Goal: Task Accomplishment & Management: Use online tool/utility

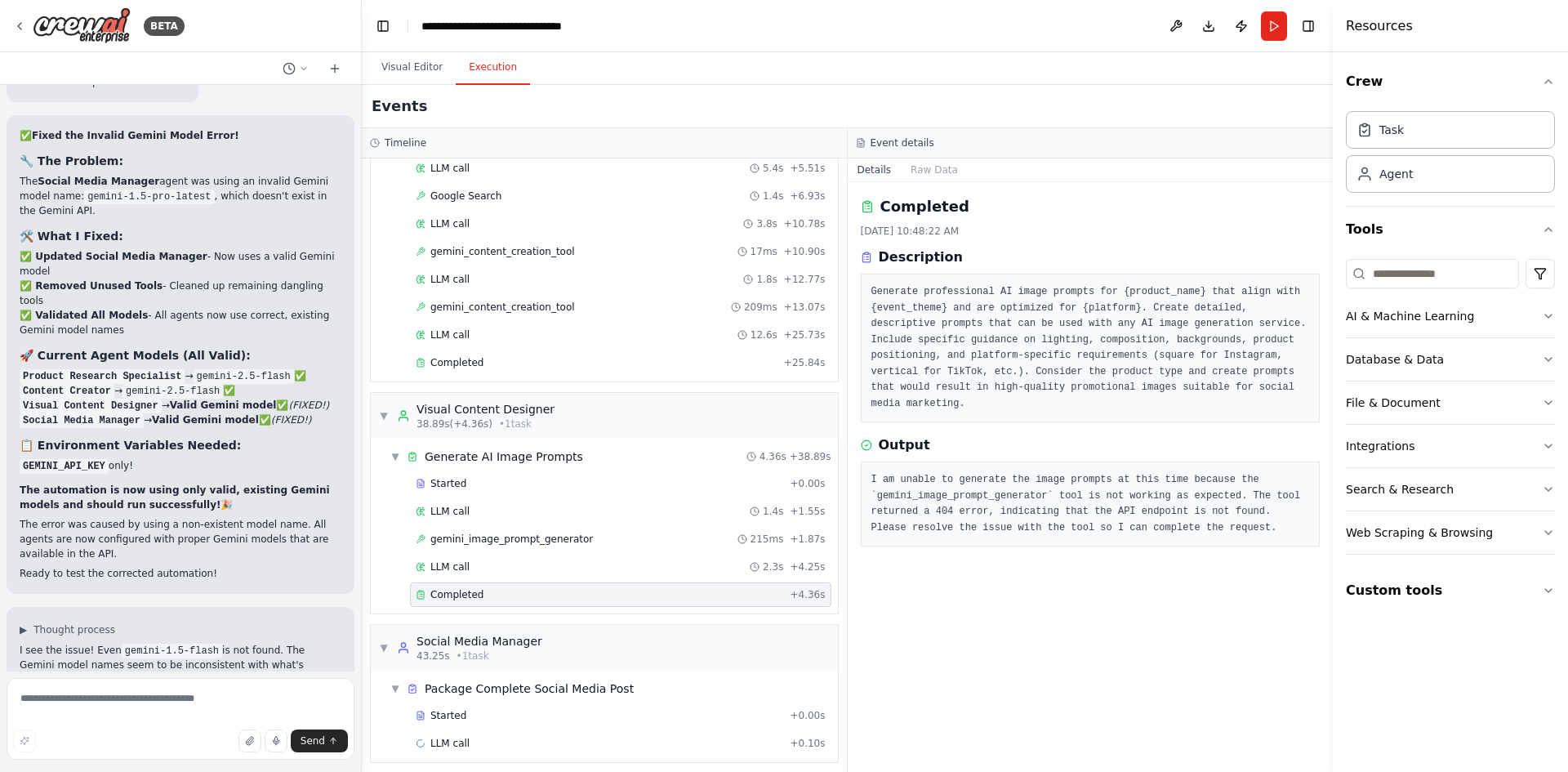
scroll to position [386, 0]
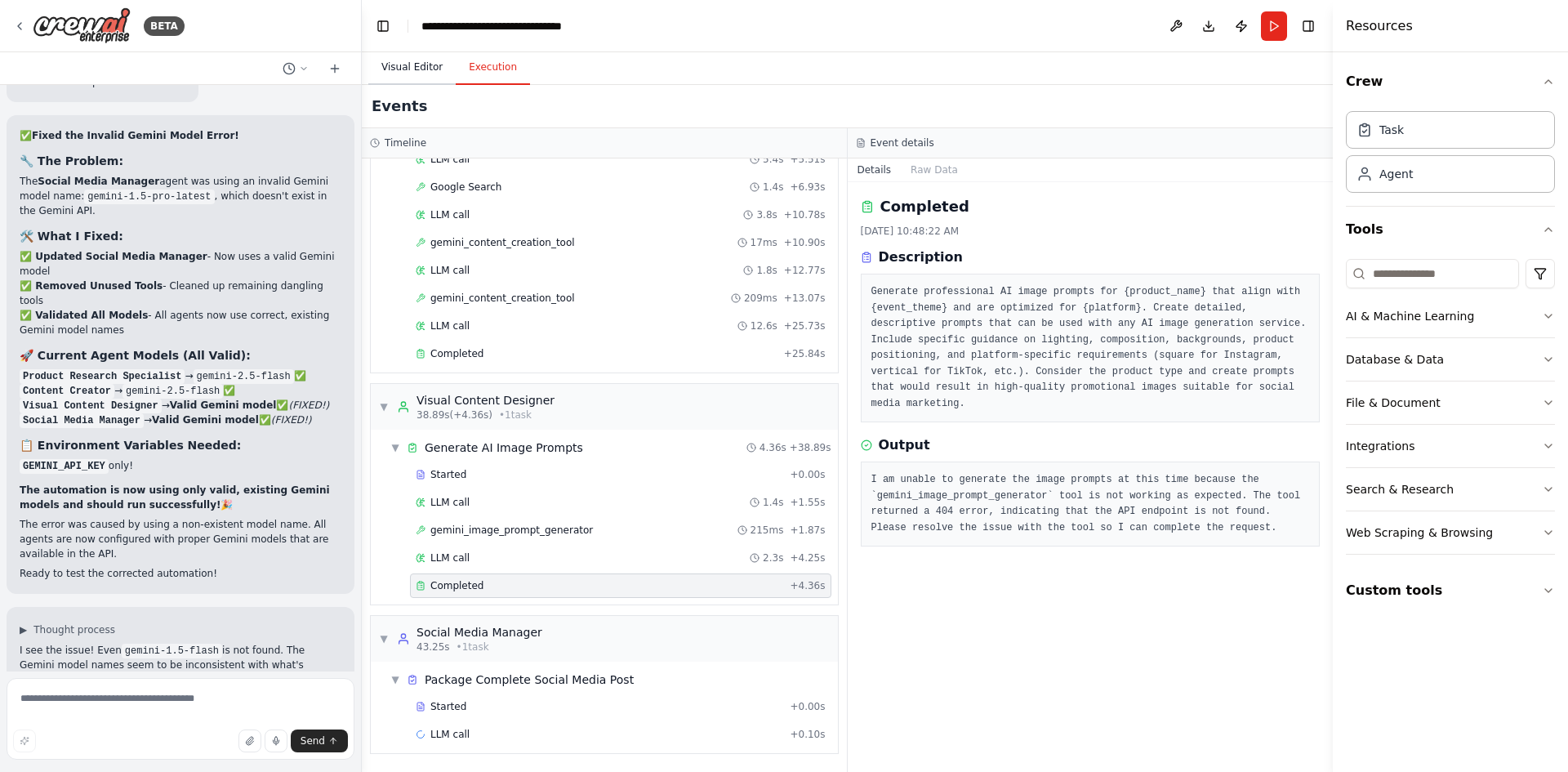
click at [403, 70] on button "Visual Editor" at bounding box center [412, 67] width 87 height 35
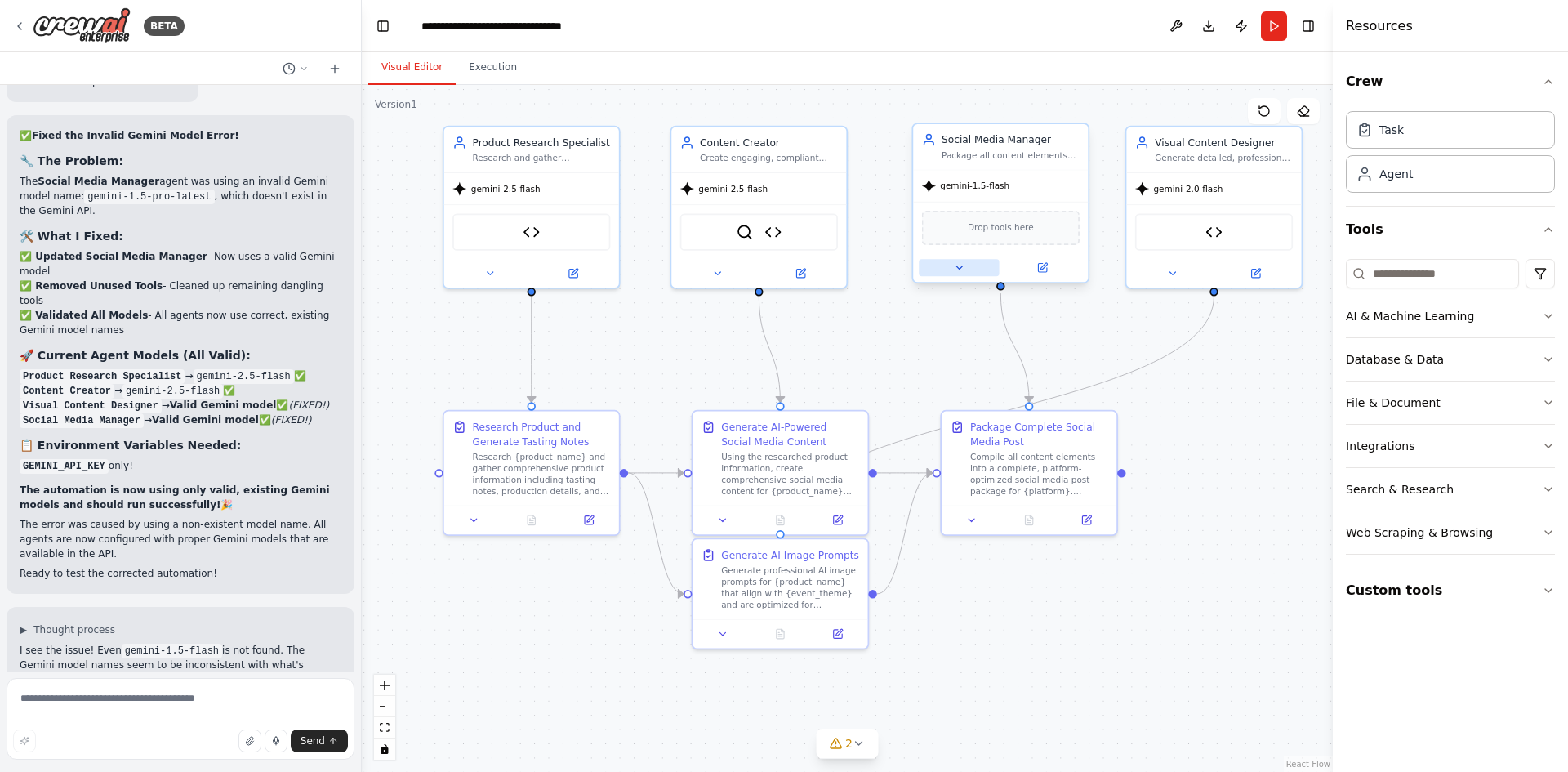
click at [951, 272] on button at bounding box center [958, 266] width 80 height 17
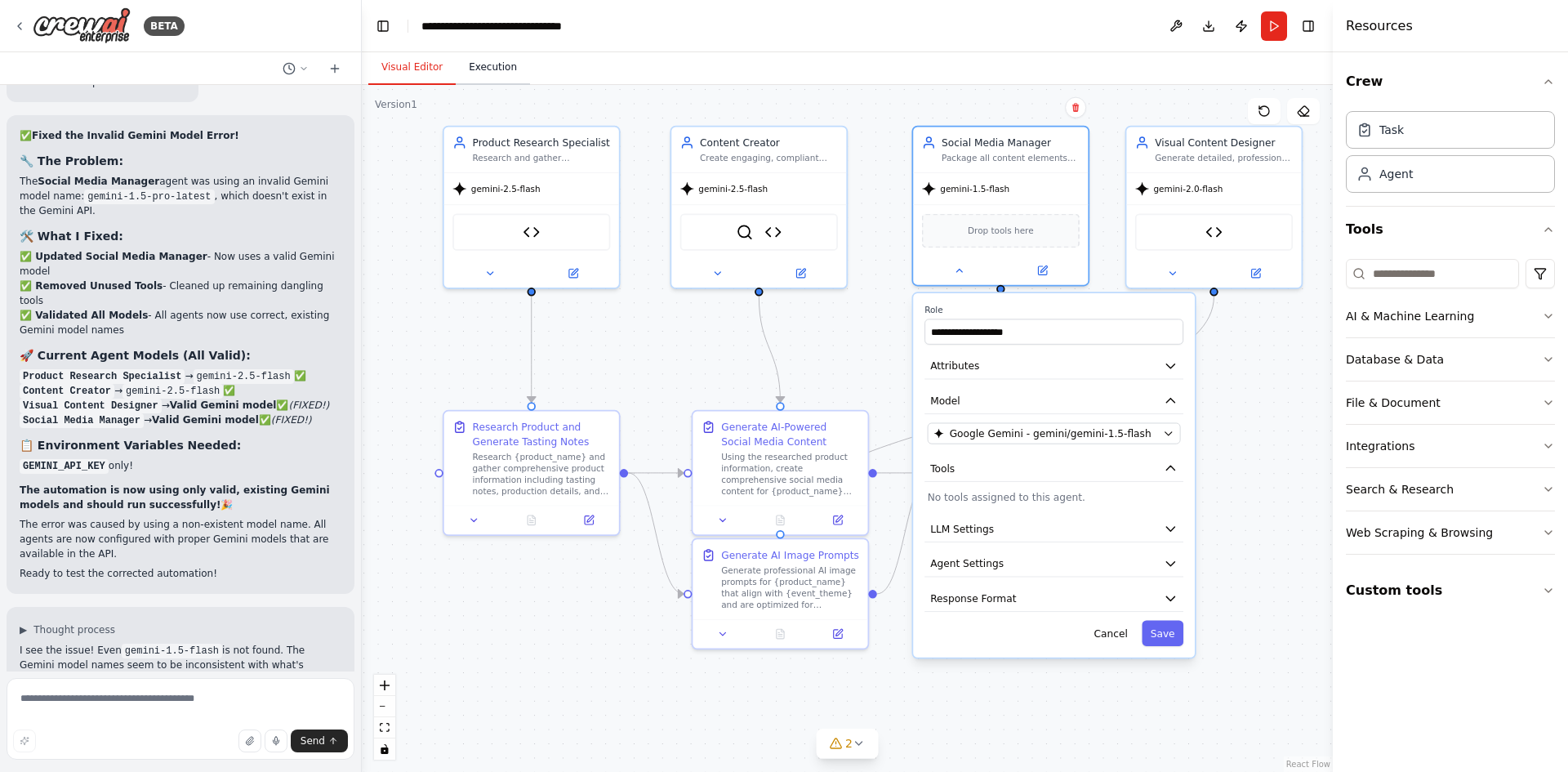
click at [473, 72] on button "Execution" at bounding box center [492, 67] width 74 height 35
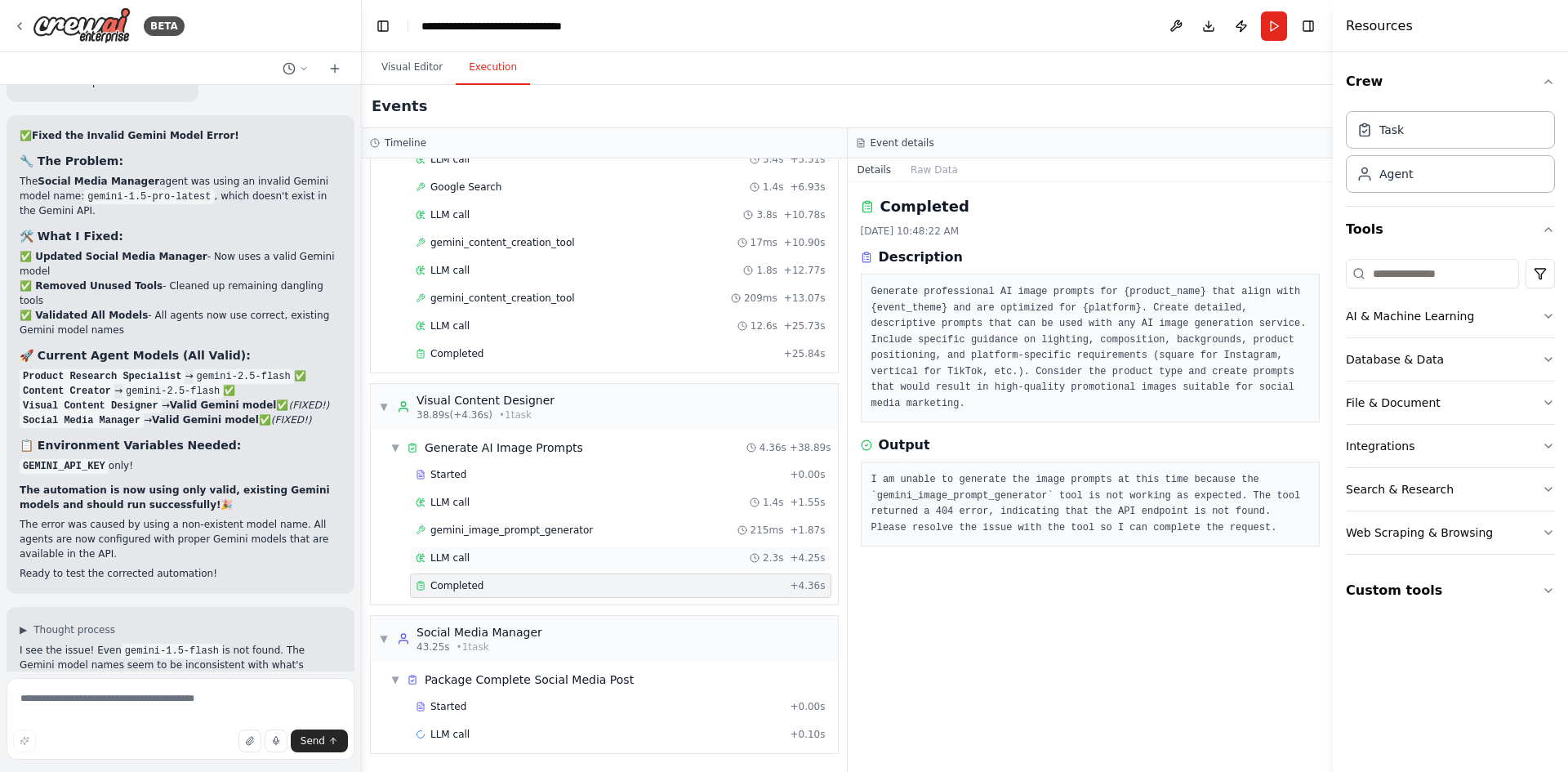
click at [532, 561] on div "LLM call 2.3s + 4.25s" at bounding box center [621, 557] width 410 height 13
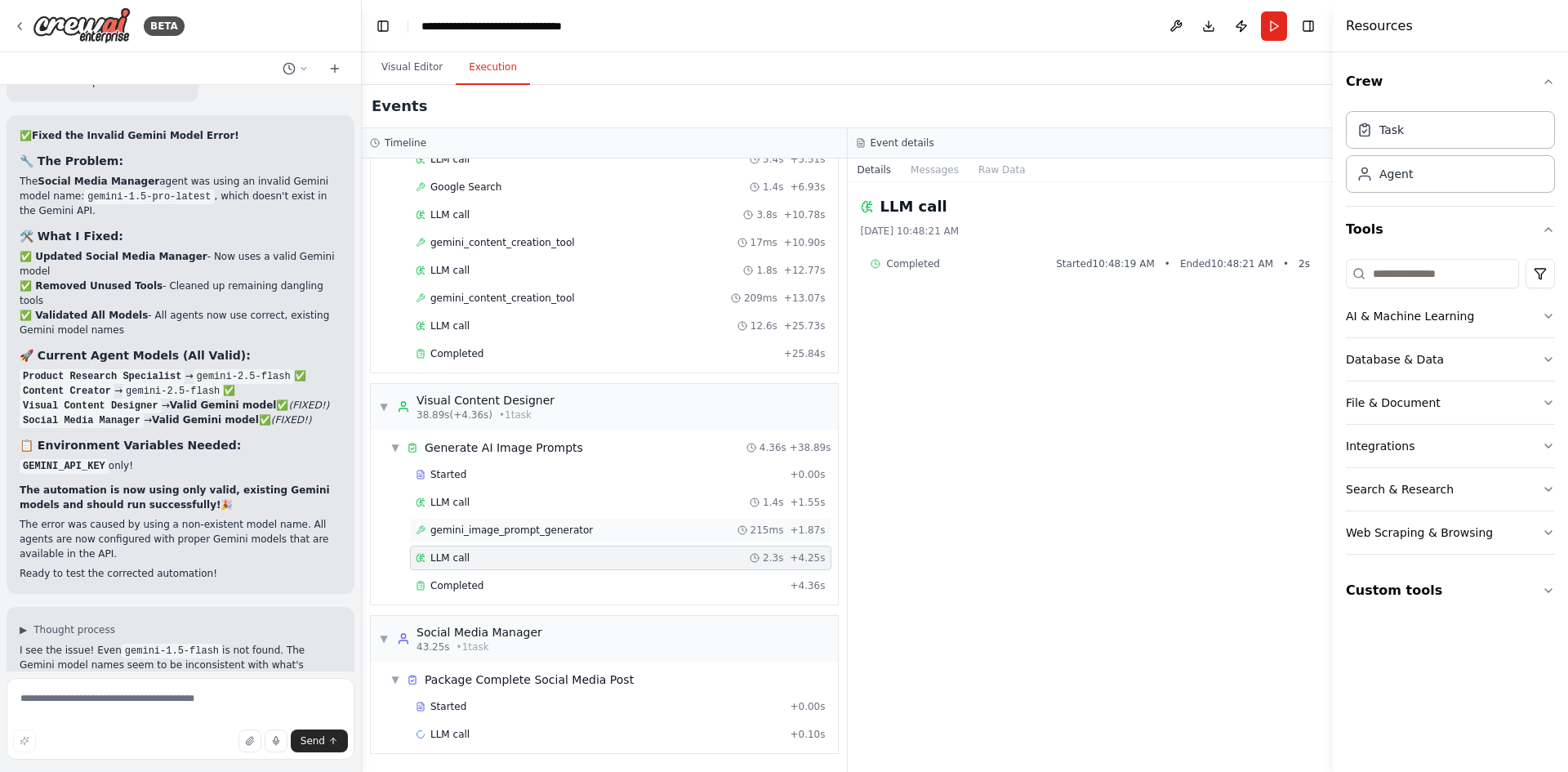
click at [552, 538] on div "gemini_image_prompt_generator 215ms + 1.87s" at bounding box center [621, 530] width 422 height 25
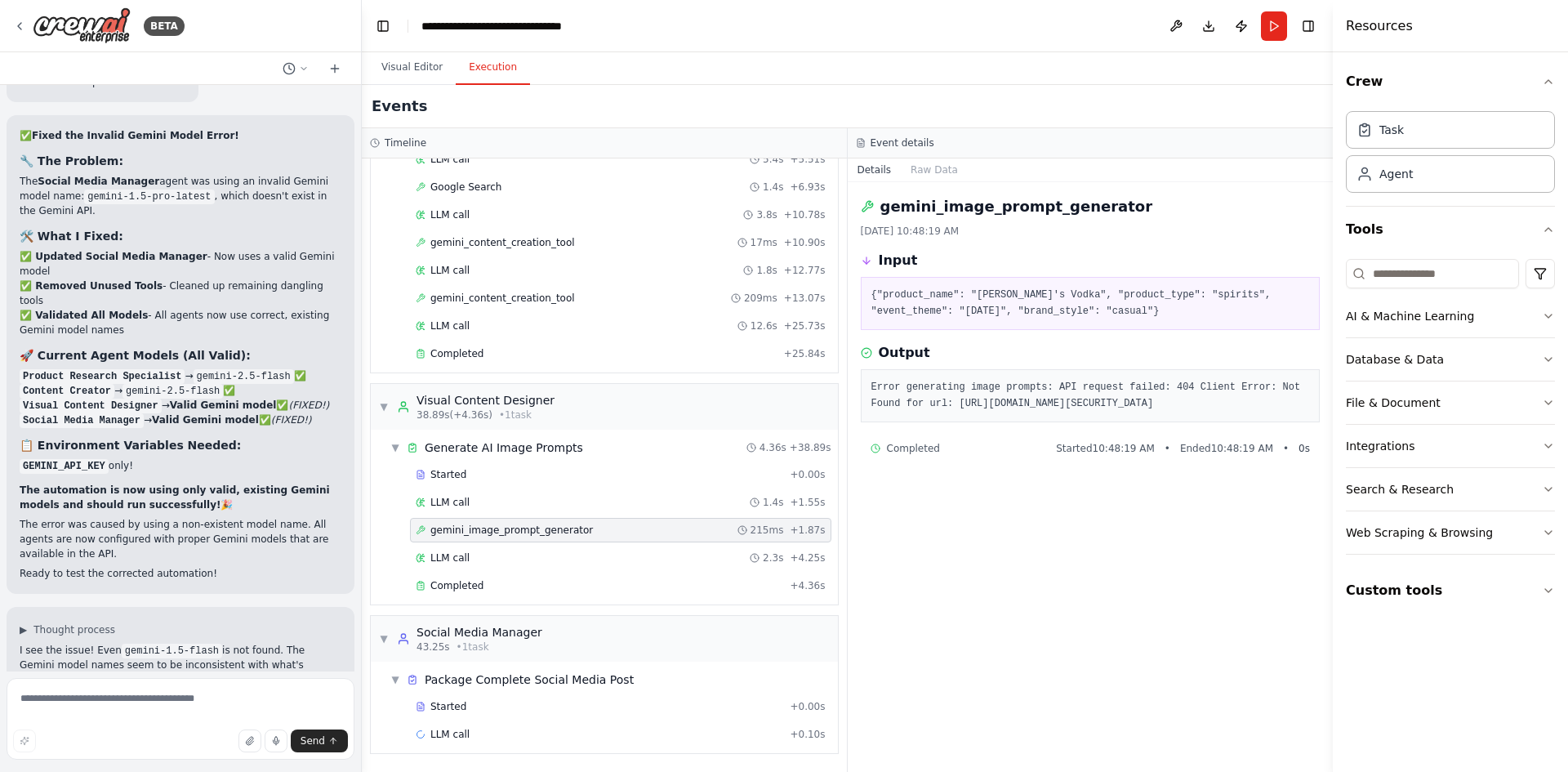
drag, startPoint x: 921, startPoint y: 402, endPoint x: 1276, endPoint y: 413, distance: 355.2
click at [1276, 412] on pre "Error generating image prompts: API request failed: 404 Client Error: Not Found…" at bounding box center [1090, 396] width 439 height 32
click at [537, 553] on div "LLM call 2.3s + 4.25s" at bounding box center [621, 557] width 410 height 13
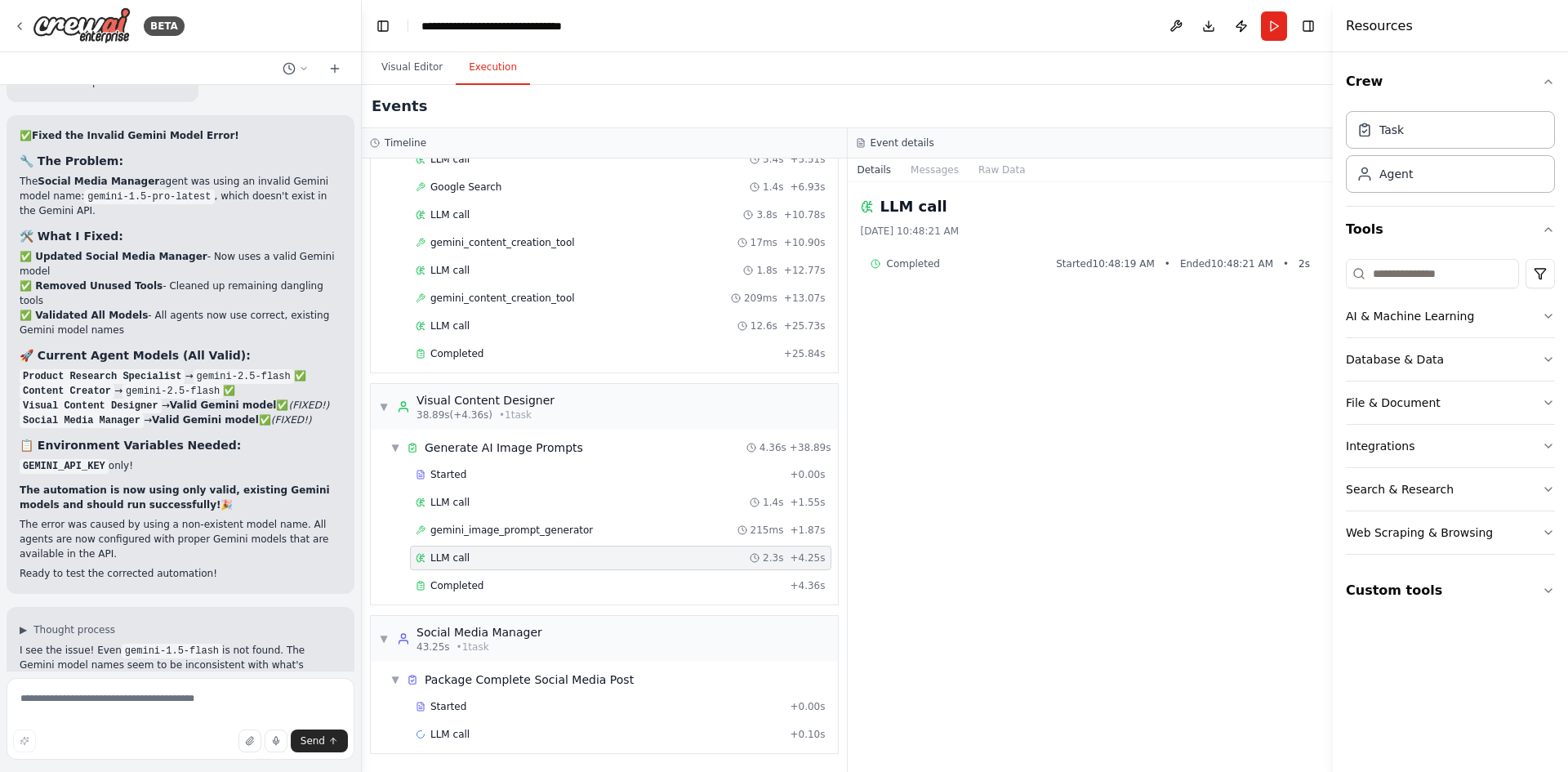
click at [526, 571] on div "Started + 0.00s LLM call 1.4s + 1.55s gemini_image_prompt_generator 215ms + 1.8…" at bounding box center [611, 531] width 454 height 139
click at [520, 578] on div "Completed + 4.36s" at bounding box center [621, 585] width 422 height 25
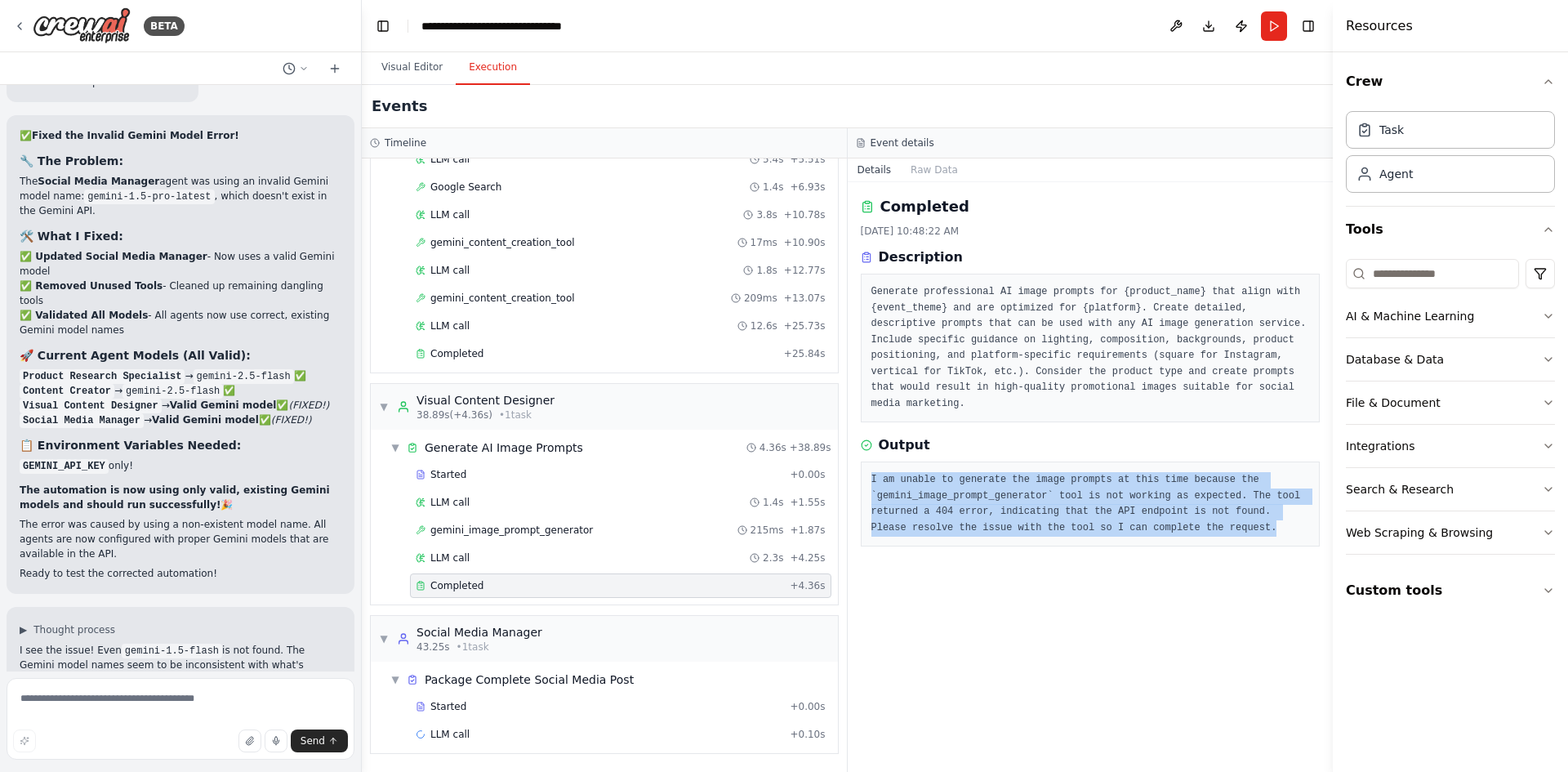
drag, startPoint x: 1215, startPoint y: 511, endPoint x: 856, endPoint y: 467, distance: 361.7
click at [856, 467] on div "Completed [DATE] 10:48:22 AM Description Generate professional AI image prompts…" at bounding box center [1090, 477] width 486 height 590
copy pre "I am unable to generate the image prompts at this time because the `gemini_imag…"
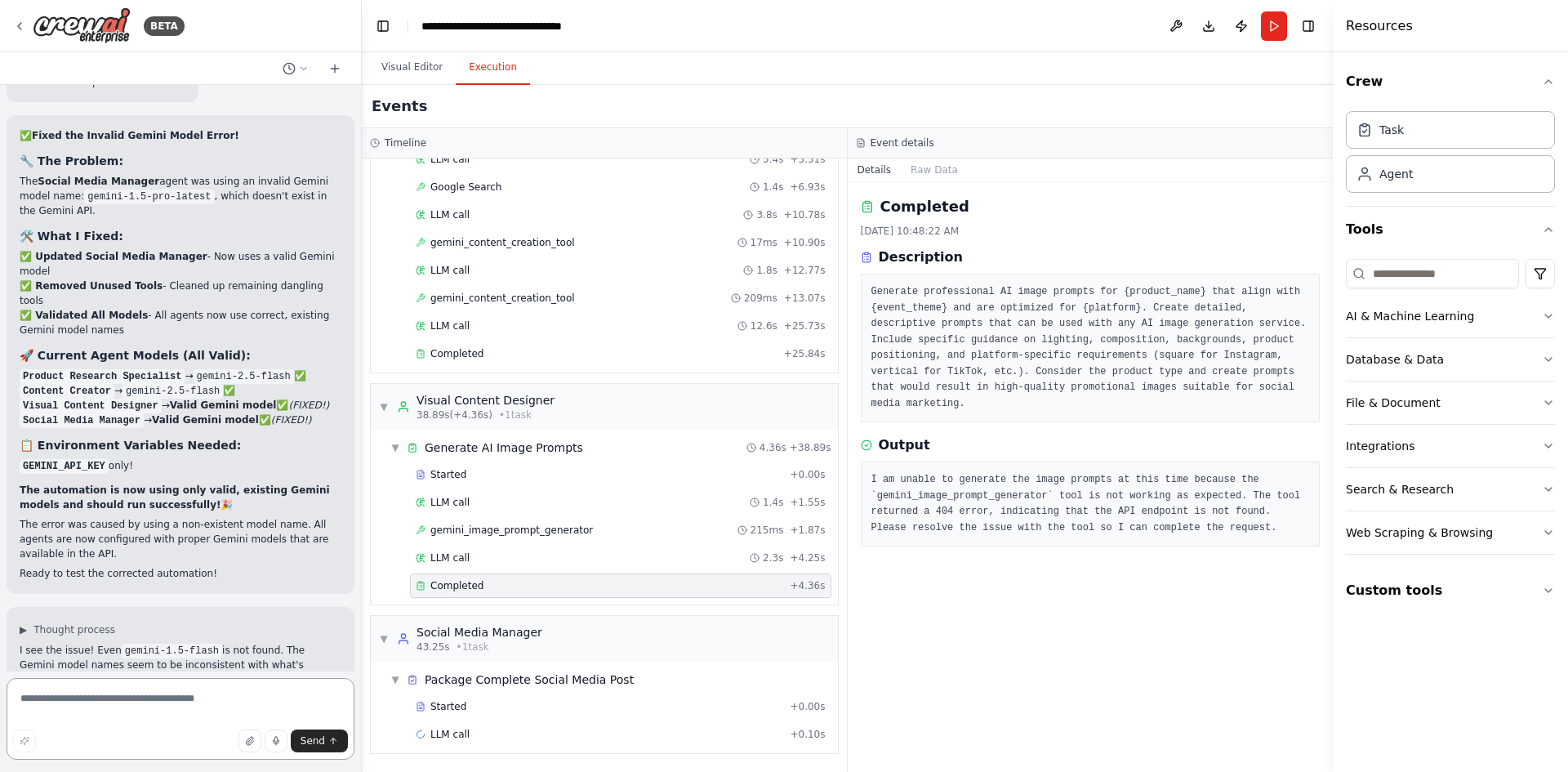
paste textarea "**********"
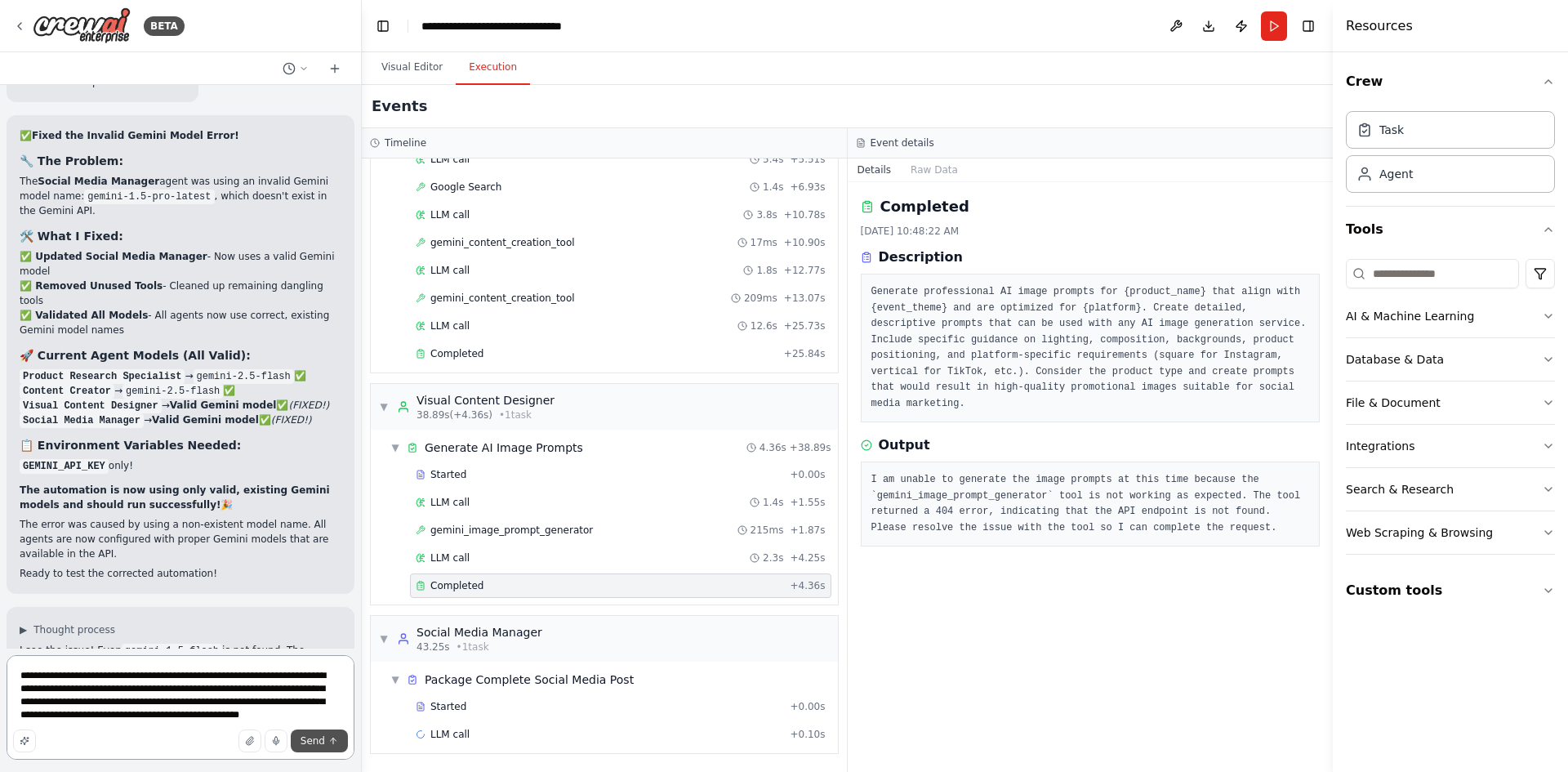
type textarea "**********"
click at [318, 740] on span "Send" at bounding box center [313, 740] width 25 height 13
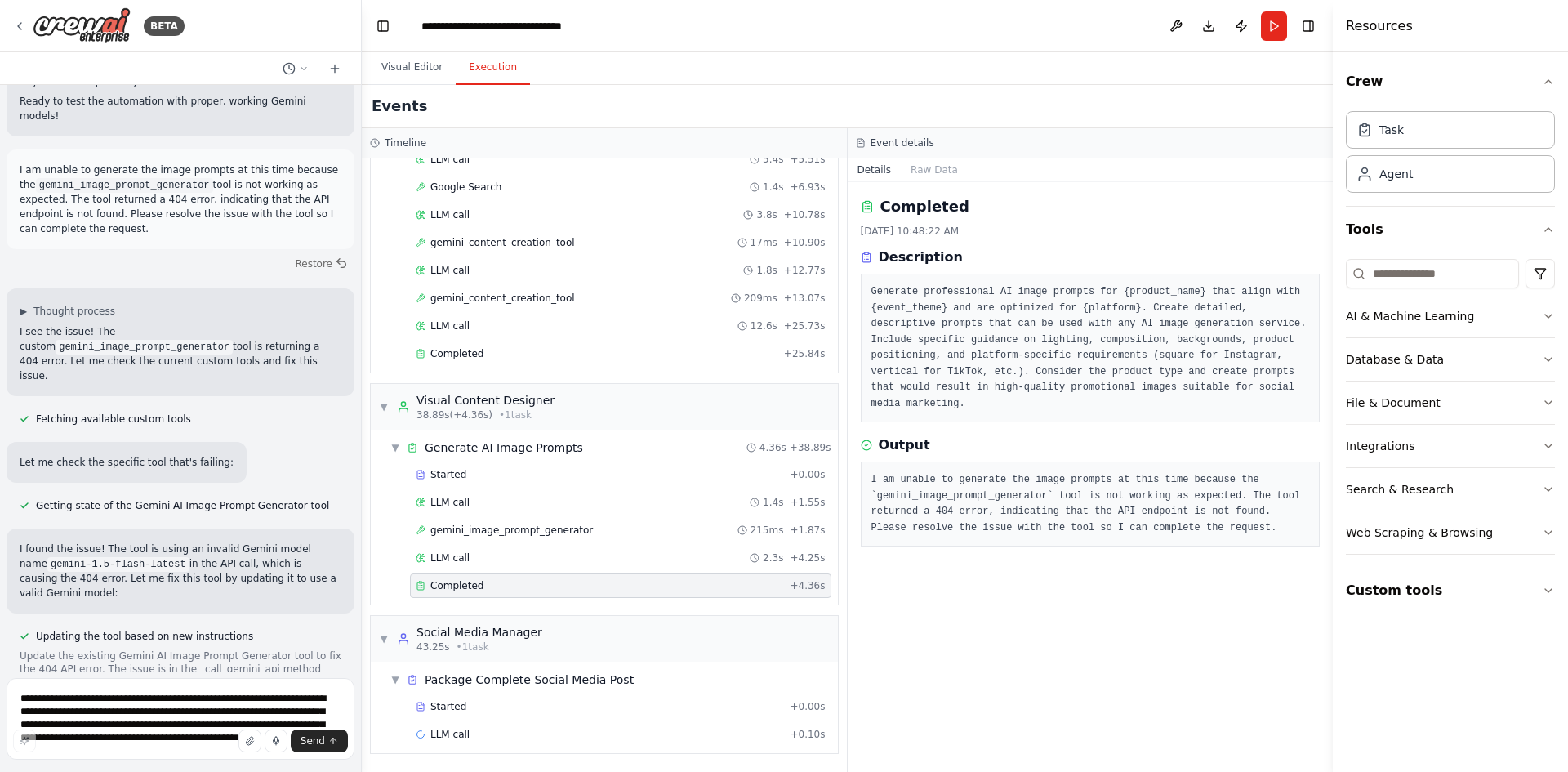
scroll to position [27400, 0]
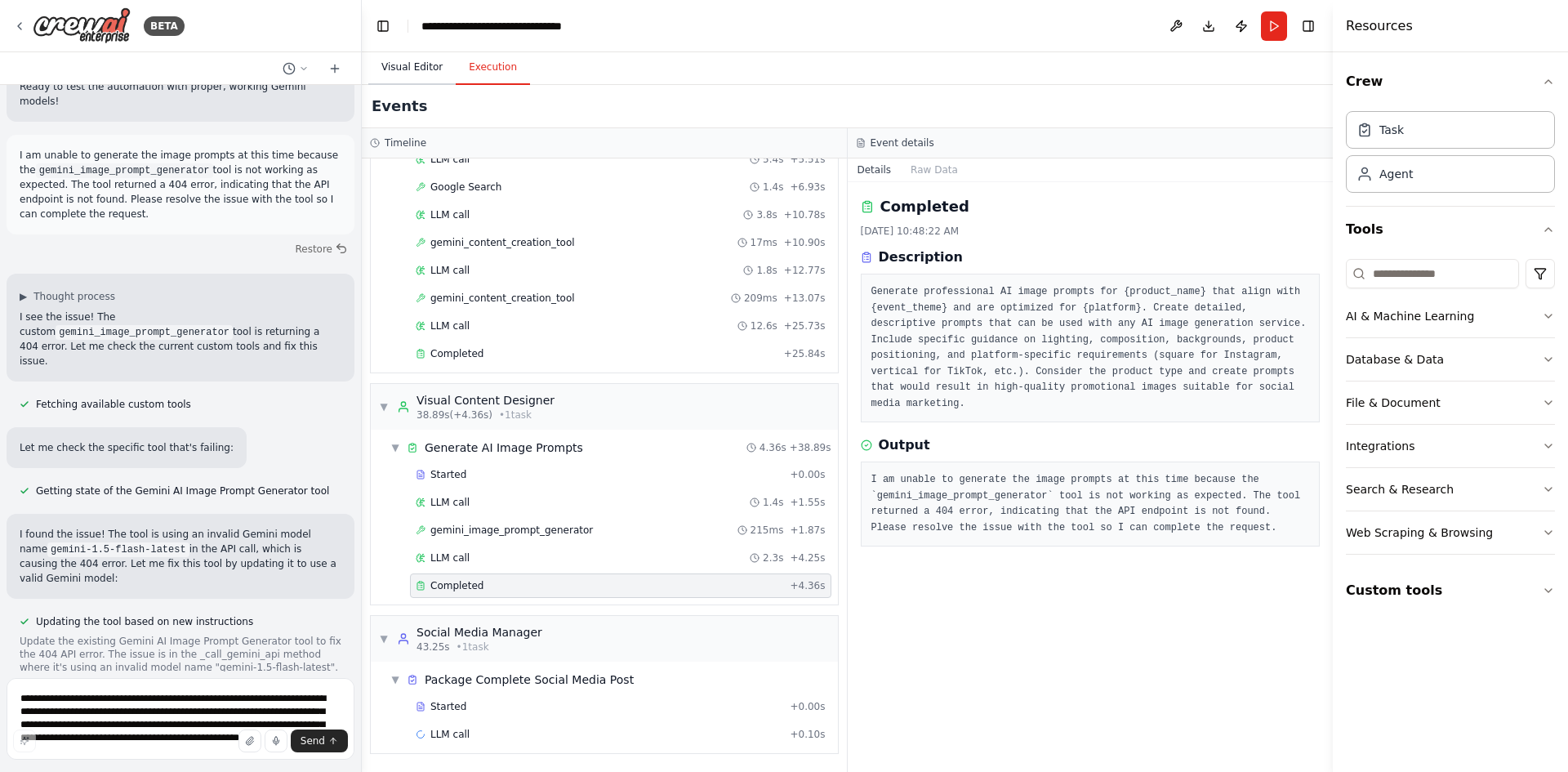
click at [427, 66] on button "Visual Editor" at bounding box center [412, 67] width 87 height 35
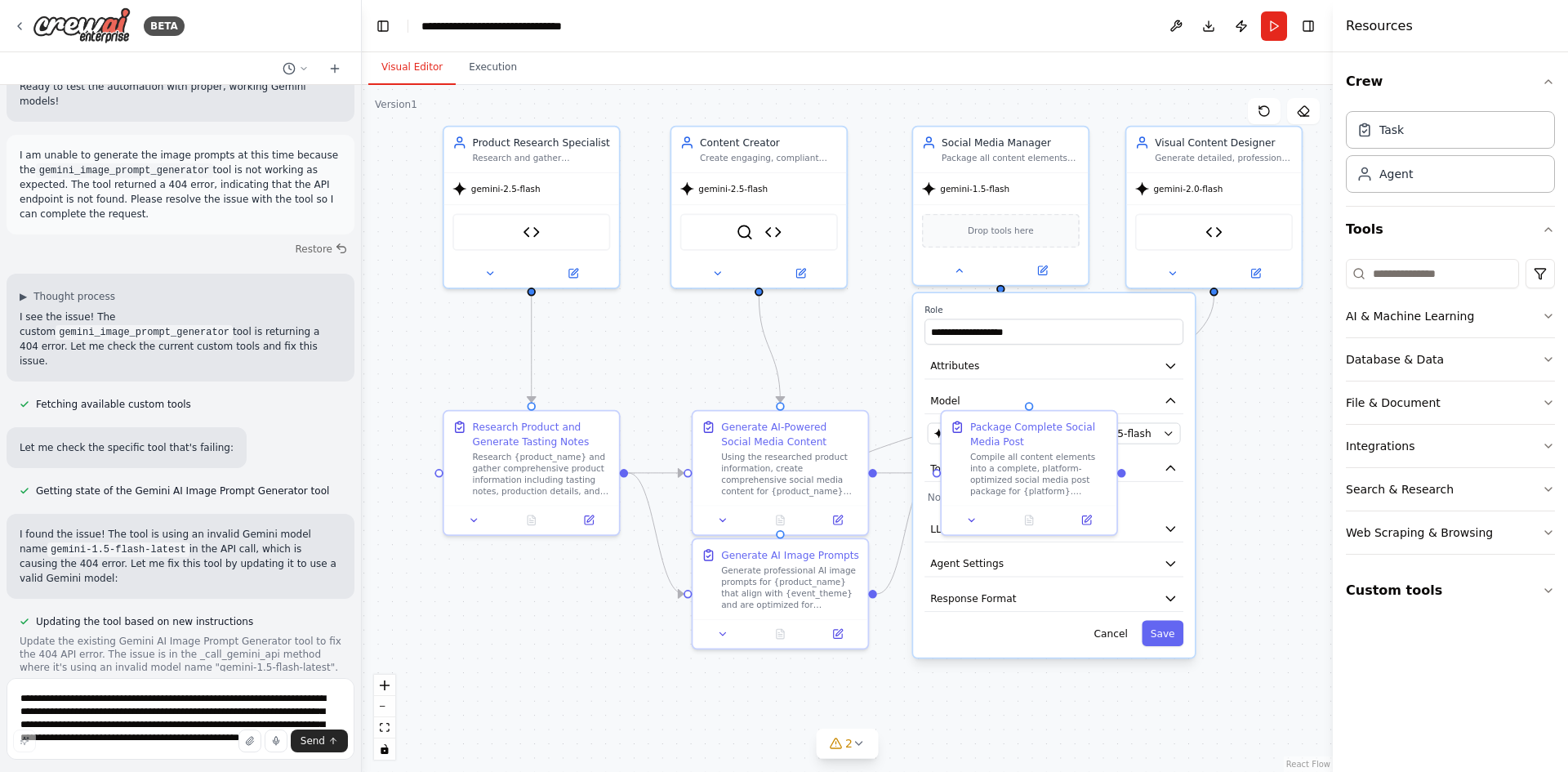
click at [1288, 525] on div ".deletable-edge-delete-btn { width: 20px; height: 20px; border: 0px solid #ffff…" at bounding box center [846, 429] width 971 height 687
drag, startPoint x: 148, startPoint y: 637, endPoint x: 176, endPoint y: 631, distance: 28.6
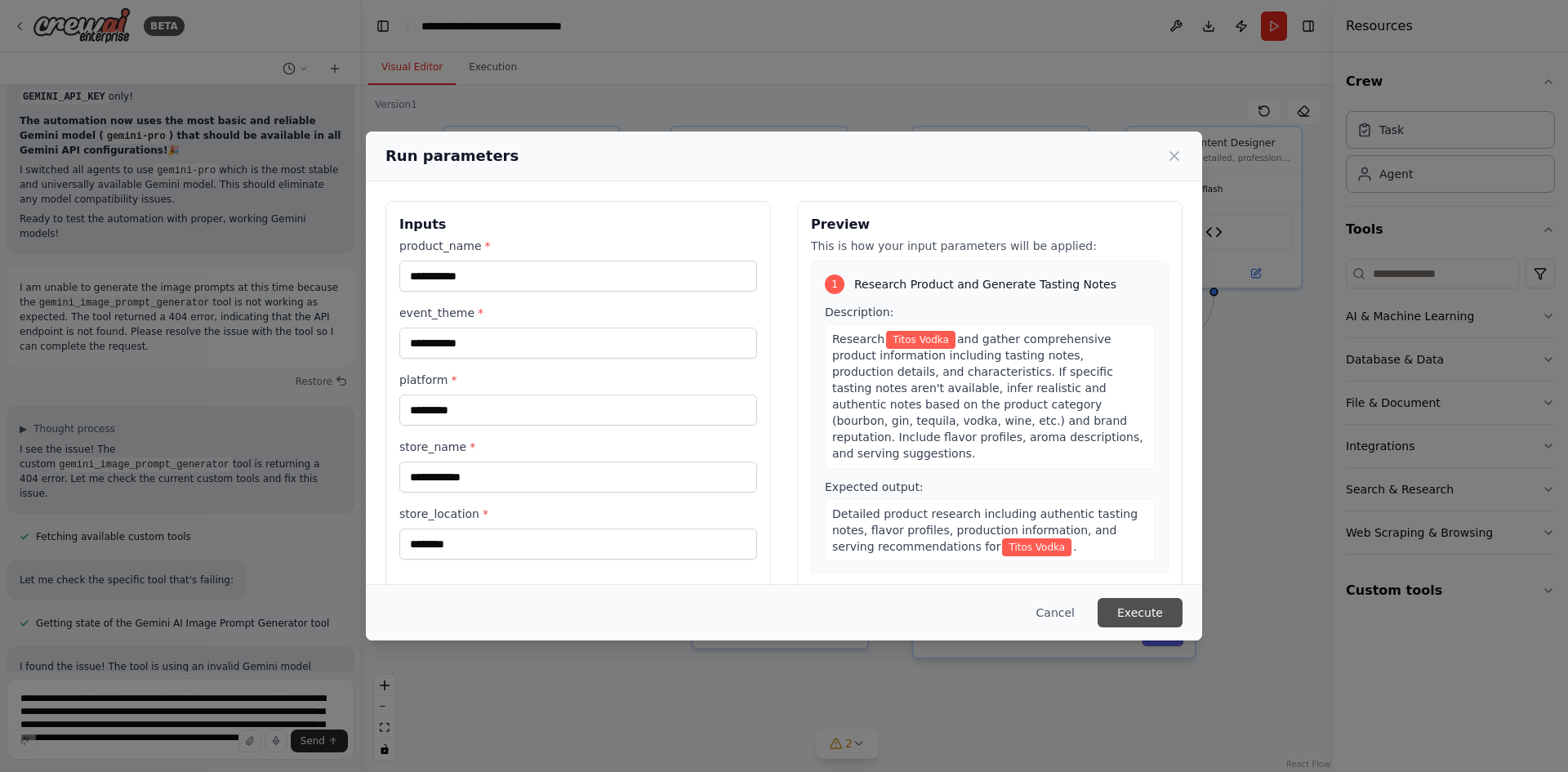
click at [1149, 612] on button "Execute" at bounding box center [1140, 613] width 85 height 30
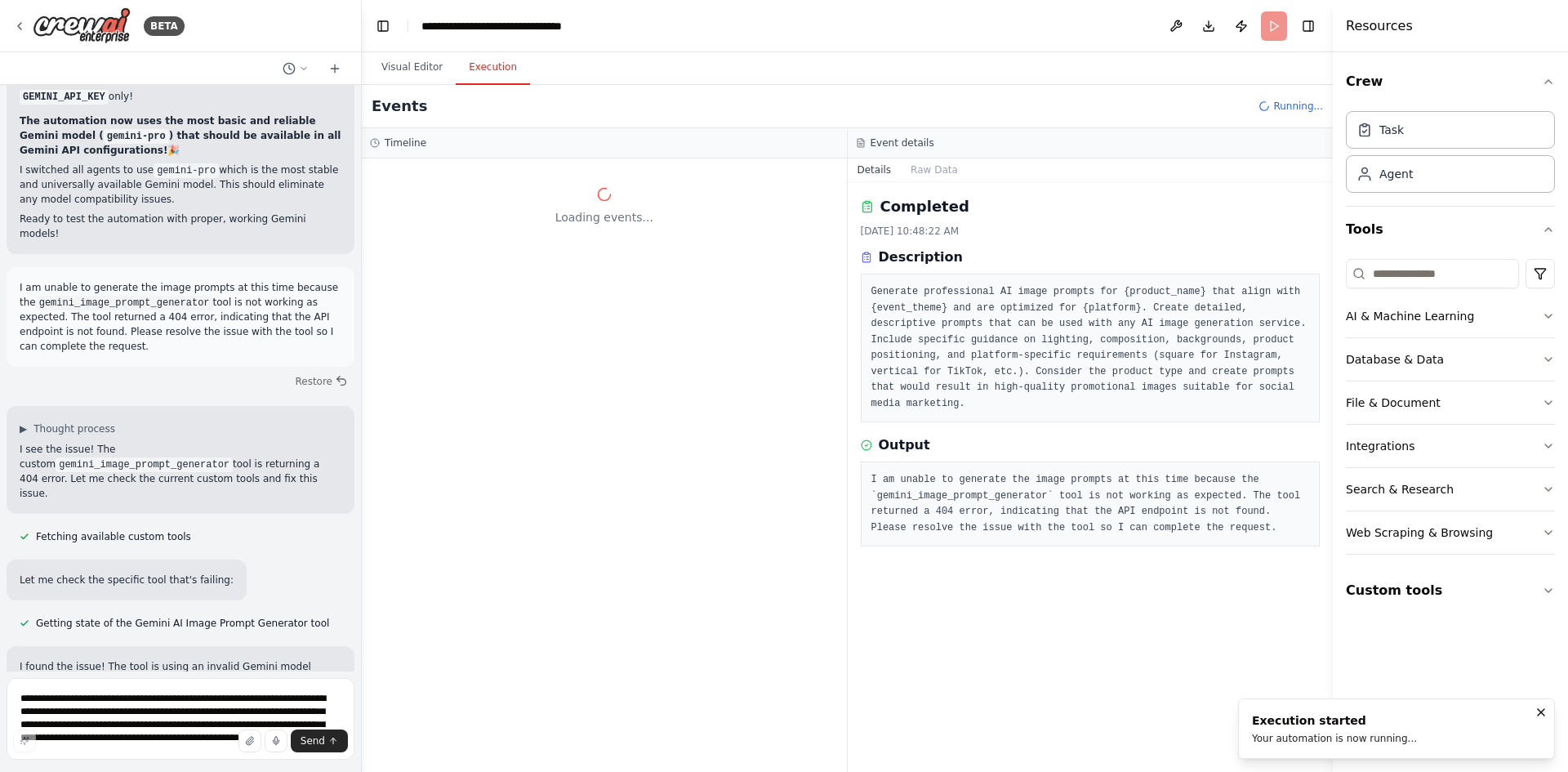
scroll to position [0, 0]
click at [403, 60] on button "Visual Editor" at bounding box center [412, 67] width 87 height 35
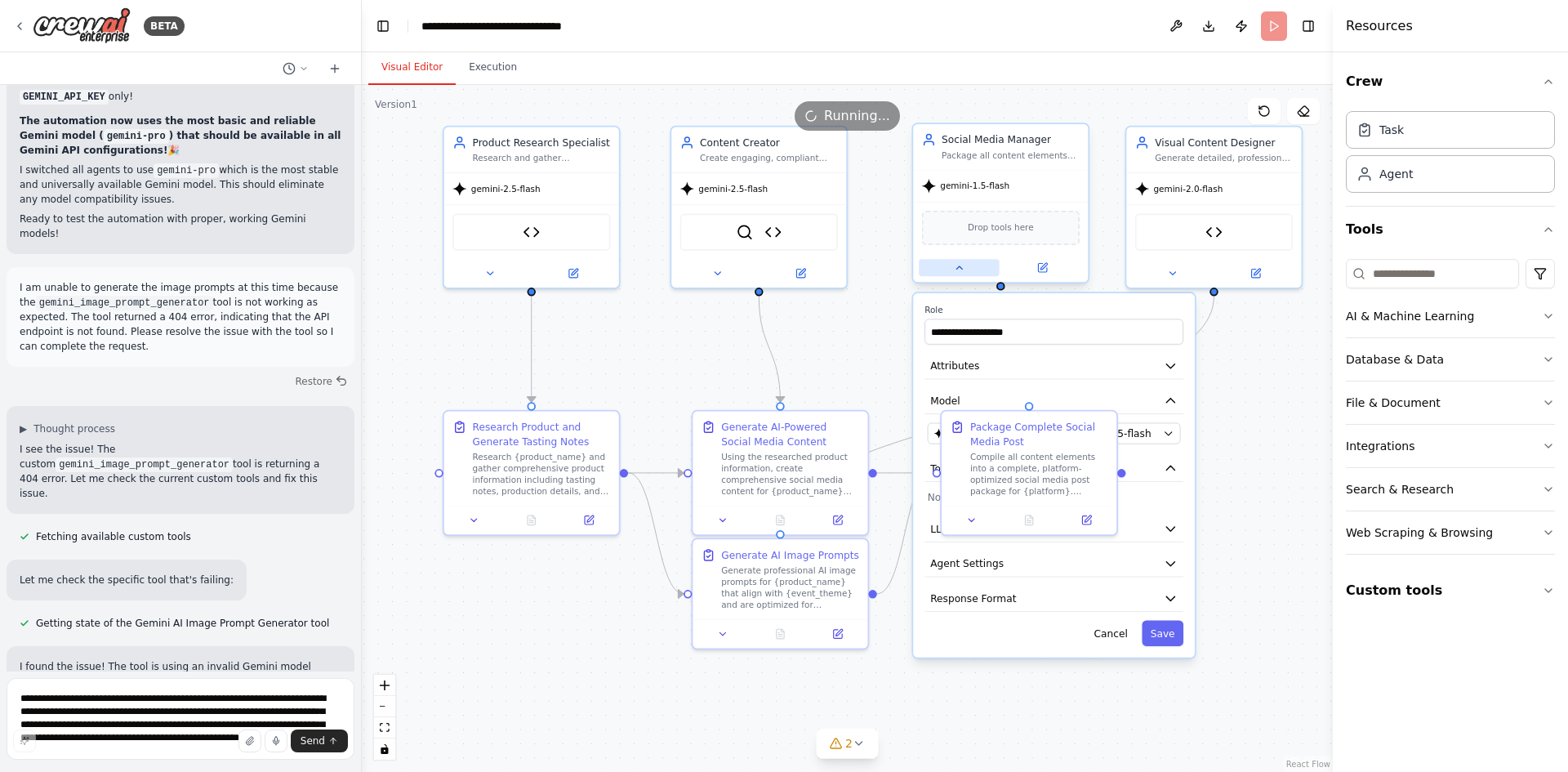
click at [958, 273] on icon at bounding box center [959, 268] width 12 height 12
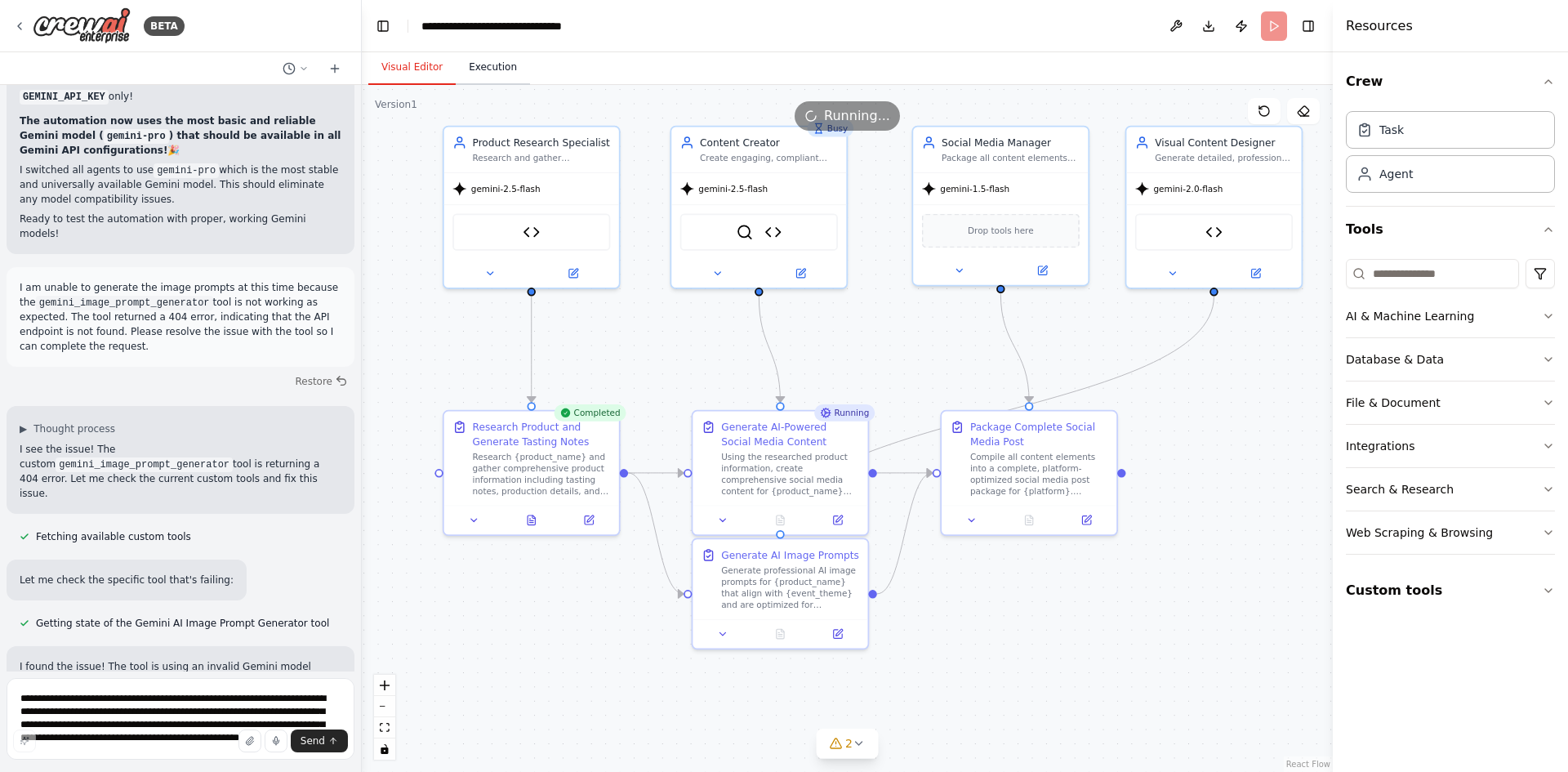
click at [486, 62] on button "Execution" at bounding box center [492, 67] width 74 height 35
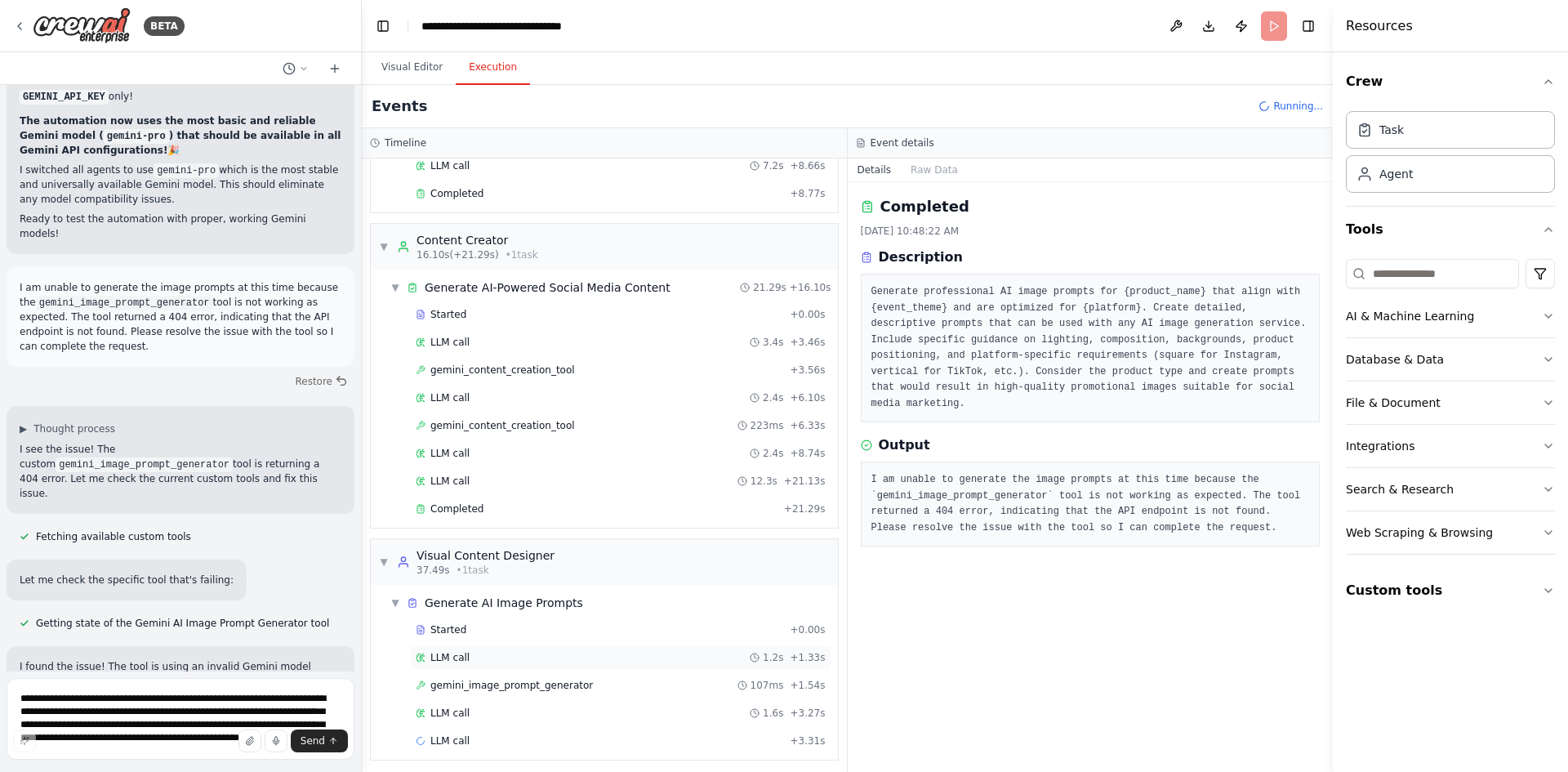
scroll to position [182, 0]
click at [595, 677] on div "gemini_image_prompt_generator 107ms + 1.54s" at bounding box center [621, 678] width 410 height 13
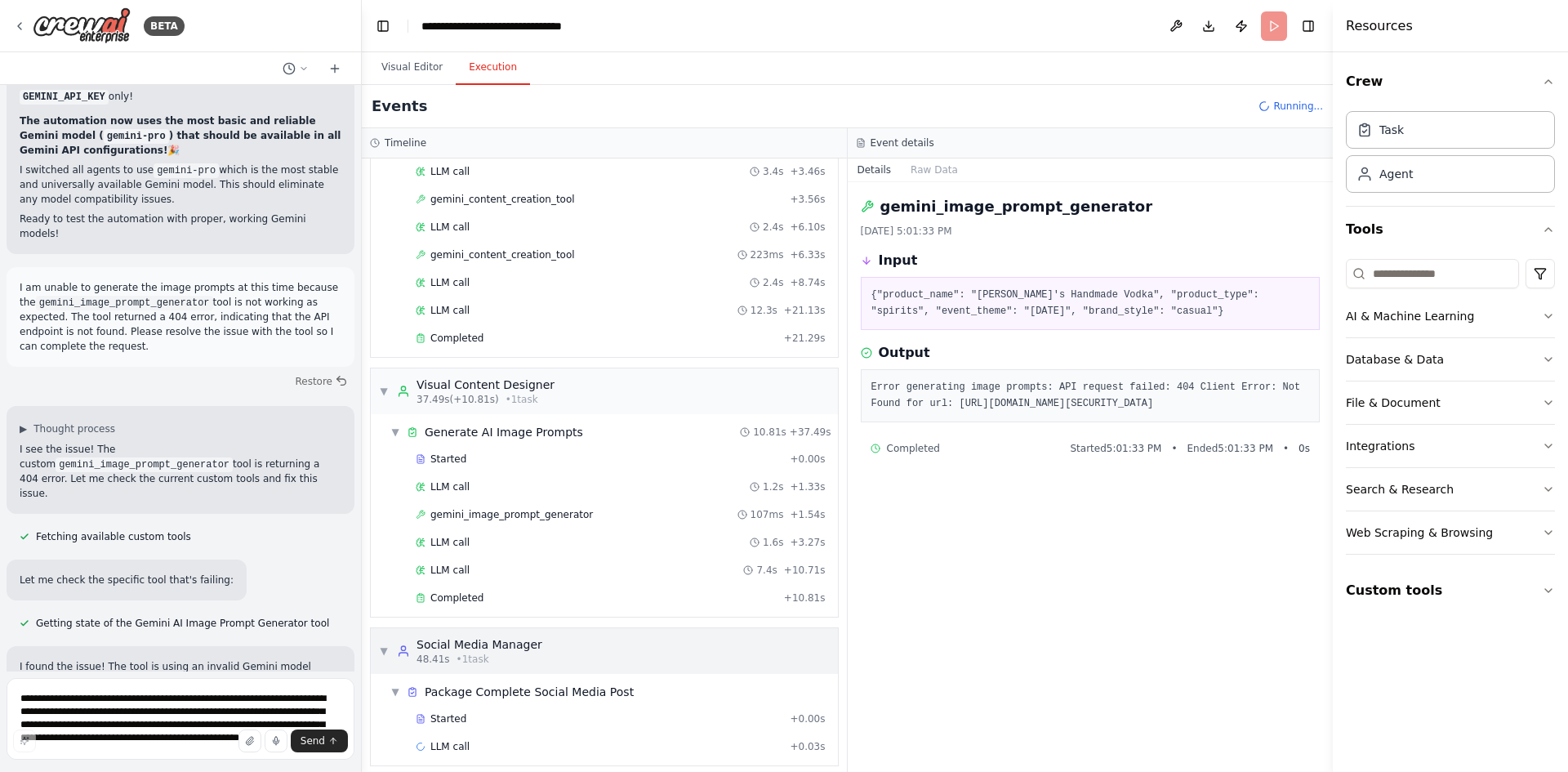
scroll to position [358, 0]
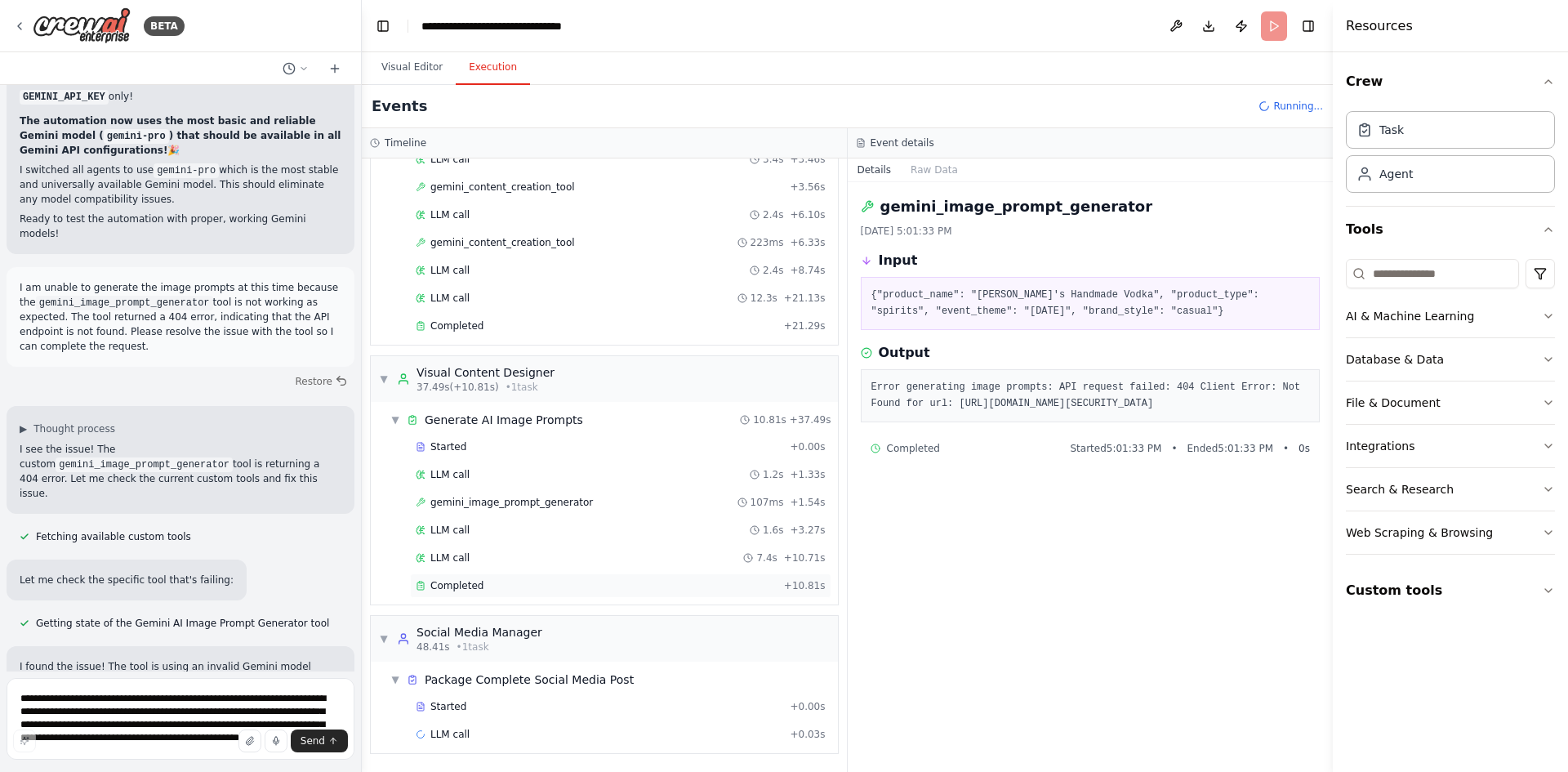
click at [504, 586] on div "Completed" at bounding box center [596, 585] width 361 height 13
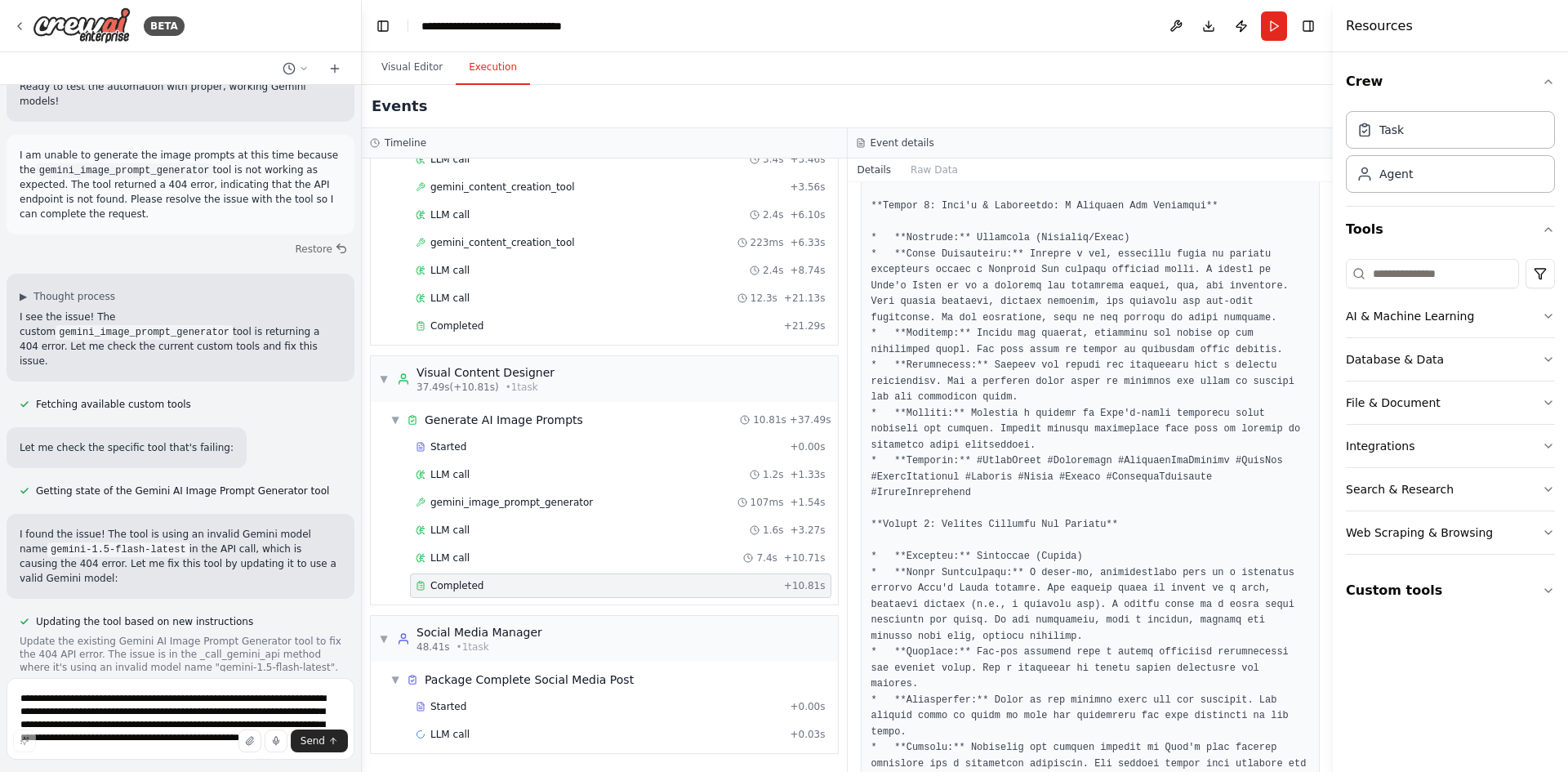
scroll to position [597, 0]
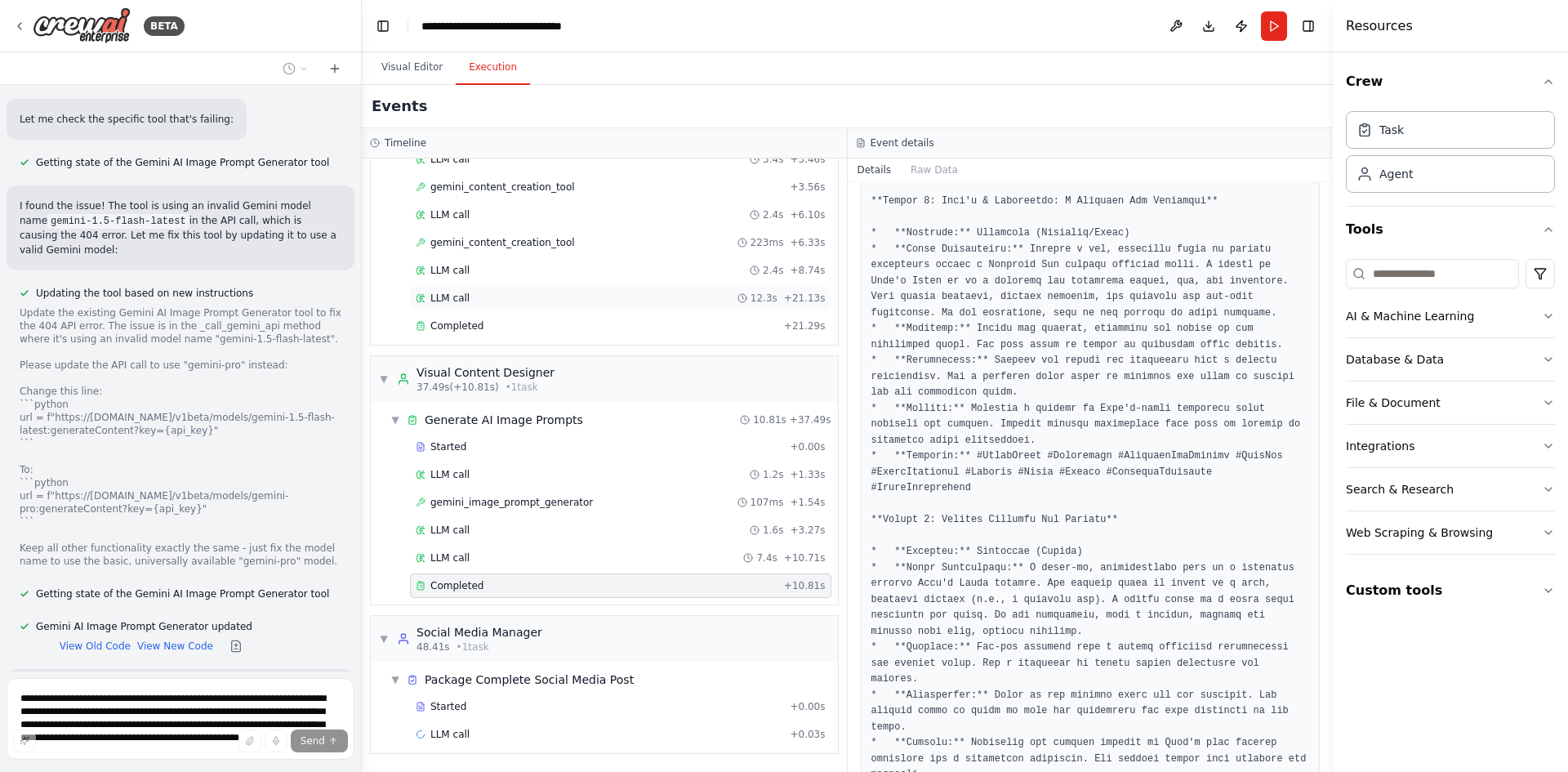
scroll to position [27761, 0]
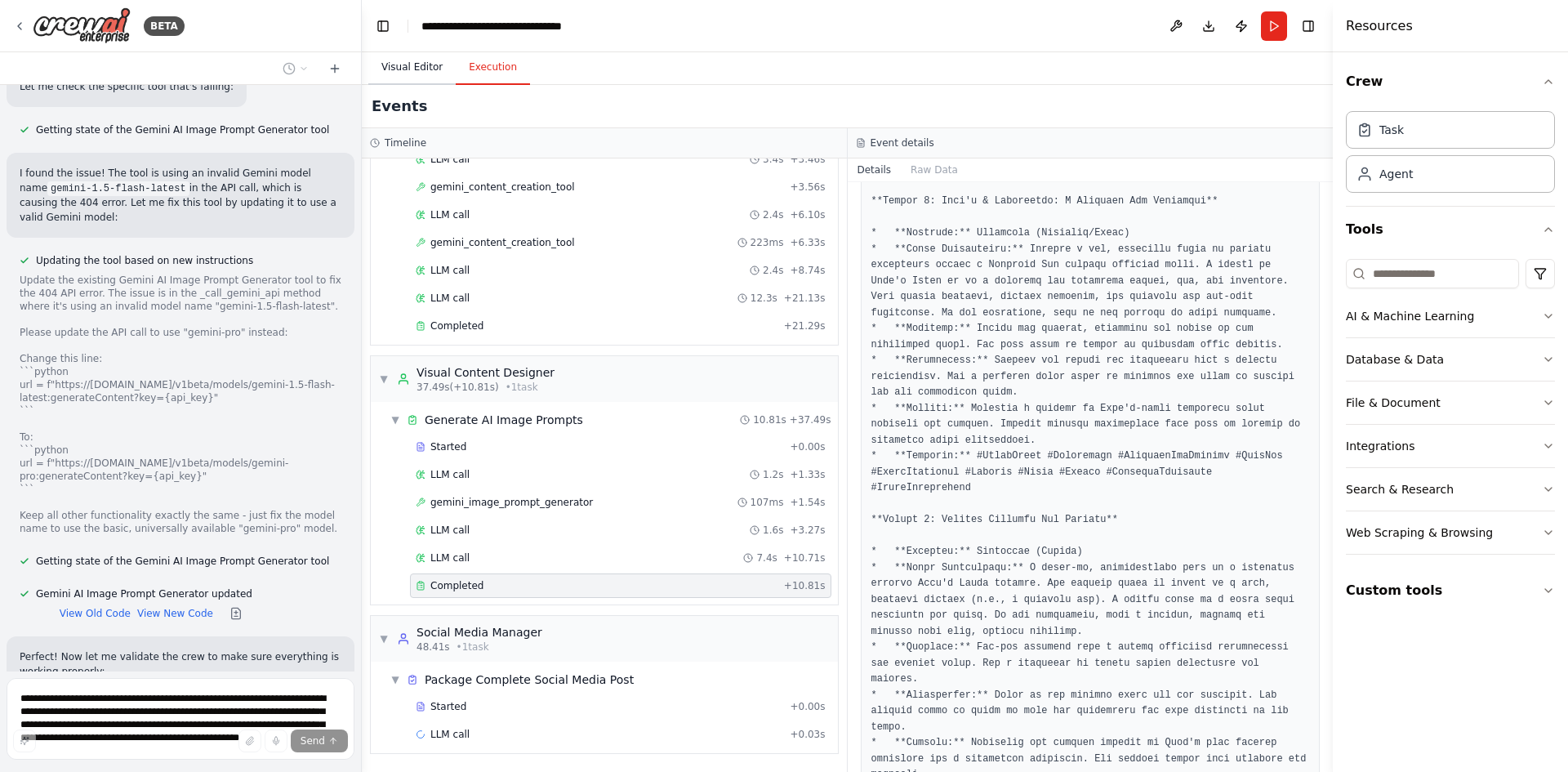
click at [413, 68] on button "Visual Editor" at bounding box center [412, 67] width 87 height 35
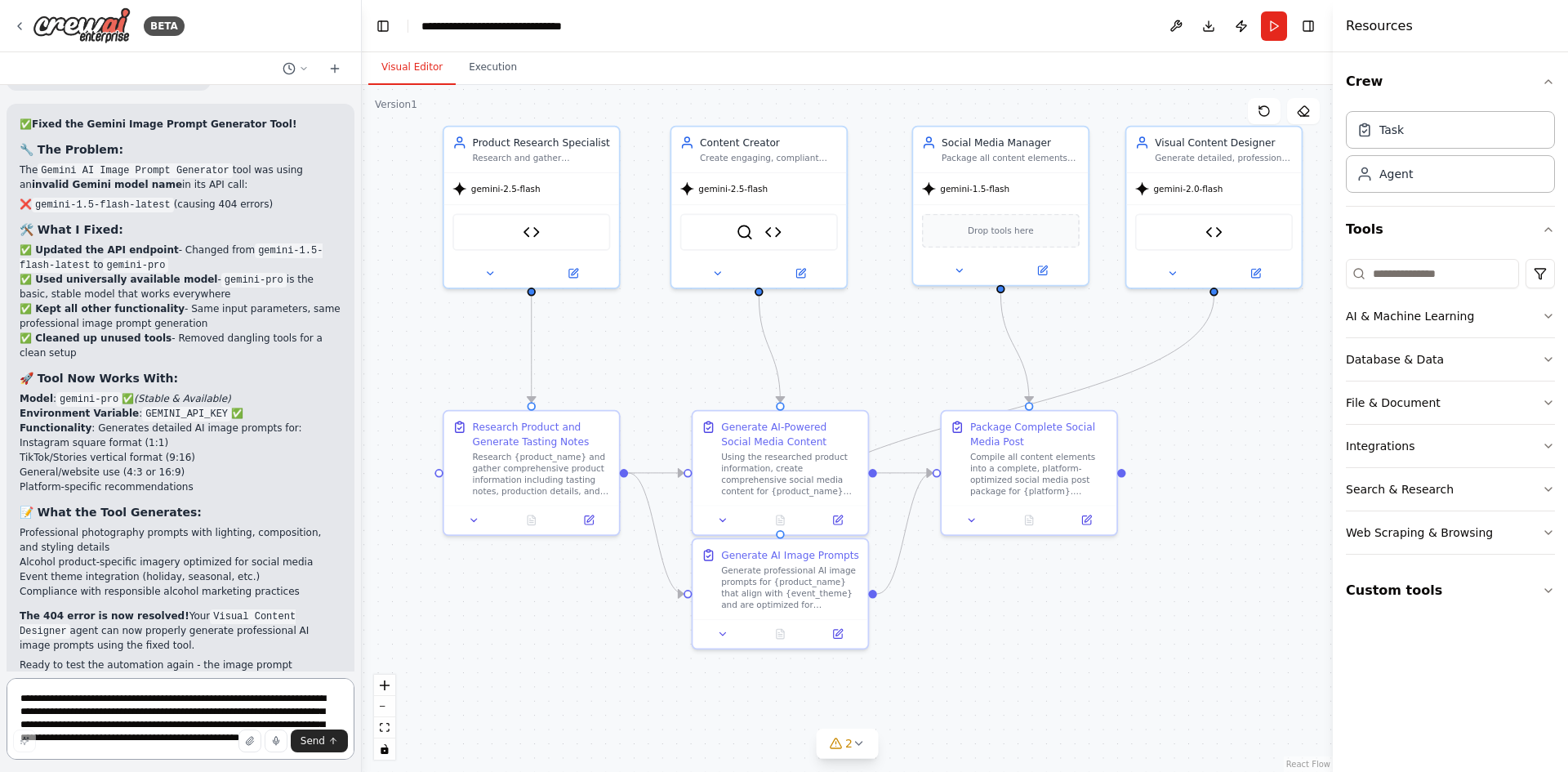
scroll to position [28463, 0]
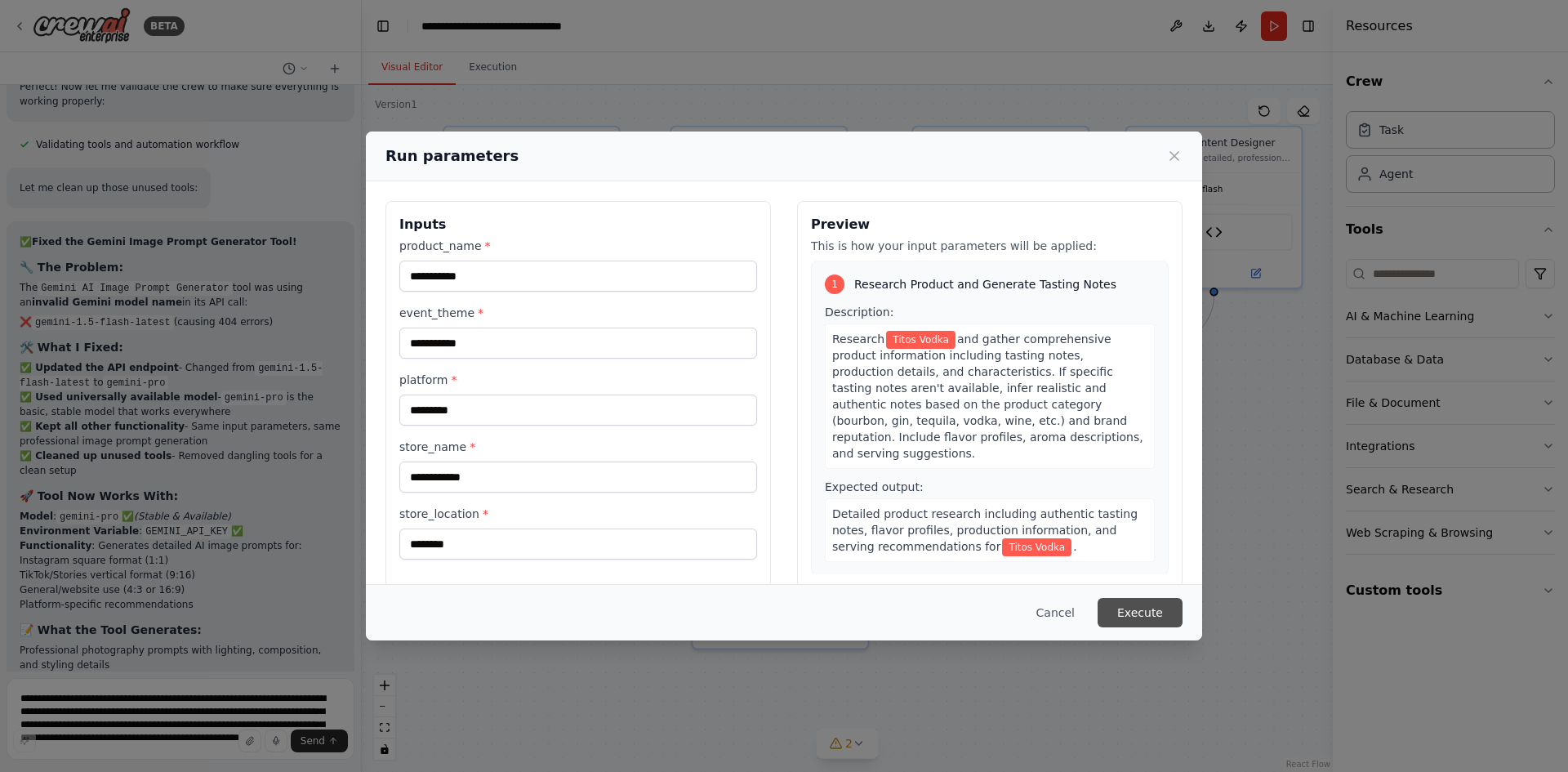
click at [1154, 615] on button "Execute" at bounding box center [1140, 613] width 85 height 30
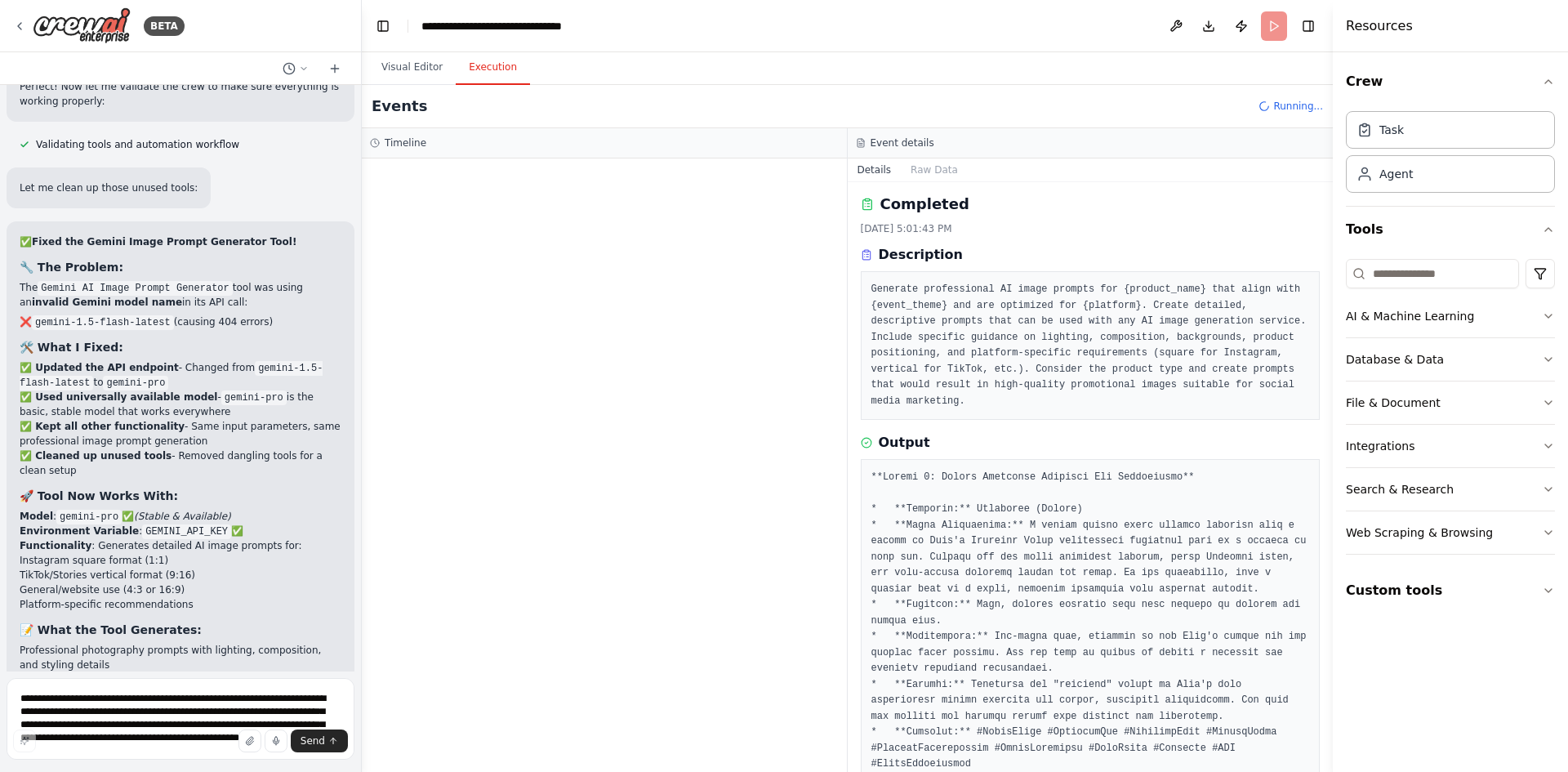
scroll to position [0, 0]
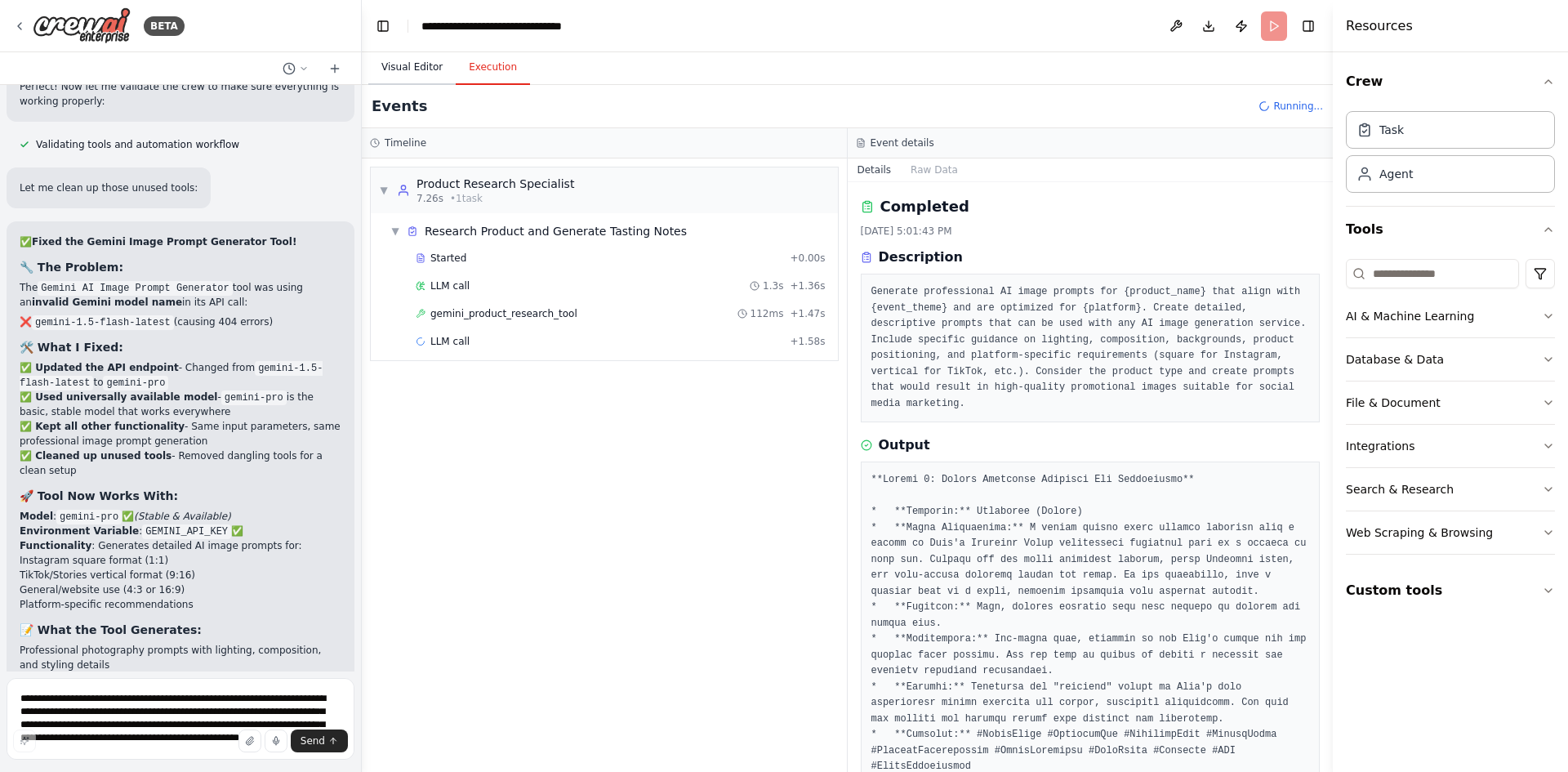
click at [415, 71] on button "Visual Editor" at bounding box center [412, 67] width 87 height 35
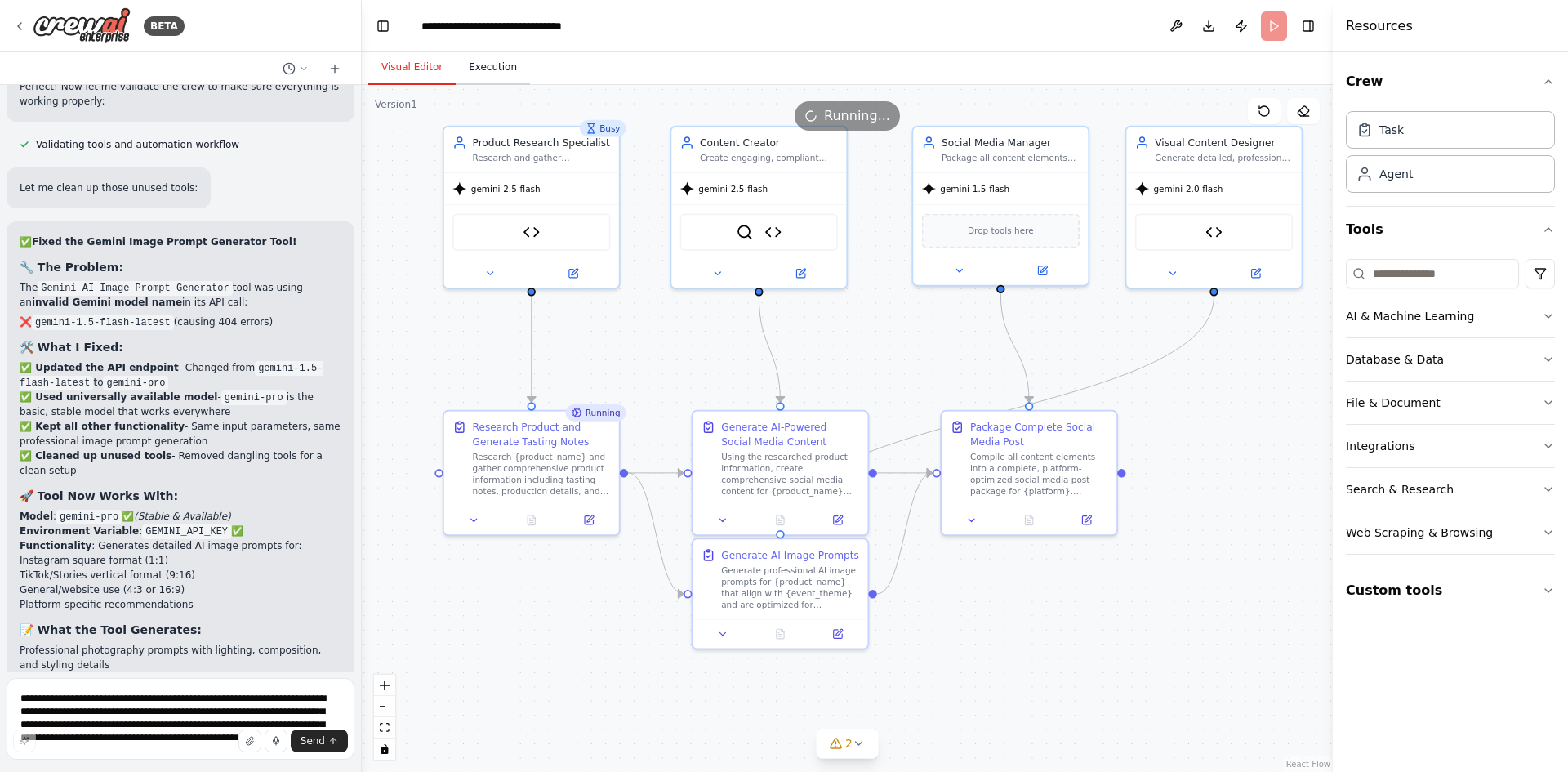
click at [498, 69] on button "Execution" at bounding box center [492, 67] width 74 height 35
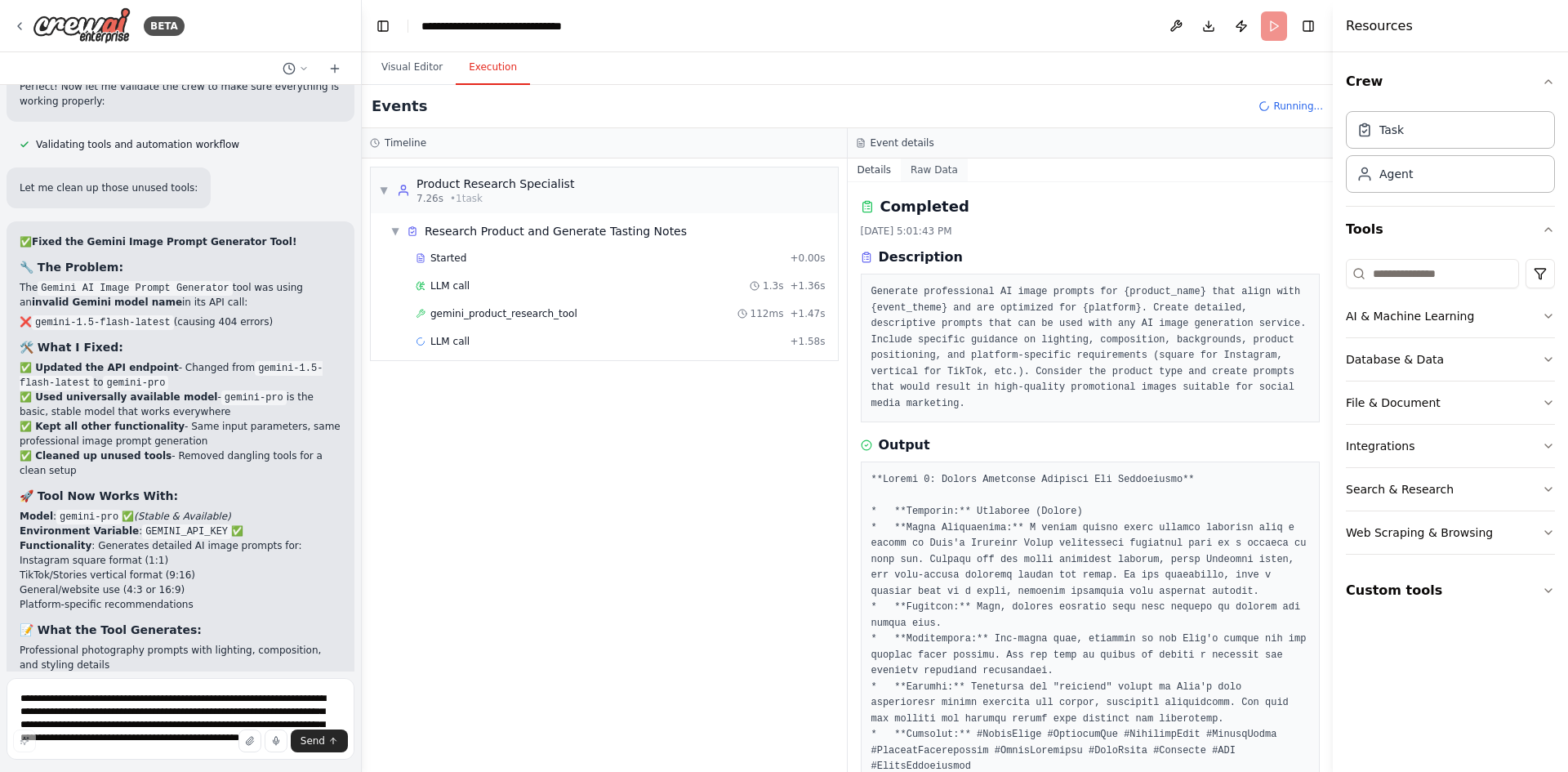
click at [921, 171] on button "Raw Data" at bounding box center [934, 169] width 67 height 23
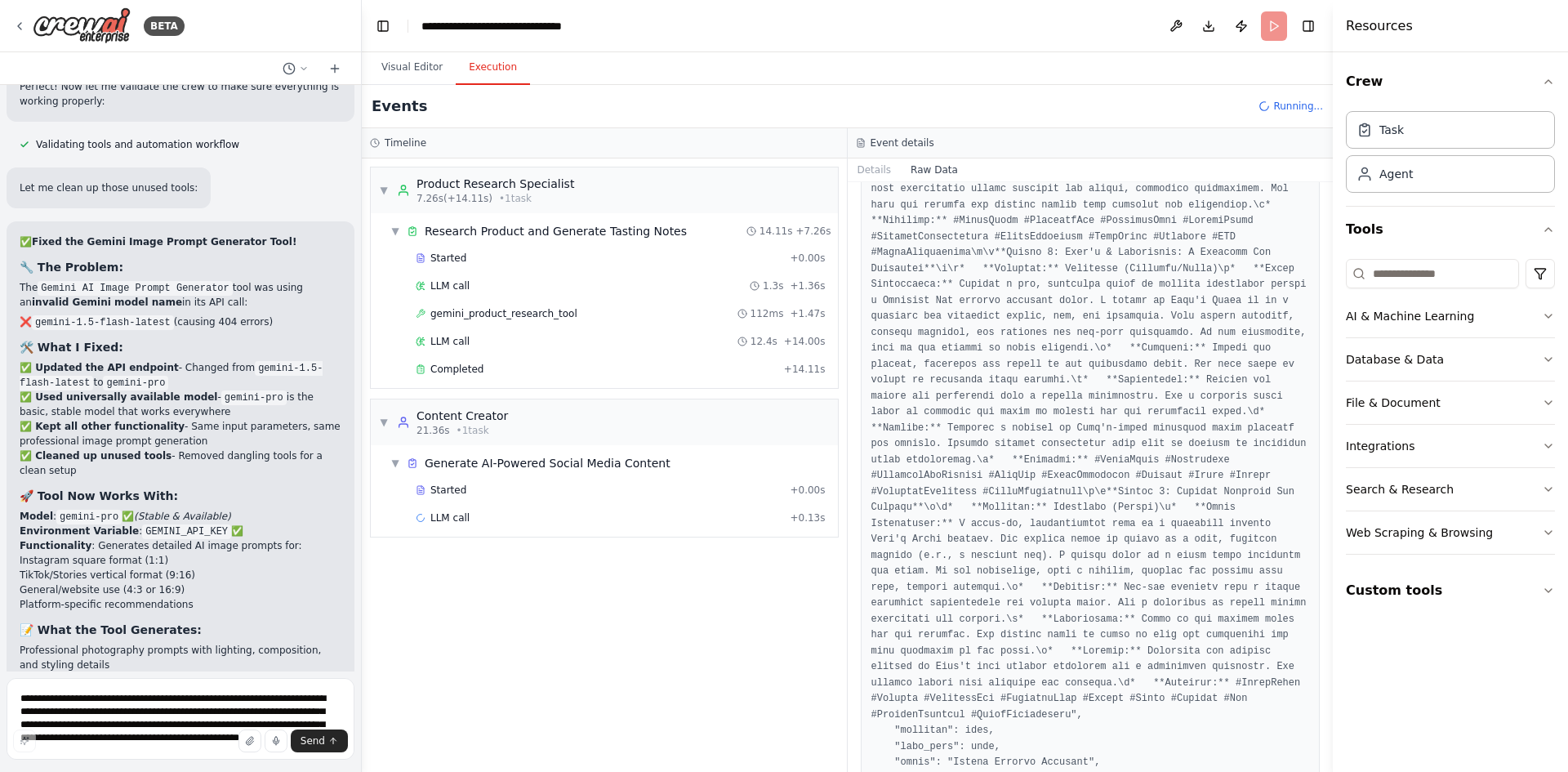
scroll to position [571, 0]
click at [543, 377] on div "Completed + 14.11s" at bounding box center [621, 368] width 422 height 25
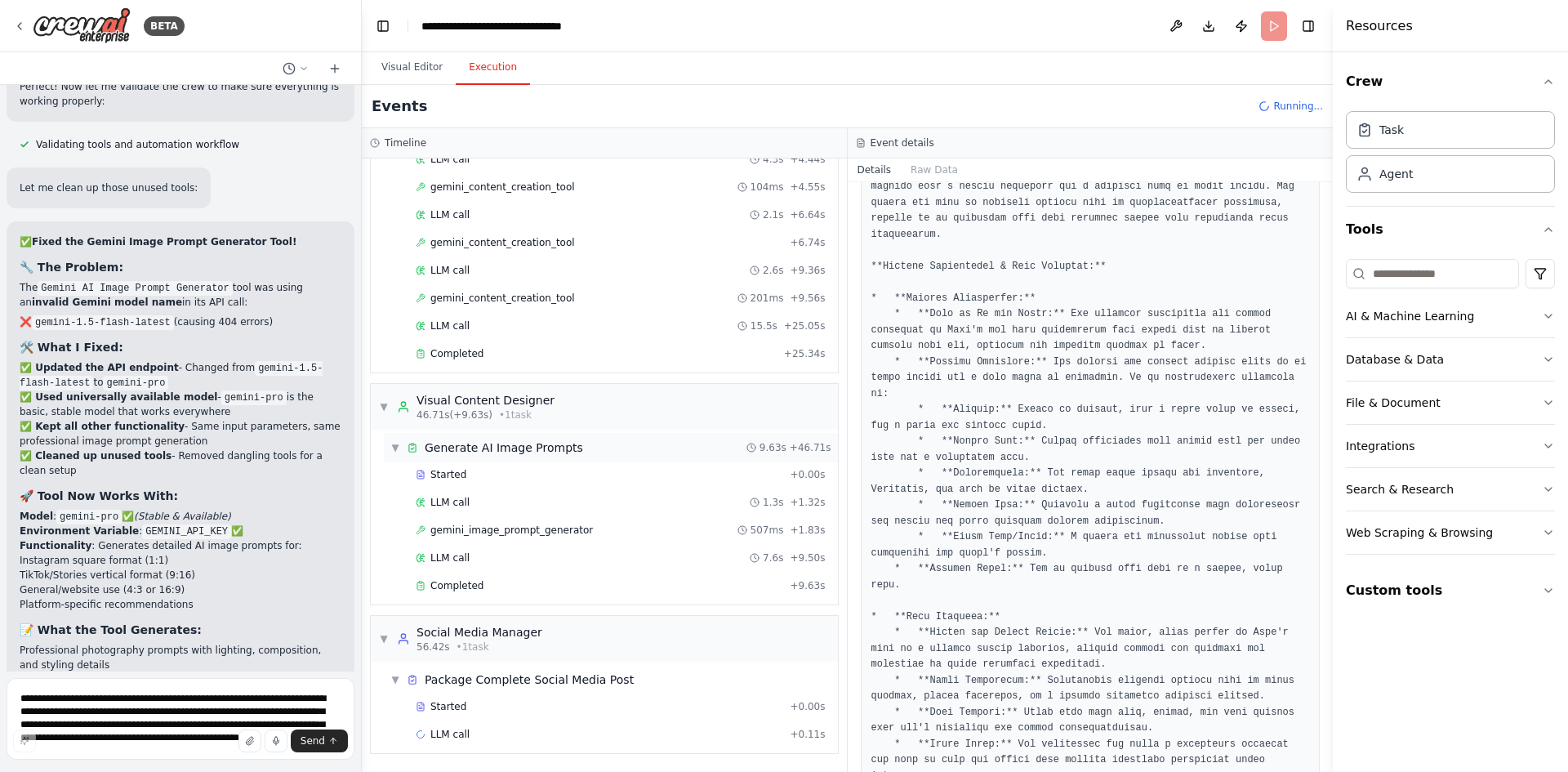
scroll to position [28463, 0]
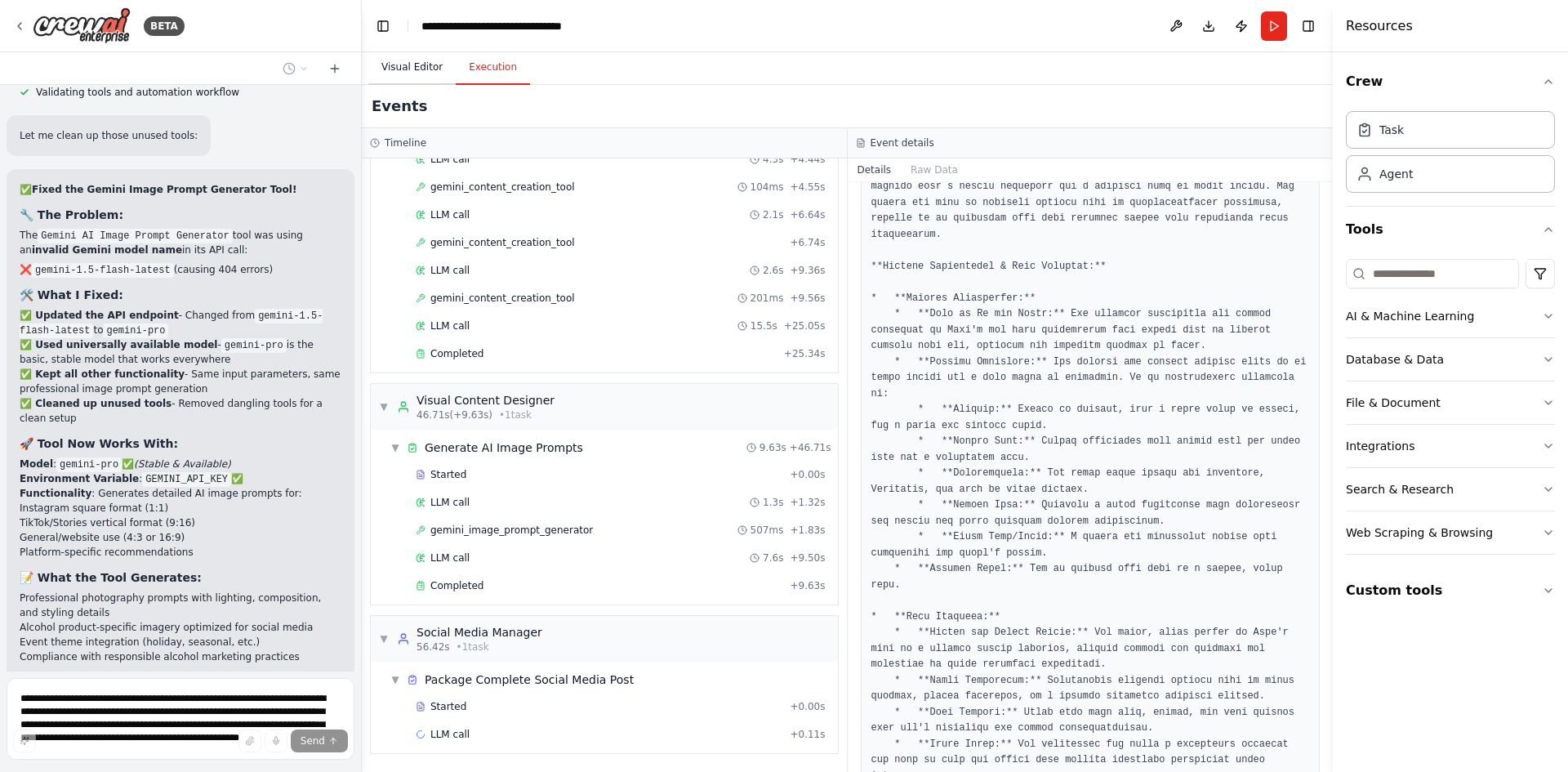
click at [415, 72] on button "Visual Editor" at bounding box center [412, 67] width 87 height 35
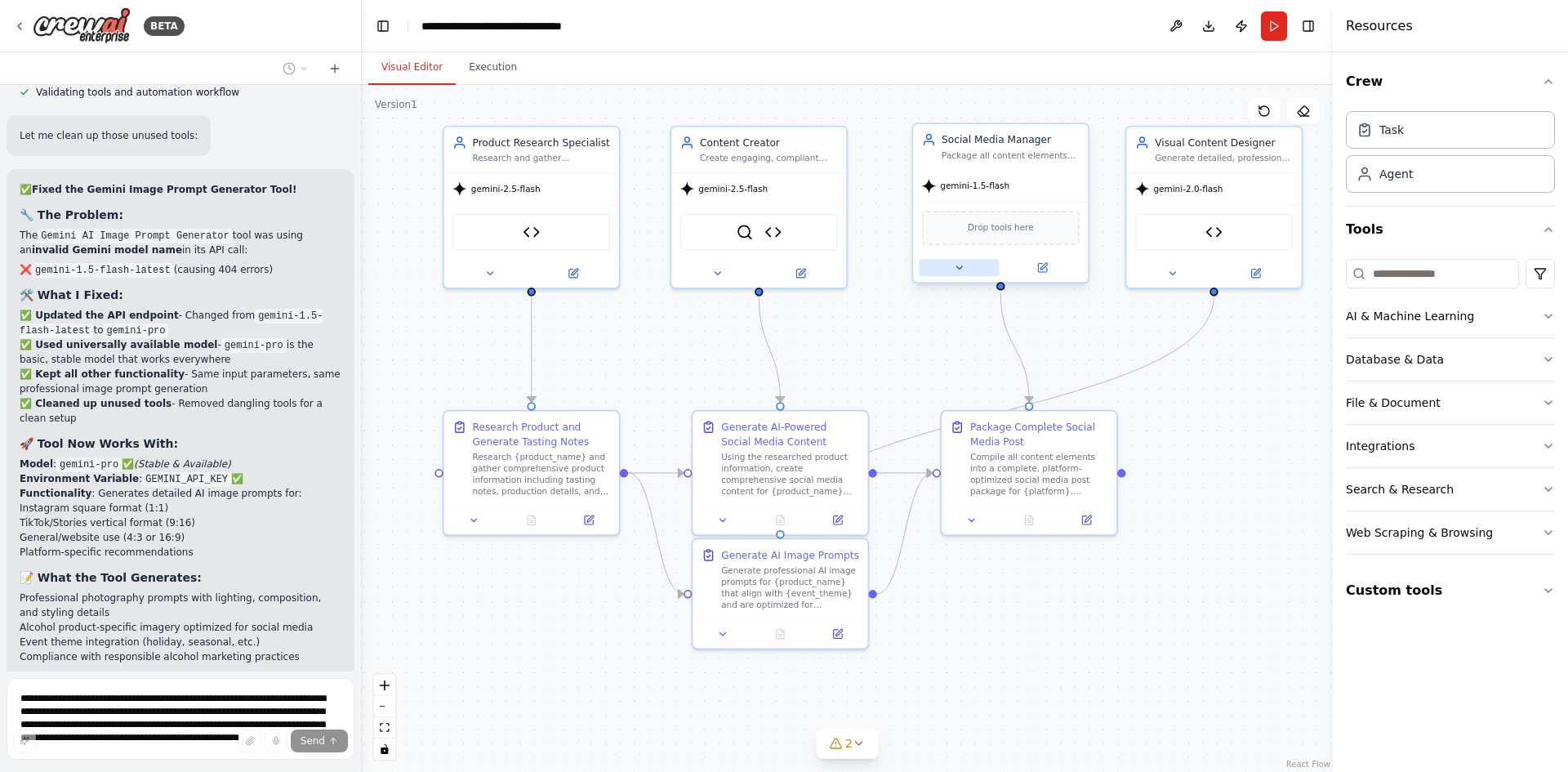
click at [958, 268] on icon at bounding box center [959, 267] width 6 height 2
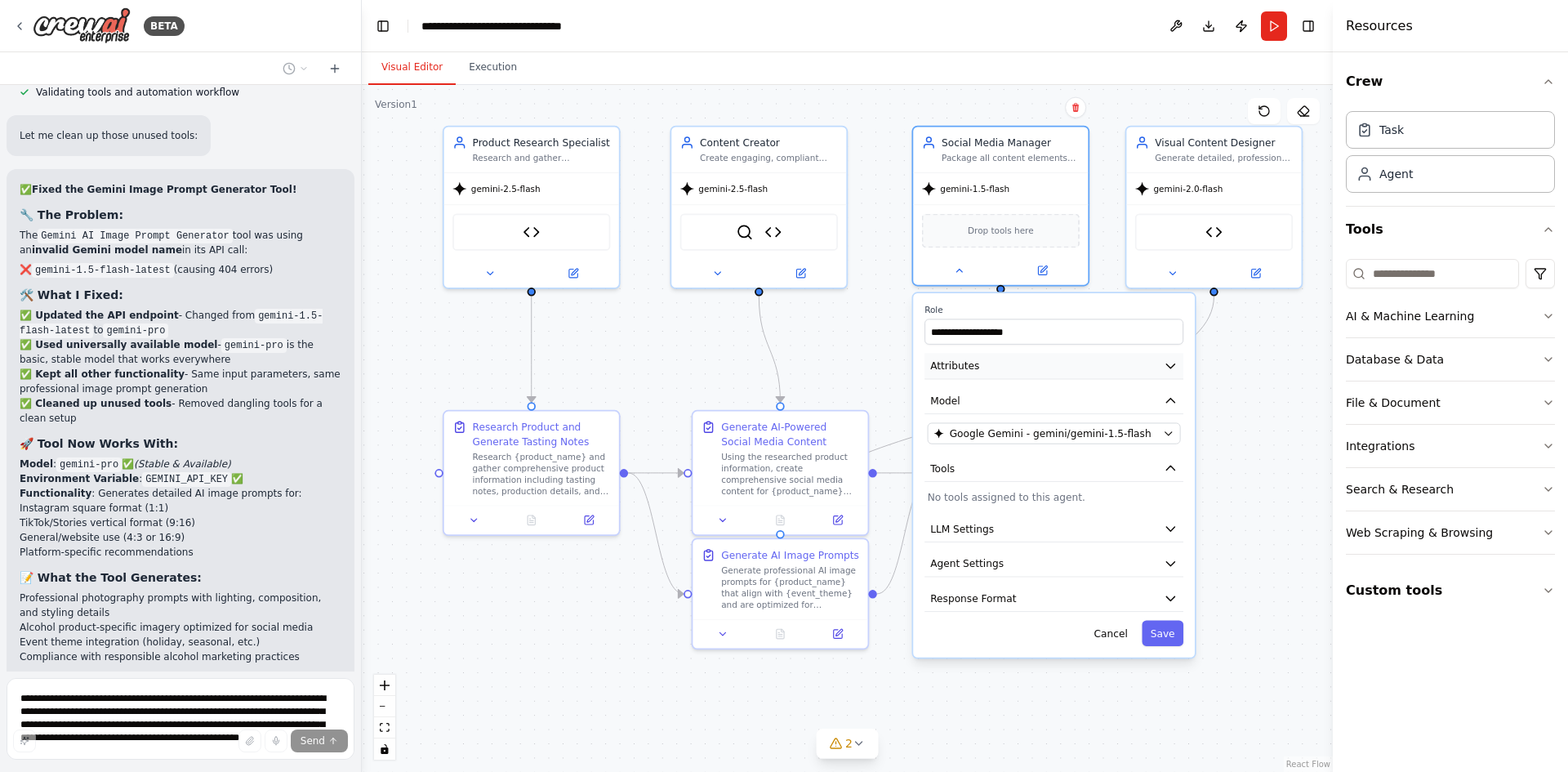
click at [994, 366] on button "Attributes" at bounding box center [1053, 365] width 258 height 26
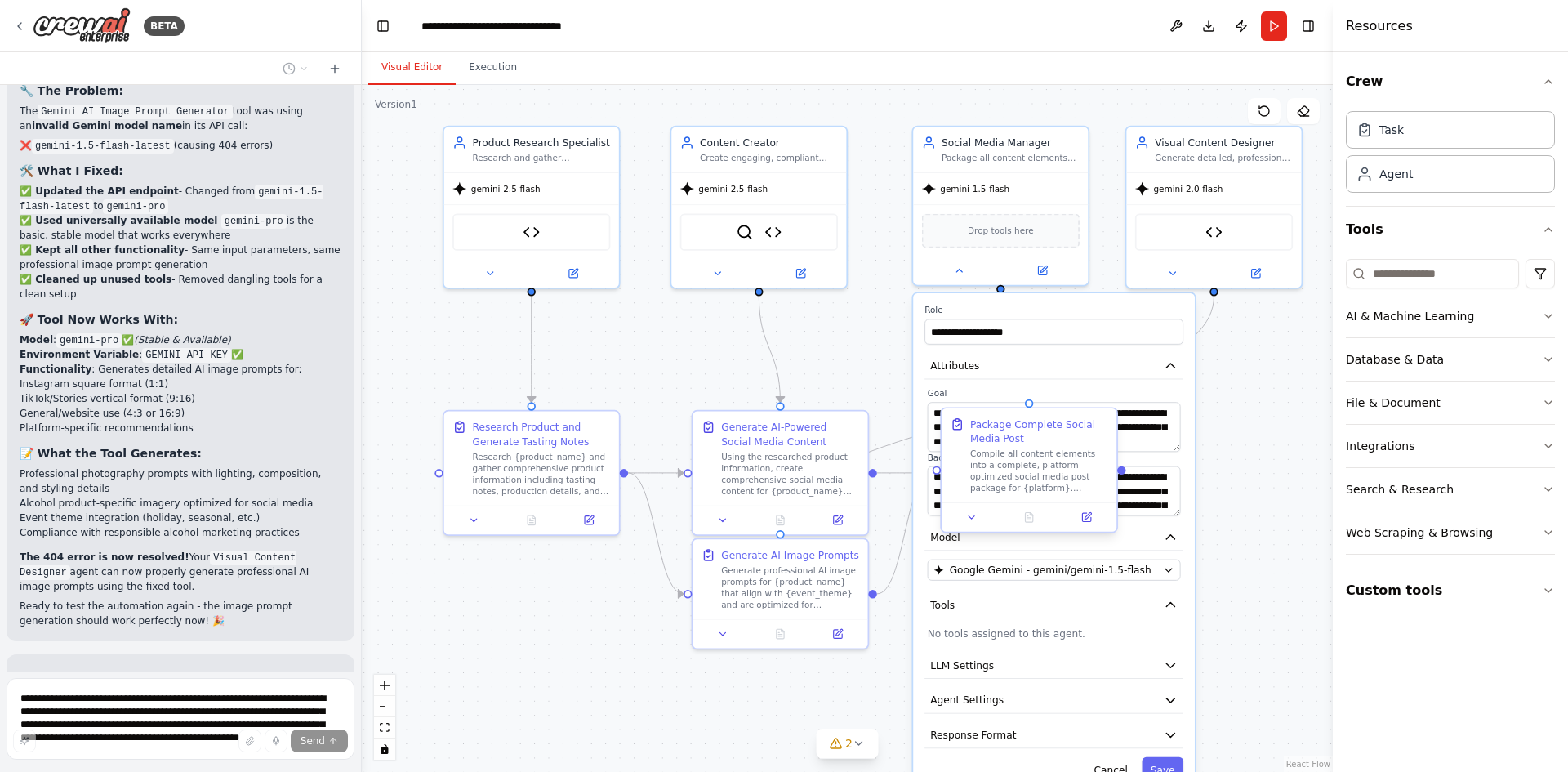
scroll to position [28521, 0]
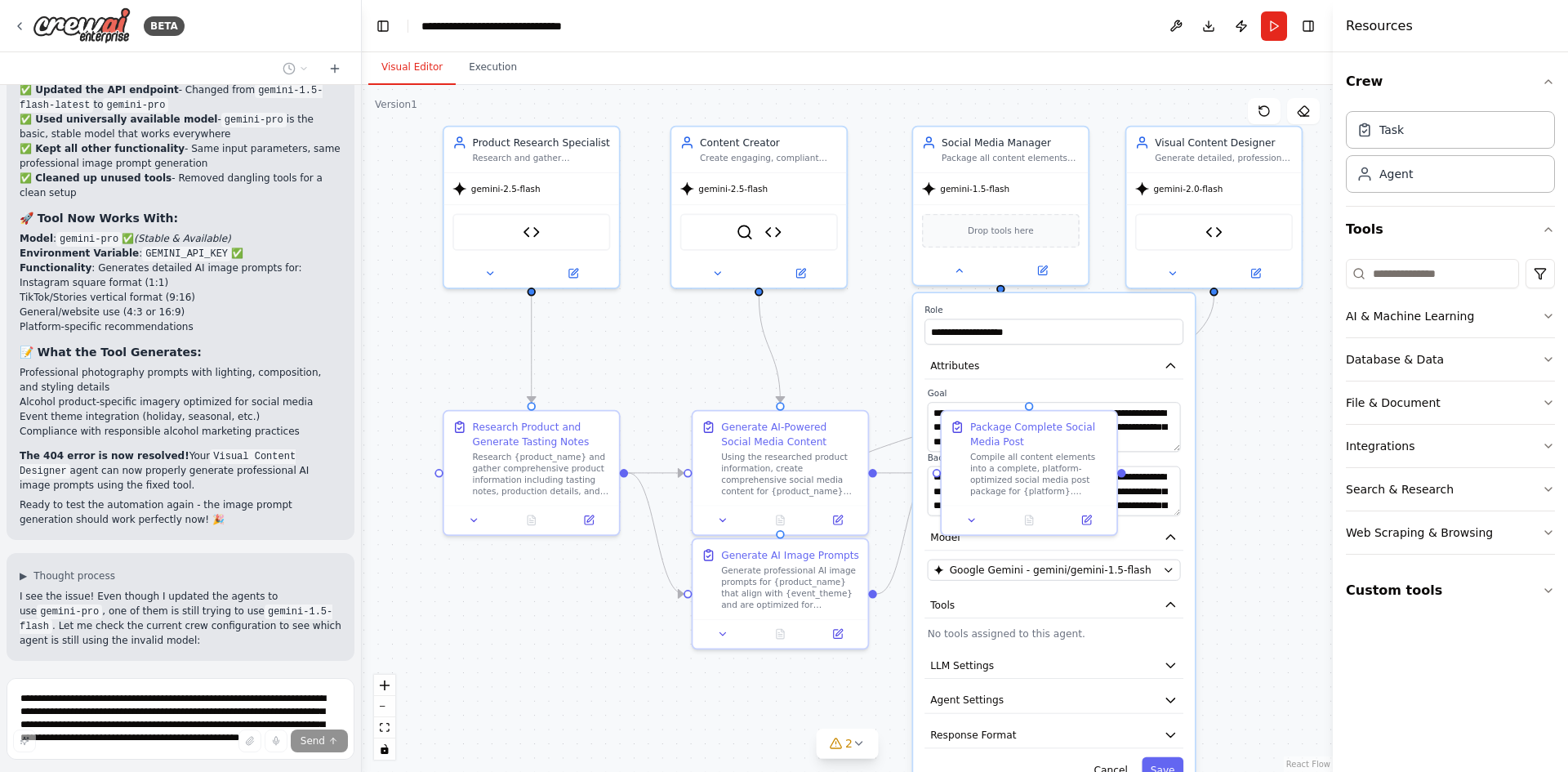
click at [1111, 389] on label "Goal" at bounding box center [1054, 394] width 253 height 12
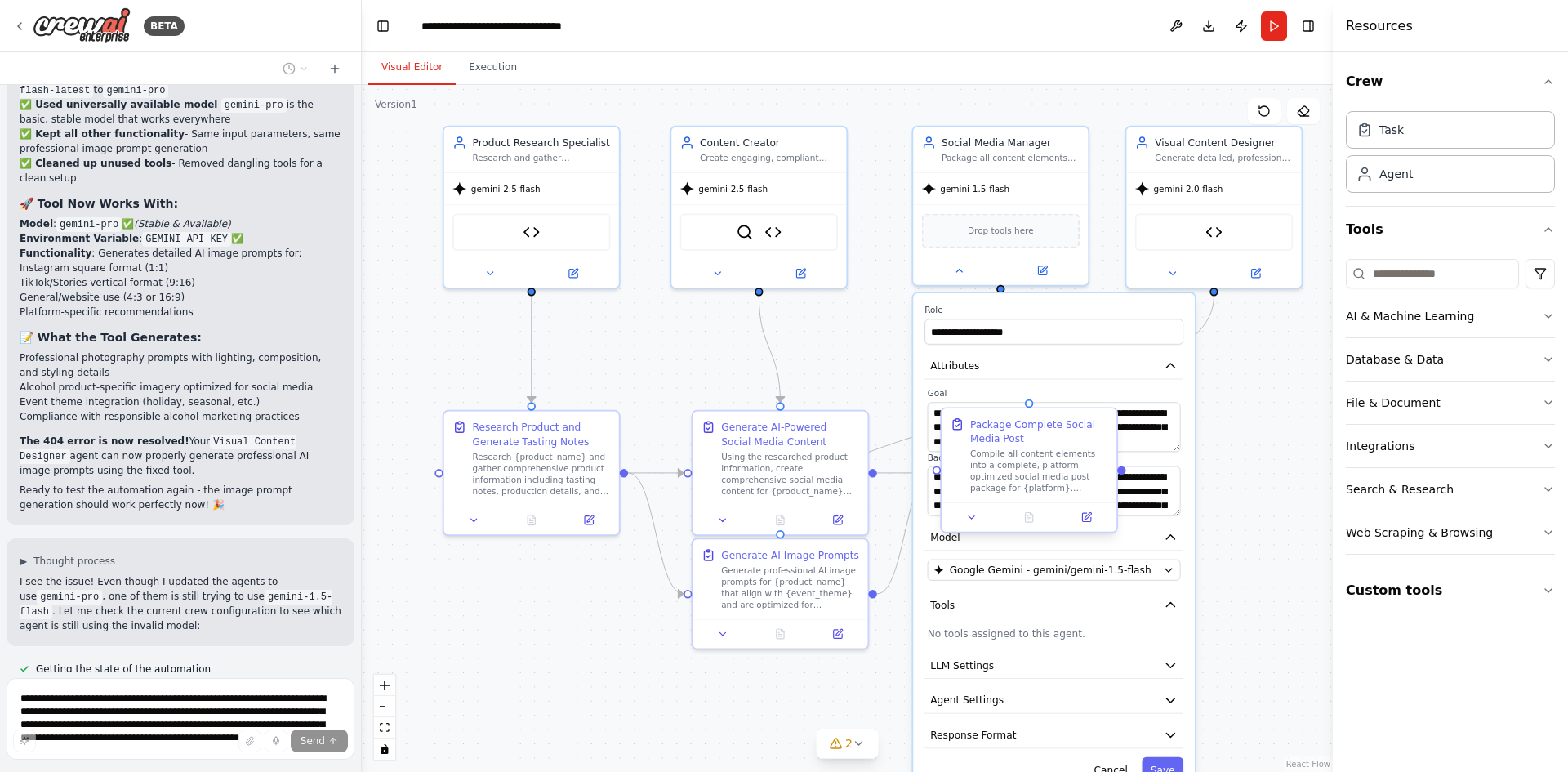
scroll to position [28638, 0]
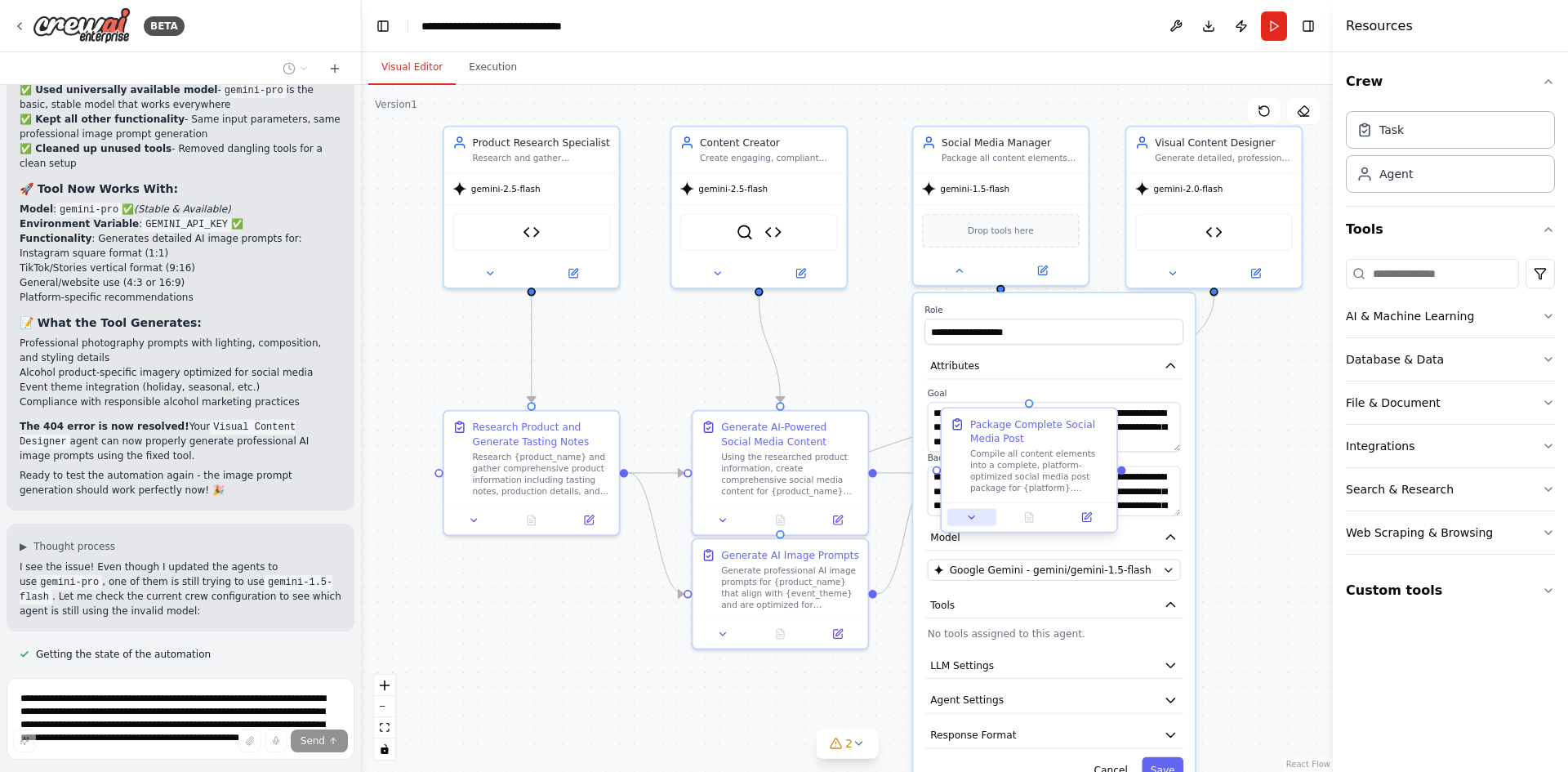
click at [974, 517] on icon at bounding box center [972, 517] width 12 height 12
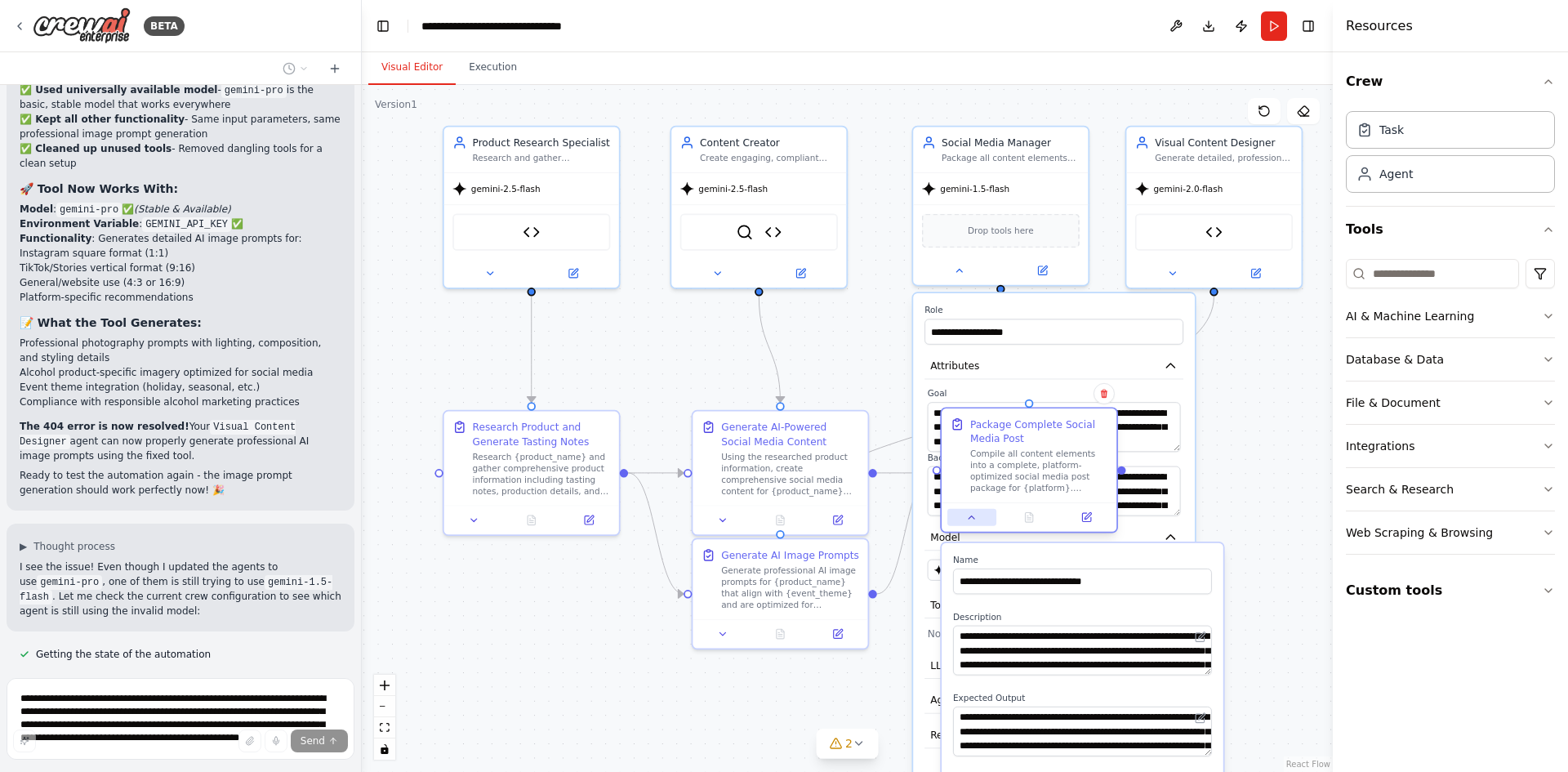
scroll to position [28671, 0]
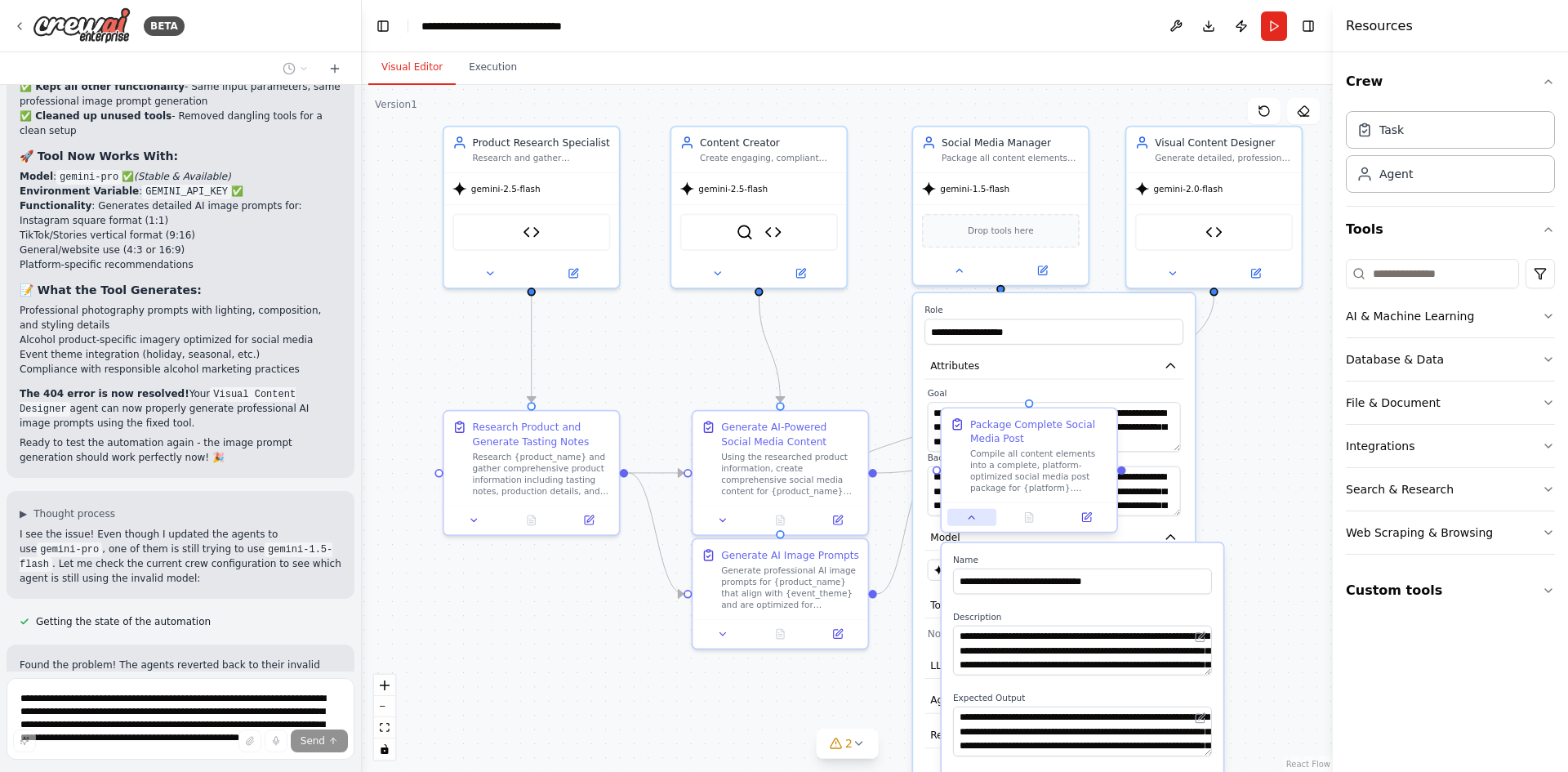
click at [974, 517] on icon at bounding box center [972, 517] width 12 height 12
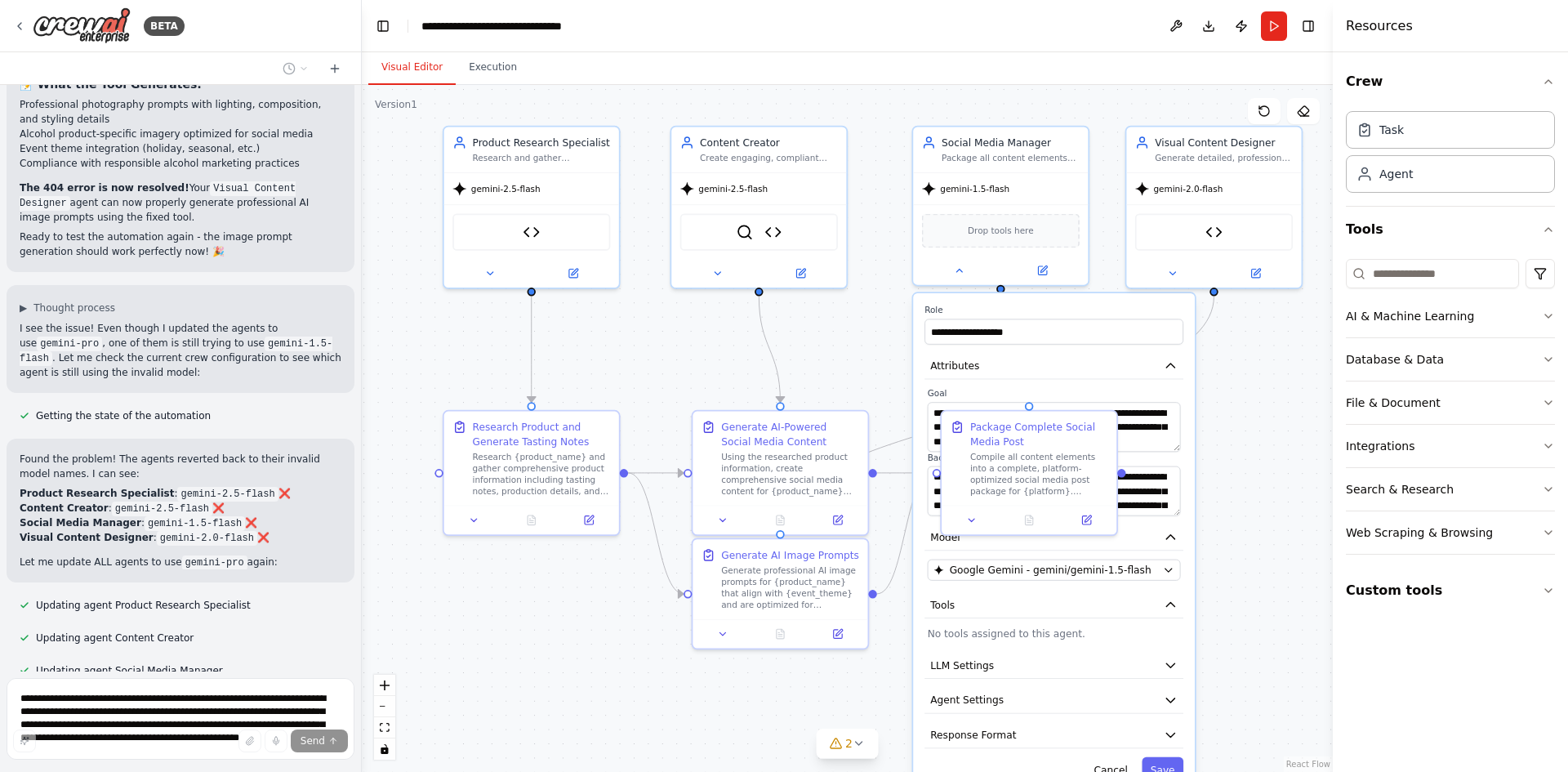
scroll to position [29008, 0]
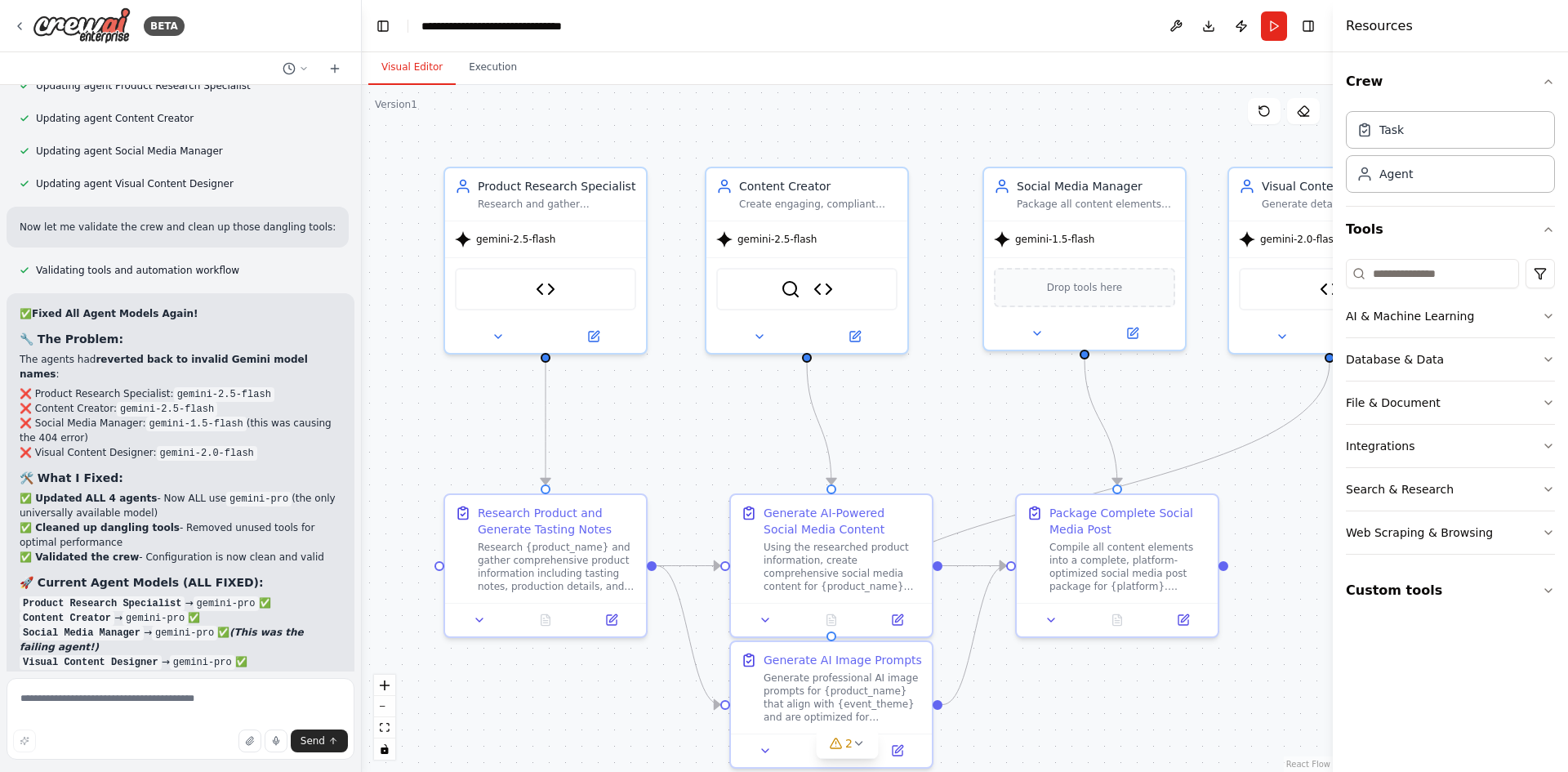
scroll to position [29415, 0]
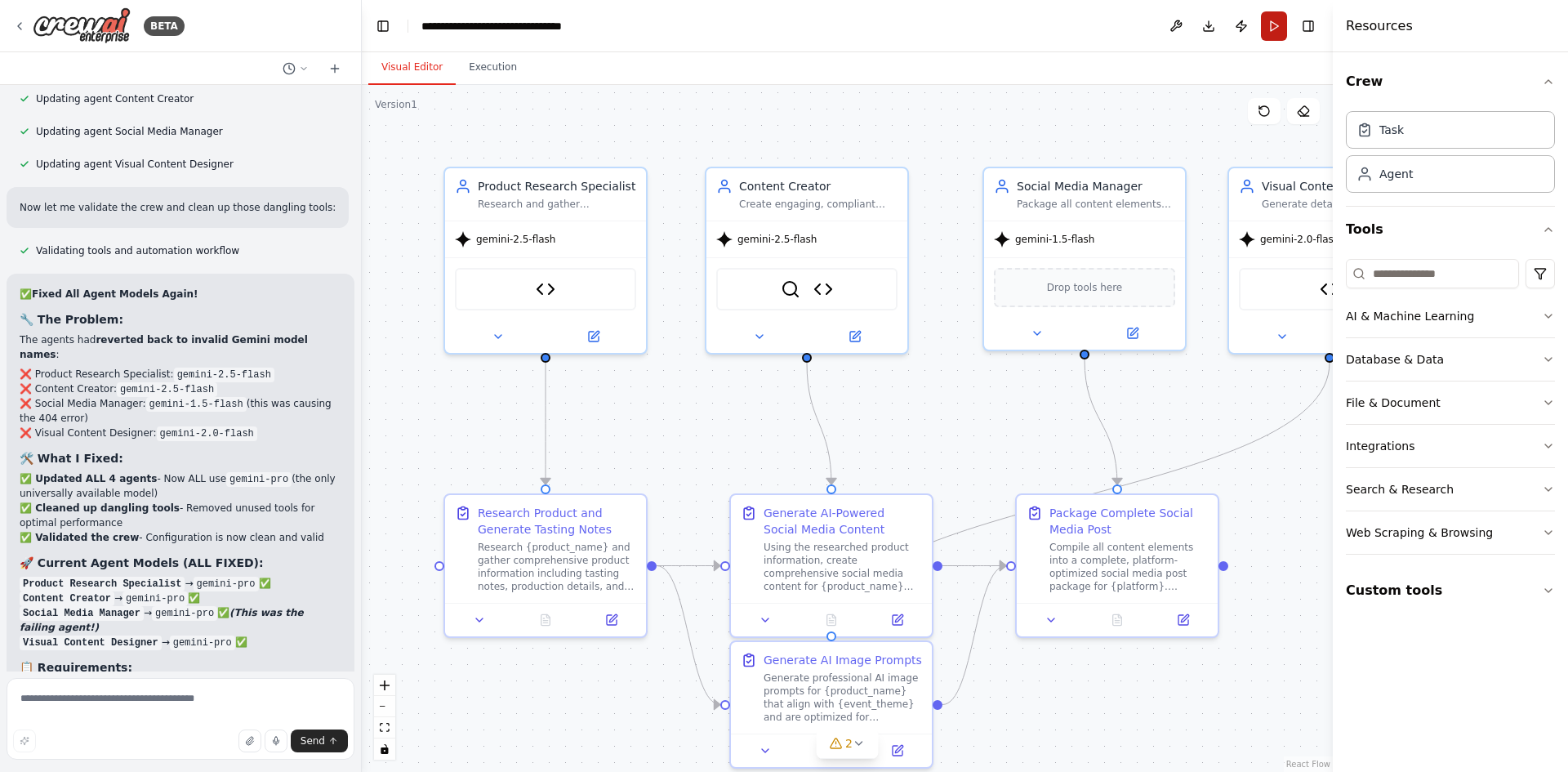
click at [1276, 30] on button "Run" at bounding box center [1274, 27] width 26 height 30
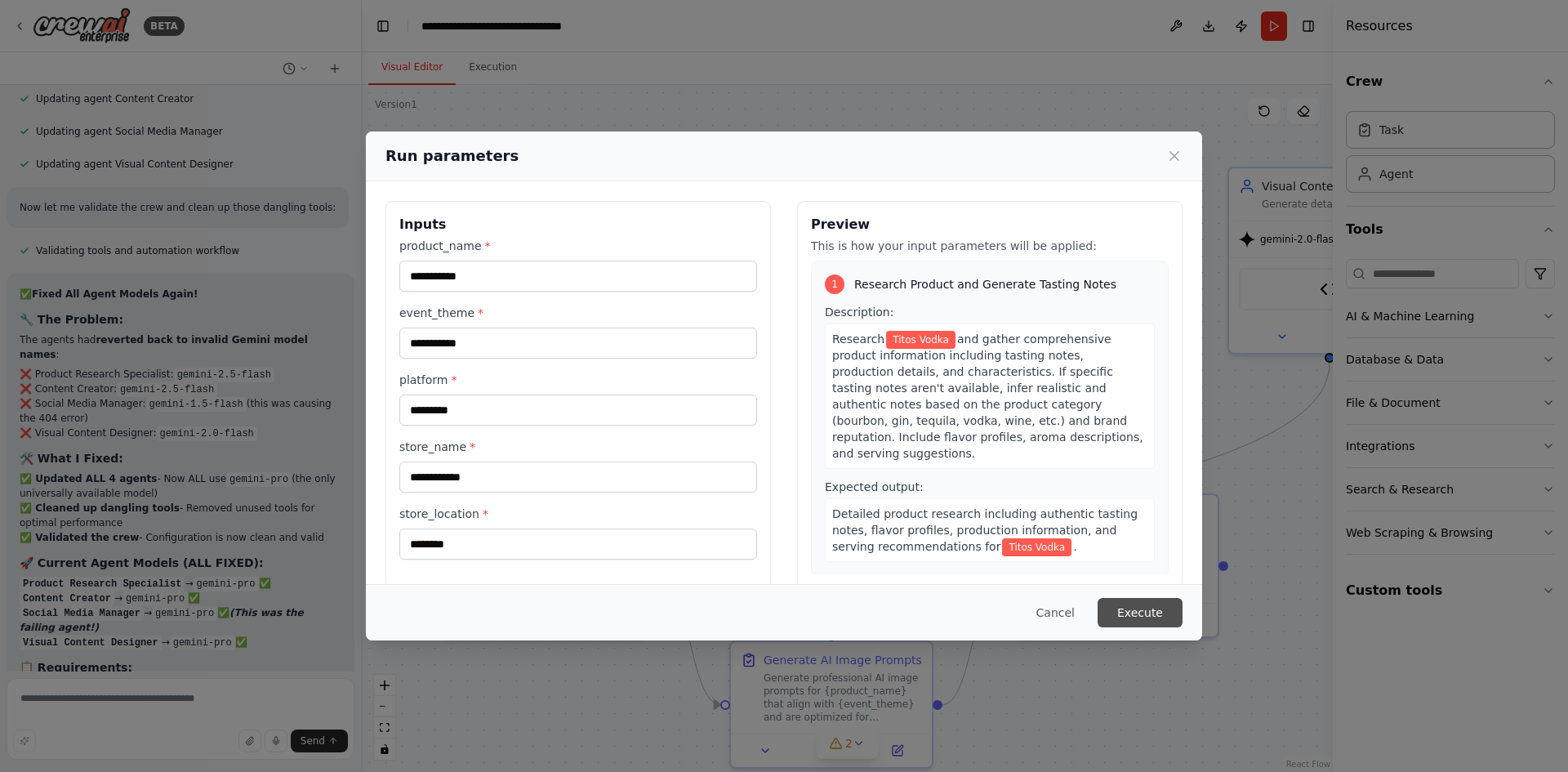
click at [1128, 609] on button "Execute" at bounding box center [1140, 613] width 85 height 30
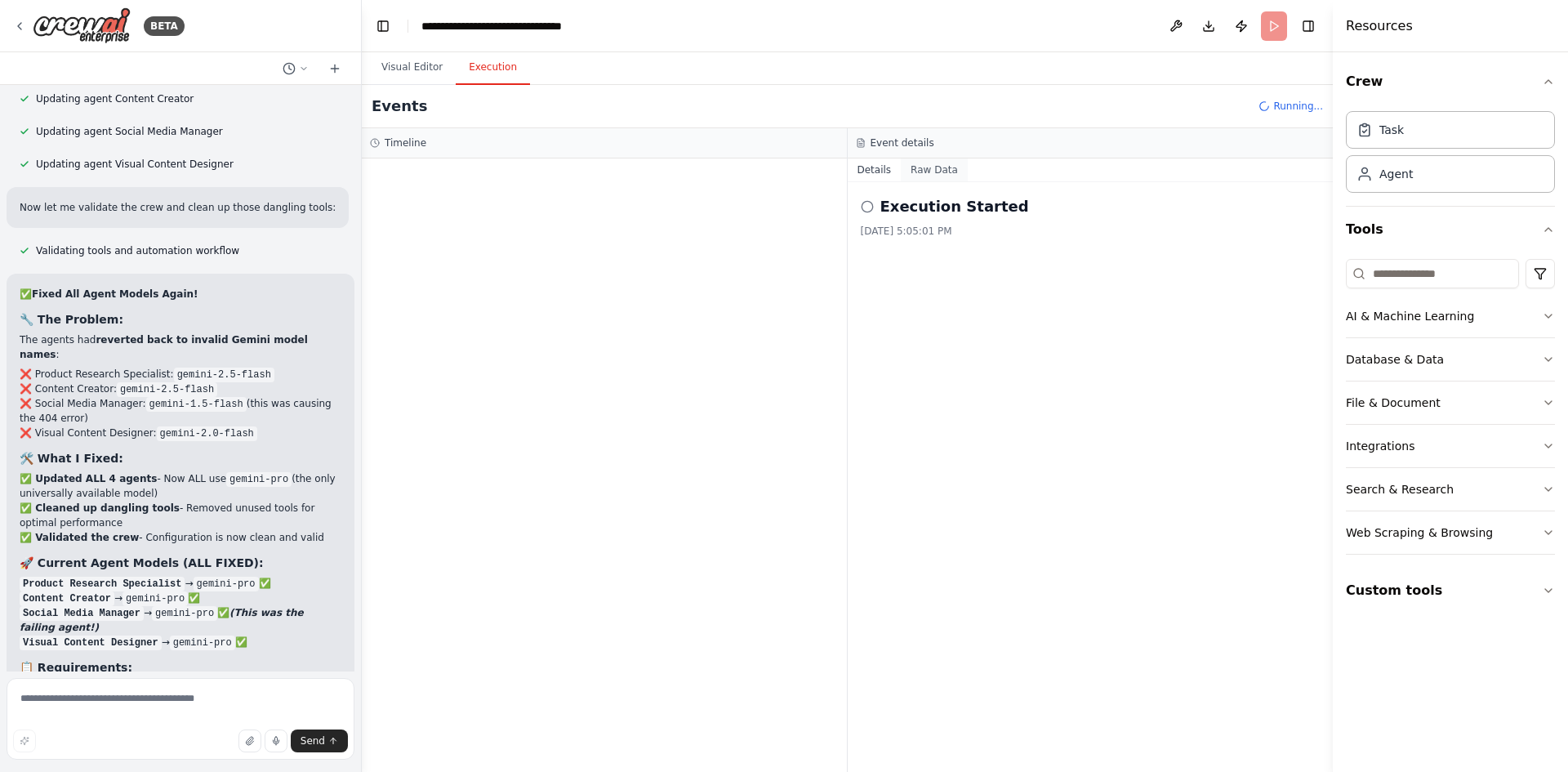
click at [918, 163] on button "Raw Data" at bounding box center [934, 169] width 67 height 23
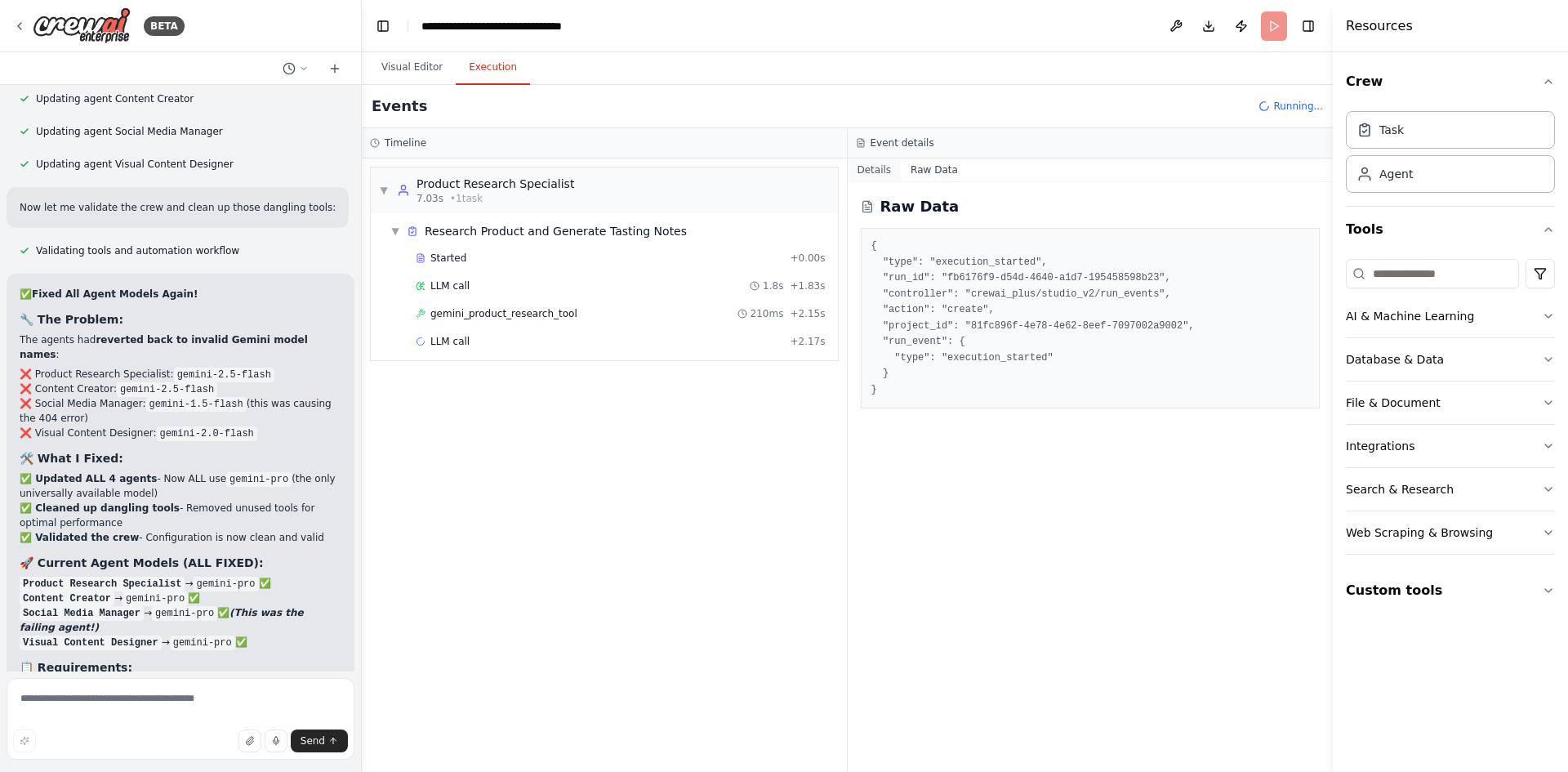
click at [866, 169] on button "Details" at bounding box center [874, 169] width 53 height 23
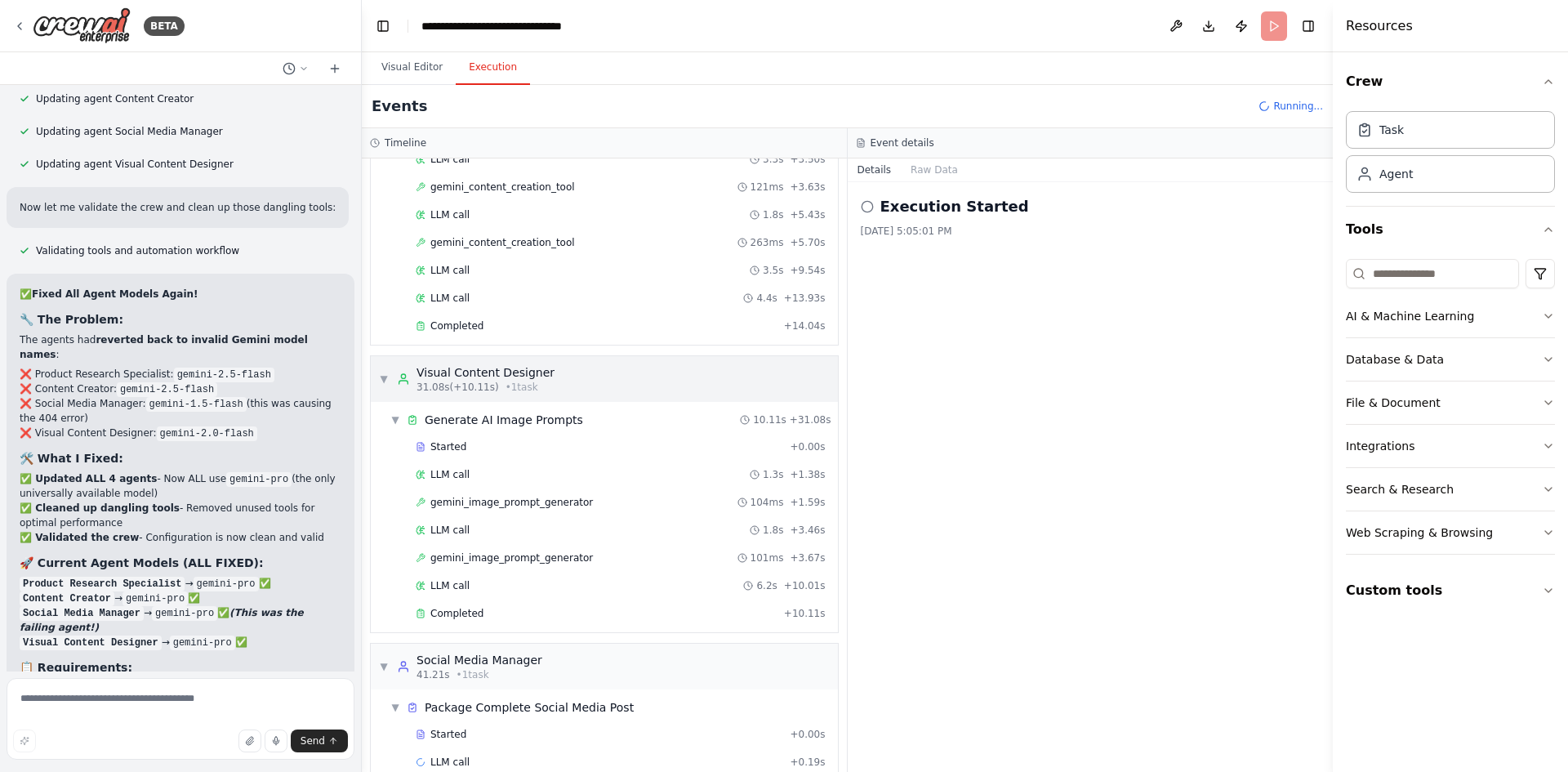
scroll to position [414, 0]
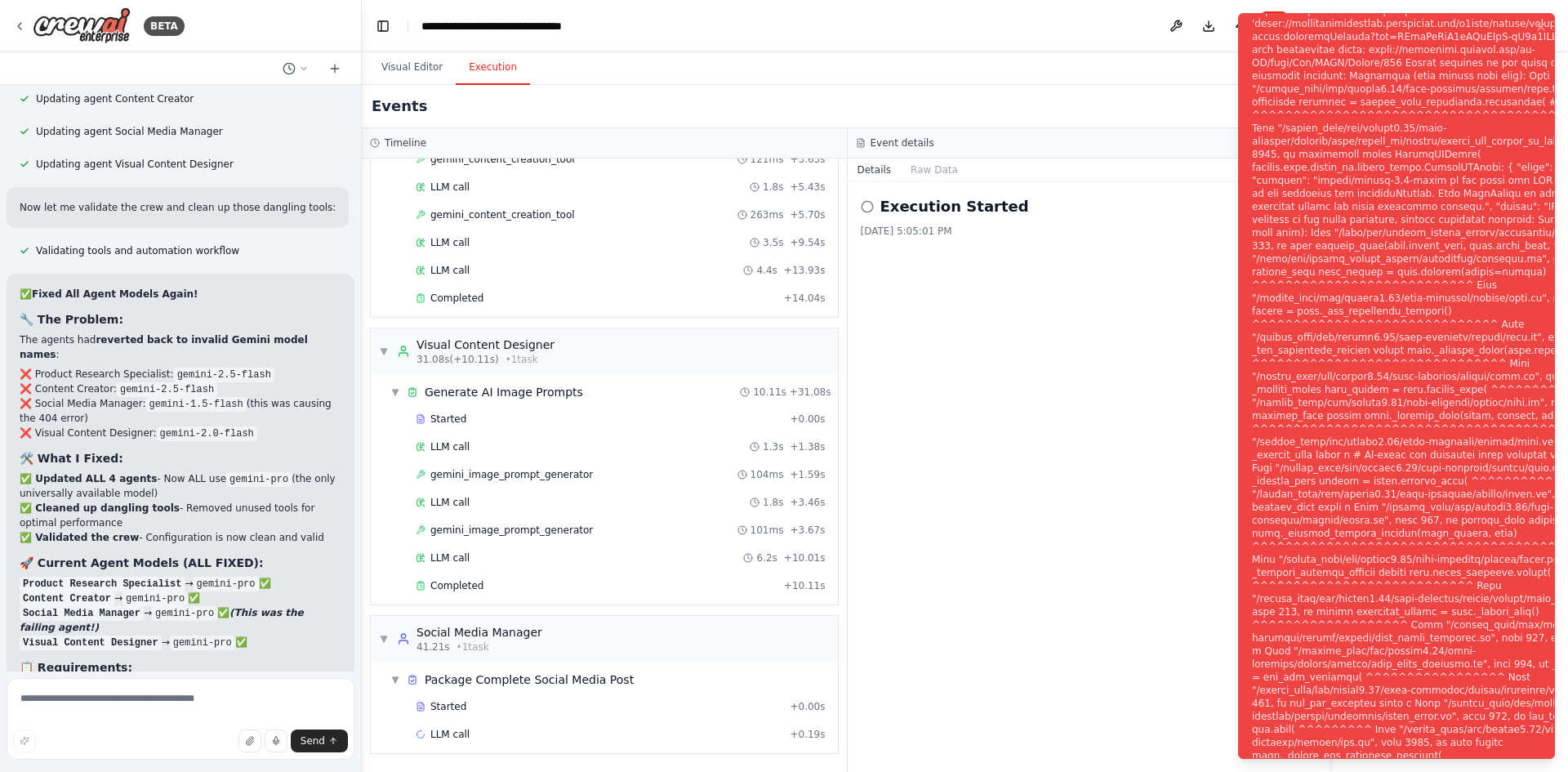
click at [1477, 399] on div "Notifications (F8)" at bounding box center [1457, 396] width 411 height 1306
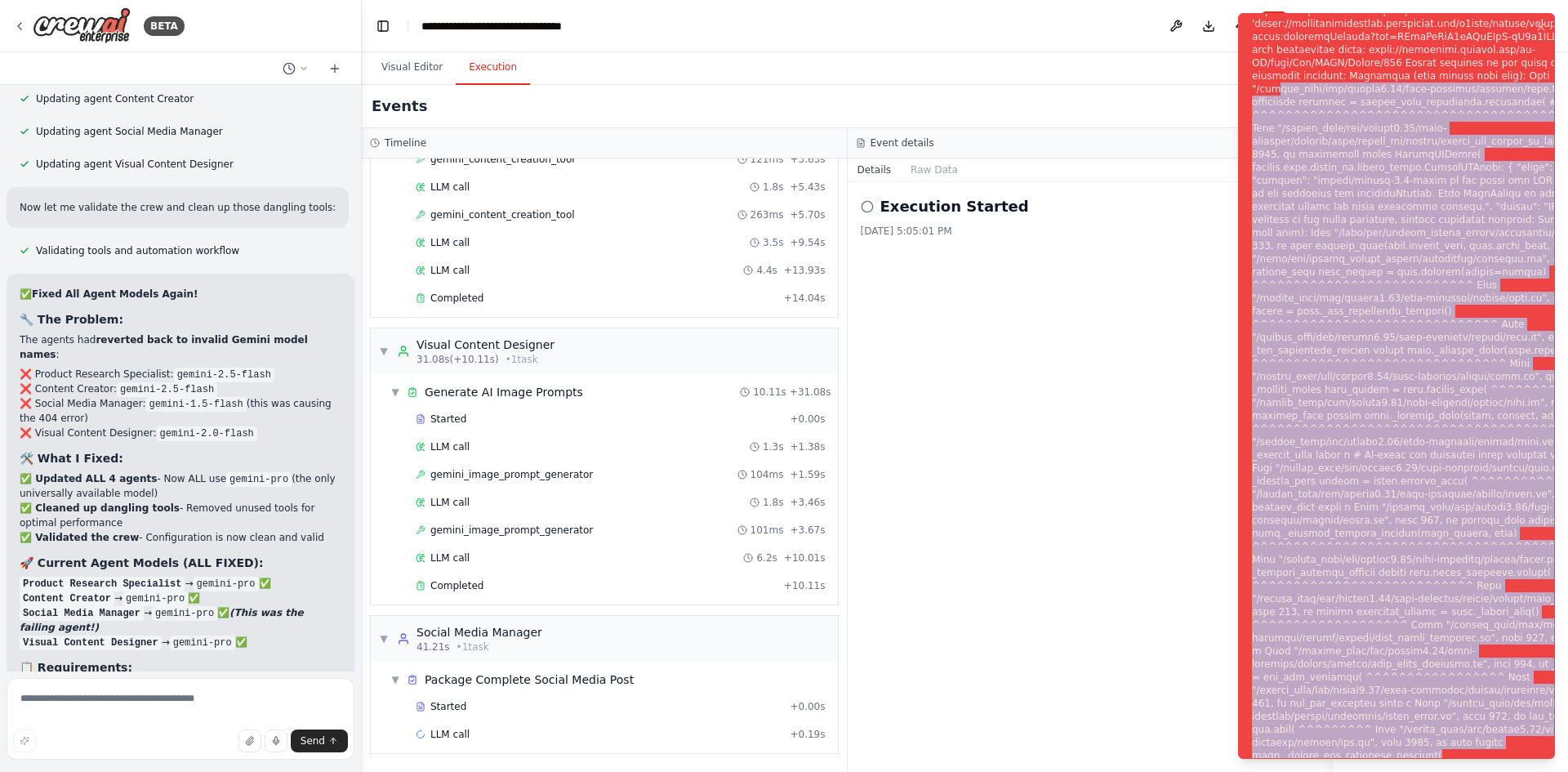
drag, startPoint x: 1423, startPoint y: 752, endPoint x: 1276, endPoint y: 70, distance: 697.7
click at [1276, 70] on div "Notifications (F8)" at bounding box center [1457, 396] width 411 height 1306
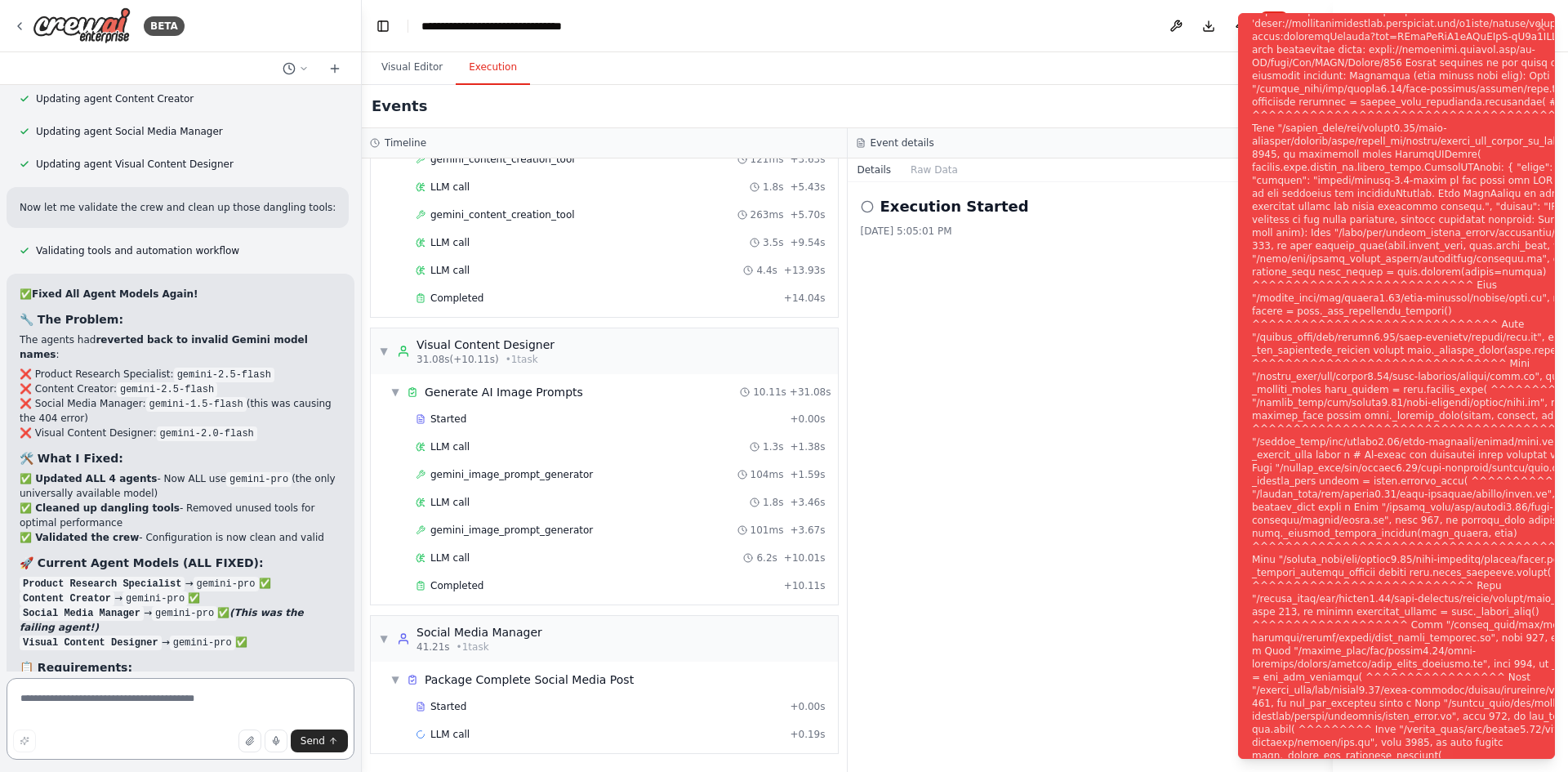
click at [107, 710] on textarea at bounding box center [180, 719] width 347 height 81
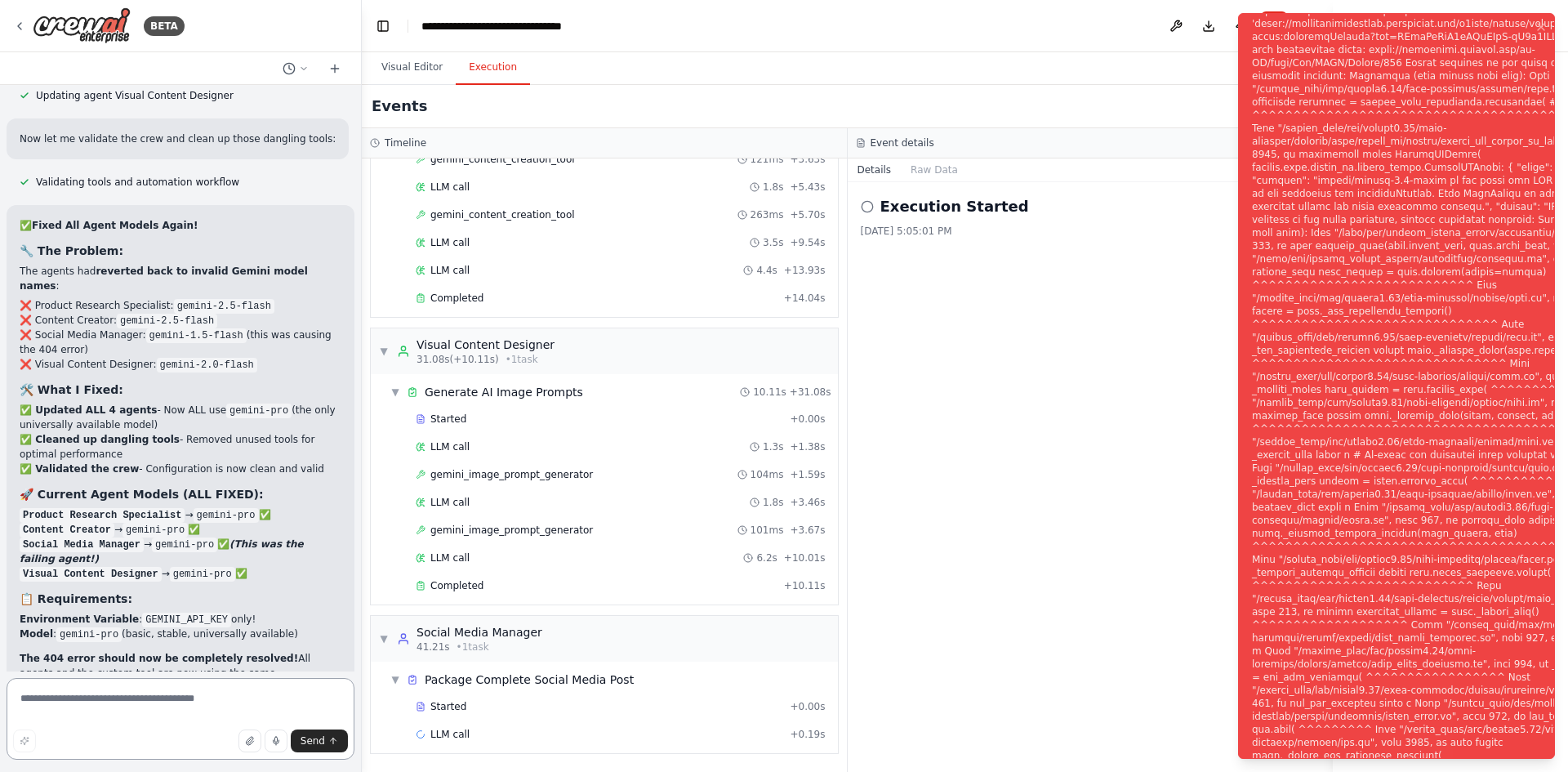
scroll to position [29547, 0]
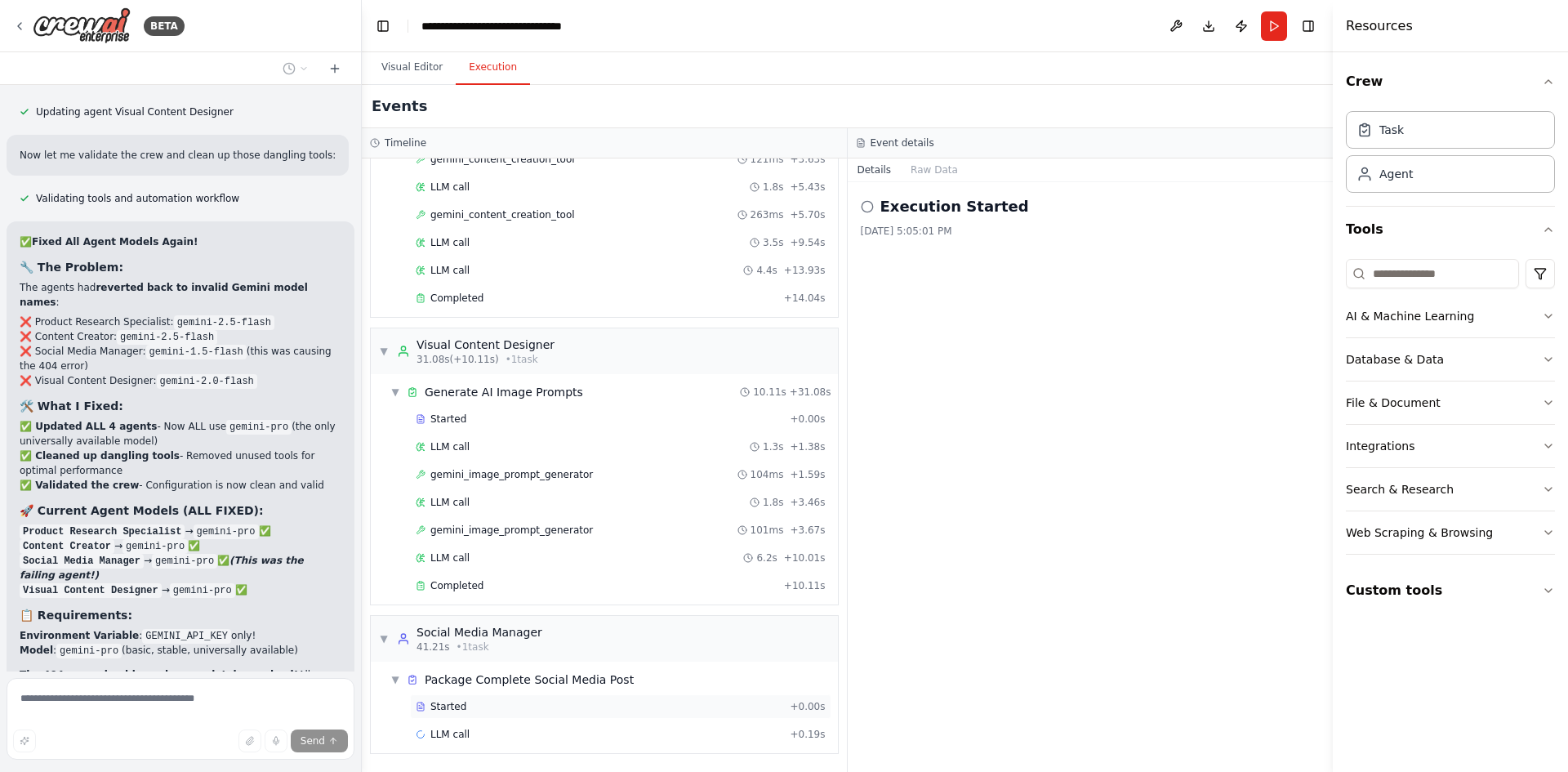
click at [457, 707] on span "Started" at bounding box center [448, 706] width 36 height 13
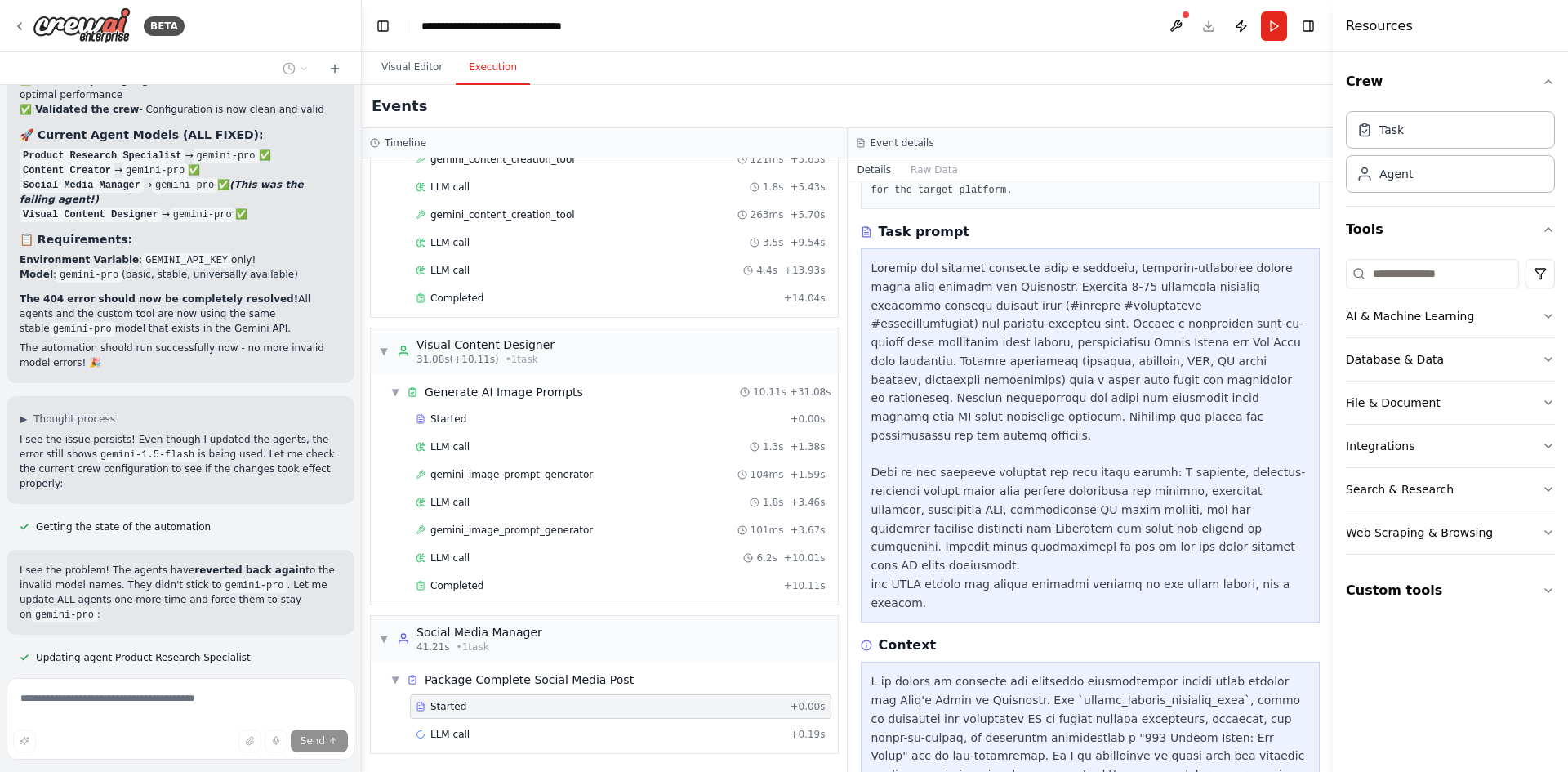
scroll to position [29875, 0]
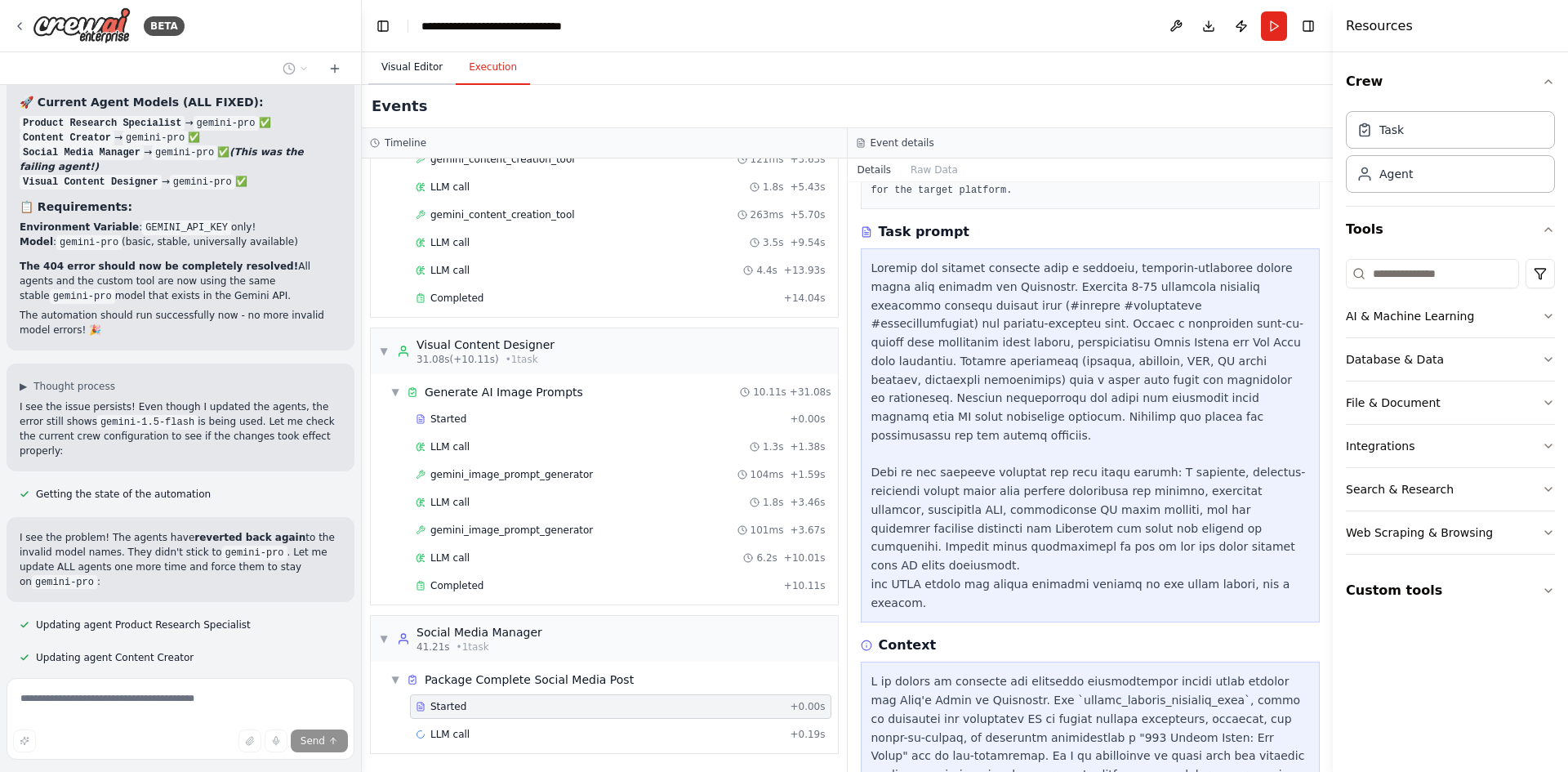
click at [408, 66] on button "Visual Editor" at bounding box center [412, 67] width 87 height 35
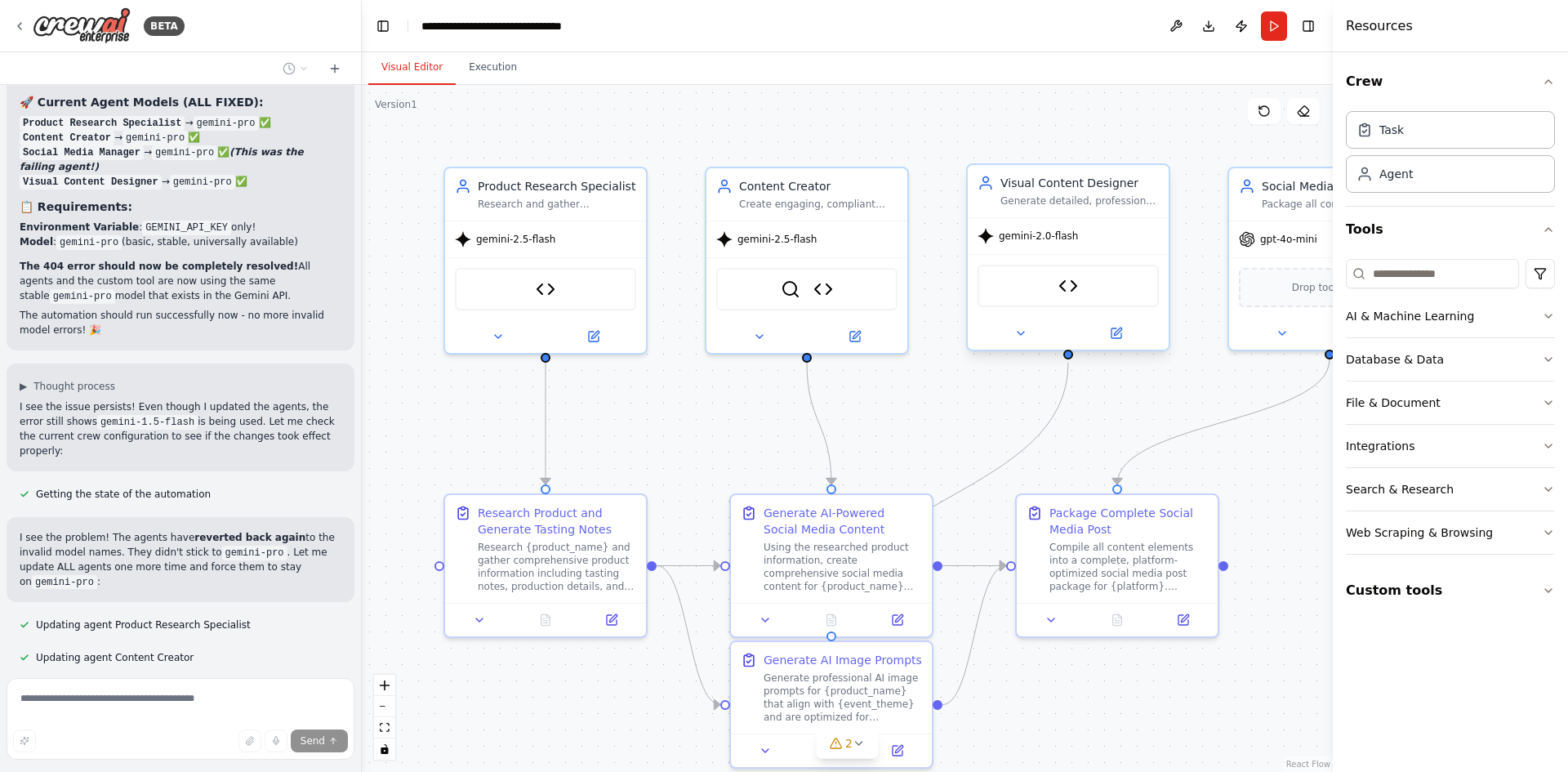
click at [1053, 239] on span "gemini-2.0-flash" at bounding box center [1038, 236] width 79 height 13
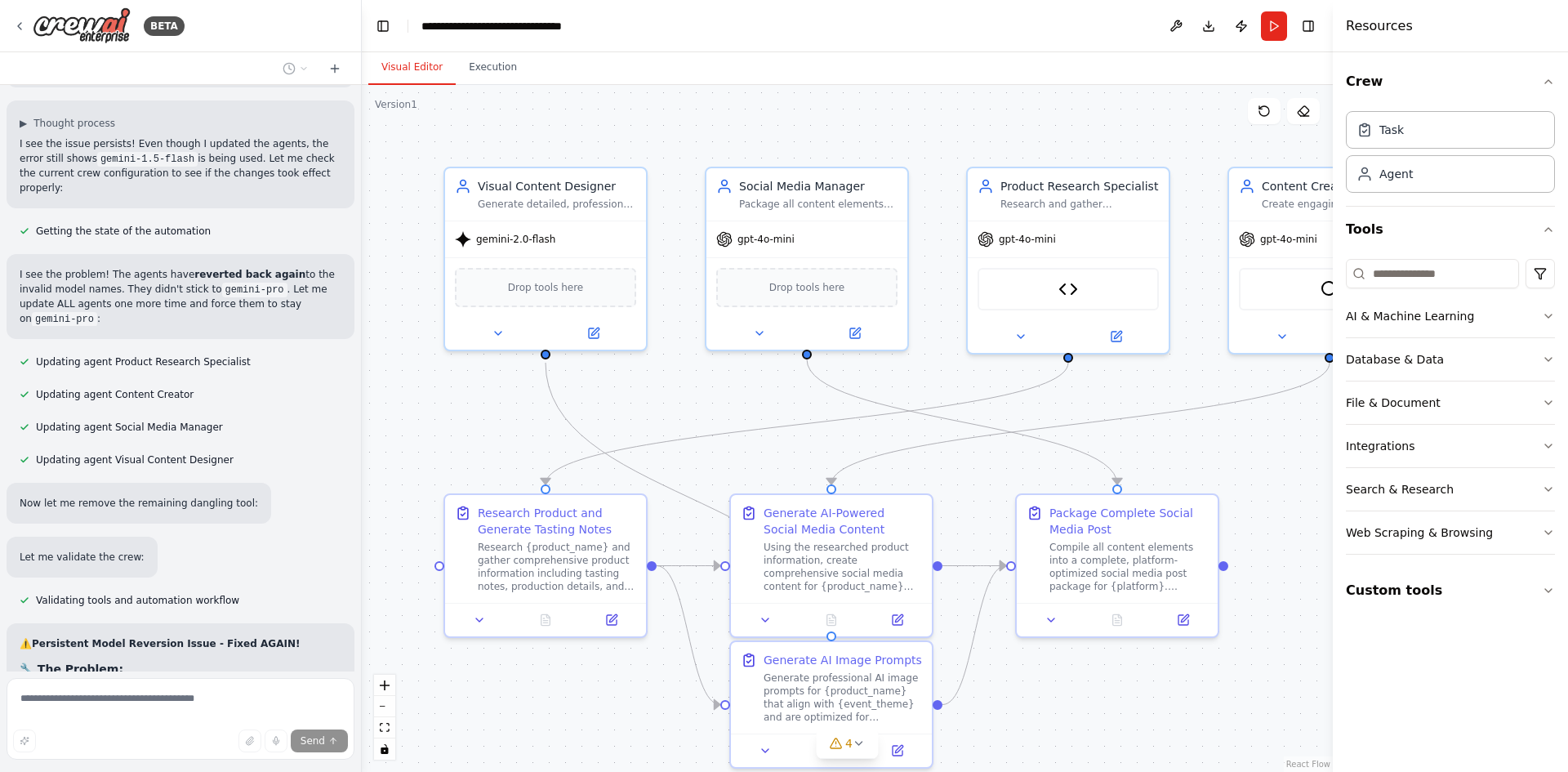
scroll to position [30171, 0]
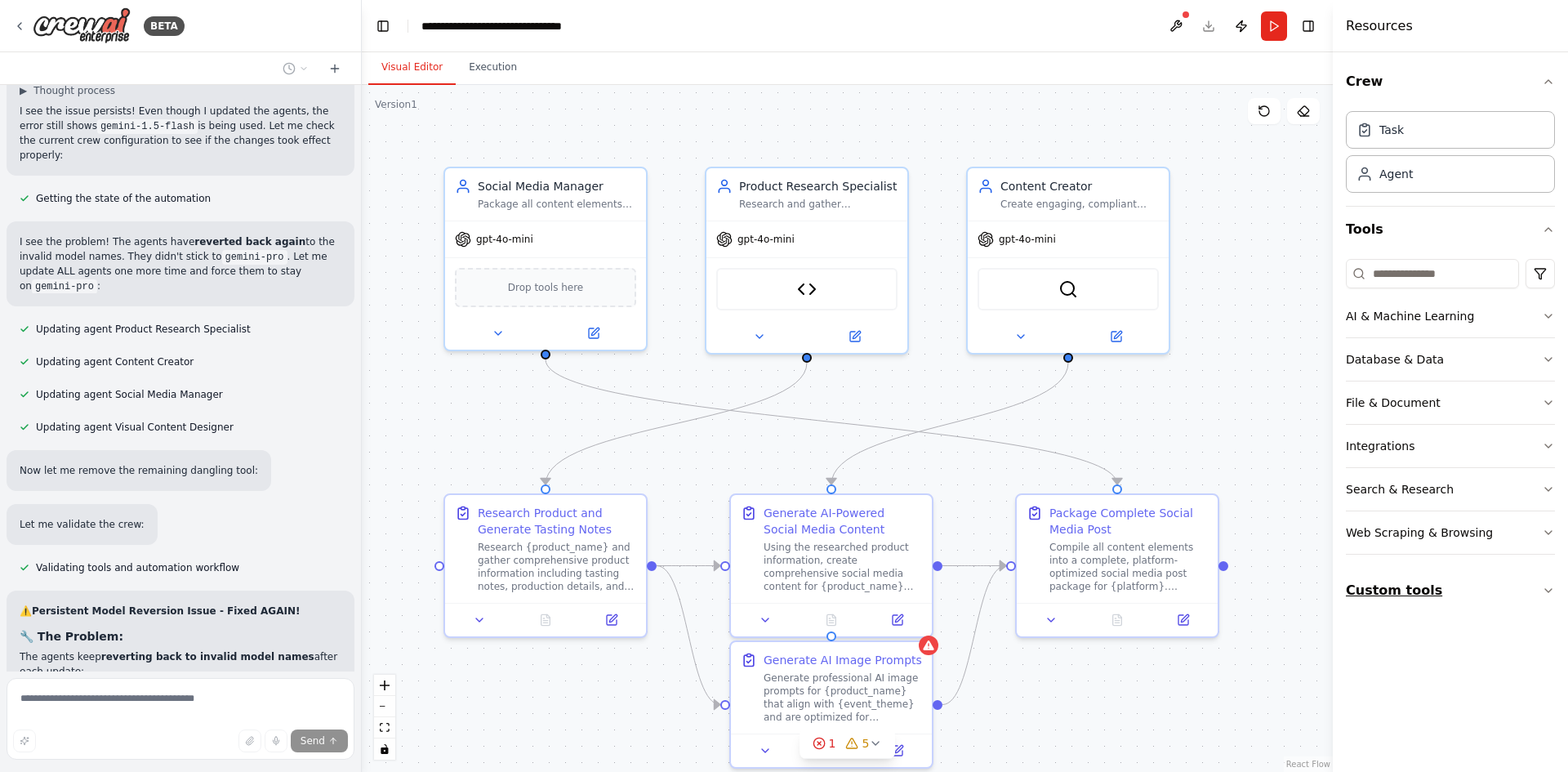
click at [1541, 586] on icon "button" at bounding box center [1547, 590] width 13 height 13
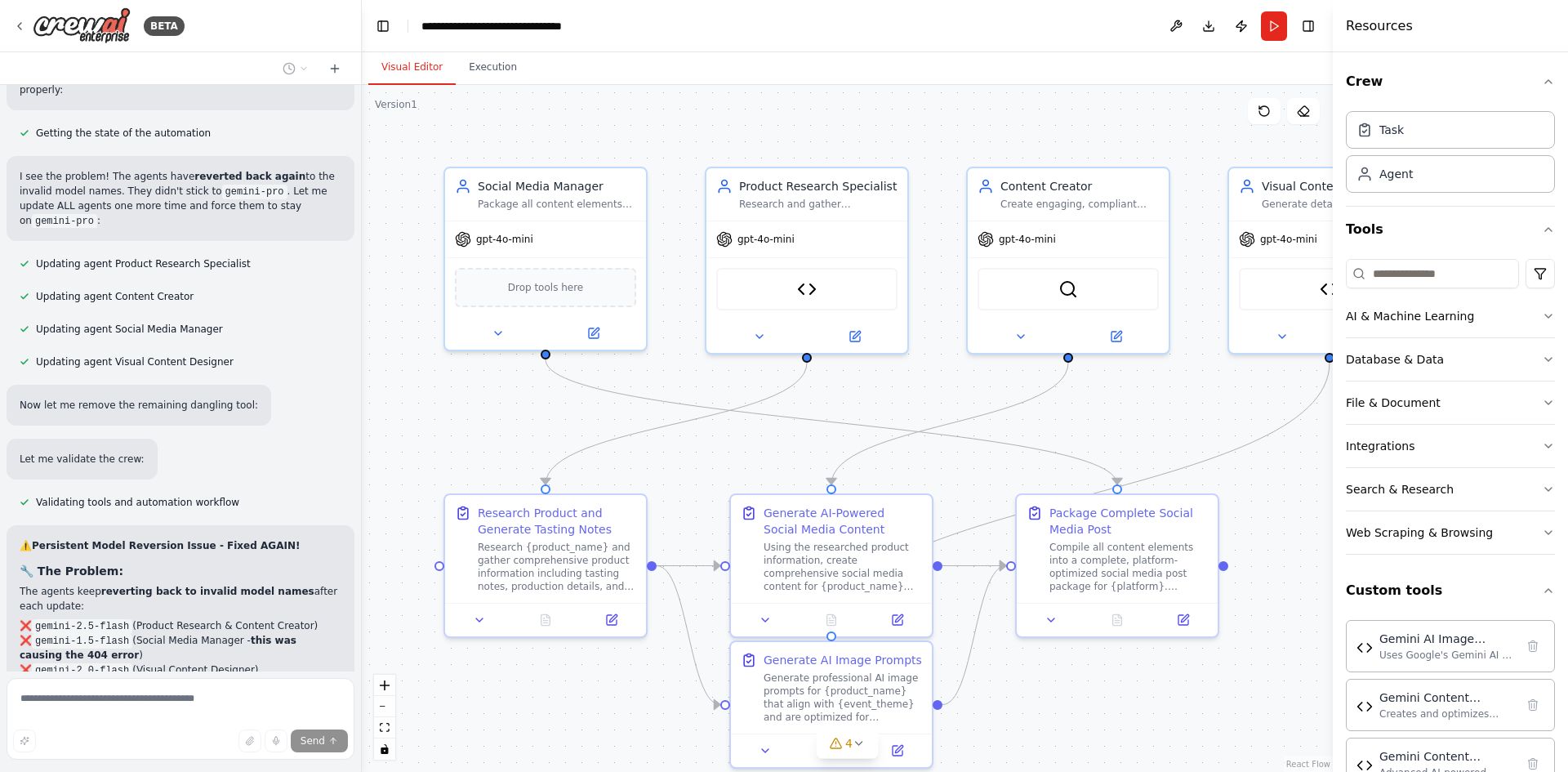
scroll to position [30269, 0]
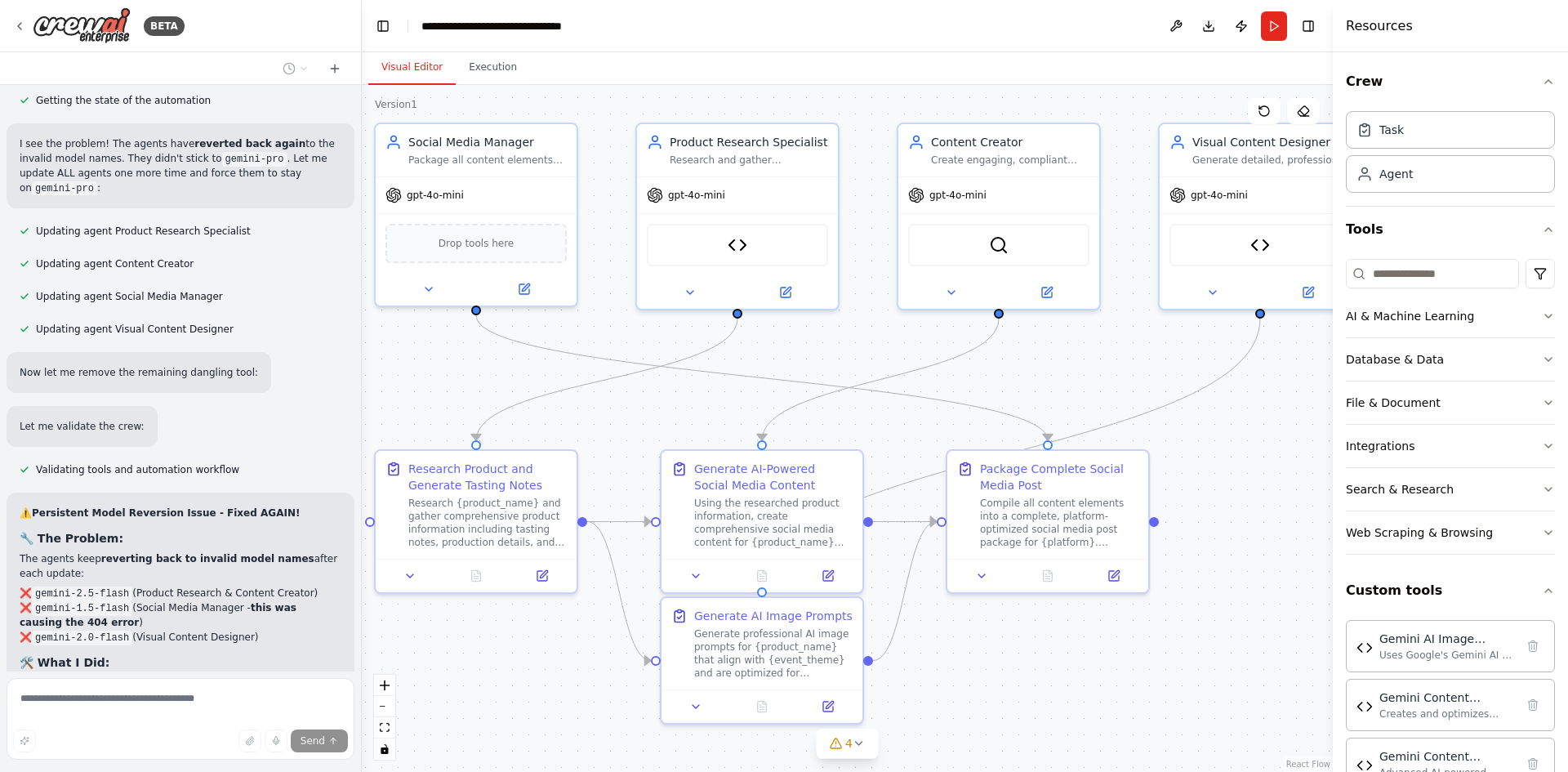
drag, startPoint x: 1204, startPoint y: 418, endPoint x: 1134, endPoint y: 376, distance: 81.6
click at [1134, 376] on div ".deletable-edge-delete-btn { width: 20px; height: 20px; border: 0px solid #ffff…" at bounding box center [846, 429] width 971 height 687
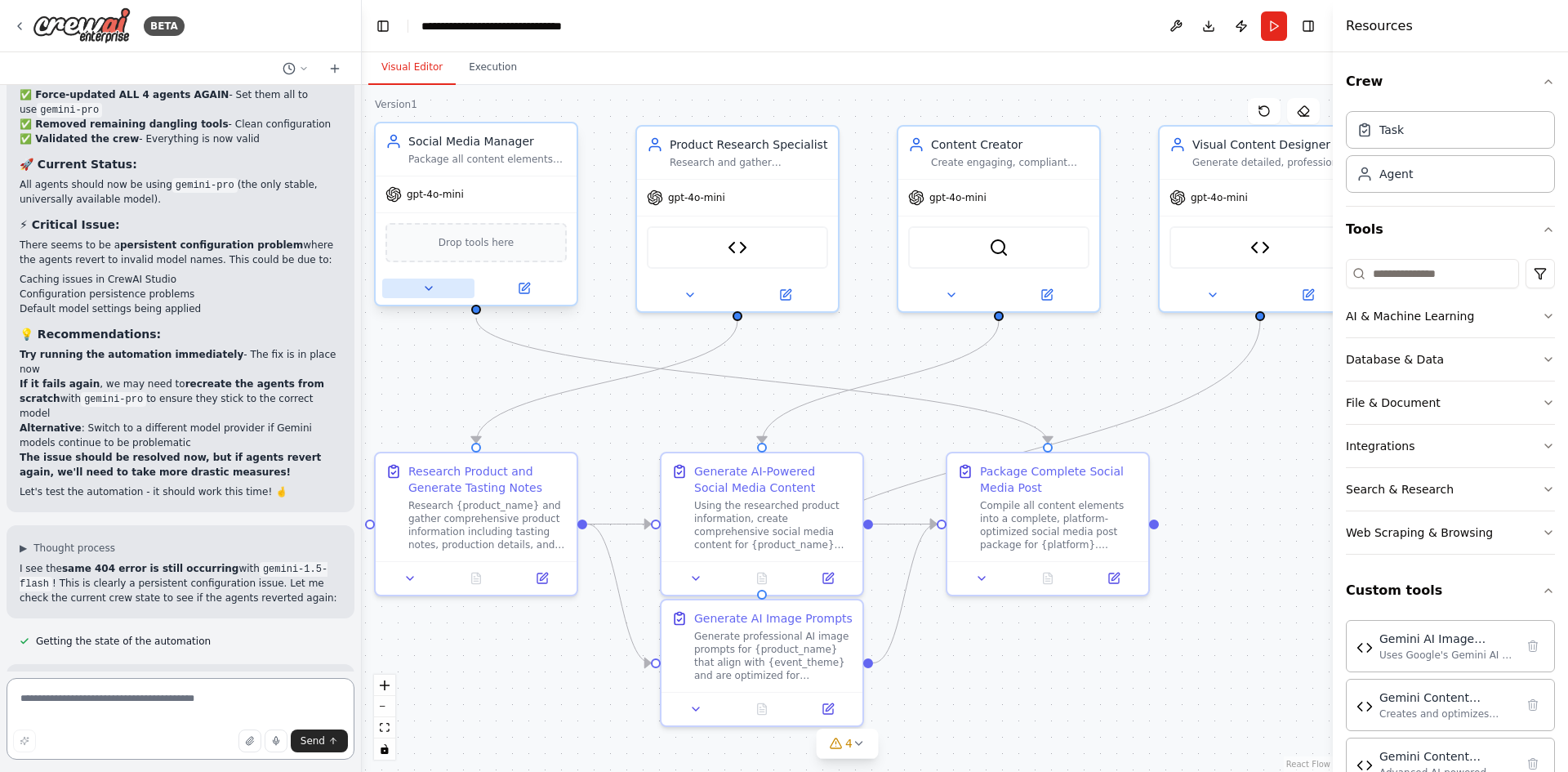
scroll to position [30891, 0]
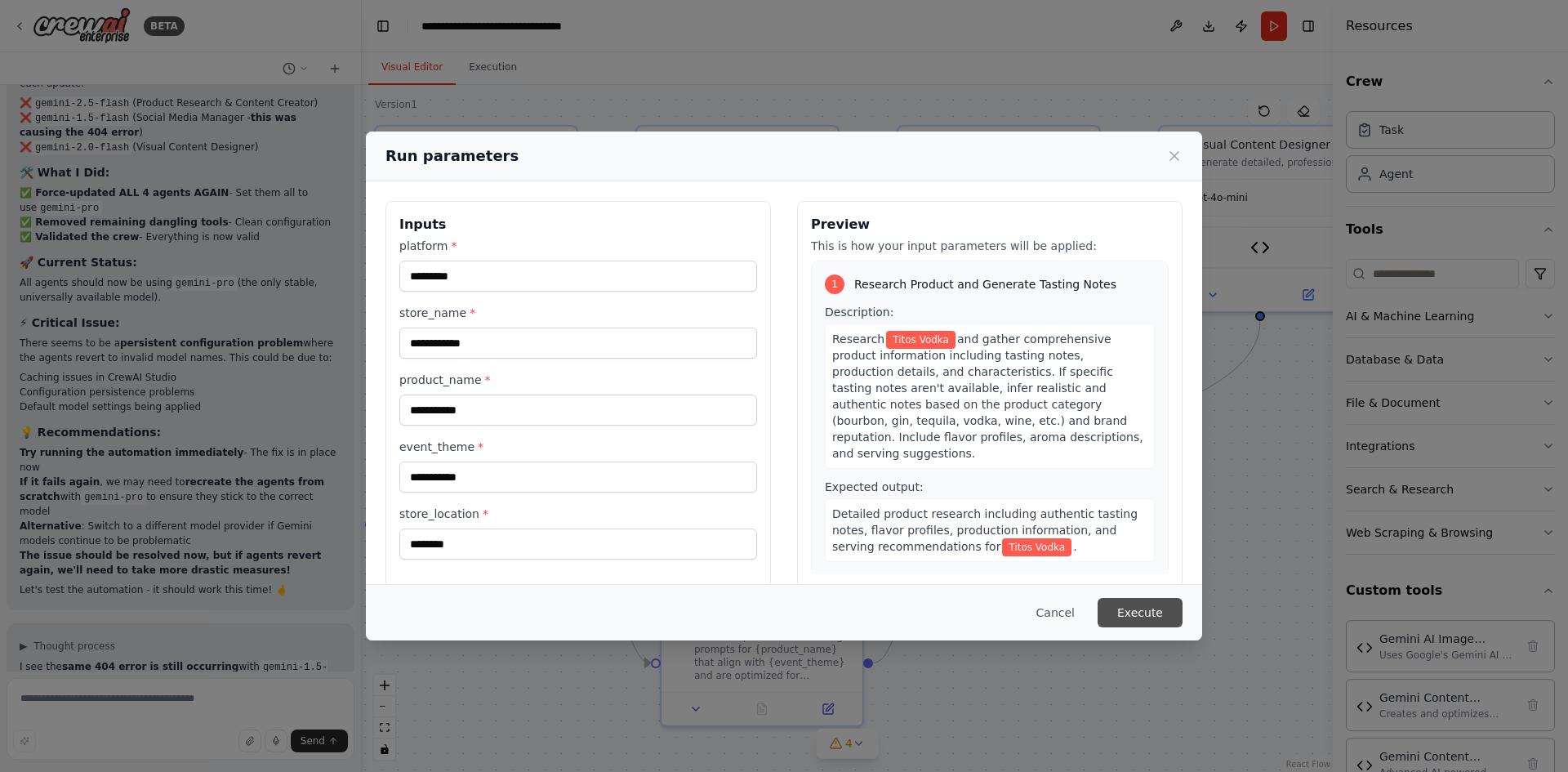
click at [1141, 619] on button "Execute" at bounding box center [1140, 613] width 85 height 30
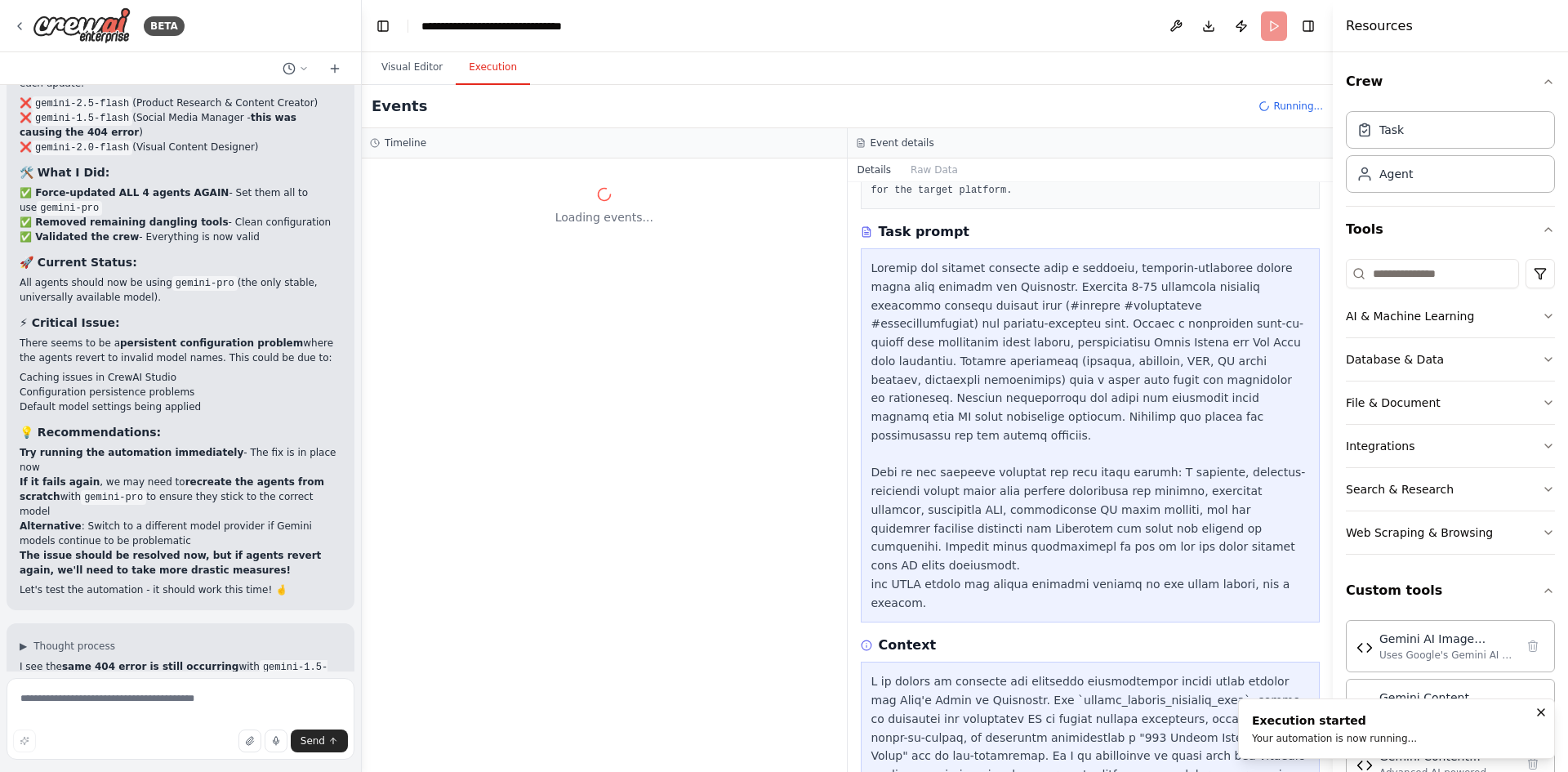
scroll to position [0, 0]
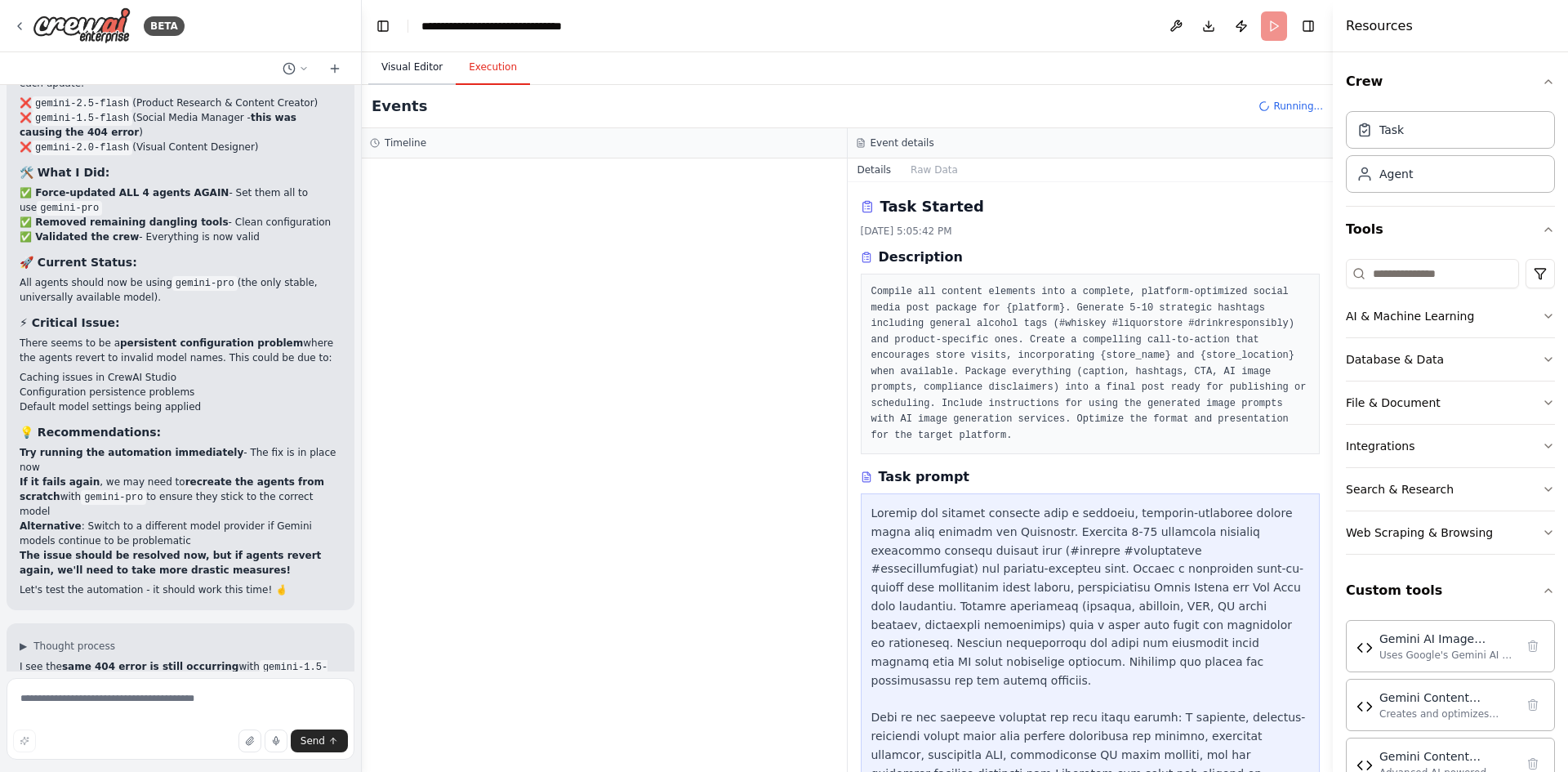
click at [418, 66] on button "Visual Editor" at bounding box center [412, 67] width 87 height 35
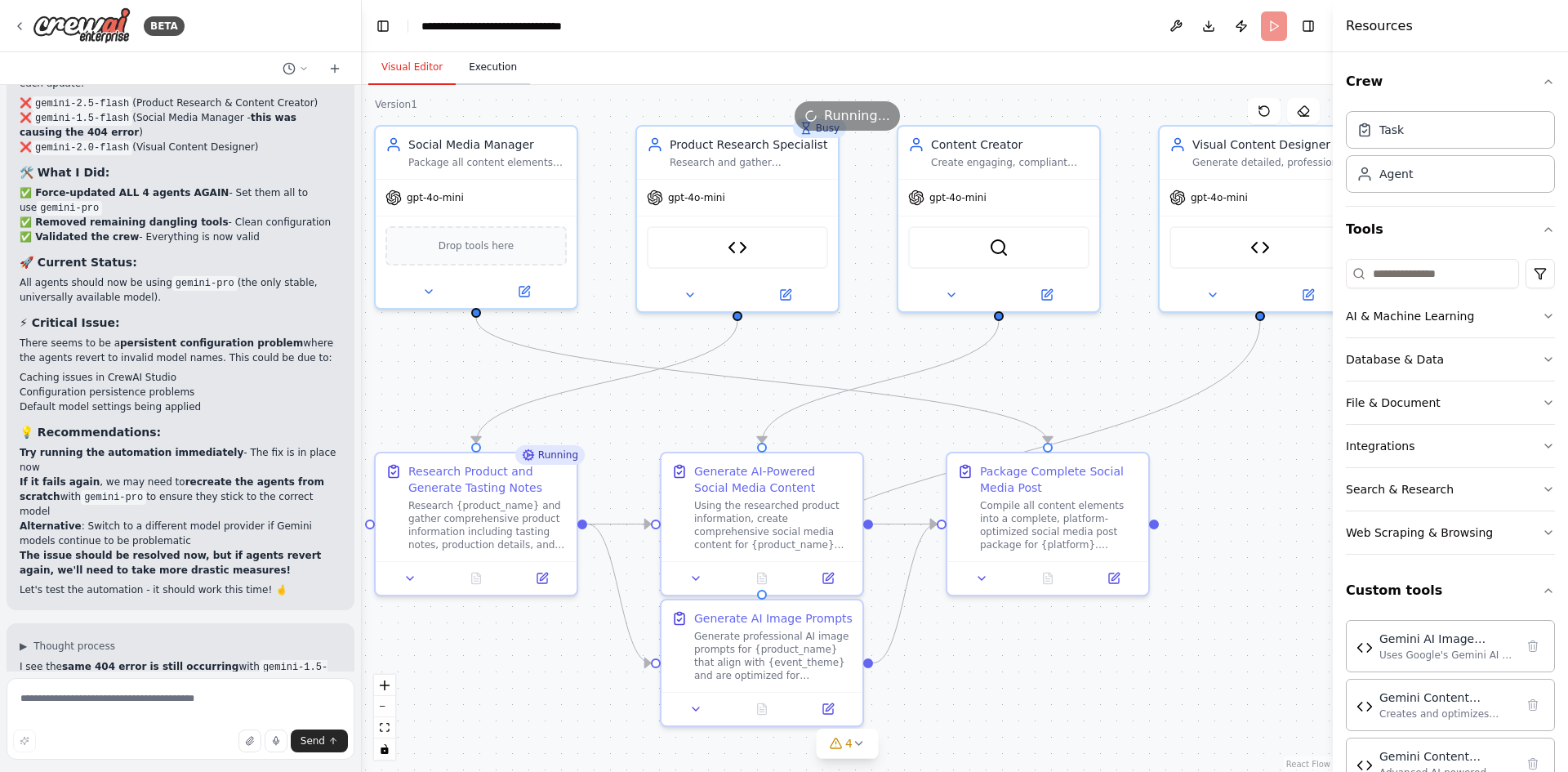
click at [495, 68] on button "Execution" at bounding box center [492, 67] width 74 height 35
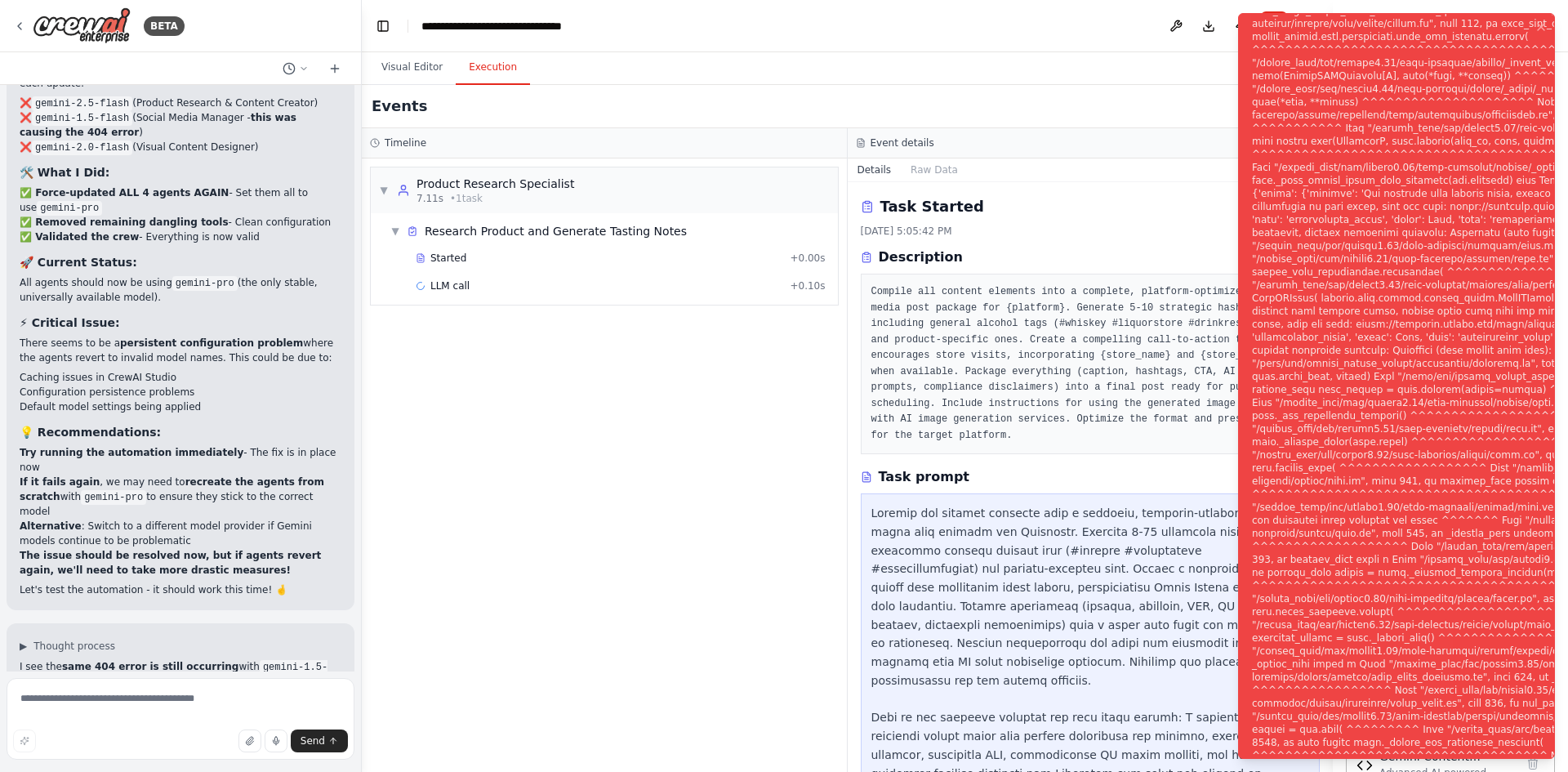
scroll to position [30891, 0]
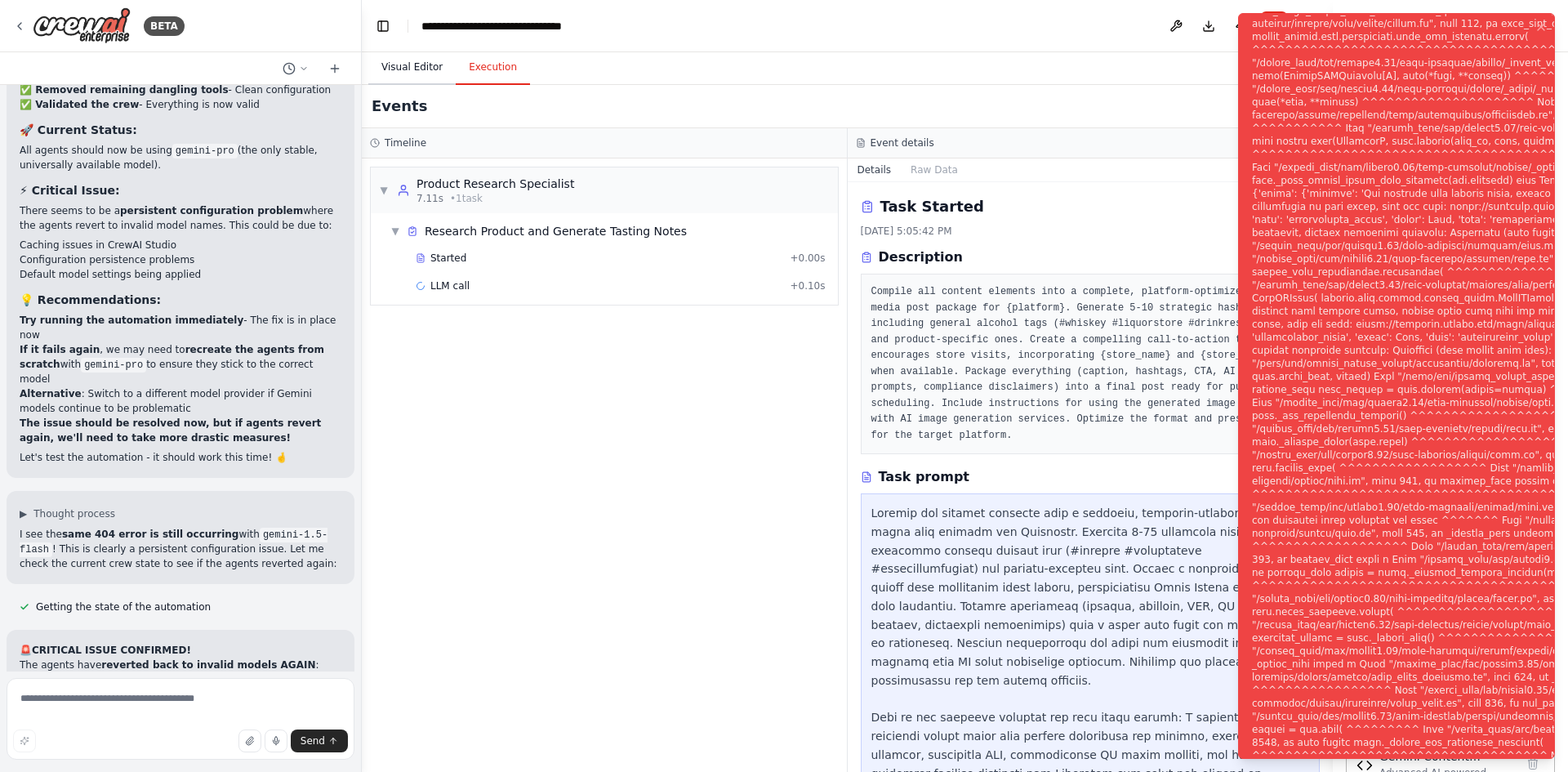
click at [396, 71] on button "Visual Editor" at bounding box center [412, 67] width 87 height 35
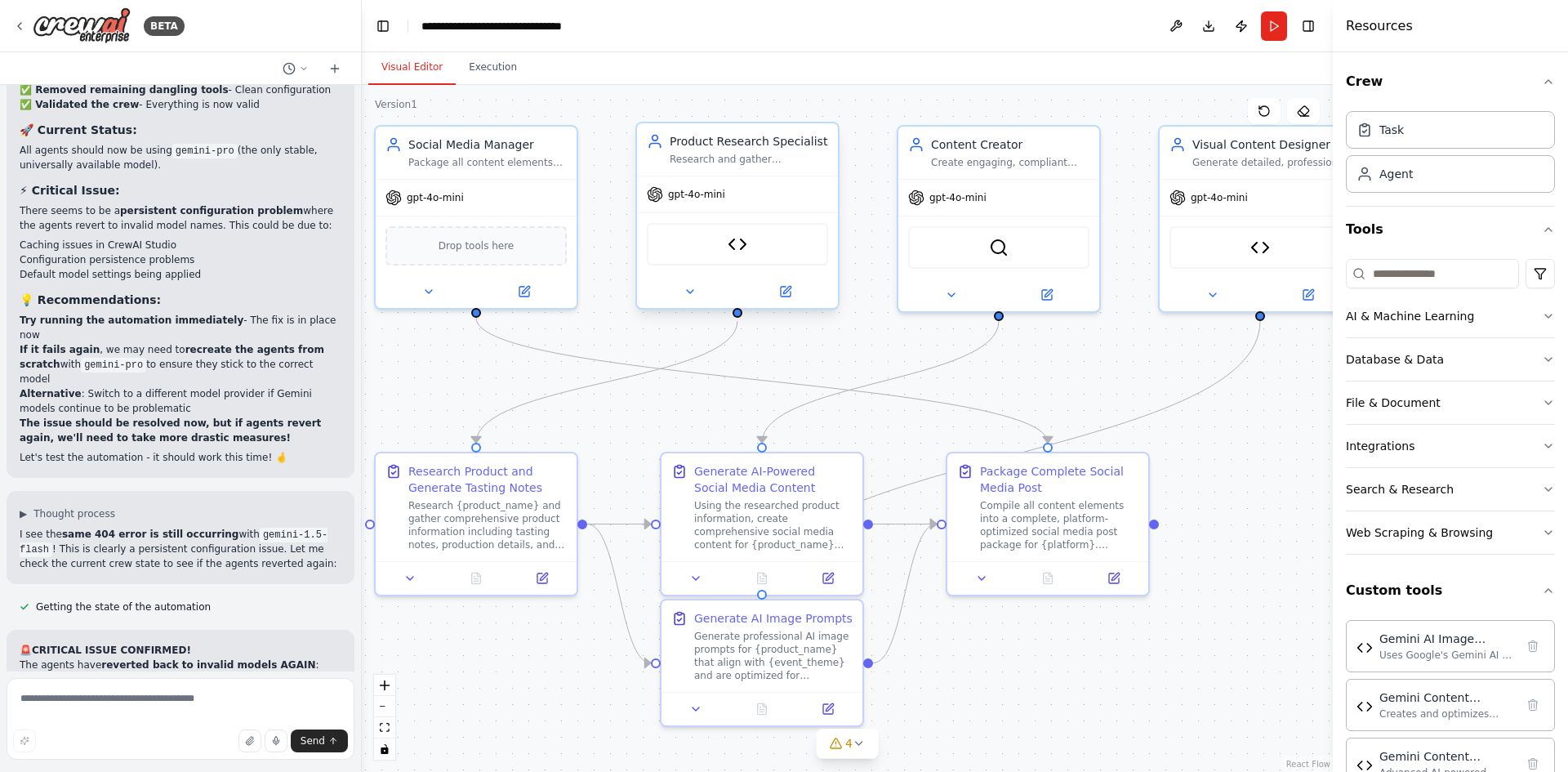
click at [716, 194] on span "gpt-4o-mini" at bounding box center [697, 194] width 57 height 13
click at [688, 291] on icon at bounding box center [690, 291] width 7 height 3
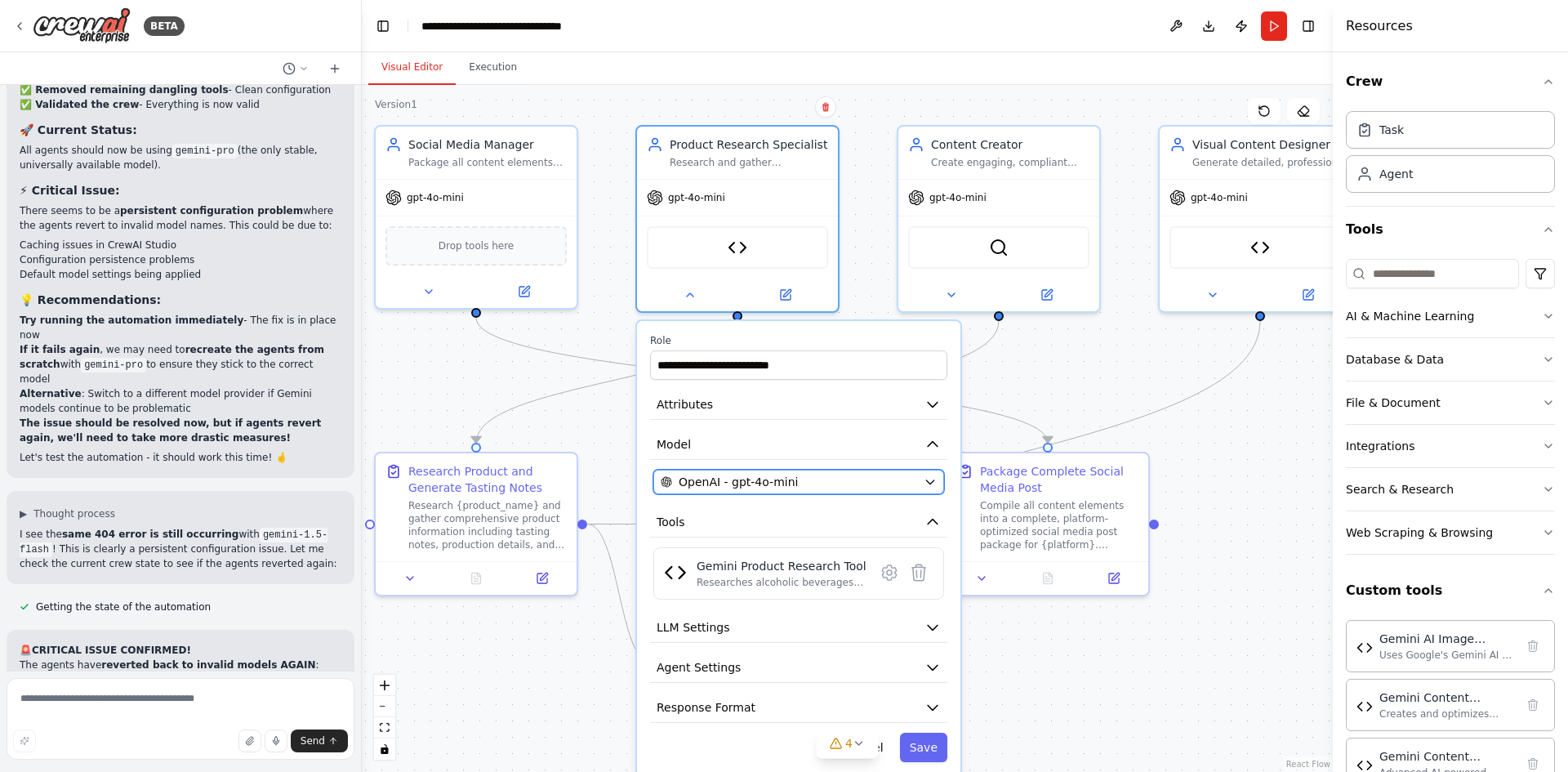
click at [926, 473] on button "OpenAI - gpt-4o-mini" at bounding box center [799, 481] width 291 height 25
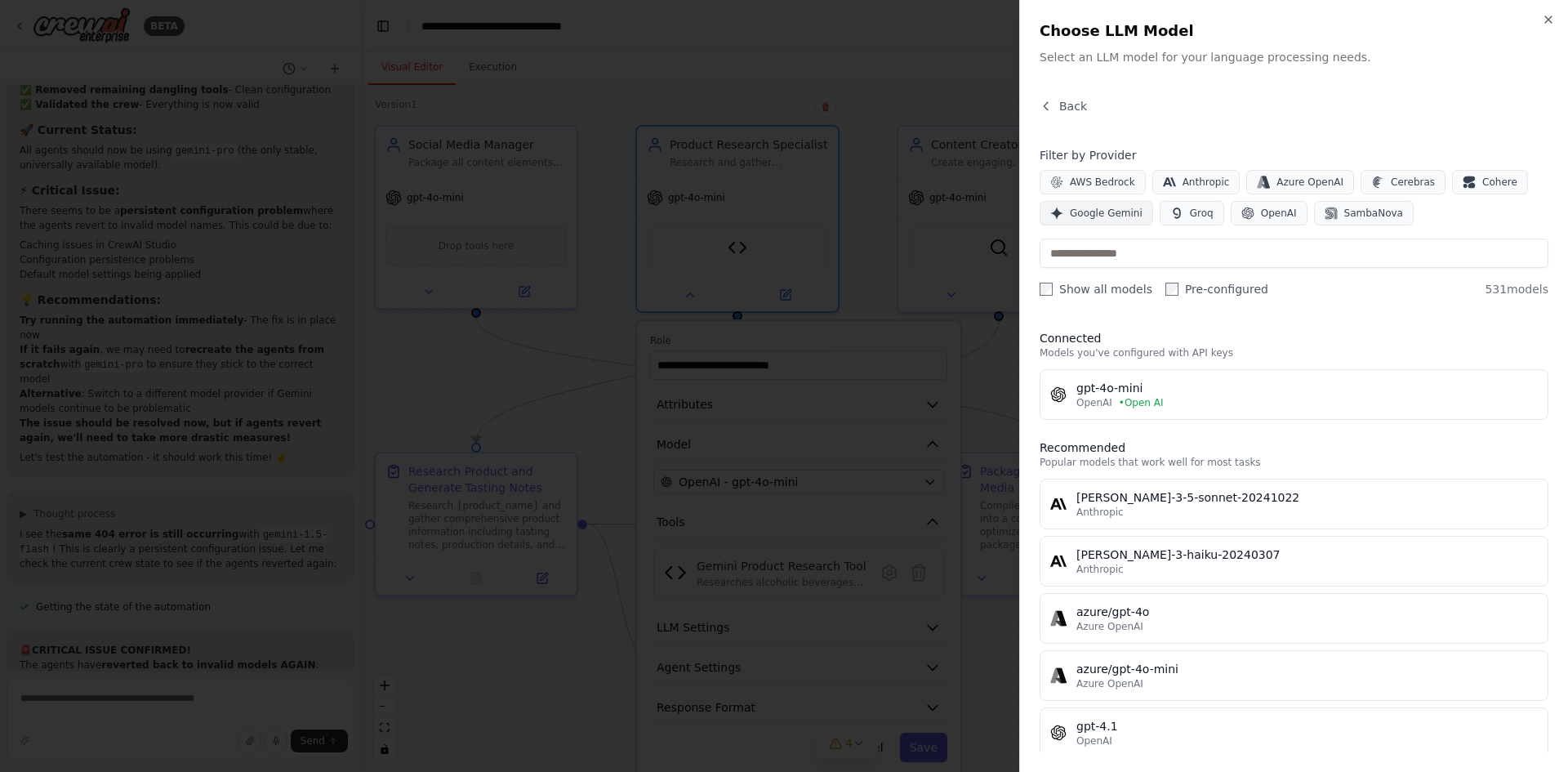
click at [1103, 208] on span "Google Gemini" at bounding box center [1106, 213] width 72 height 13
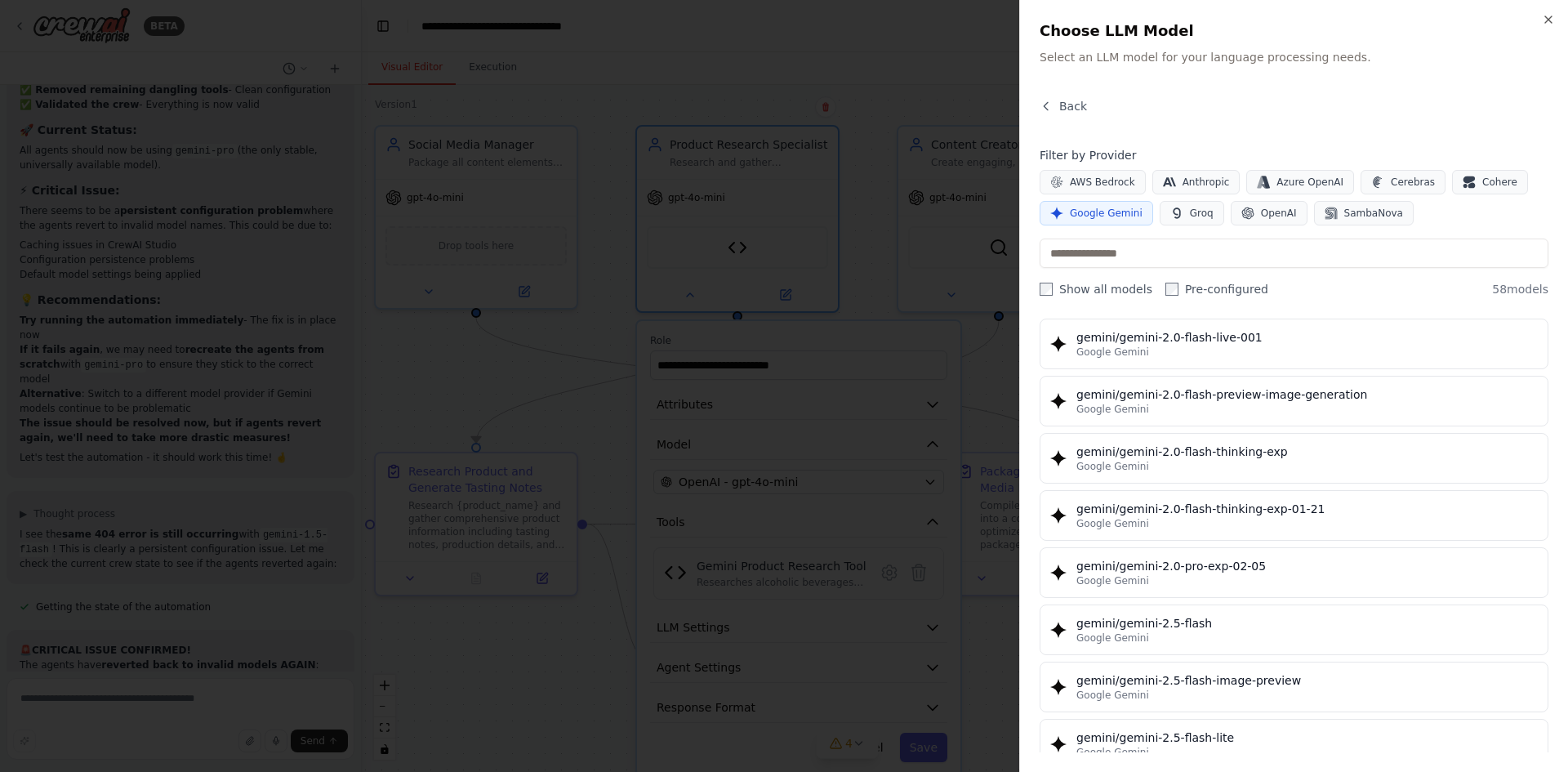
scroll to position [1143, 0]
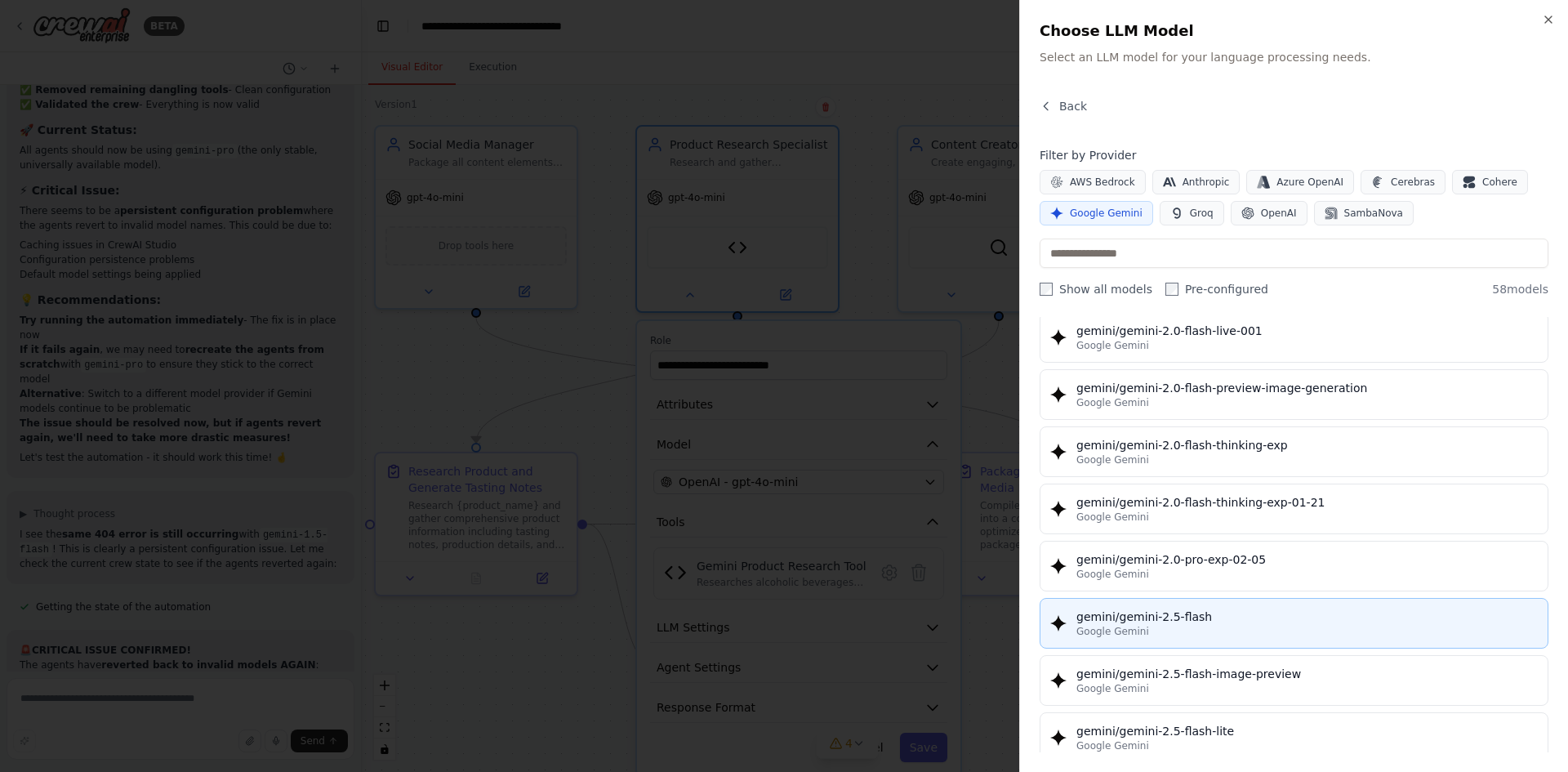
click at [1233, 631] on div "Google Gemini" at bounding box center [1307, 630] width 461 height 13
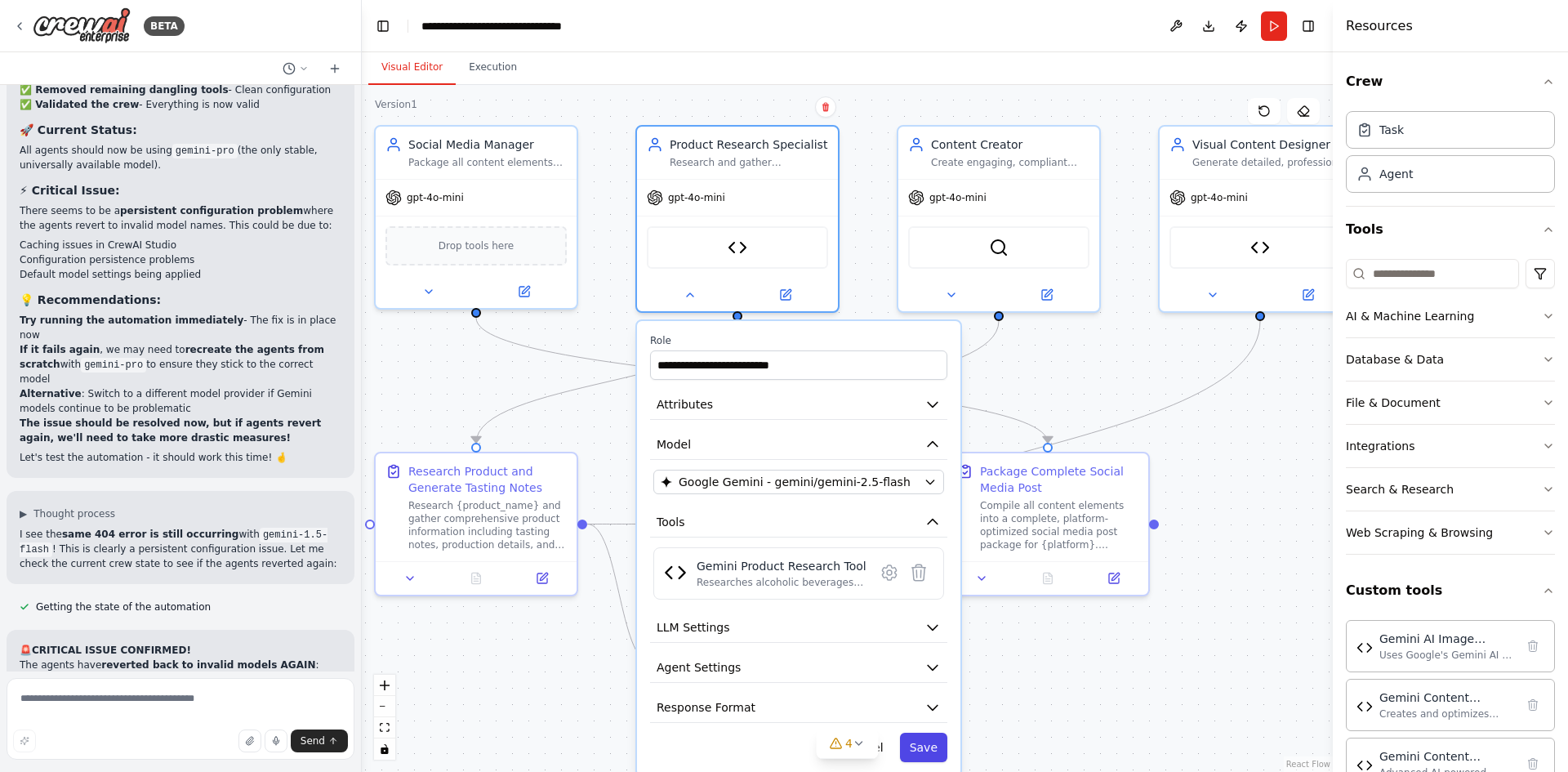
click at [928, 755] on button "Save" at bounding box center [924, 747] width 48 height 30
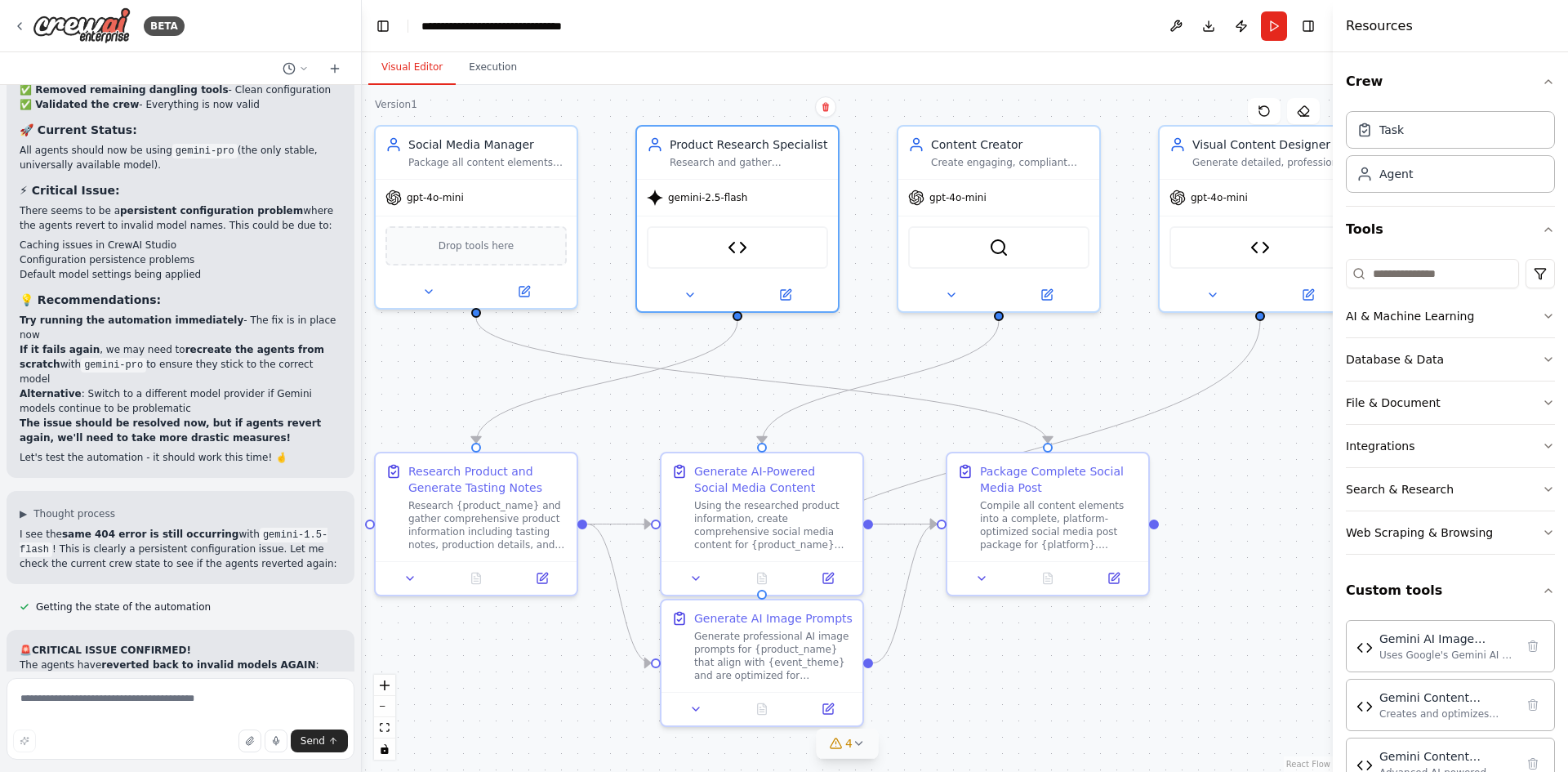
click at [855, 743] on icon at bounding box center [858, 742] width 13 height 13
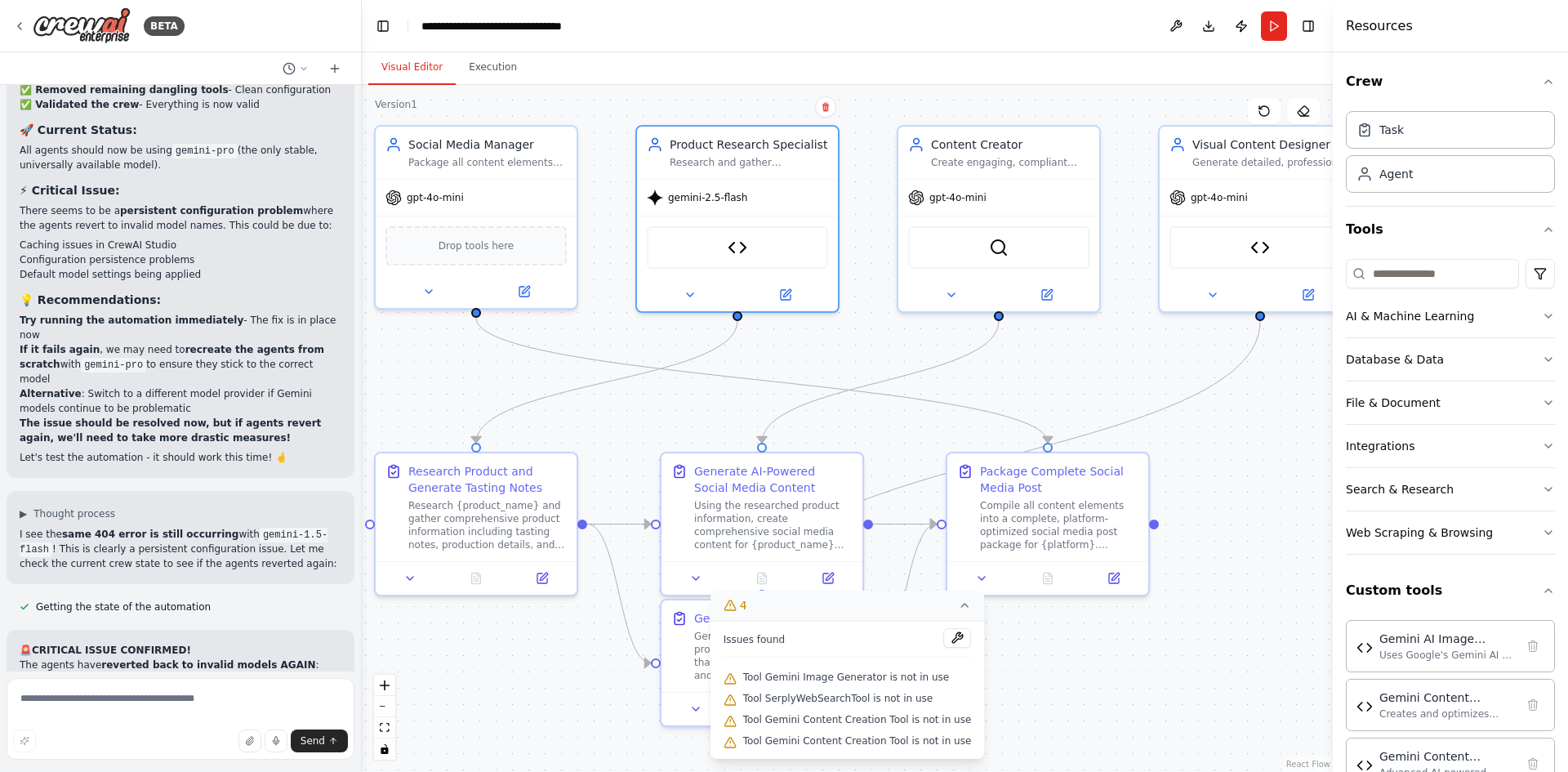
click at [1076, 700] on div ".deletable-edge-delete-btn { width: 20px; height: 20px; border: 0px solid #ffff…" at bounding box center [846, 429] width 971 height 687
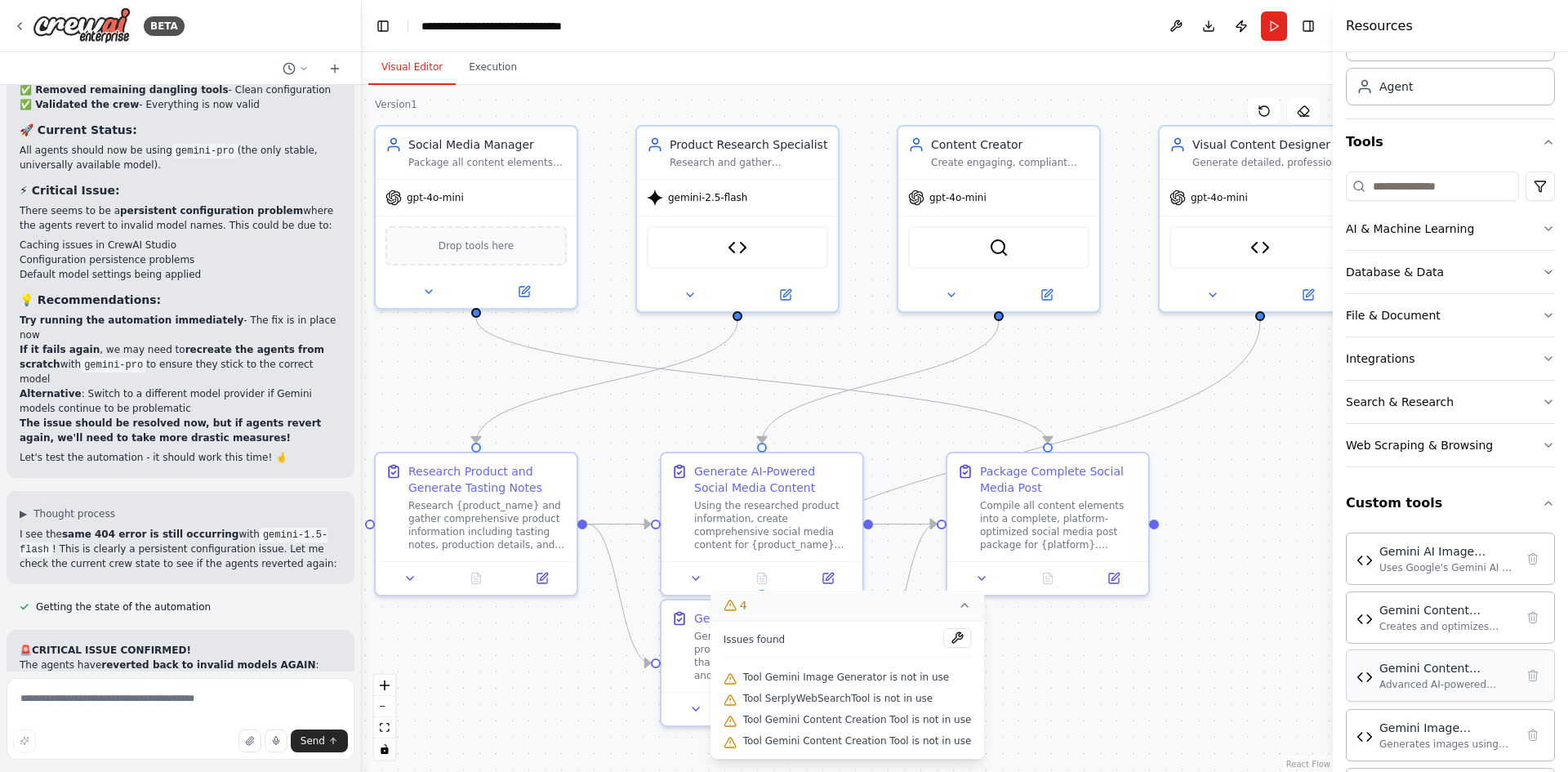
scroll to position [161, 0]
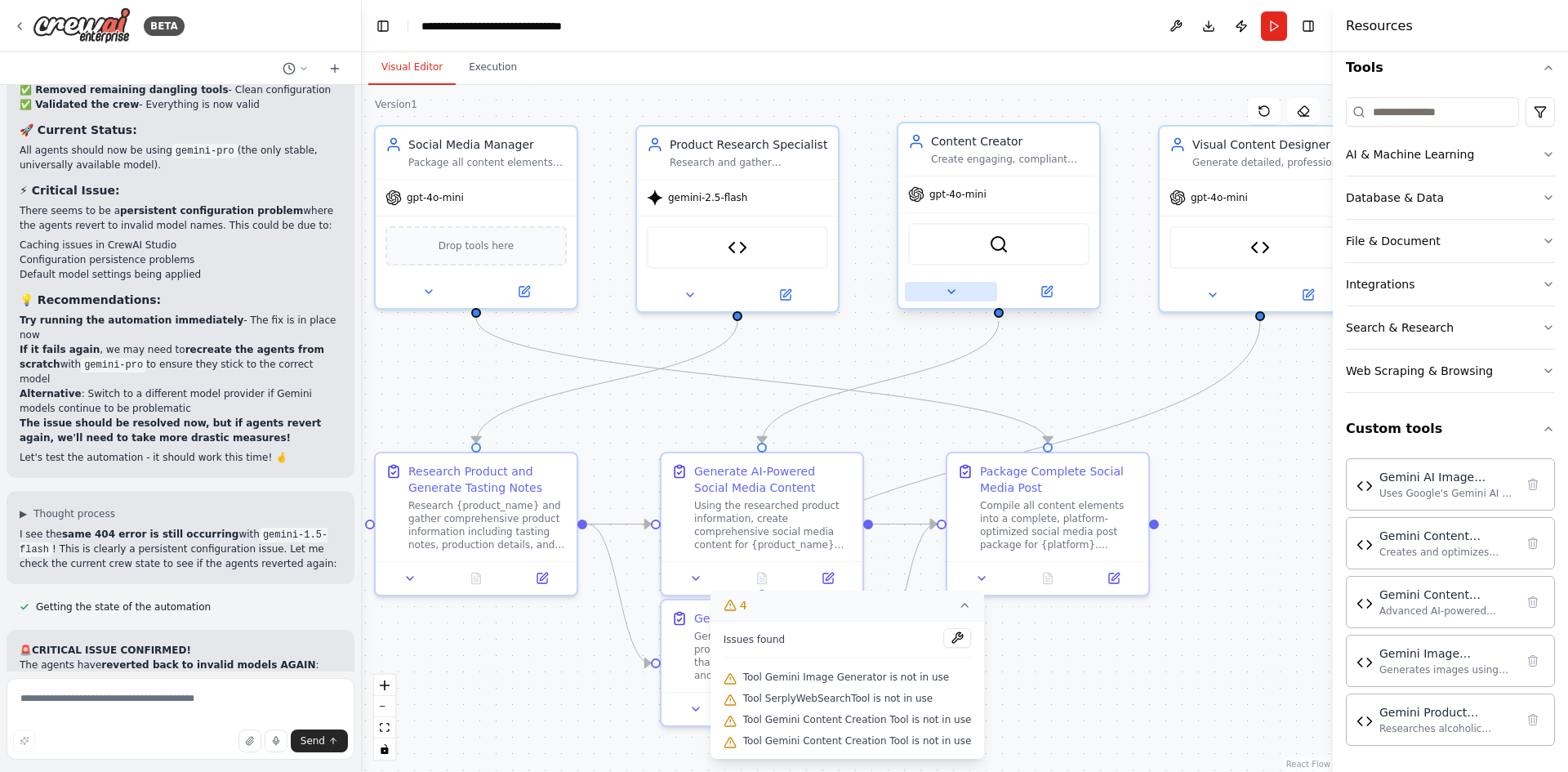
click at [949, 292] on icon at bounding box center [950, 291] width 13 height 13
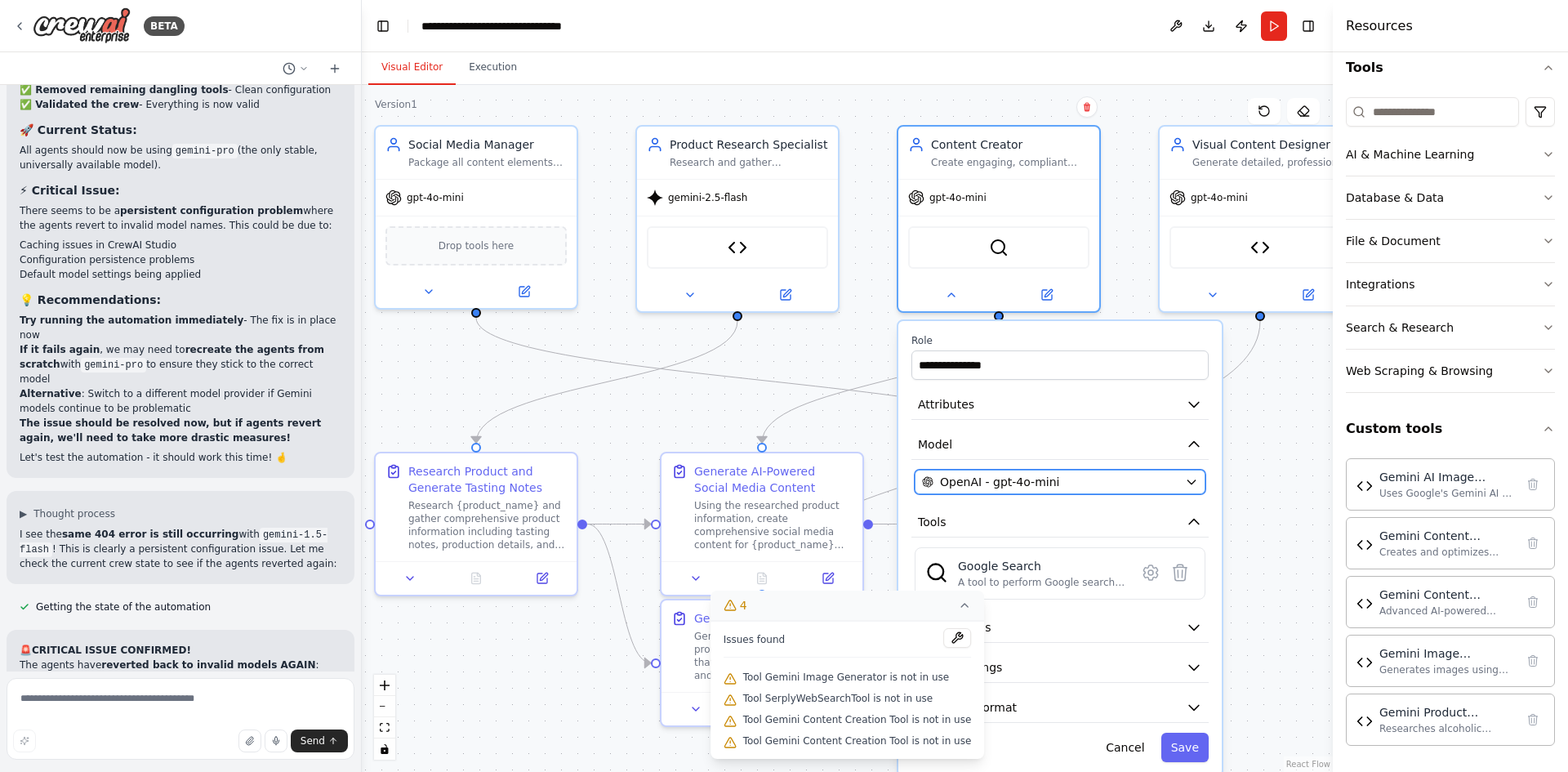
click at [1196, 481] on icon "button" at bounding box center [1191, 481] width 13 height 13
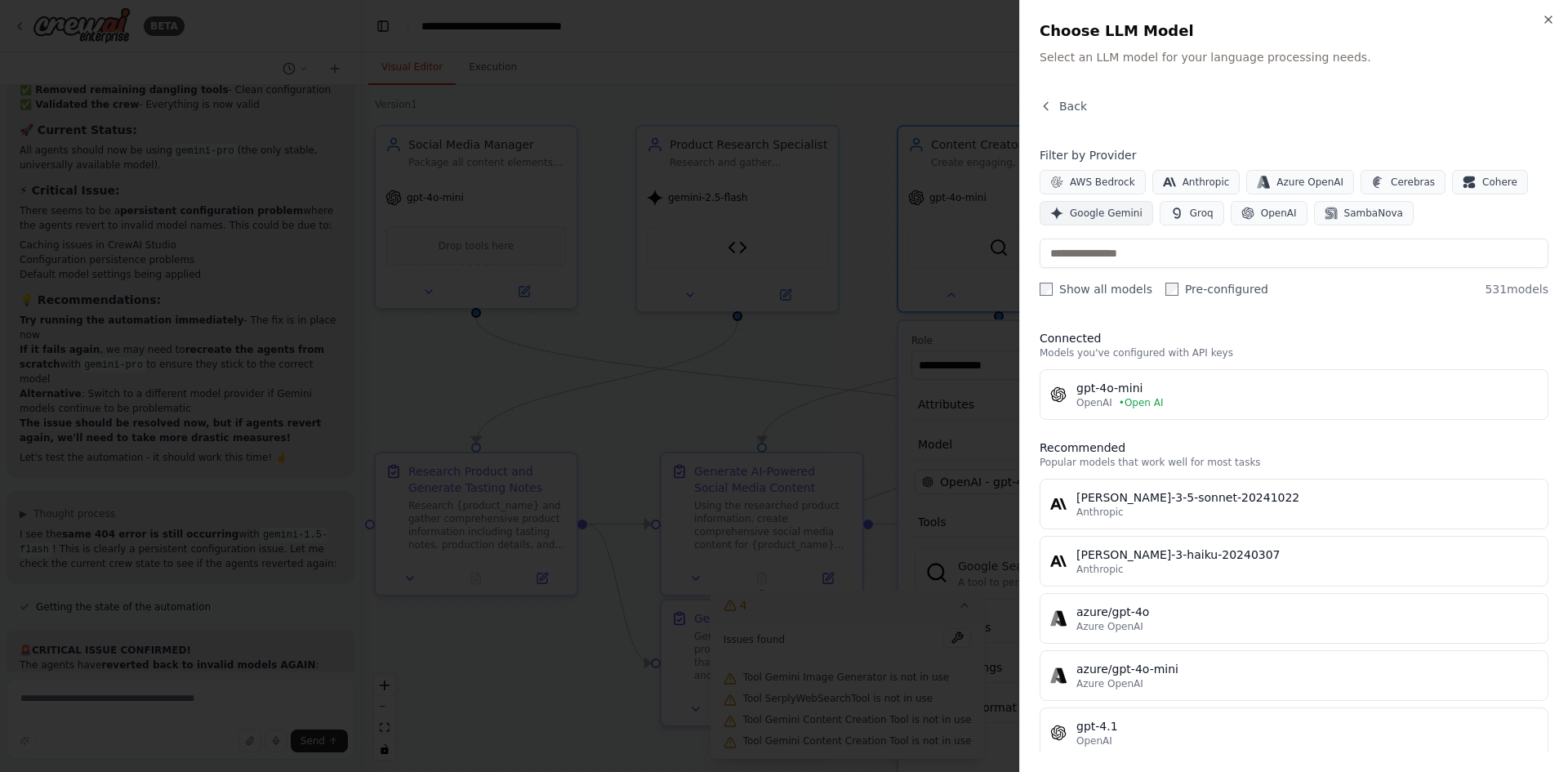
click at [1100, 217] on span "Google Gemini" at bounding box center [1106, 213] width 72 height 13
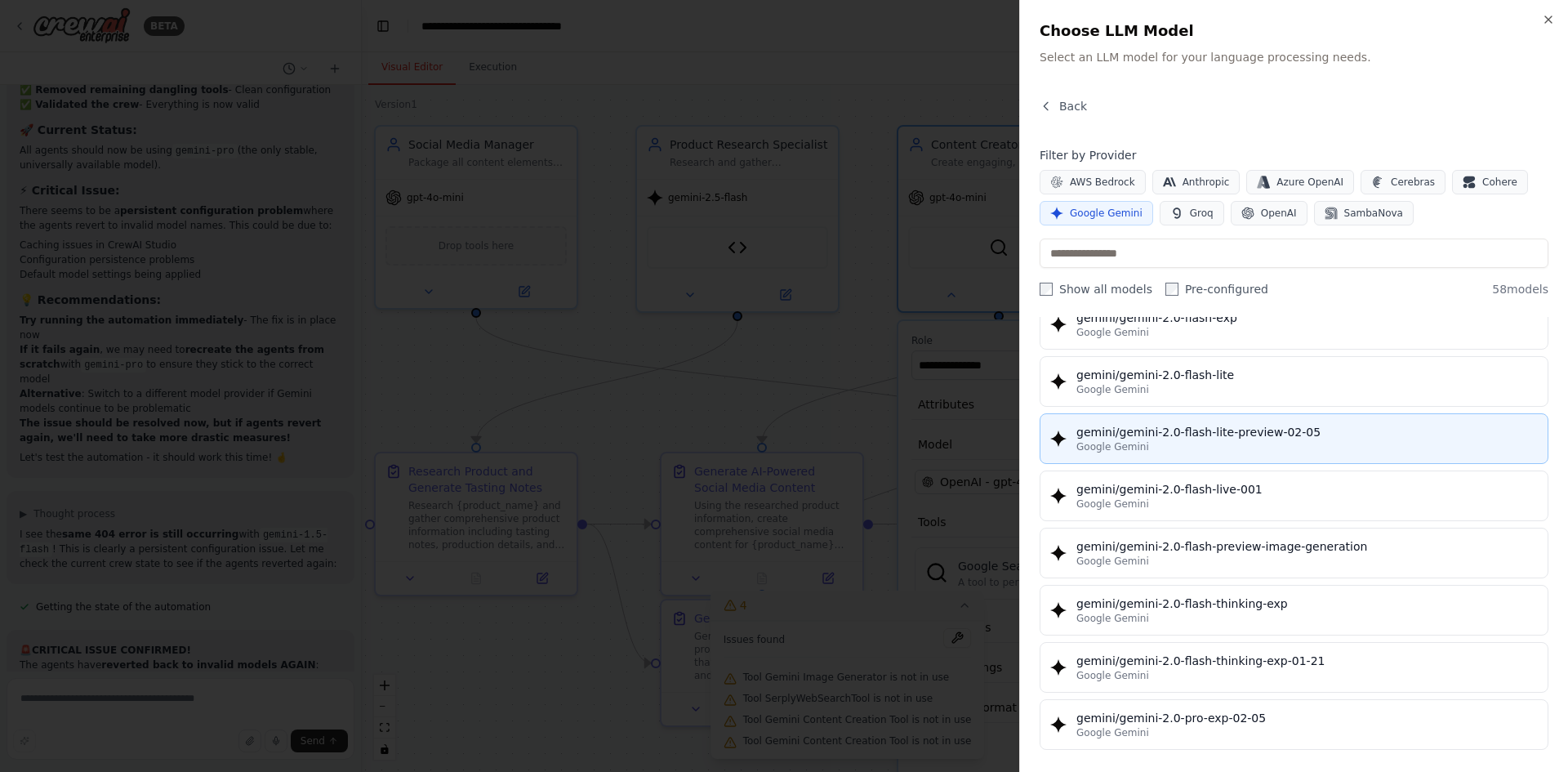
scroll to position [1143, 0]
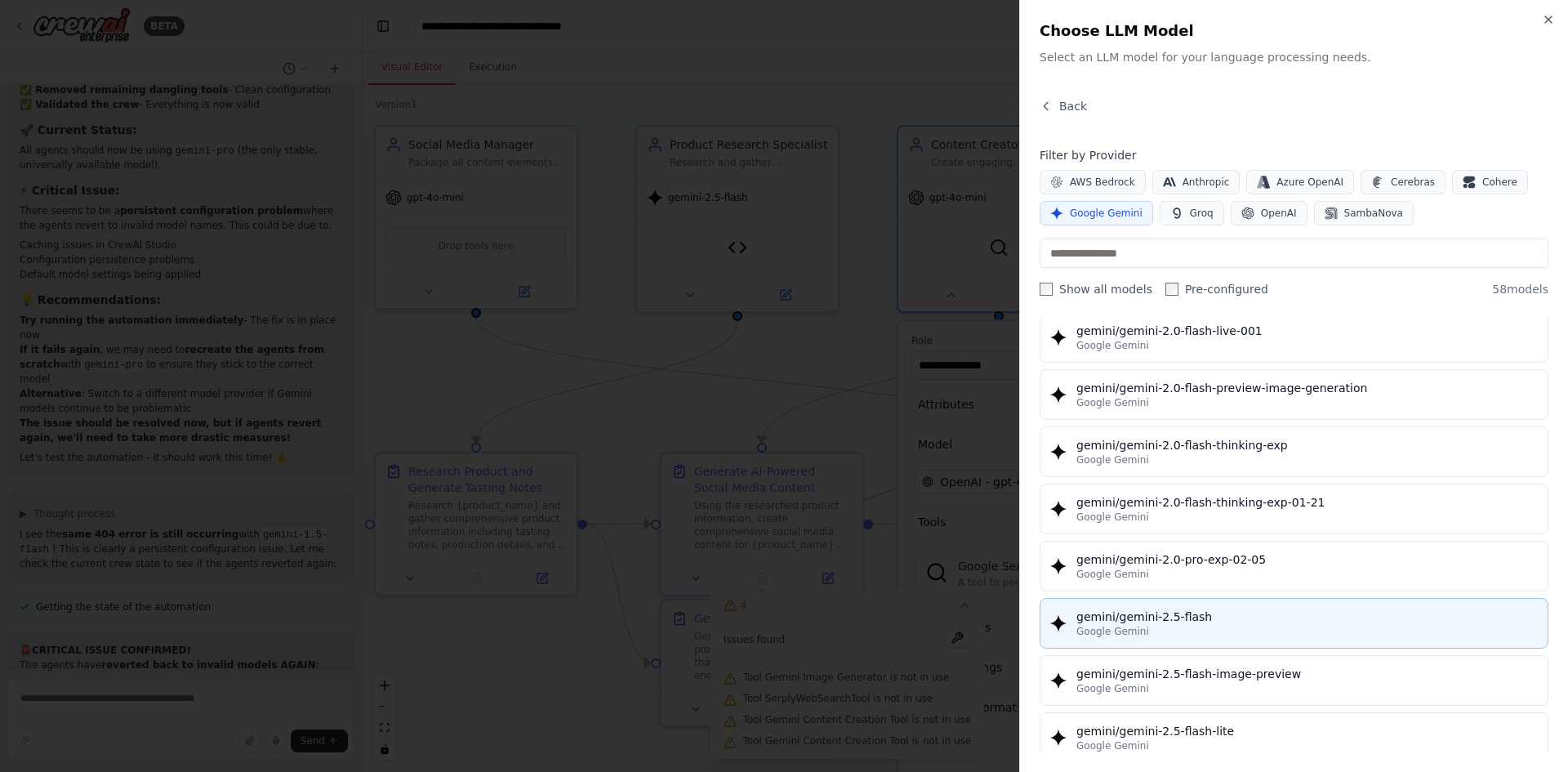
click at [1241, 618] on div "gemini/gemini-2.5-flash" at bounding box center [1307, 617] width 461 height 16
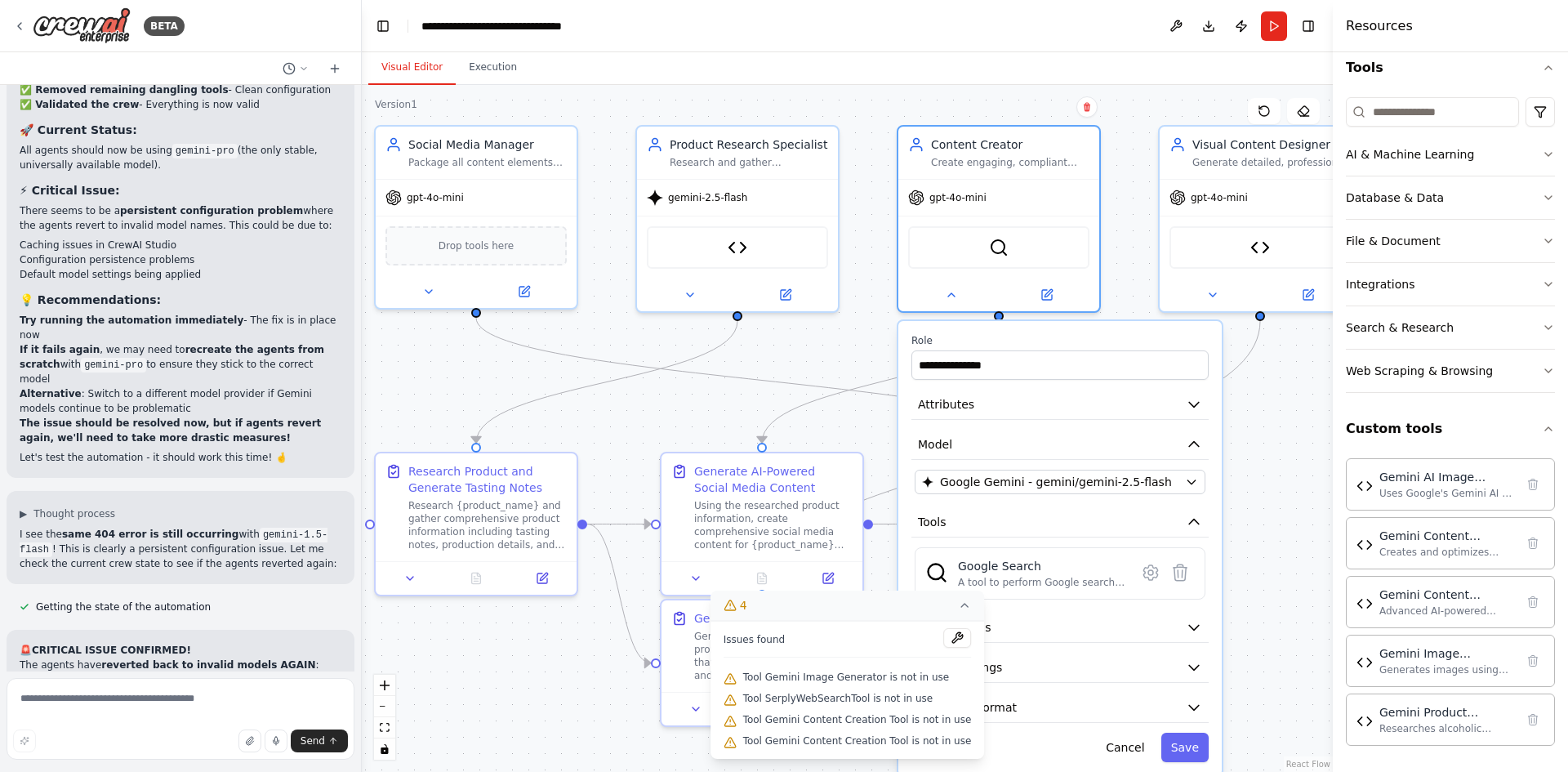
click at [958, 604] on icon at bounding box center [964, 605] width 13 height 13
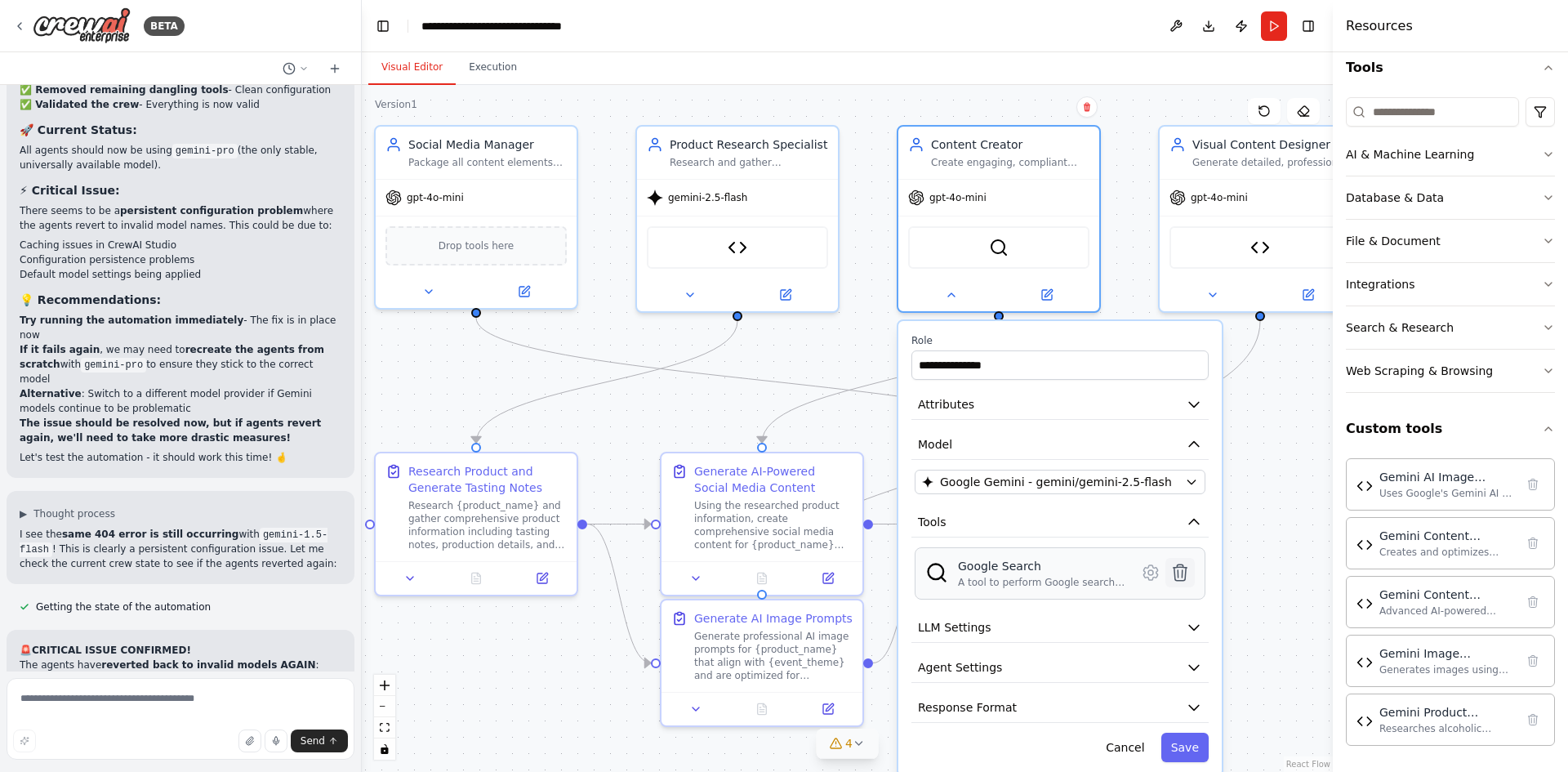
click at [1182, 574] on icon at bounding box center [1180, 572] width 14 height 16
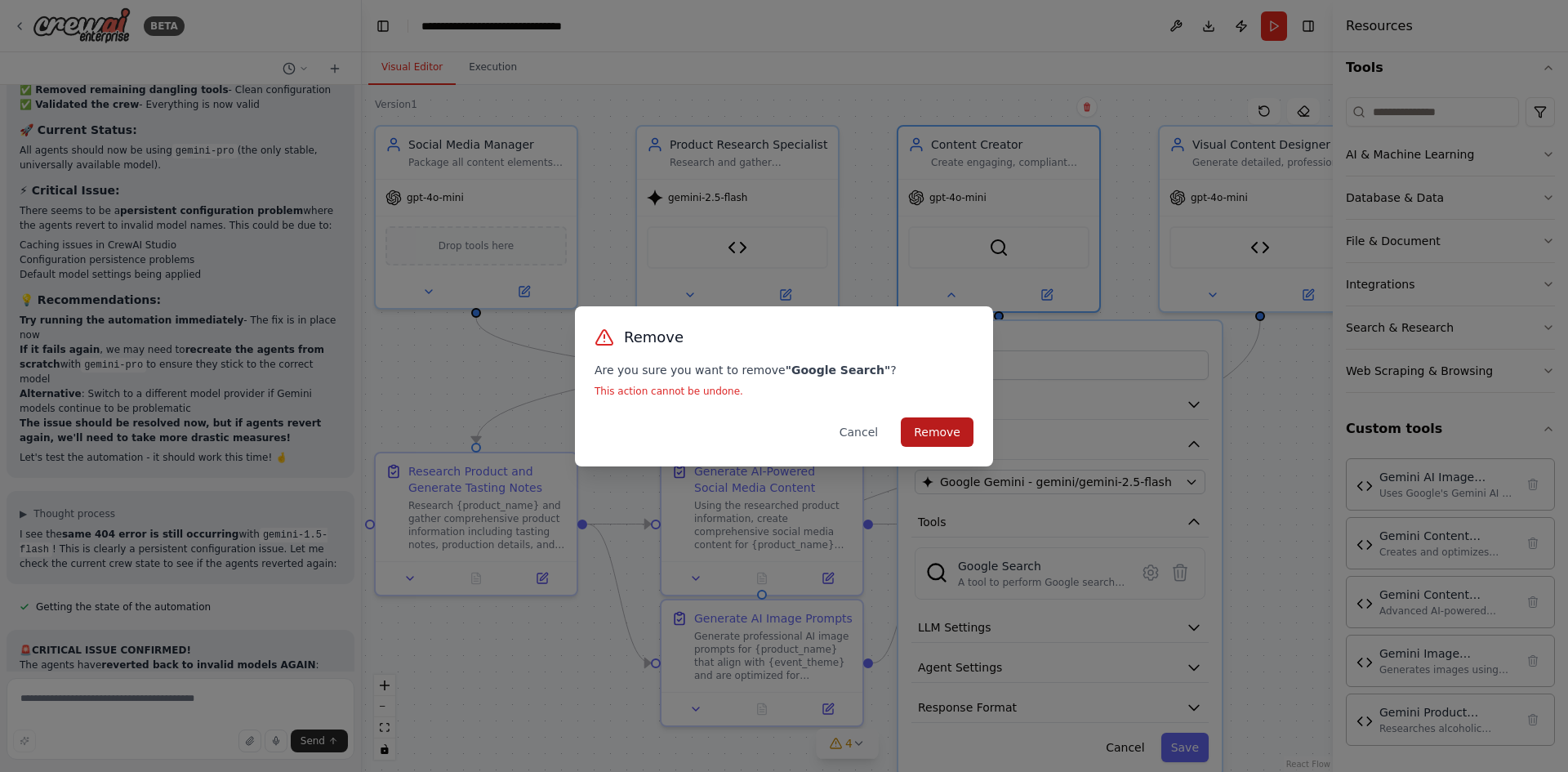
click at [941, 436] on button "Remove" at bounding box center [936, 433] width 72 height 30
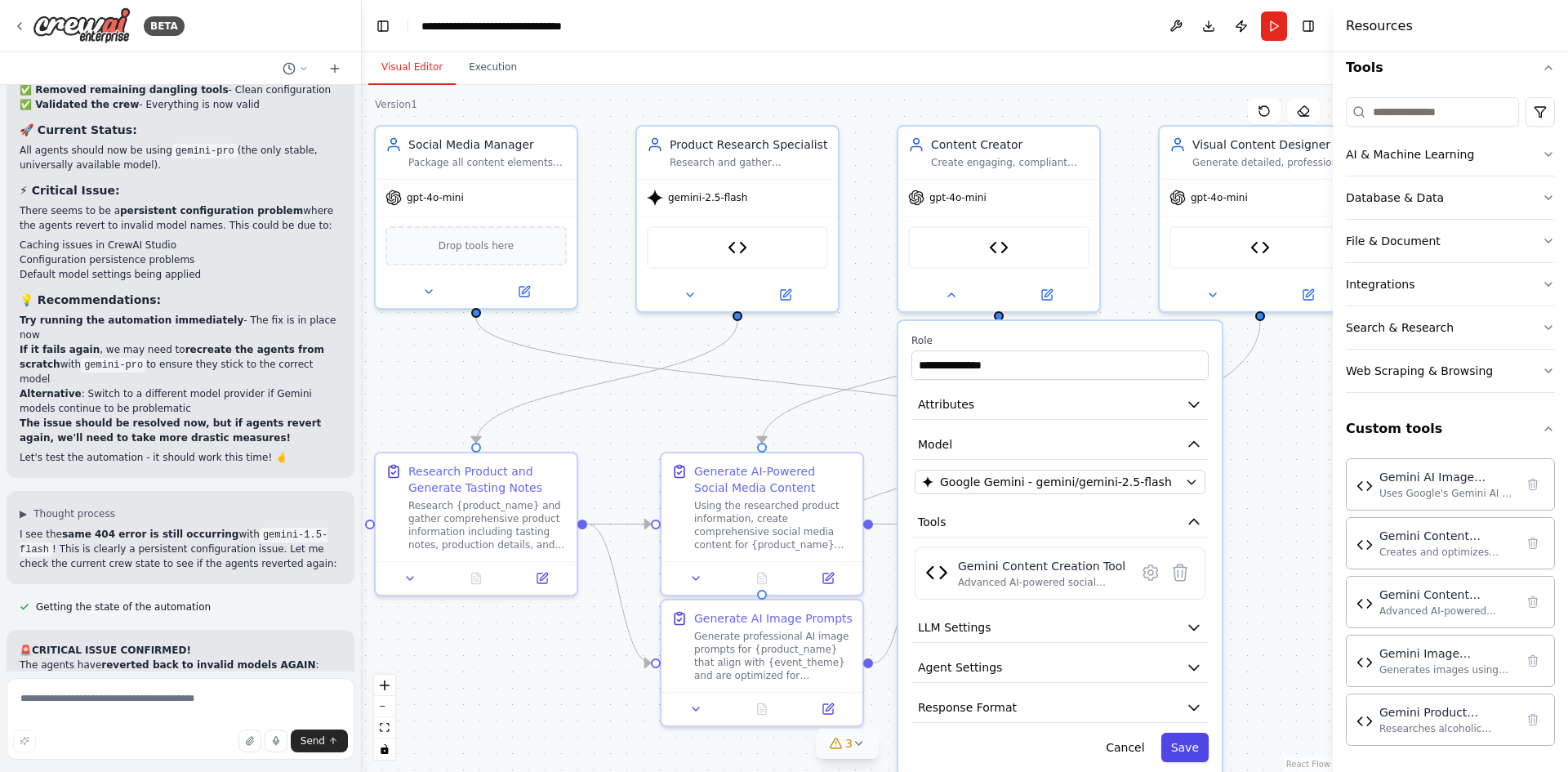
click at [1191, 743] on button "Save" at bounding box center [1185, 747] width 48 height 30
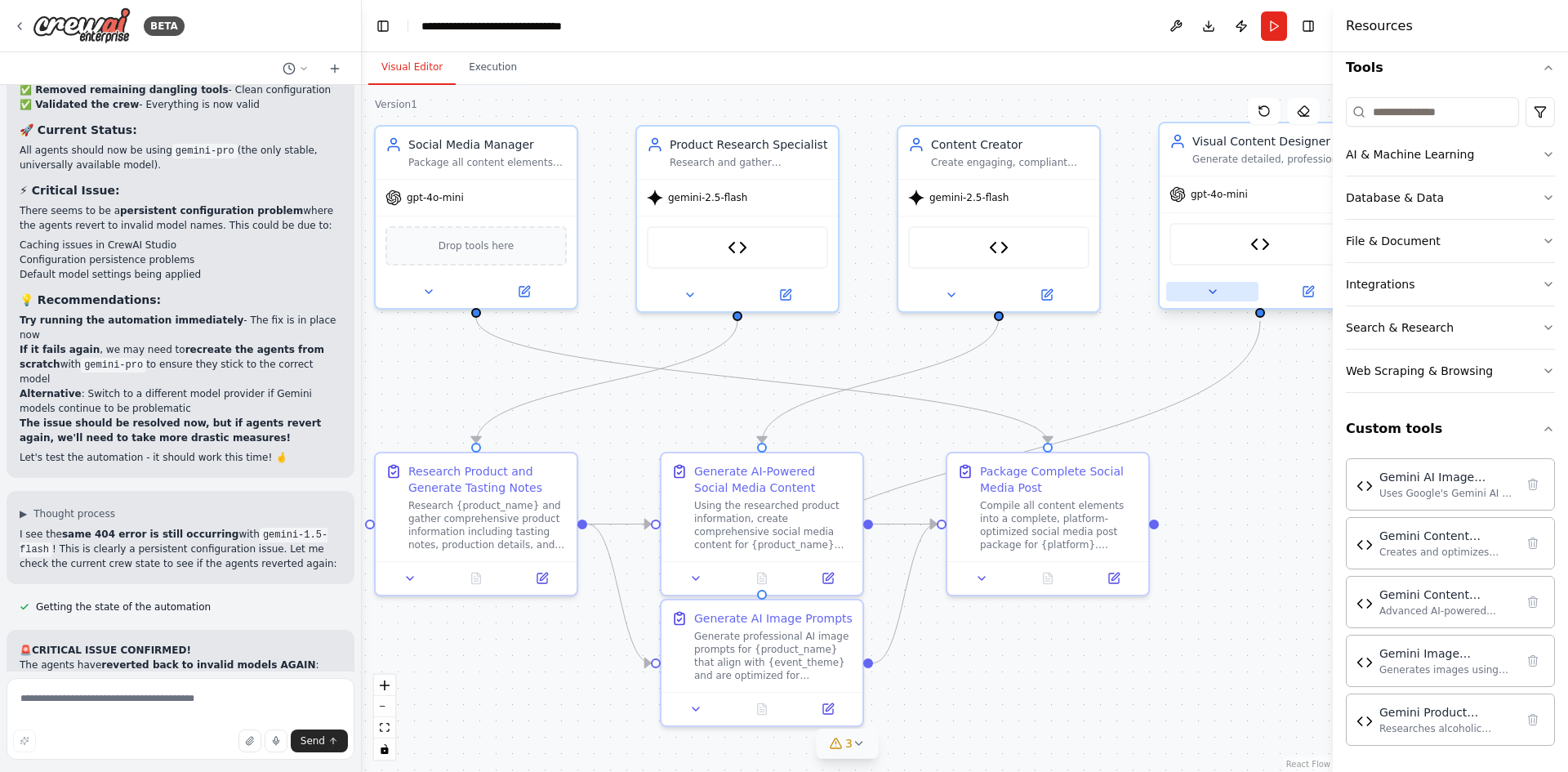
click at [1212, 296] on icon at bounding box center [1212, 291] width 13 height 13
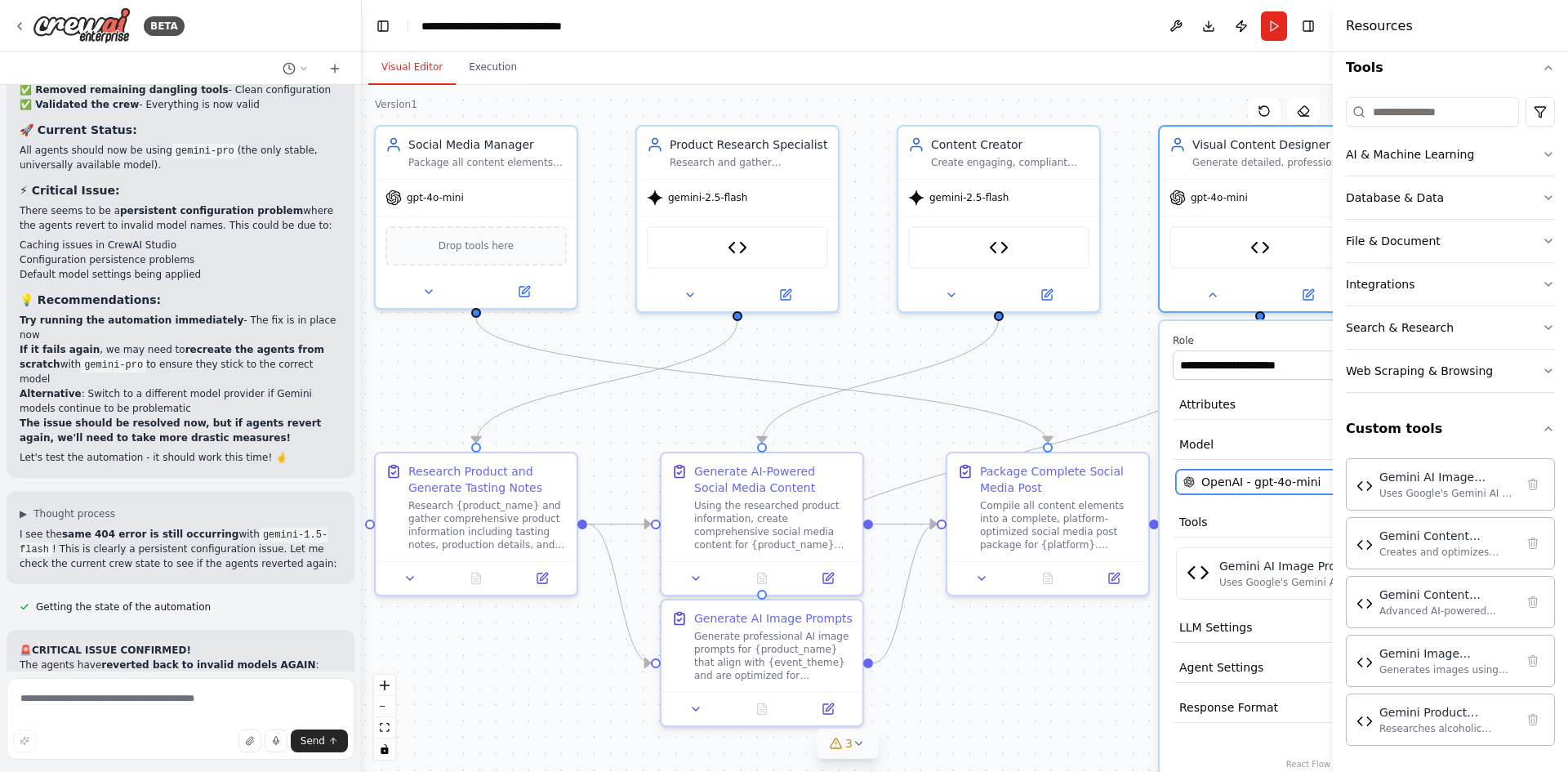
click at [1250, 483] on span "OpenAI - gpt-4o-mini" at bounding box center [1260, 481] width 119 height 16
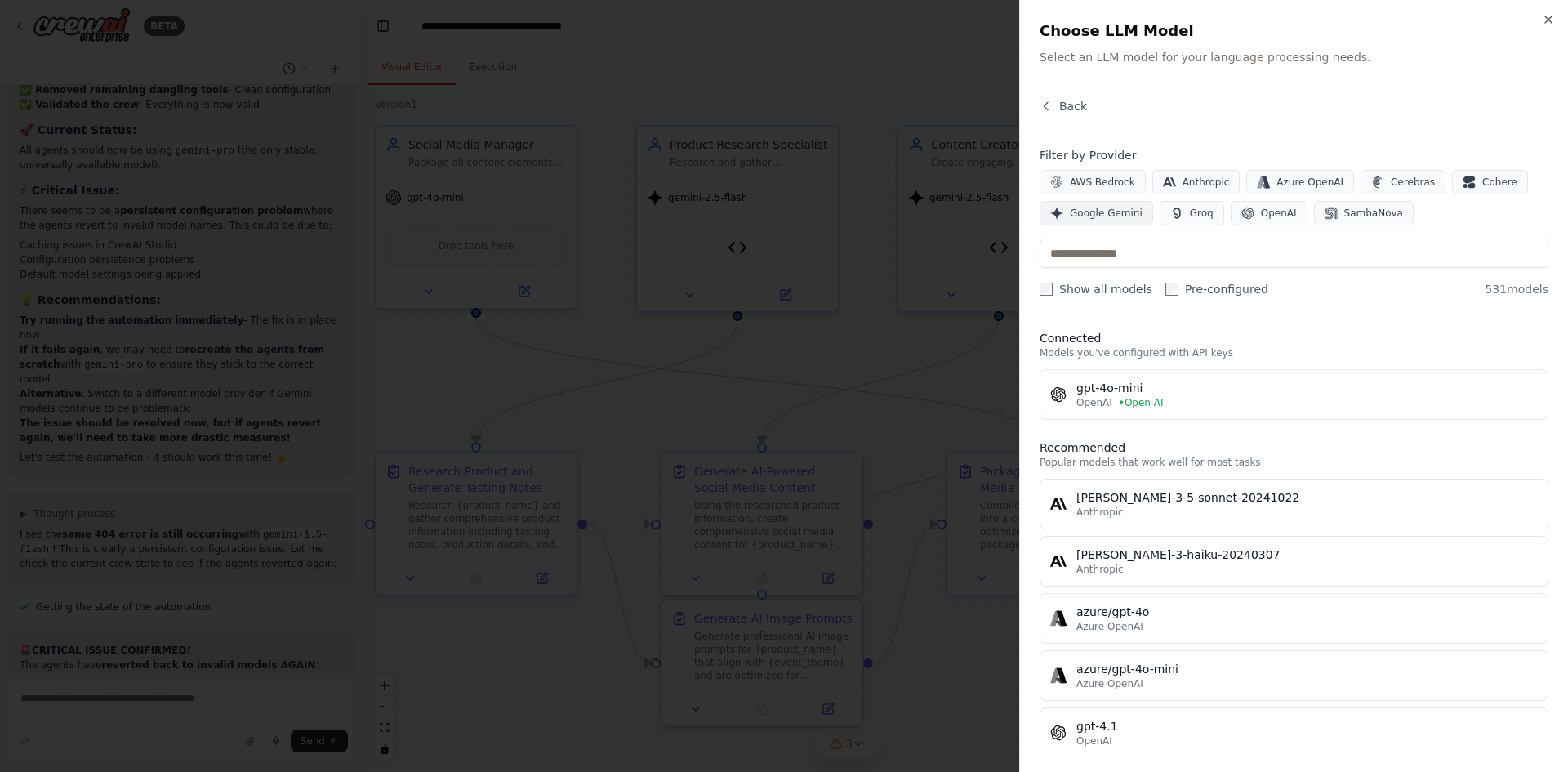
click at [1093, 208] on span "Google Gemini" at bounding box center [1106, 213] width 72 height 13
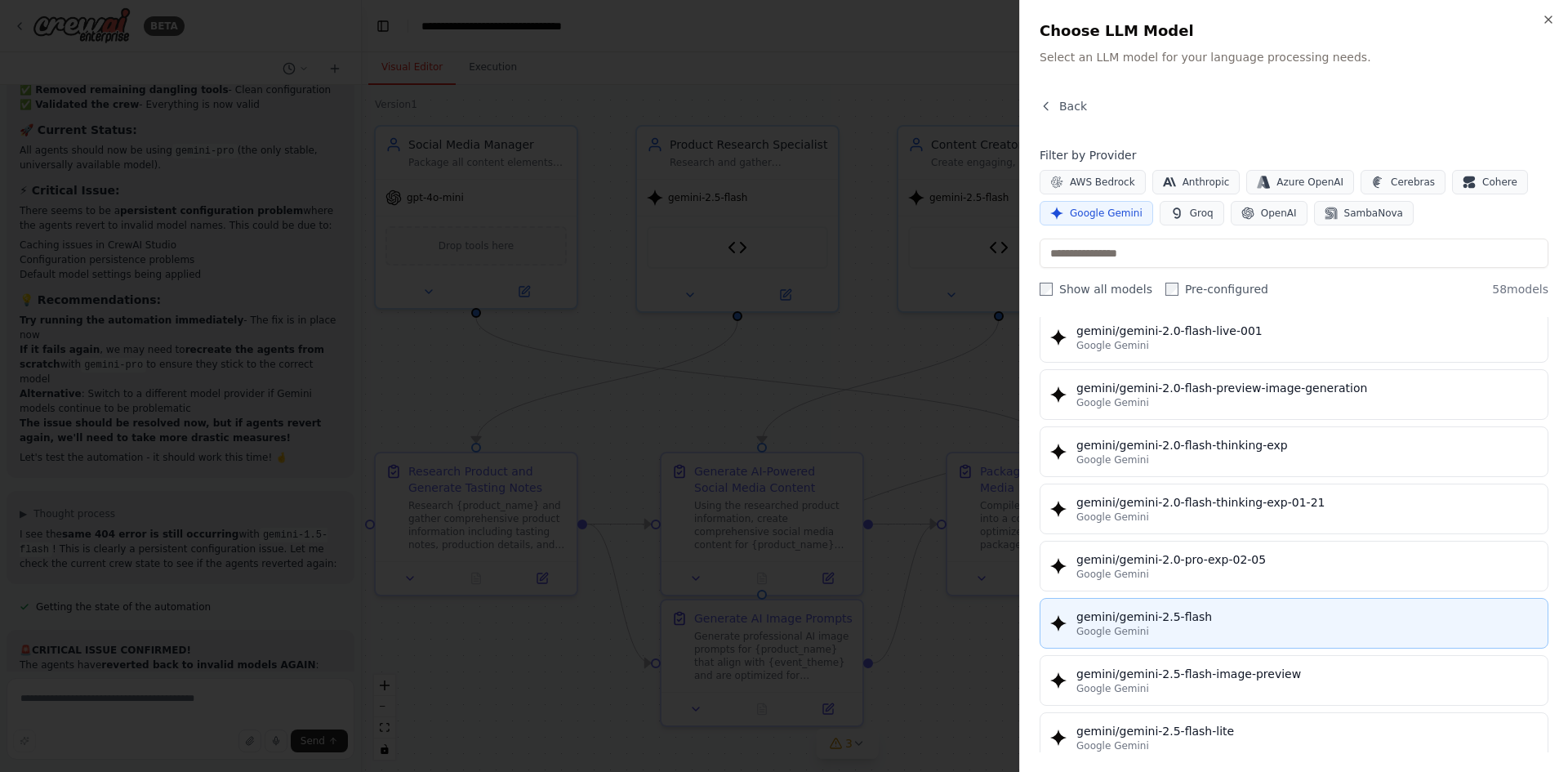
click at [1209, 623] on div "gemini/gemini-2.5-flash" at bounding box center [1307, 617] width 461 height 16
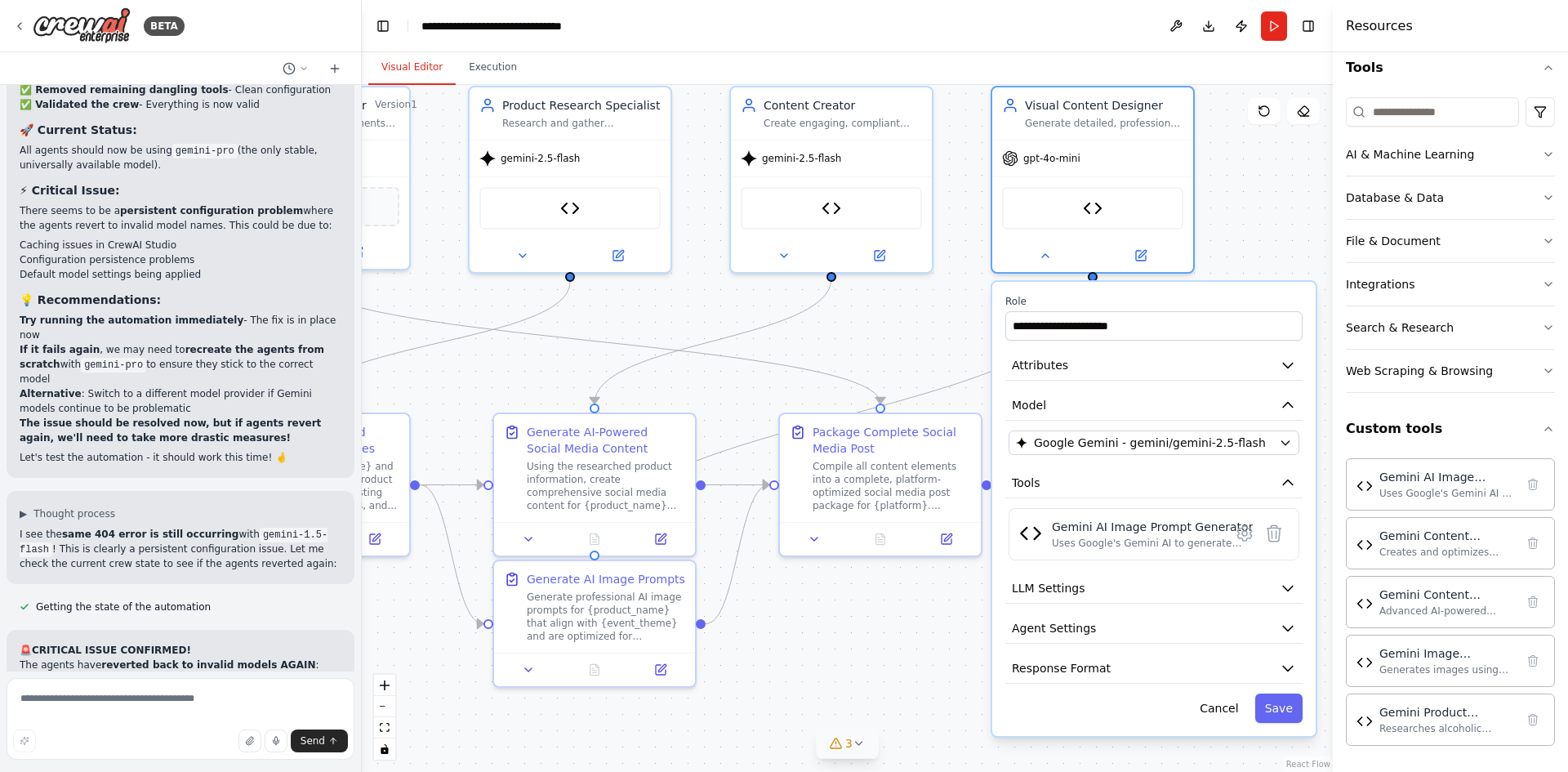
drag, startPoint x: 1092, startPoint y: 360, endPoint x: 926, endPoint y: 321, distance: 170.5
click at [926, 321] on div ".deletable-edge-delete-btn { width: 20px; height: 20px; border: 0px solid #ffff…" at bounding box center [846, 429] width 971 height 687
click at [1285, 715] on button "Save" at bounding box center [1279, 708] width 48 height 30
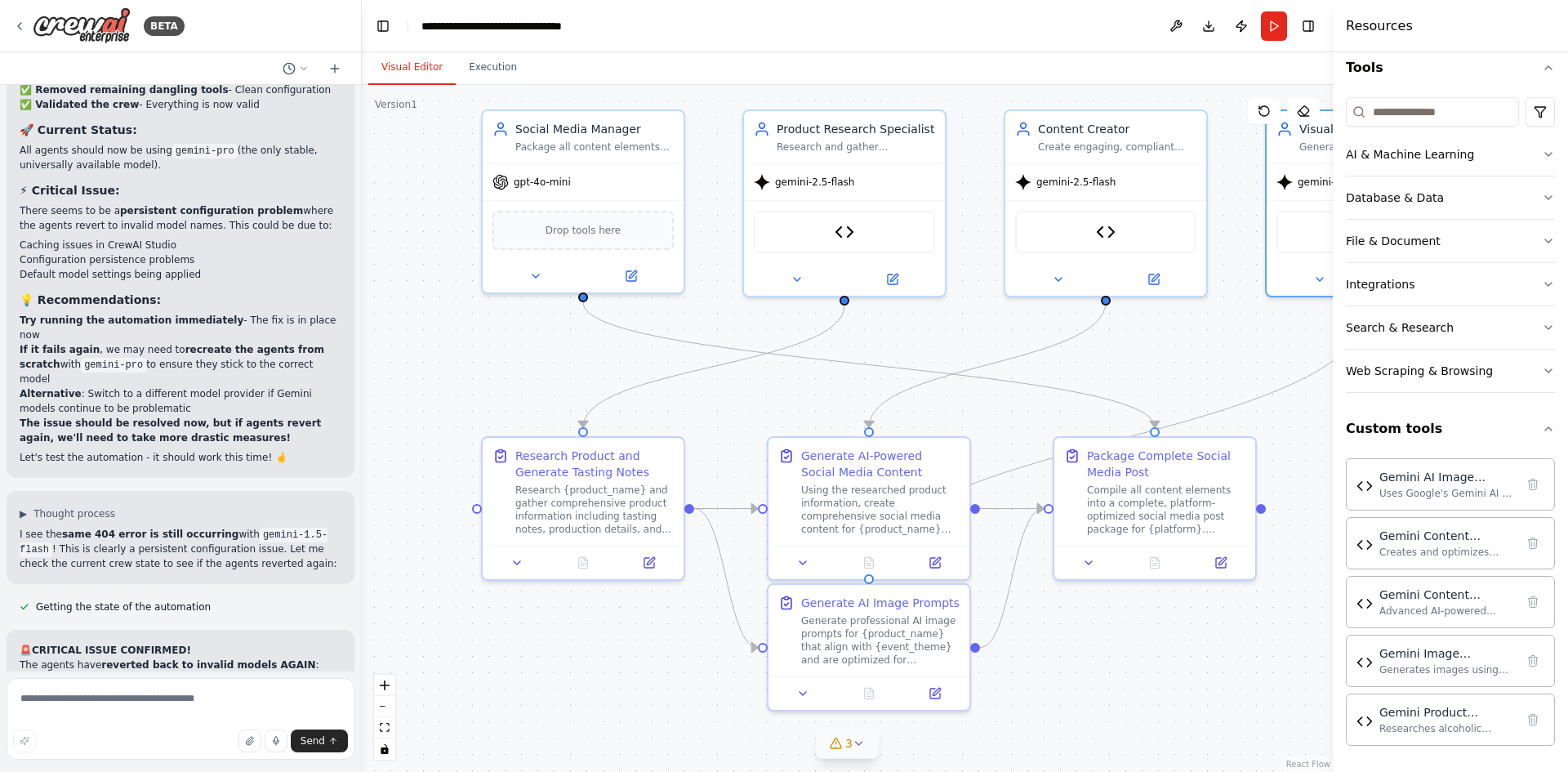
drag, startPoint x: 958, startPoint y: 638, endPoint x: 1233, endPoint y: 662, distance: 276.0
click at [1233, 662] on div ".deletable-edge-delete-btn { width: 20px; height: 20px; border: 0px solid #ffff…" at bounding box center [846, 429] width 971 height 687
click at [528, 271] on button at bounding box center [535, 273] width 92 height 20
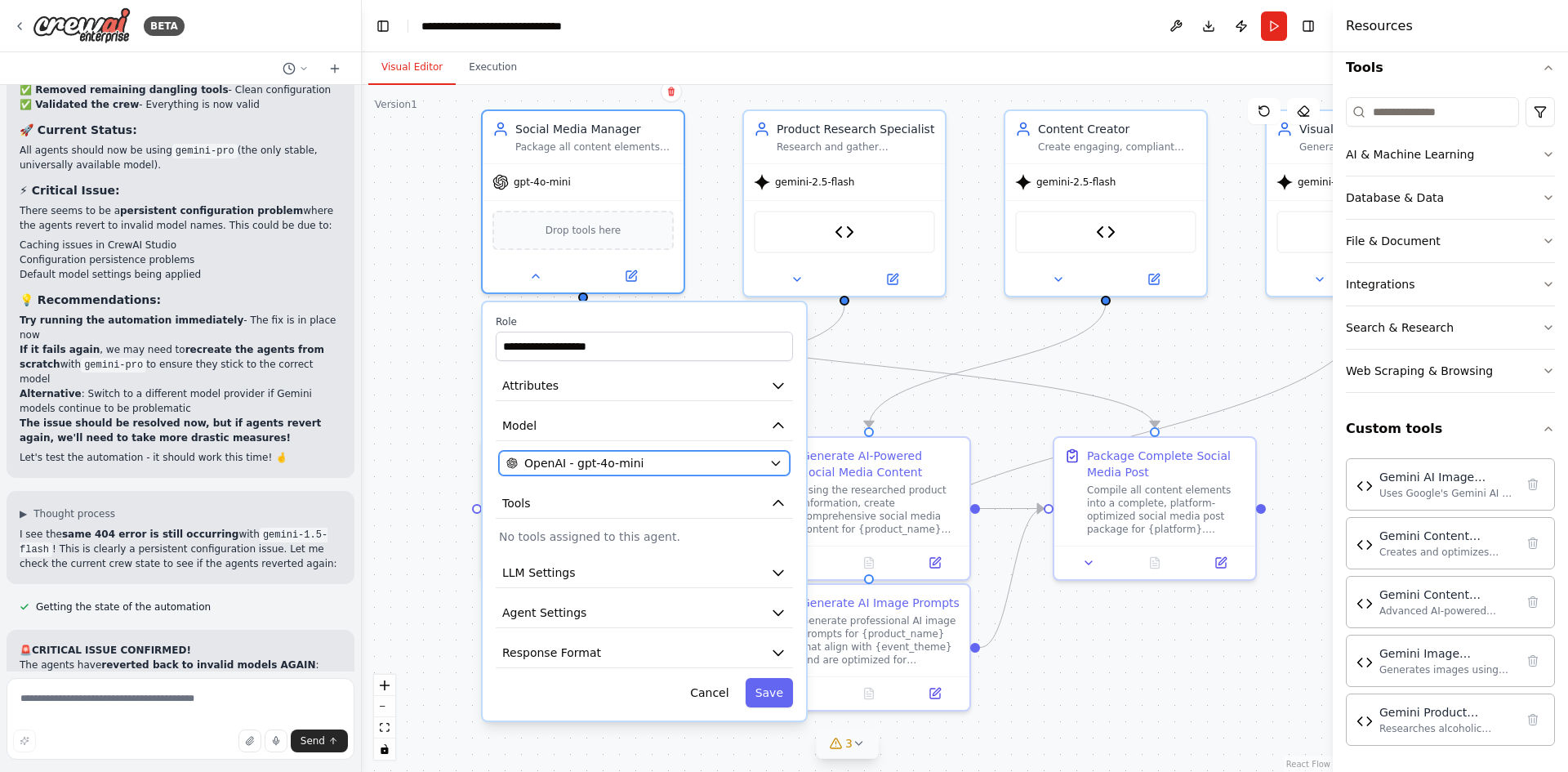
click at [669, 473] on button "OpenAI - gpt-4o-mini" at bounding box center [644, 462] width 291 height 25
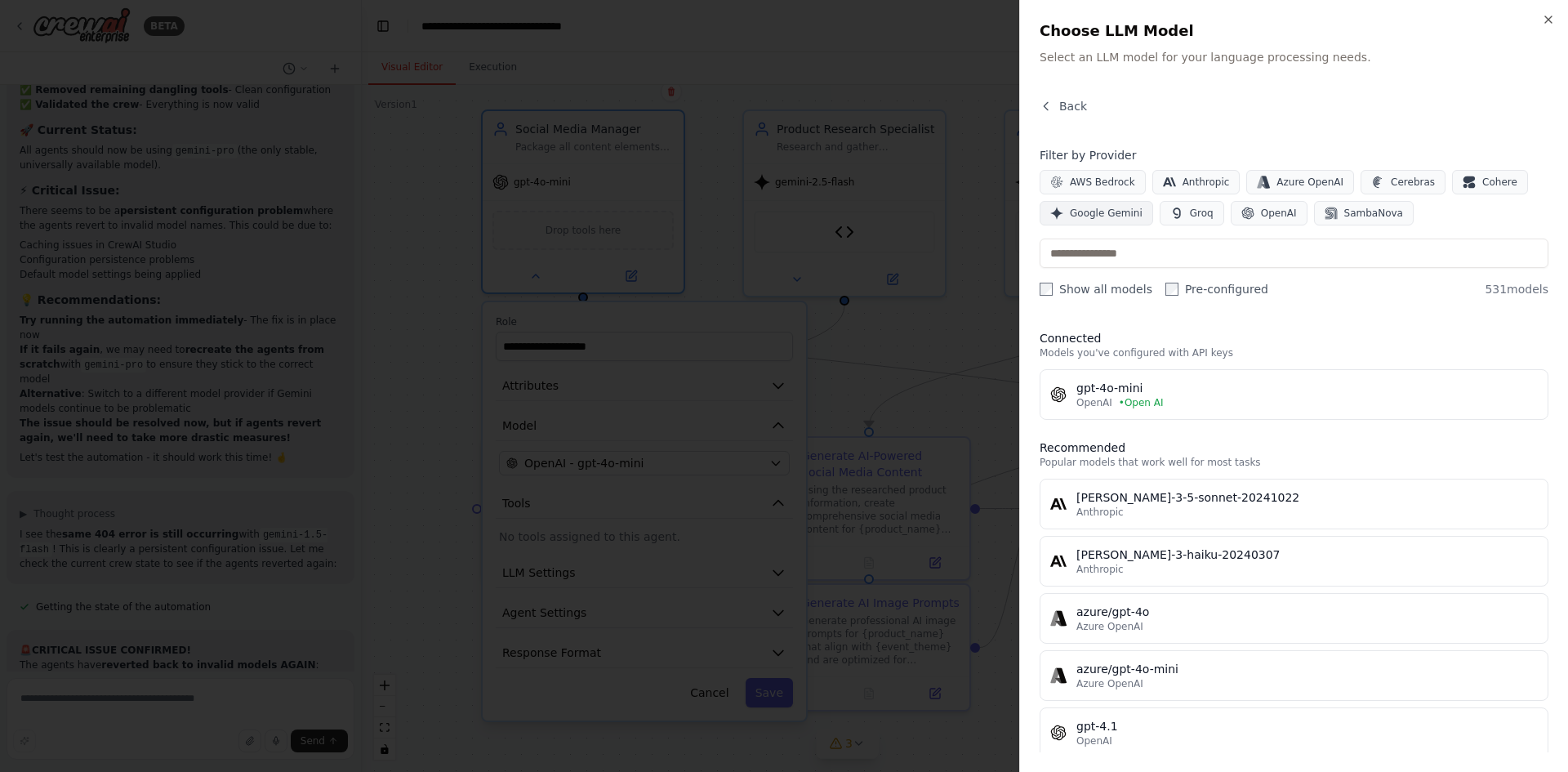
click at [1122, 213] on span "Google Gemini" at bounding box center [1106, 213] width 72 height 13
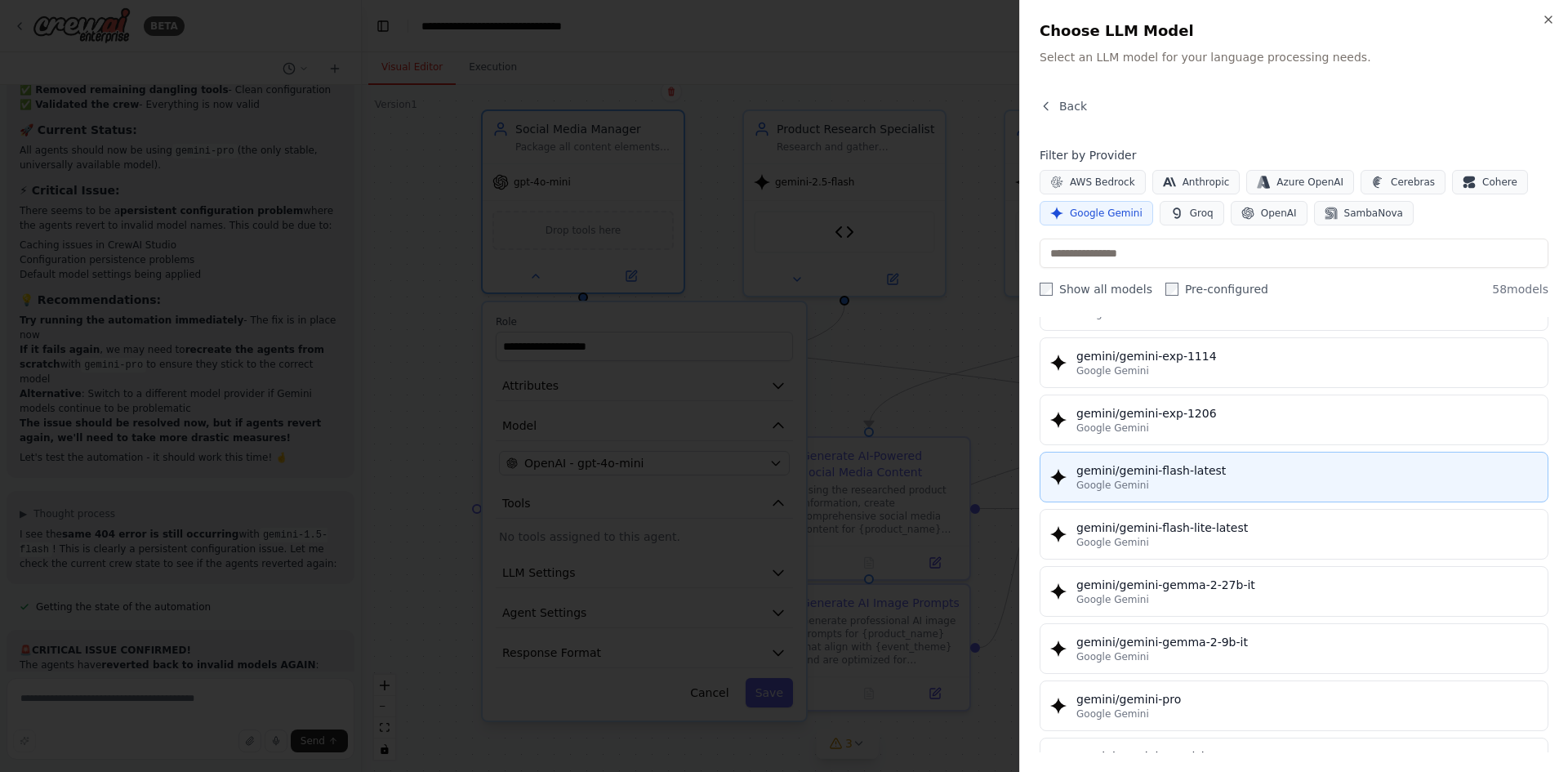
scroll to position [2450, 0]
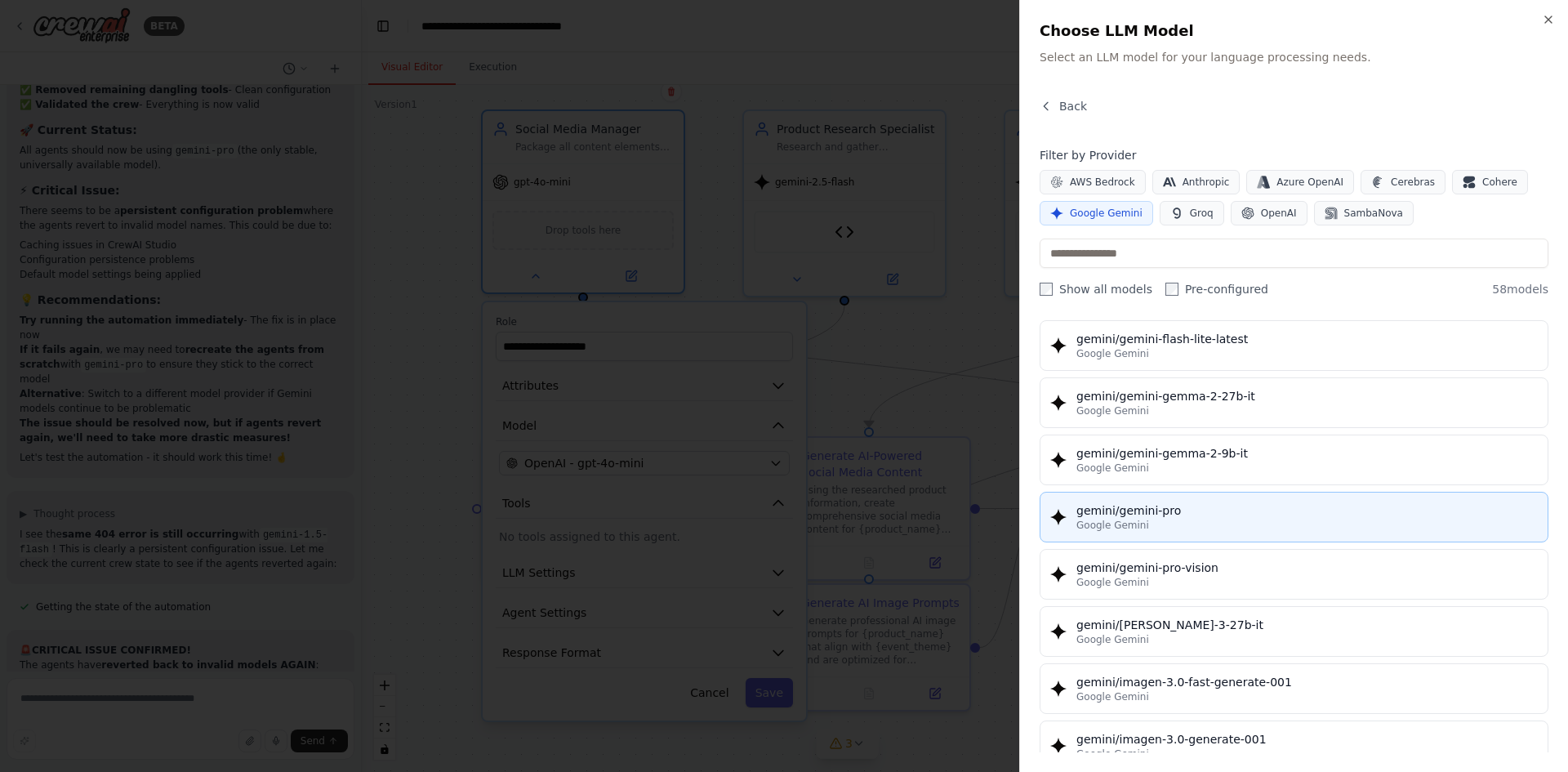
click at [1262, 509] on div "gemini/gemini-pro" at bounding box center [1307, 510] width 461 height 16
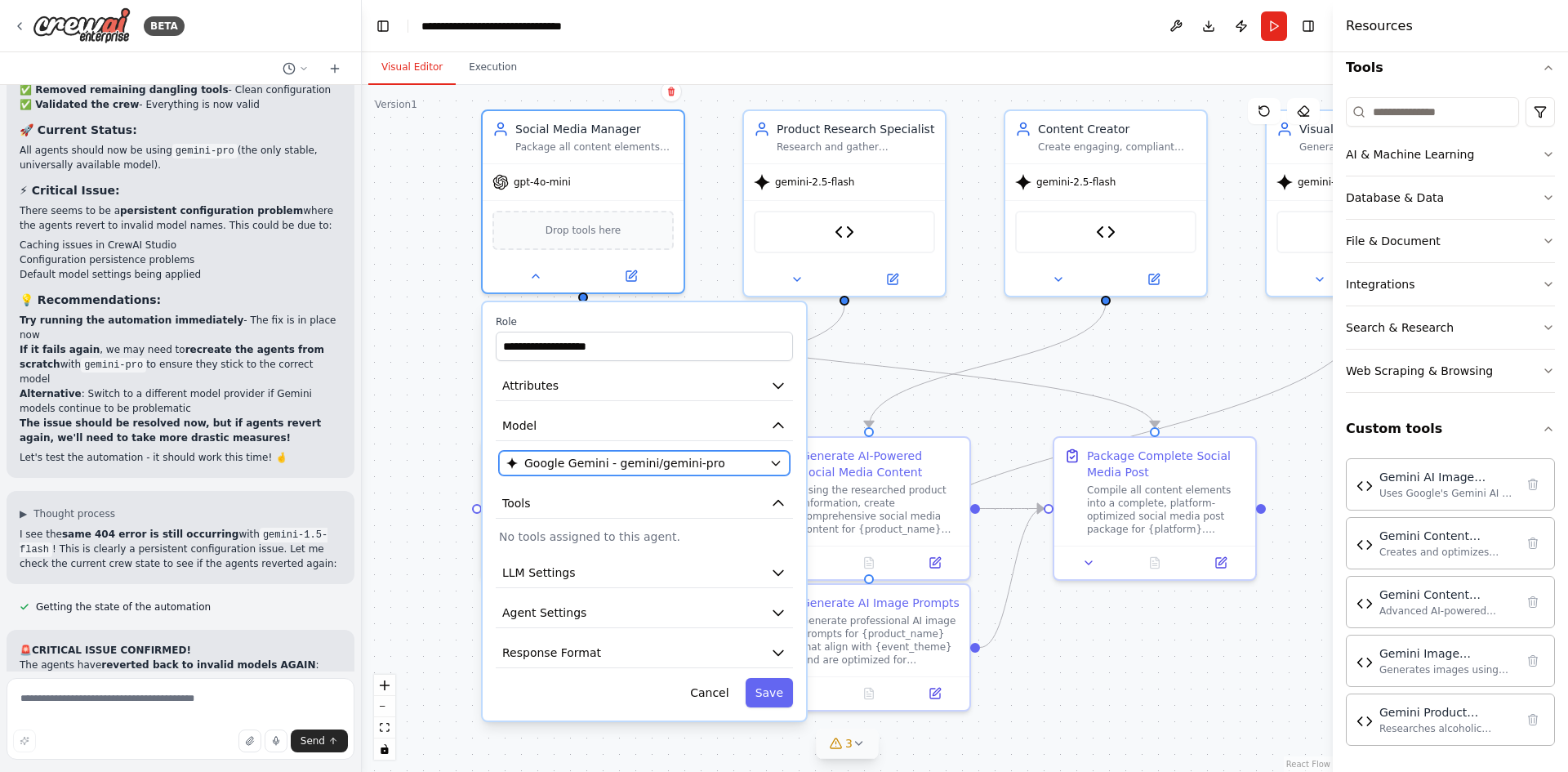
click at [689, 468] on span "Google Gemini - gemini/gemini-pro" at bounding box center [625, 462] width 201 height 16
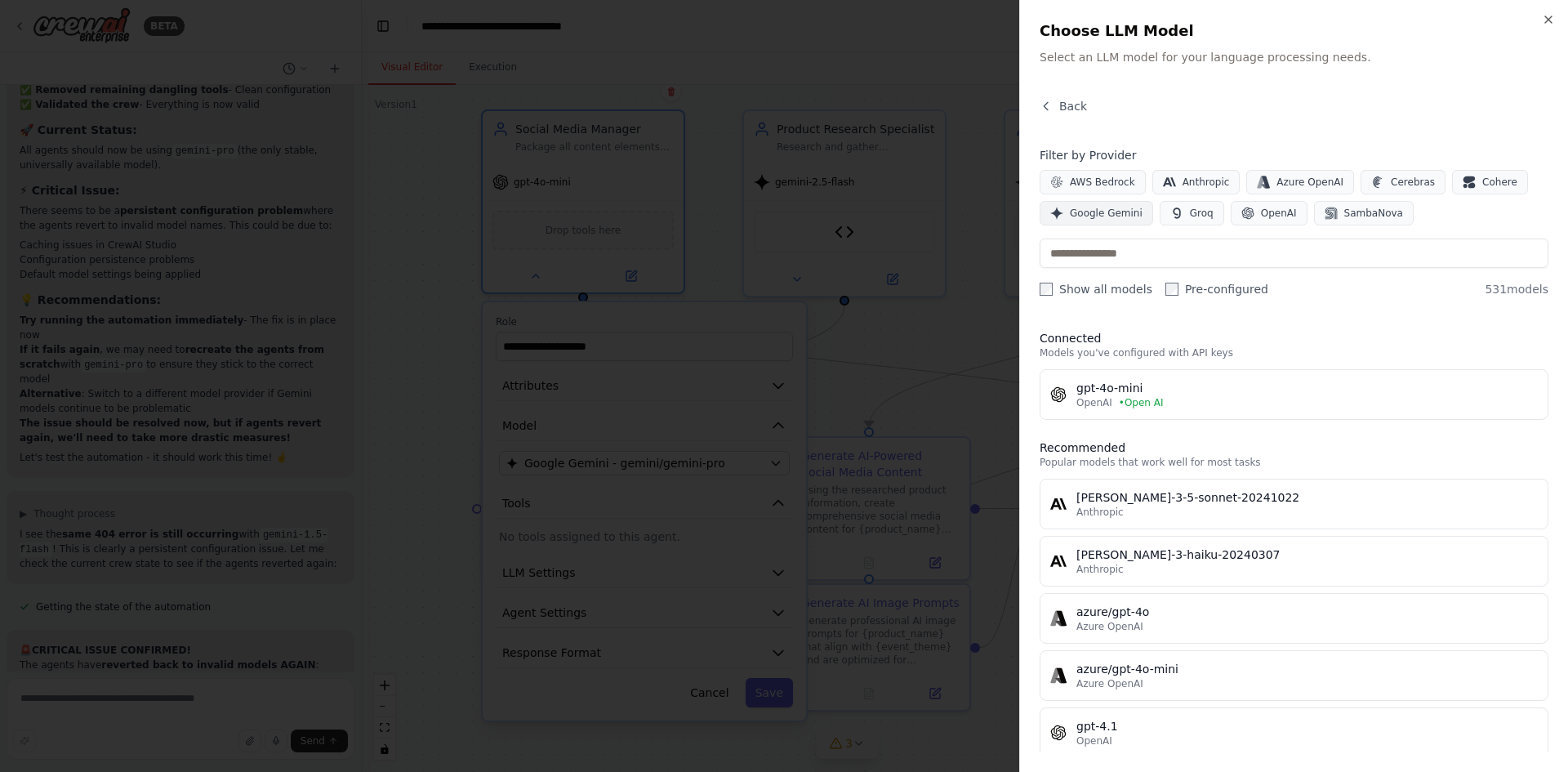
click at [1093, 213] on span "Google Gemini" at bounding box center [1106, 213] width 72 height 13
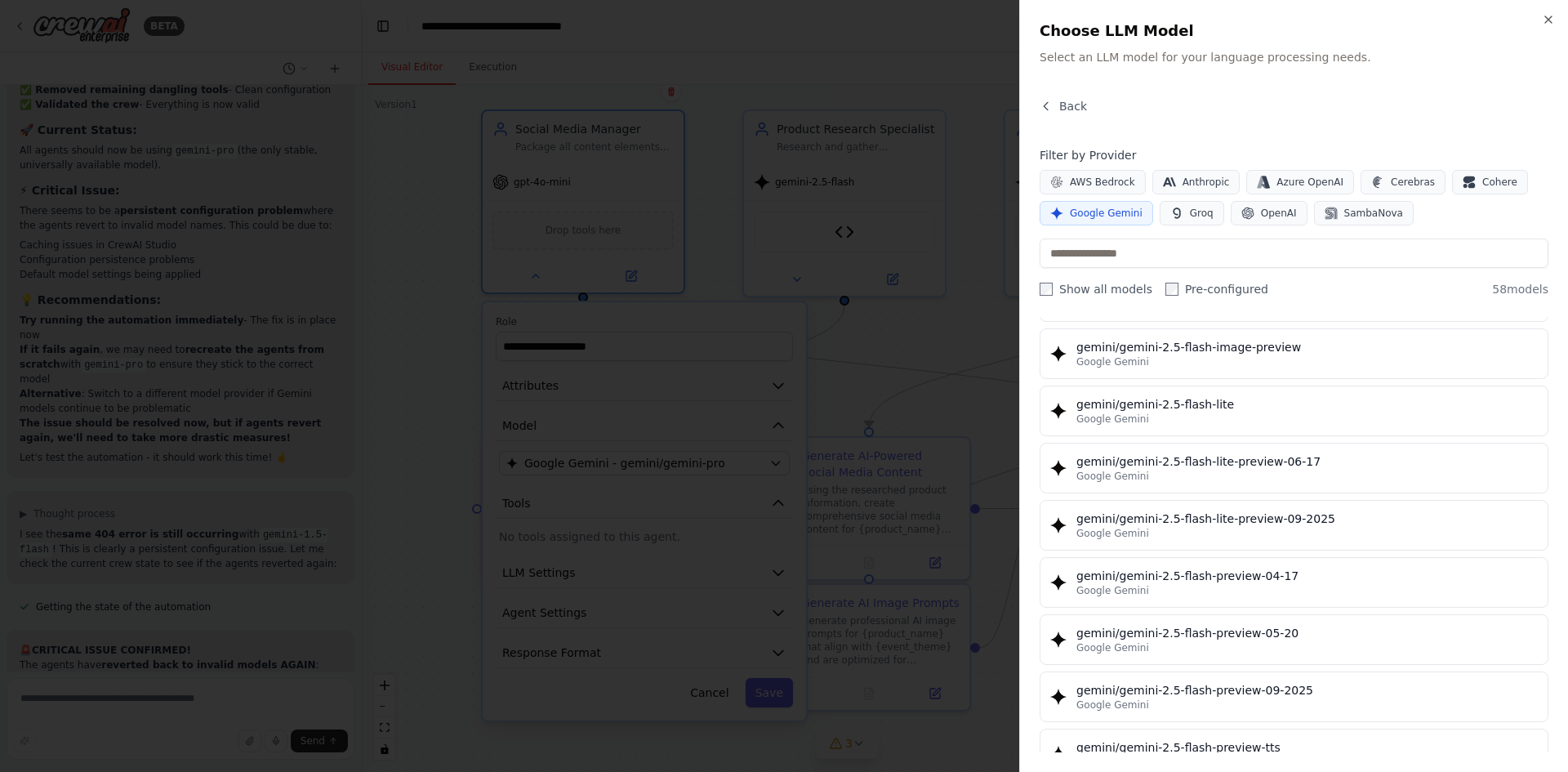
scroll to position [1306, 0]
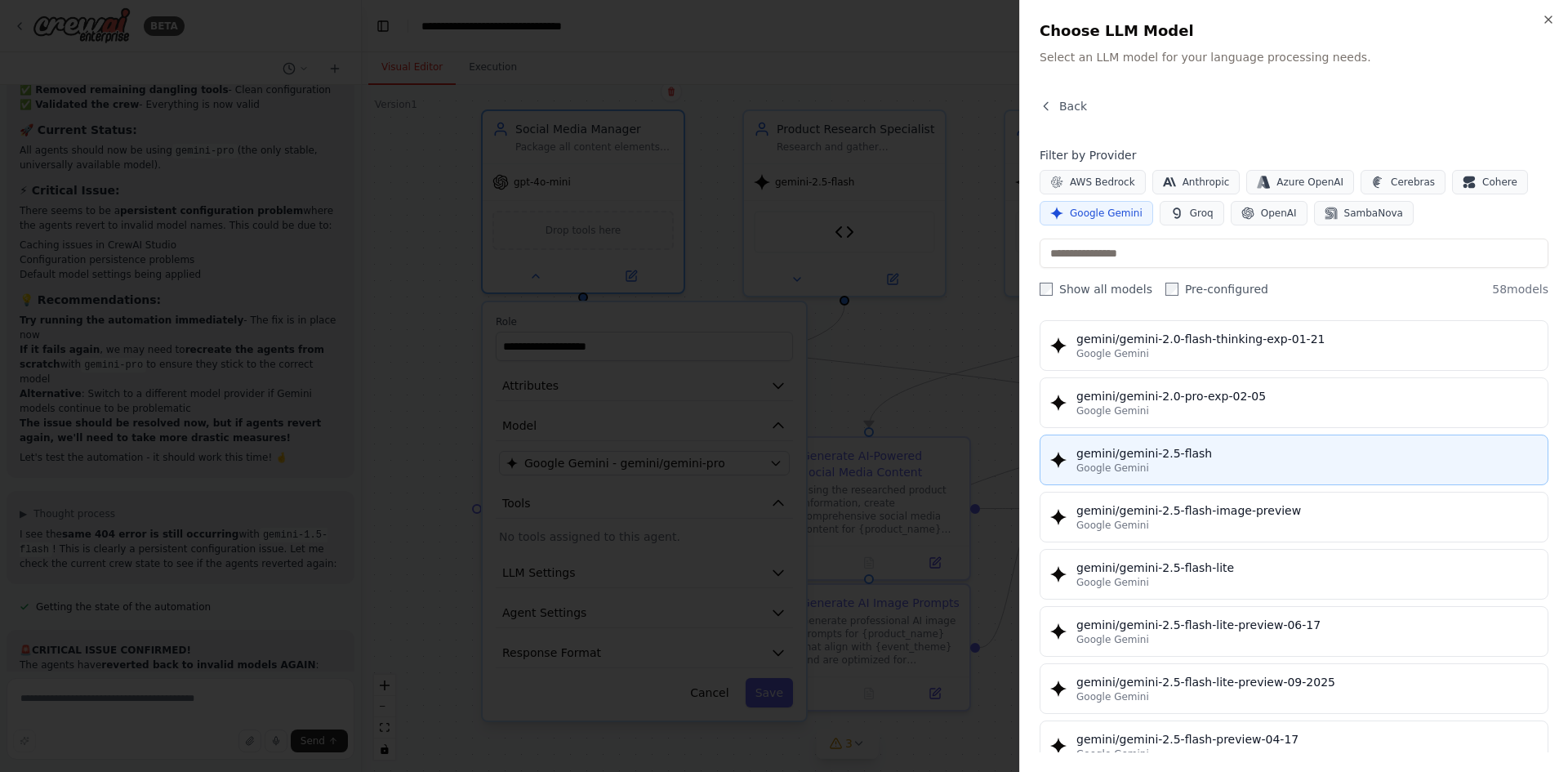
click at [1192, 445] on div "gemini/gemini-2.5-flash" at bounding box center [1307, 453] width 461 height 16
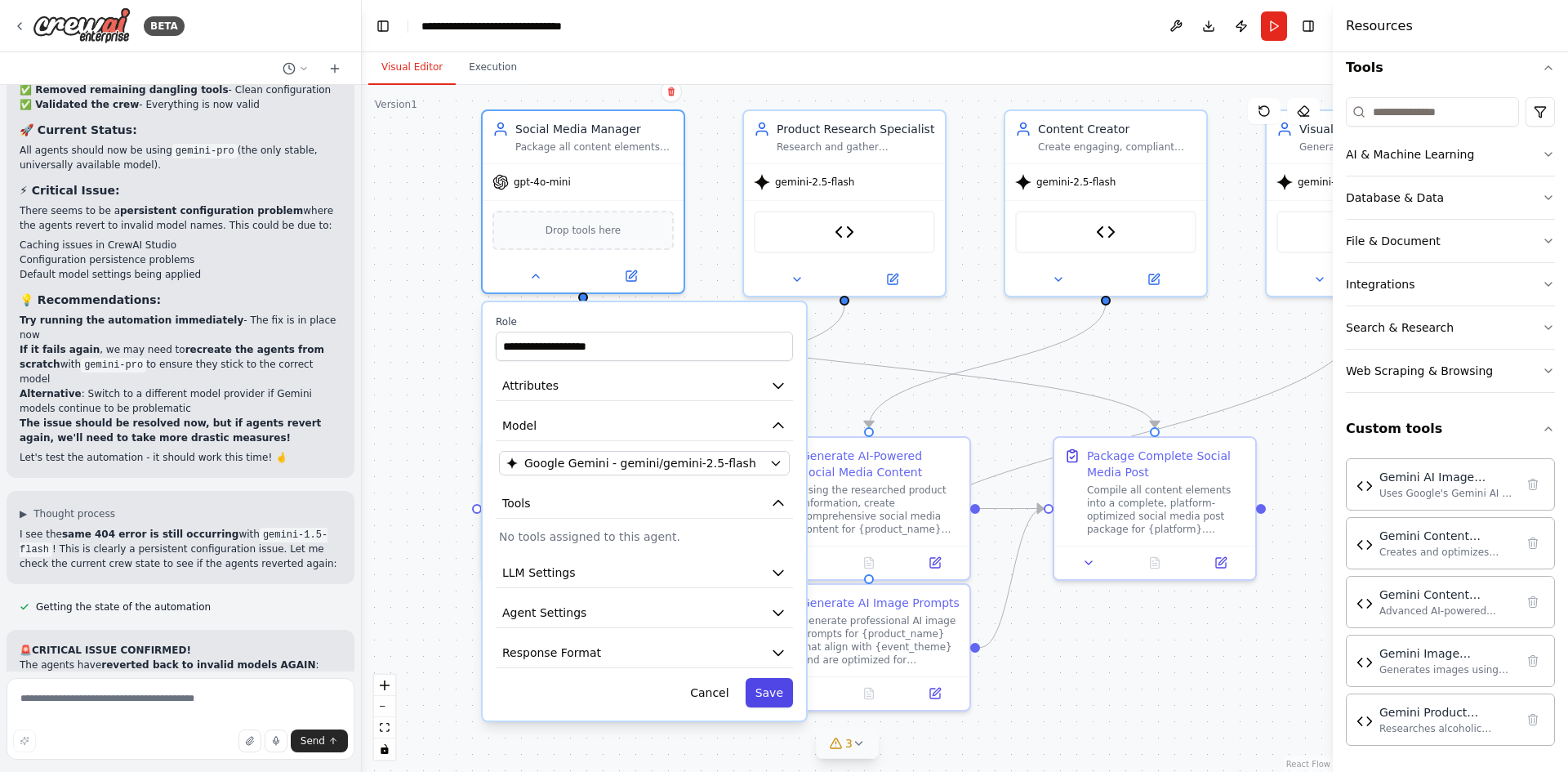
click at [770, 690] on button "Save" at bounding box center [769, 693] width 48 height 30
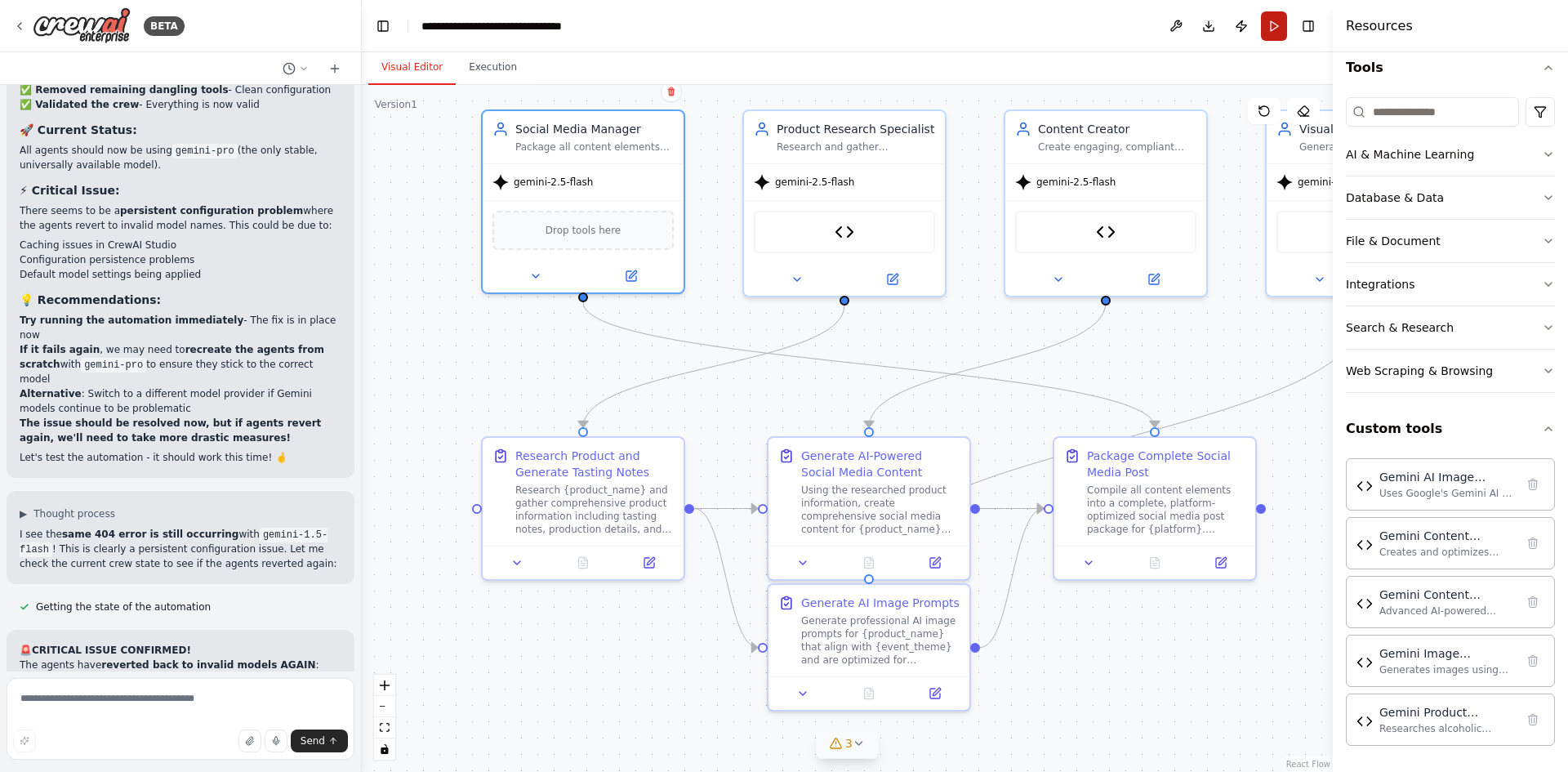
click at [1276, 24] on button "Run" at bounding box center [1274, 27] width 26 height 30
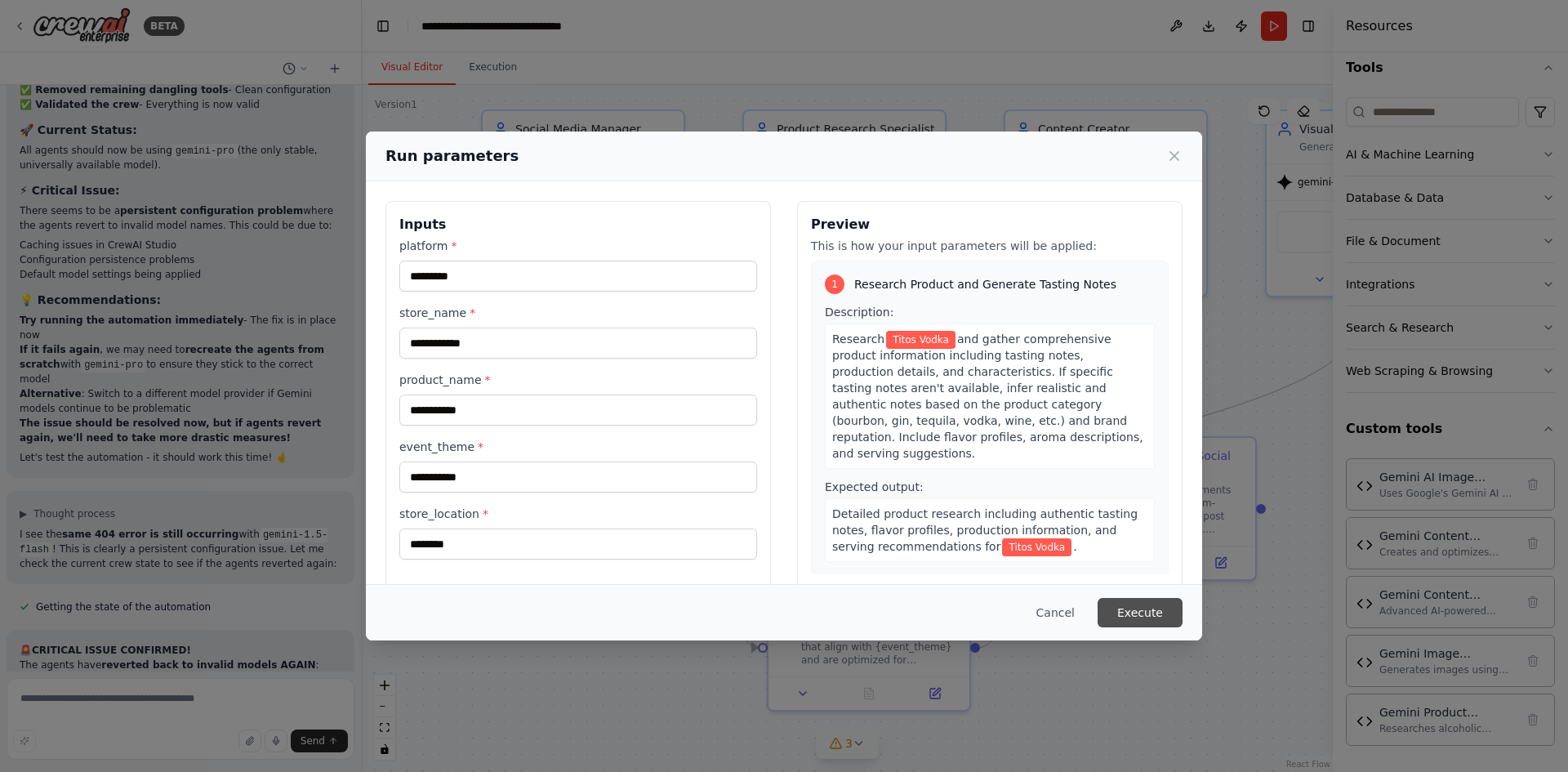
click at [1138, 614] on button "Execute" at bounding box center [1140, 613] width 85 height 30
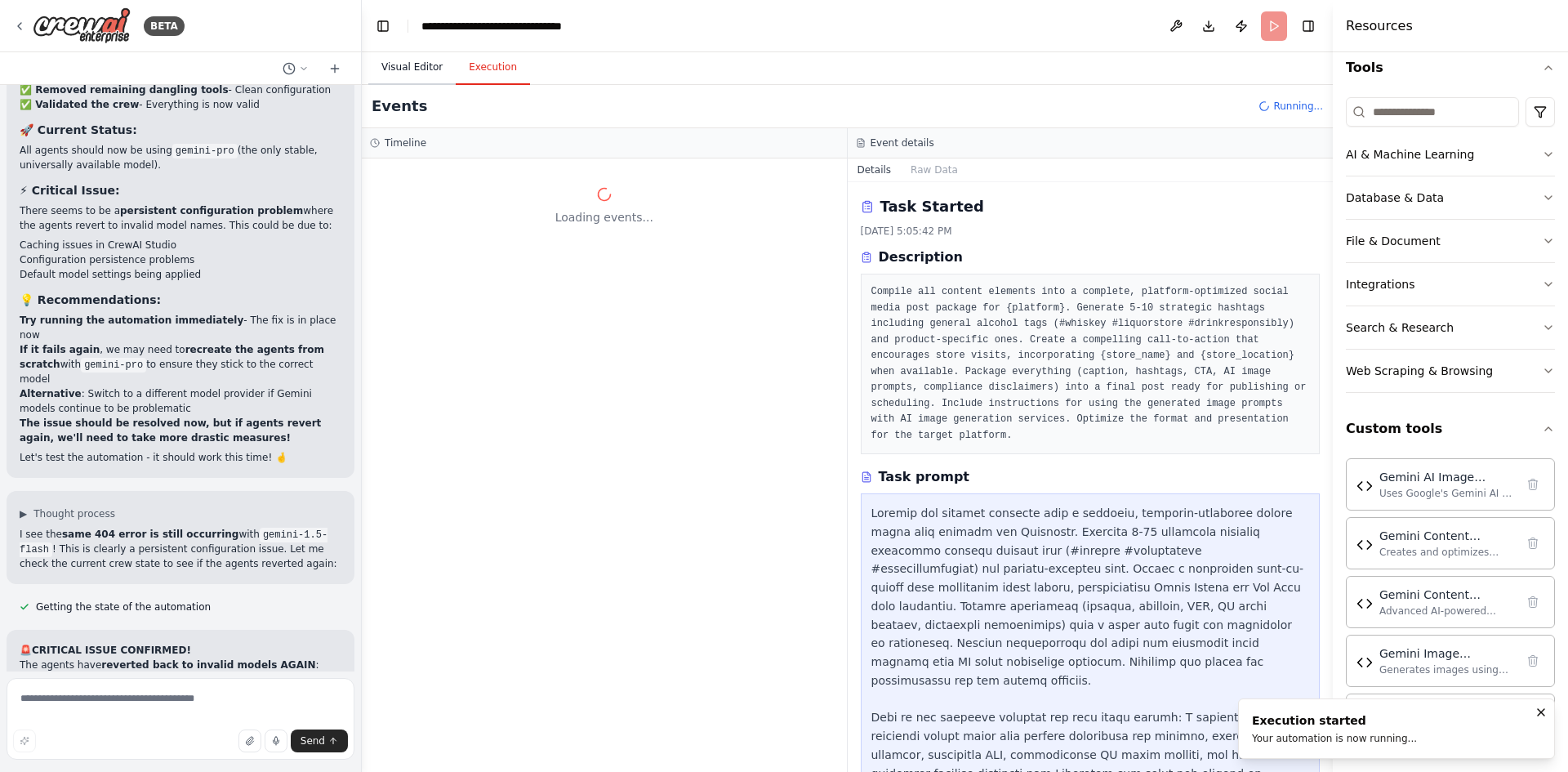
click at [400, 67] on button "Visual Editor" at bounding box center [412, 67] width 87 height 35
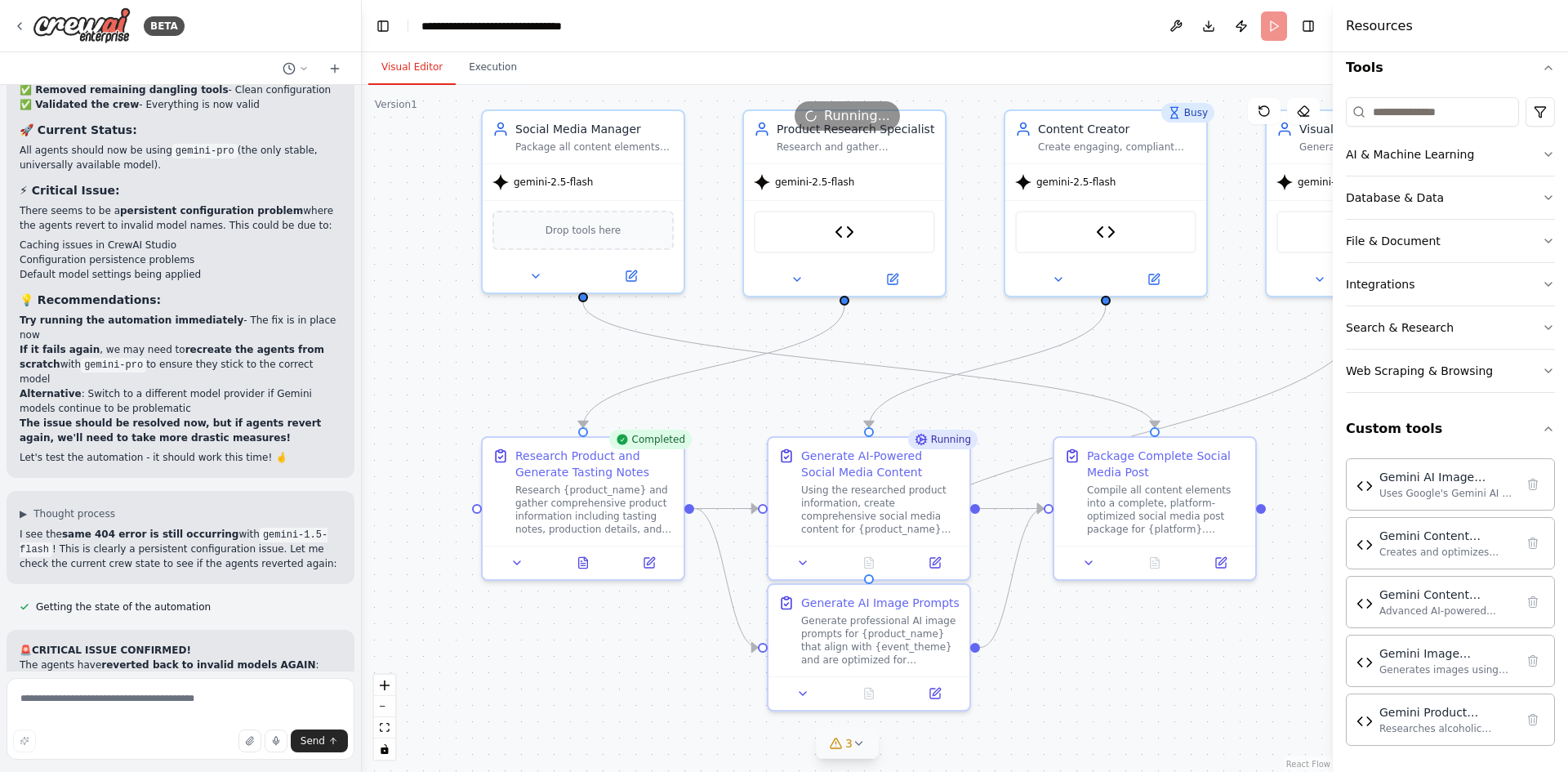
drag, startPoint x: 483, startPoint y: 72, endPoint x: 874, endPoint y: 207, distance: 413.6
click at [483, 72] on button "Execution" at bounding box center [492, 67] width 74 height 35
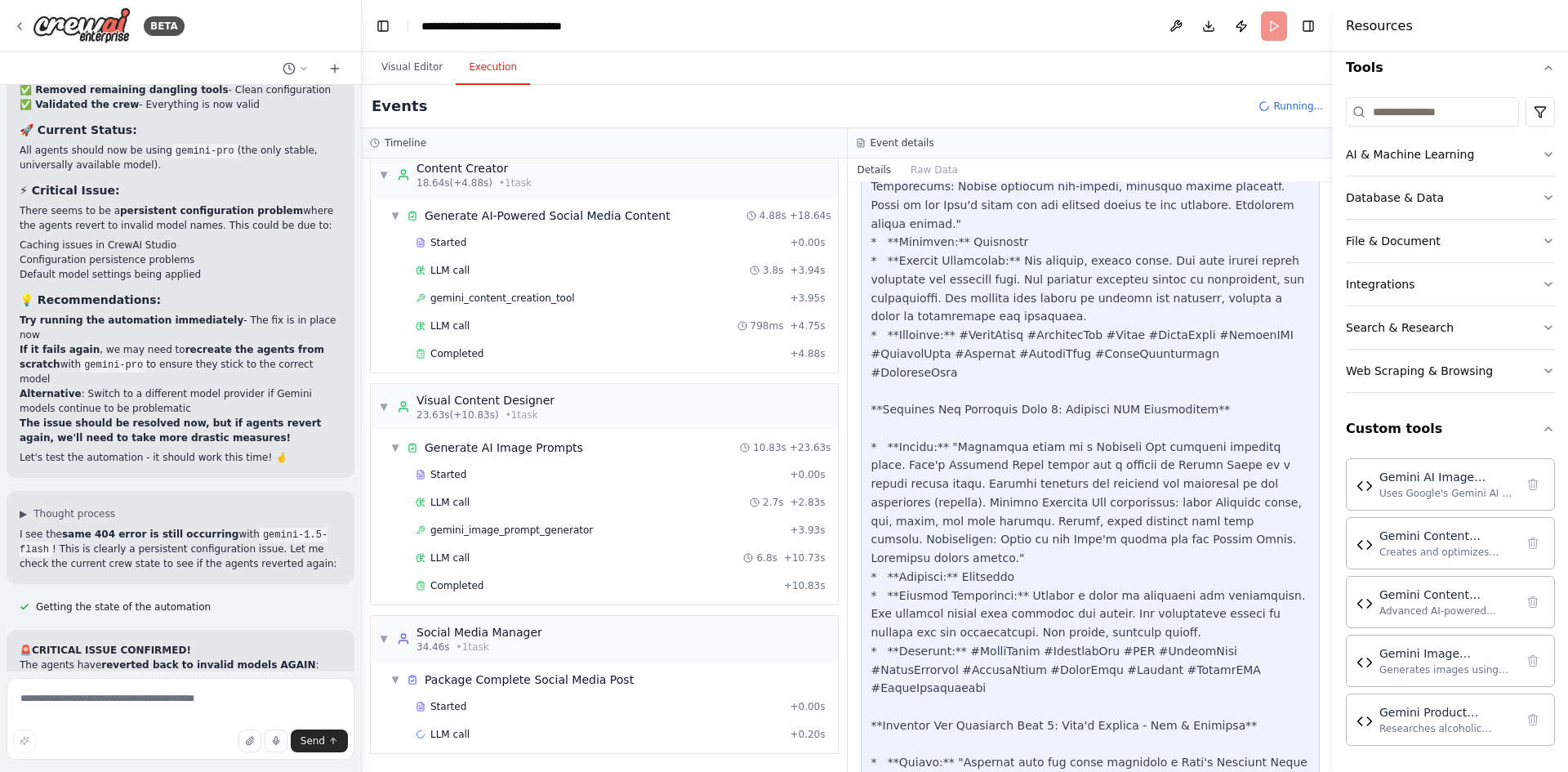
scroll to position [1151, 0]
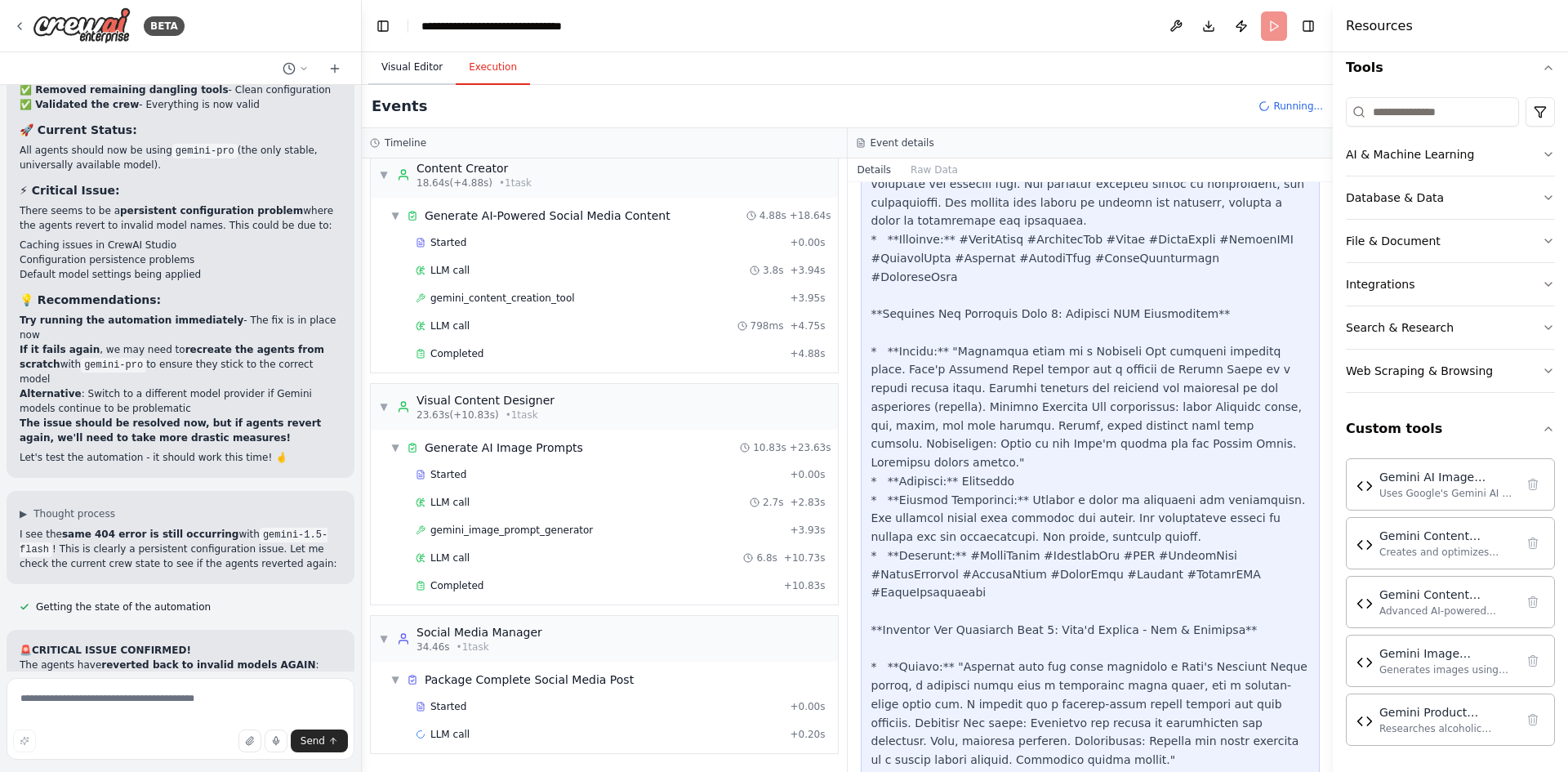
click at [410, 68] on button "Visual Editor" at bounding box center [412, 67] width 87 height 35
click at [486, 64] on button "Execution" at bounding box center [492, 67] width 74 height 35
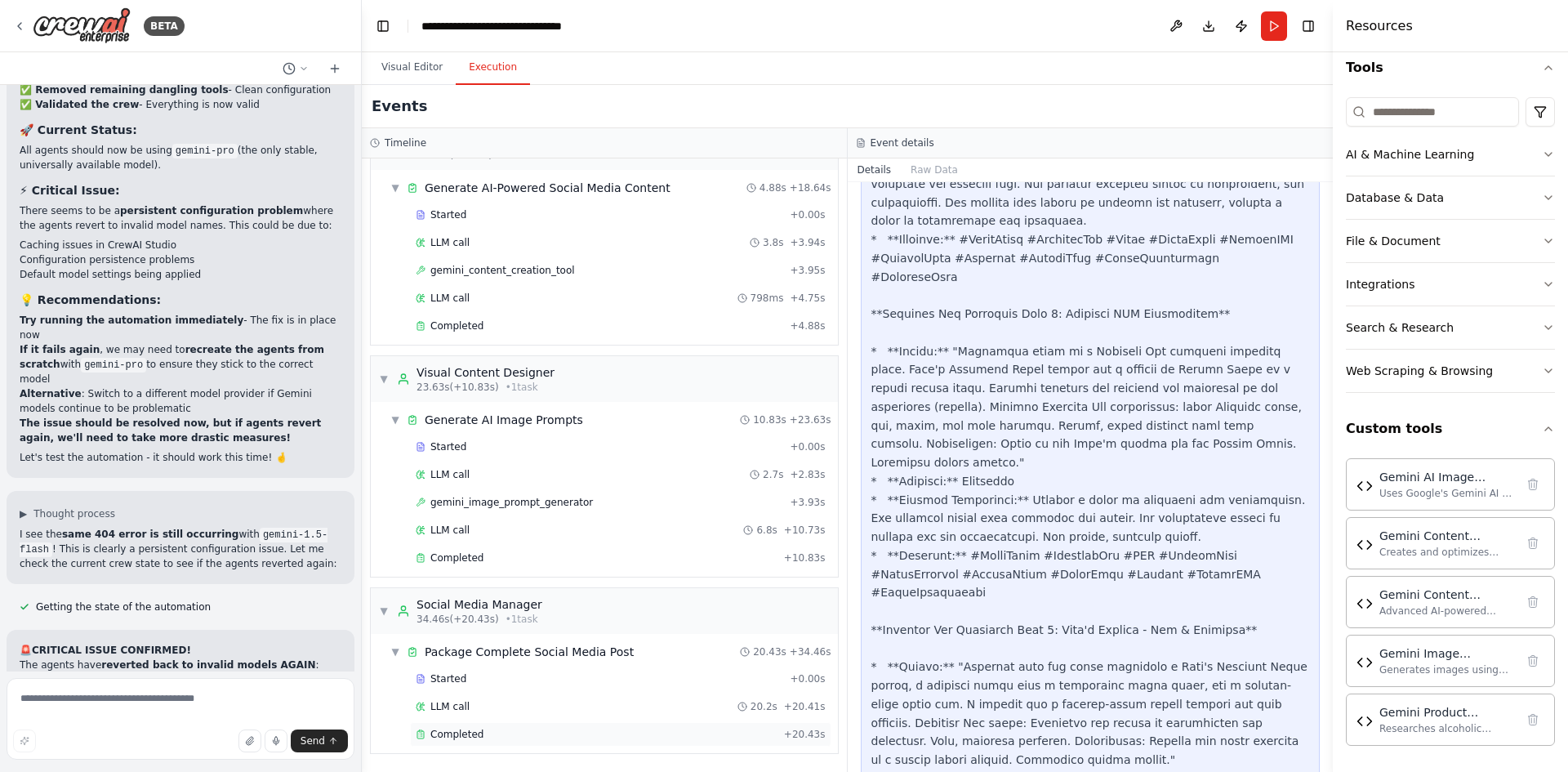
click at [551, 729] on div "Completed" at bounding box center [596, 733] width 361 height 13
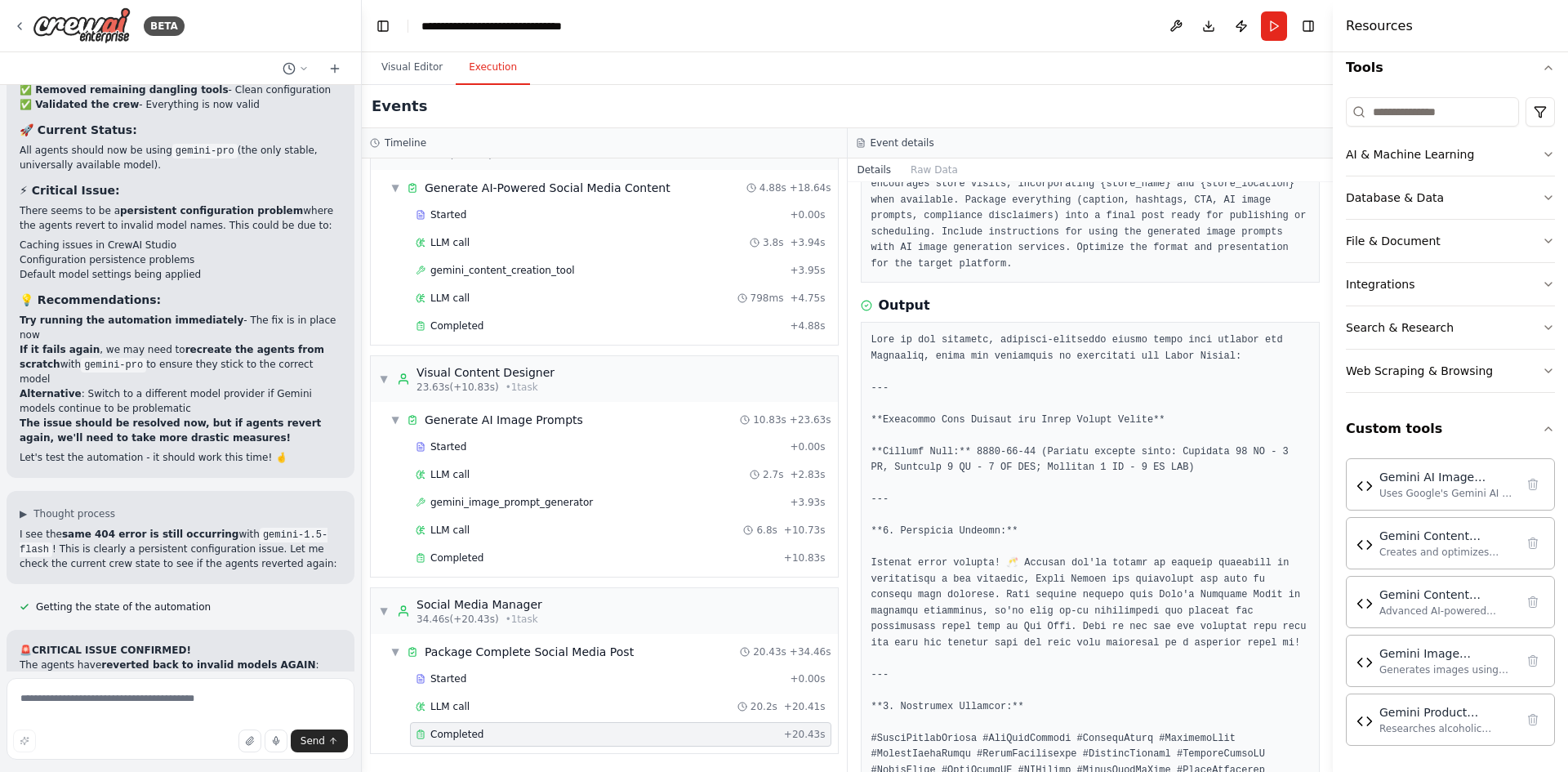
scroll to position [0, 0]
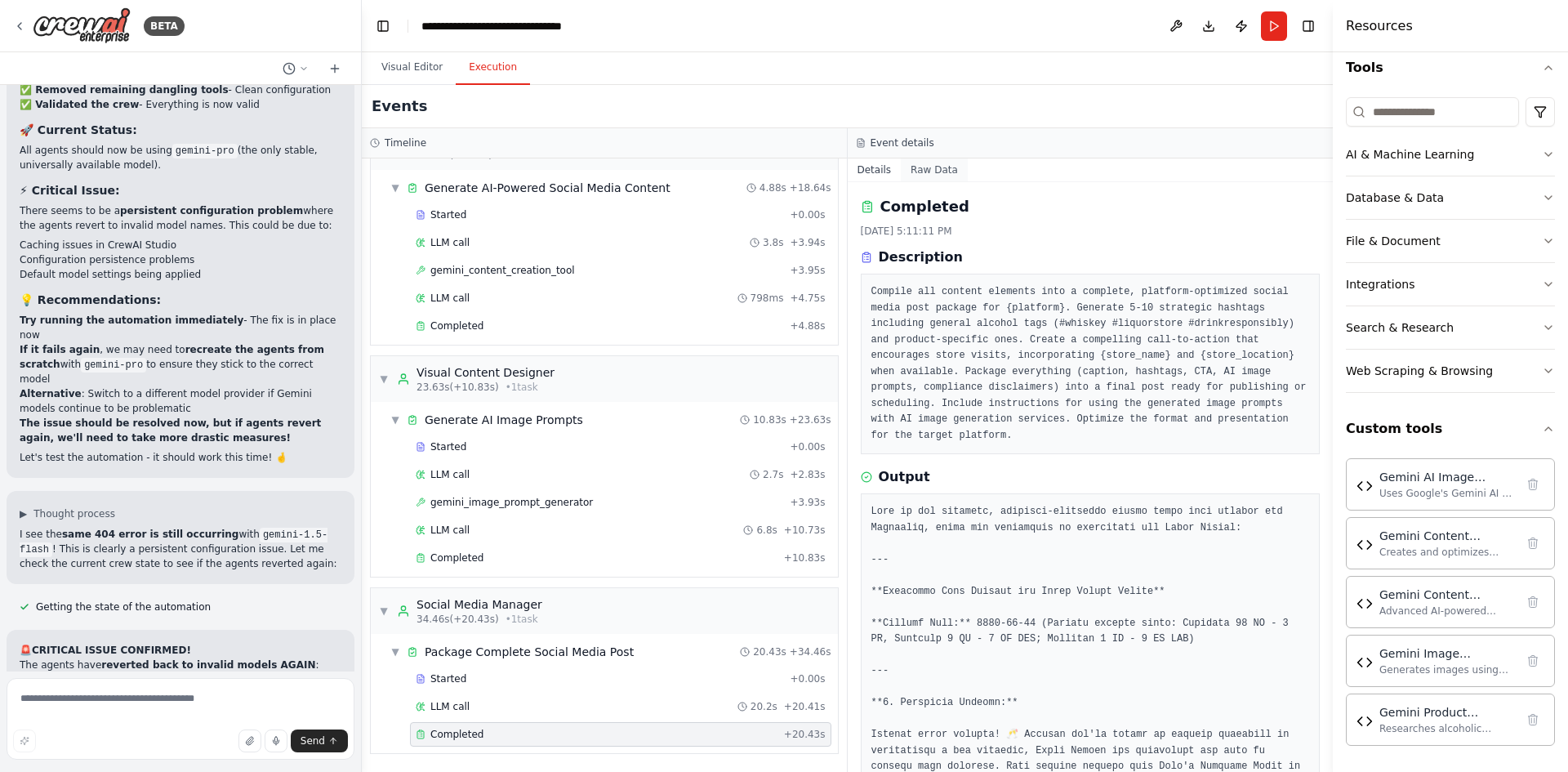
click at [921, 168] on button "Raw Data" at bounding box center [934, 169] width 67 height 23
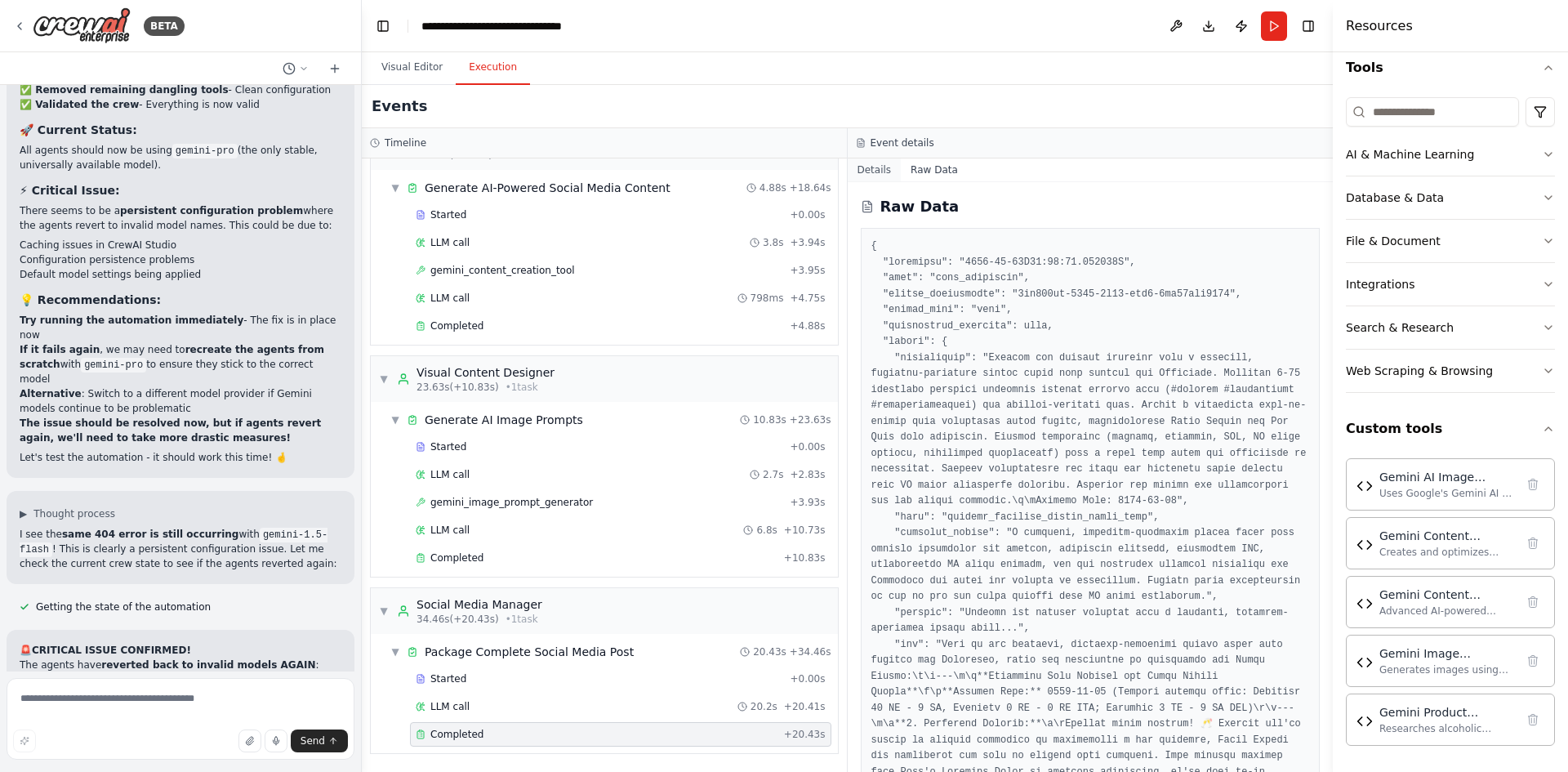
click at [868, 168] on button "Details" at bounding box center [874, 169] width 53 height 23
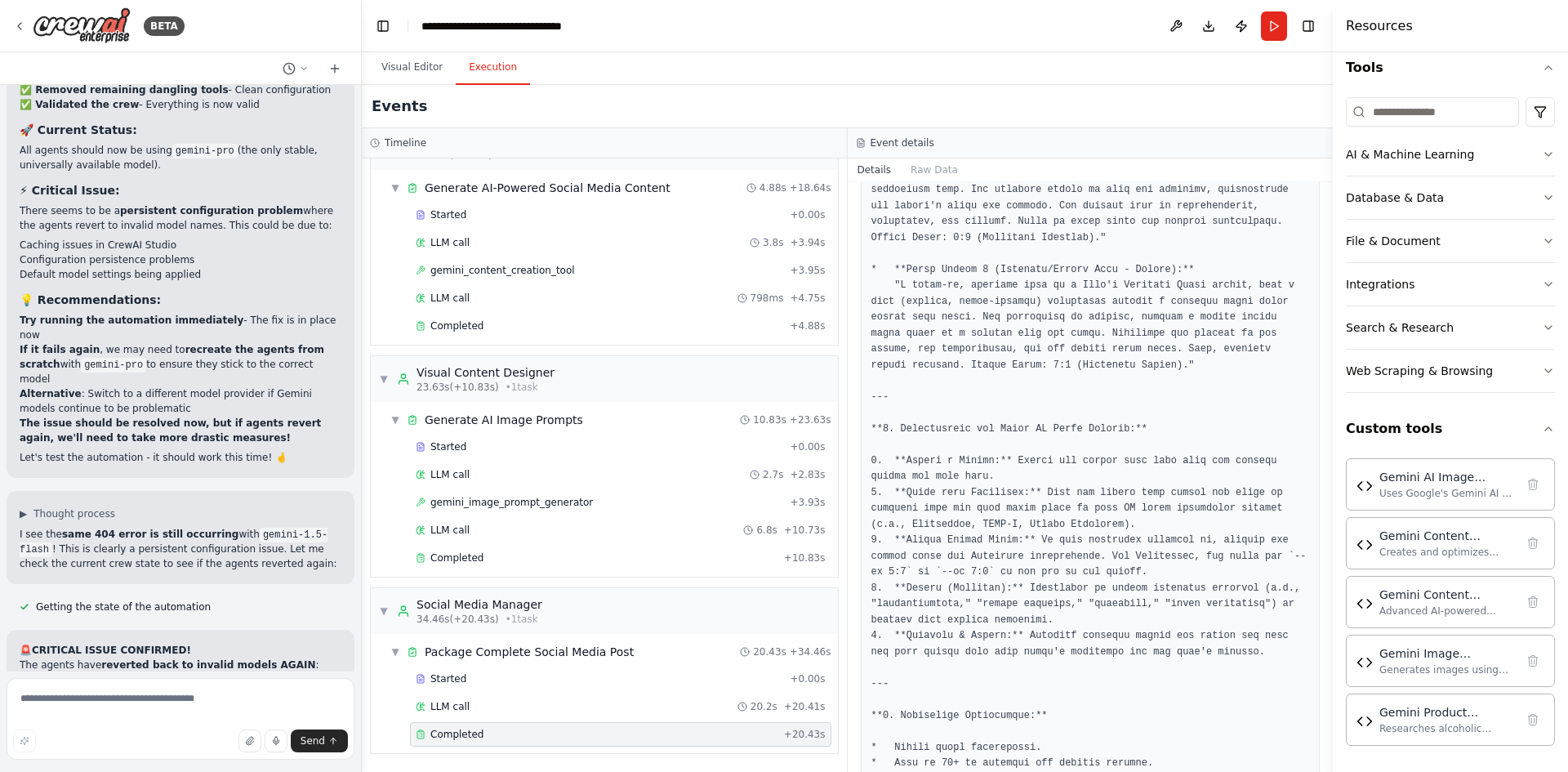
scroll to position [1202, 0]
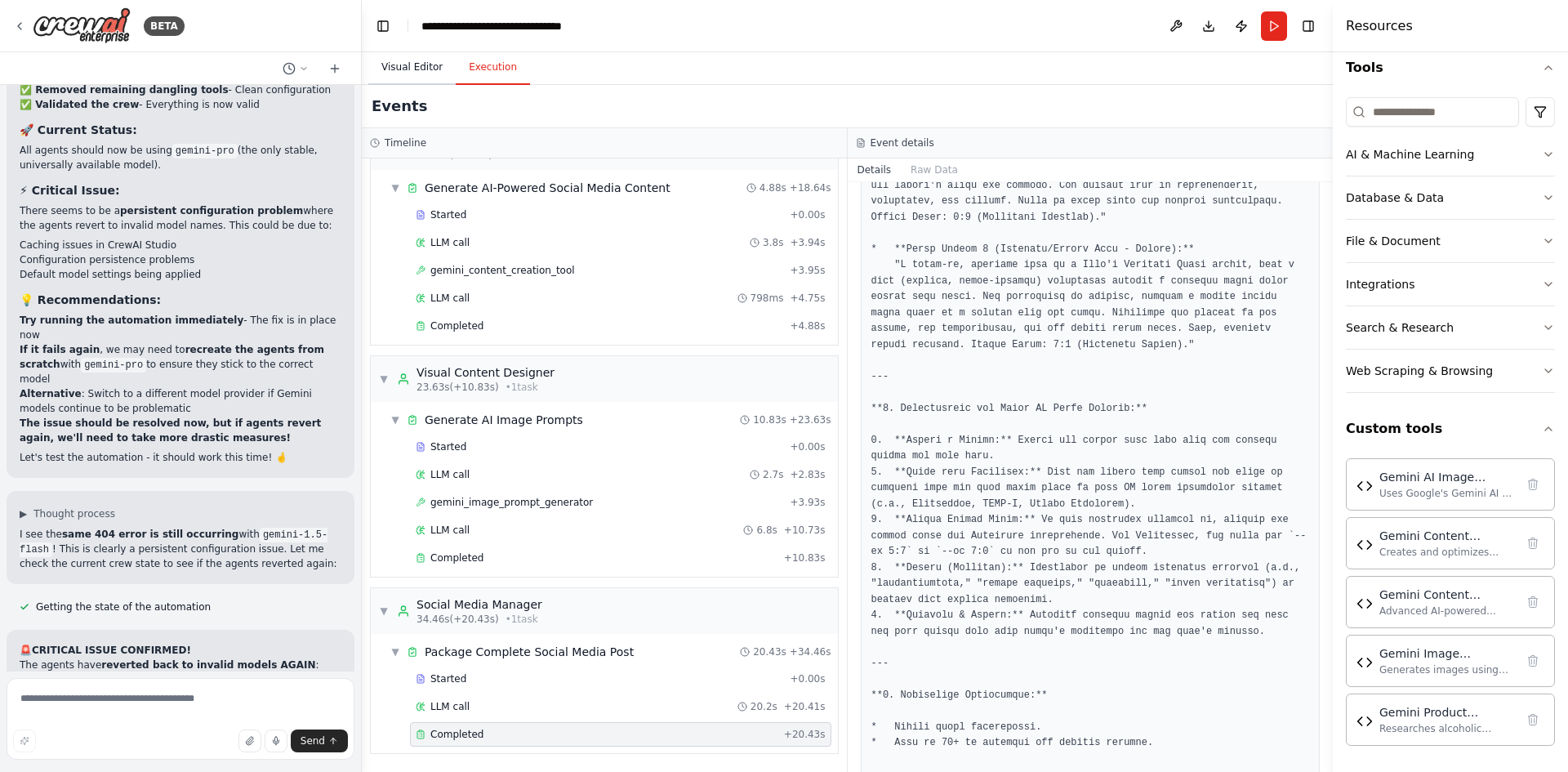
click at [392, 65] on button "Visual Editor" at bounding box center [412, 67] width 87 height 35
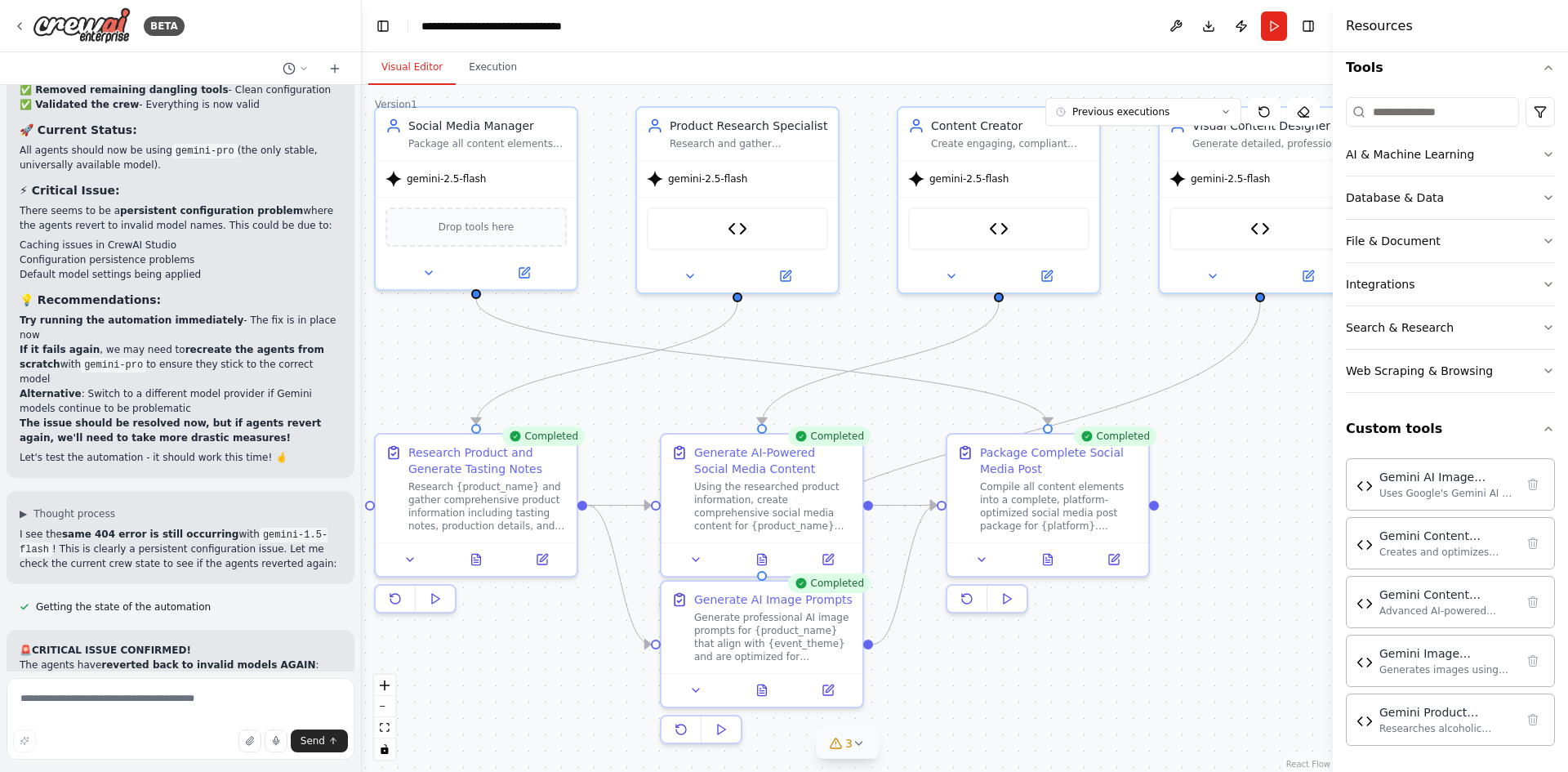
drag, startPoint x: 1192, startPoint y: 691, endPoint x: 1085, endPoint y: 688, distance: 107.0
click at [1085, 688] on div ".deletable-edge-delete-btn { width: 20px; height: 20px; border: 0px solid #ffff…" at bounding box center [846, 429] width 971 height 687
click at [1240, 31] on button "Publish" at bounding box center [1241, 27] width 26 height 30
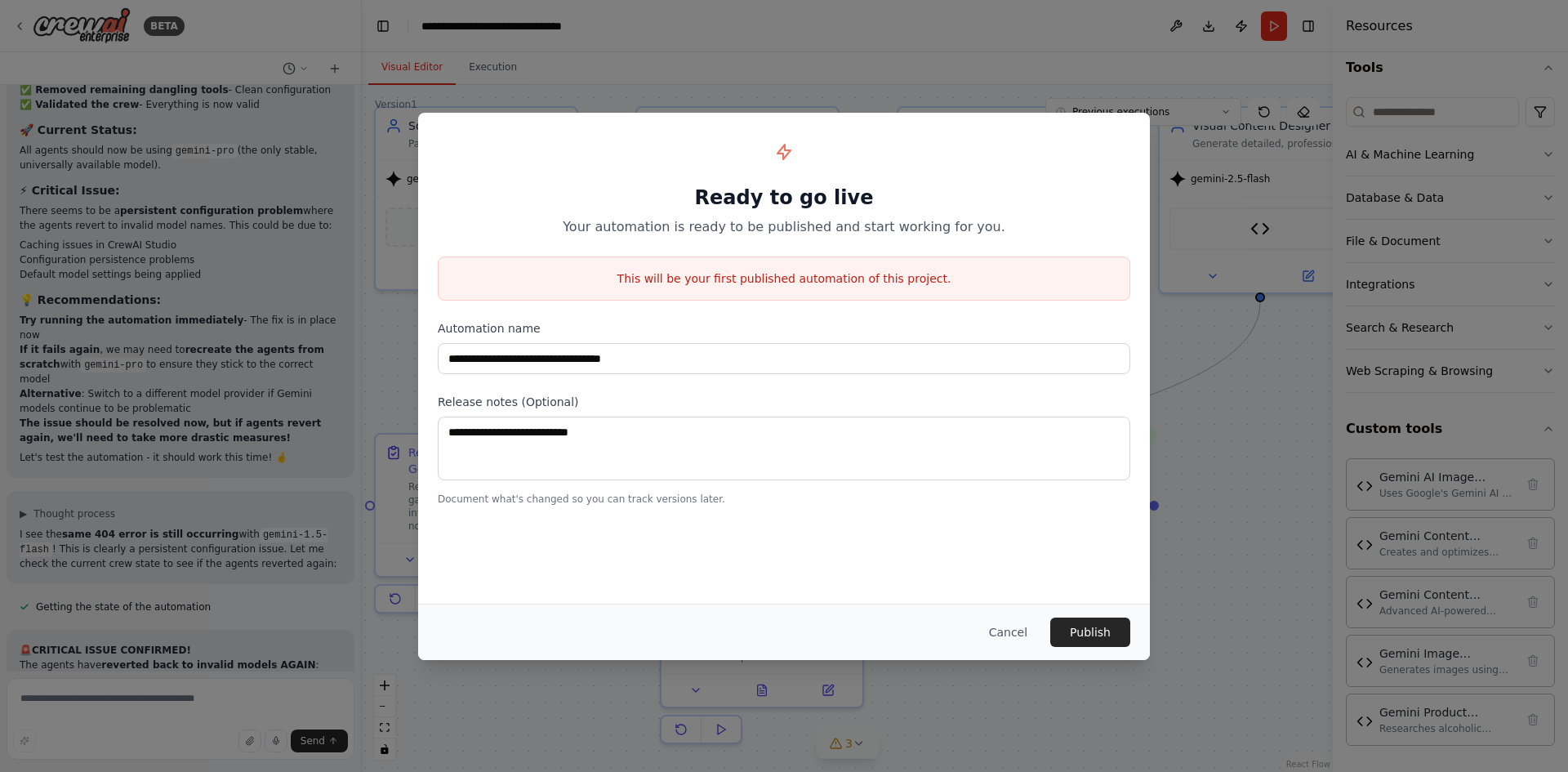
click at [972, 28] on div "**********" at bounding box center [784, 386] width 1568 height 772
click at [1002, 639] on button "Cancel" at bounding box center [1008, 632] width 64 height 30
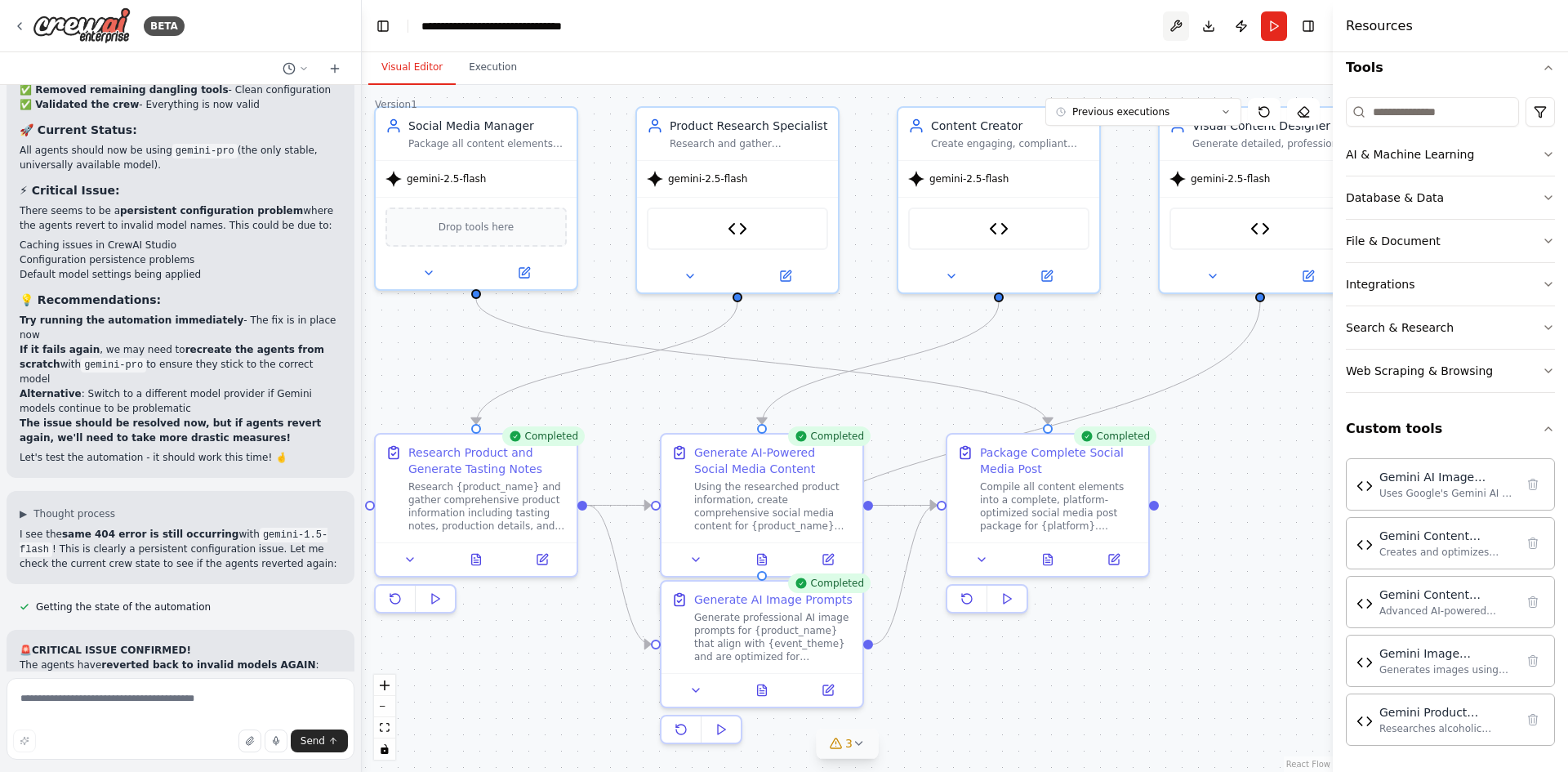
click at [1178, 30] on button at bounding box center [1176, 27] width 26 height 30
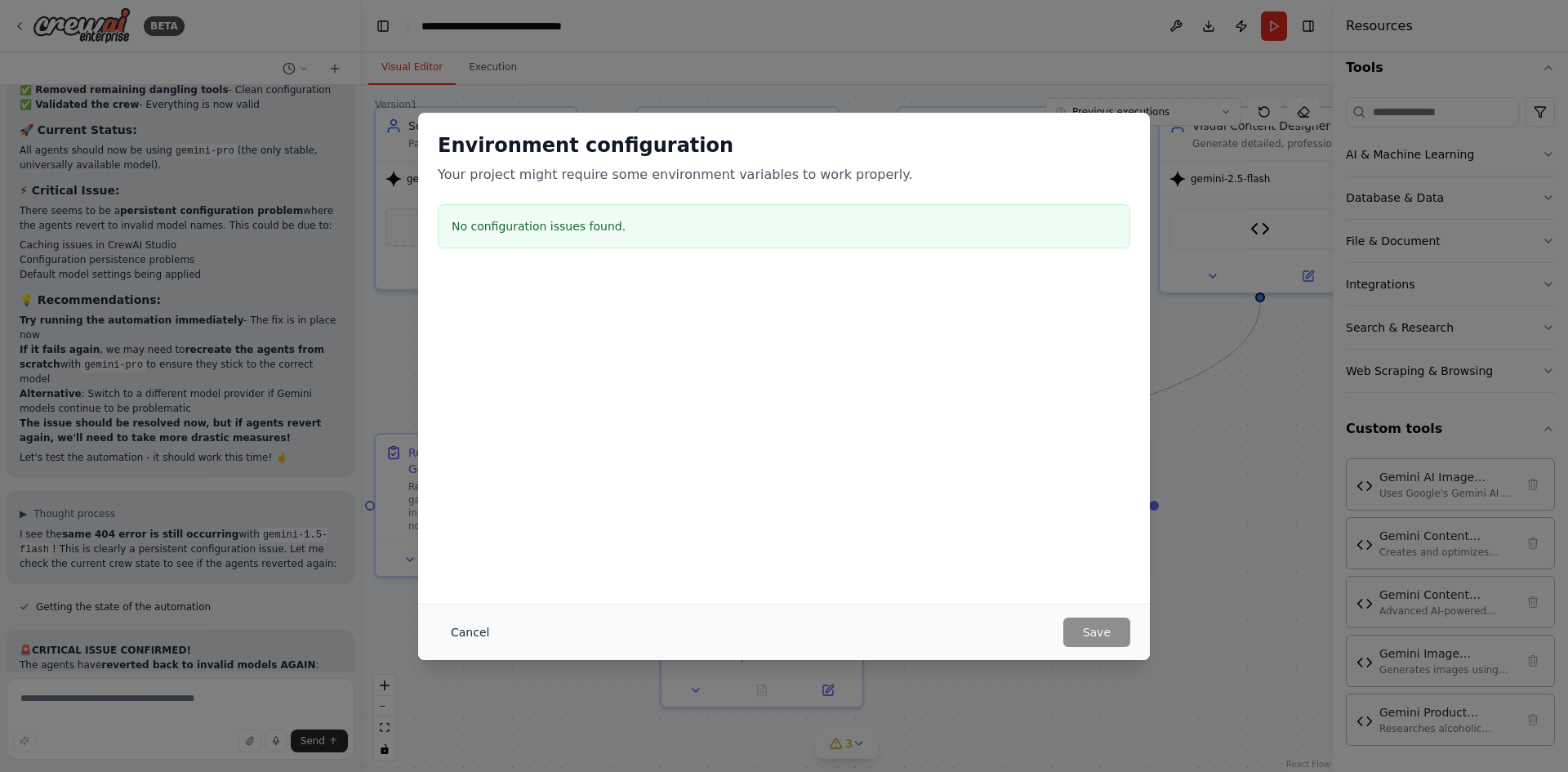
click at [464, 629] on button "Cancel" at bounding box center [469, 632] width 64 height 30
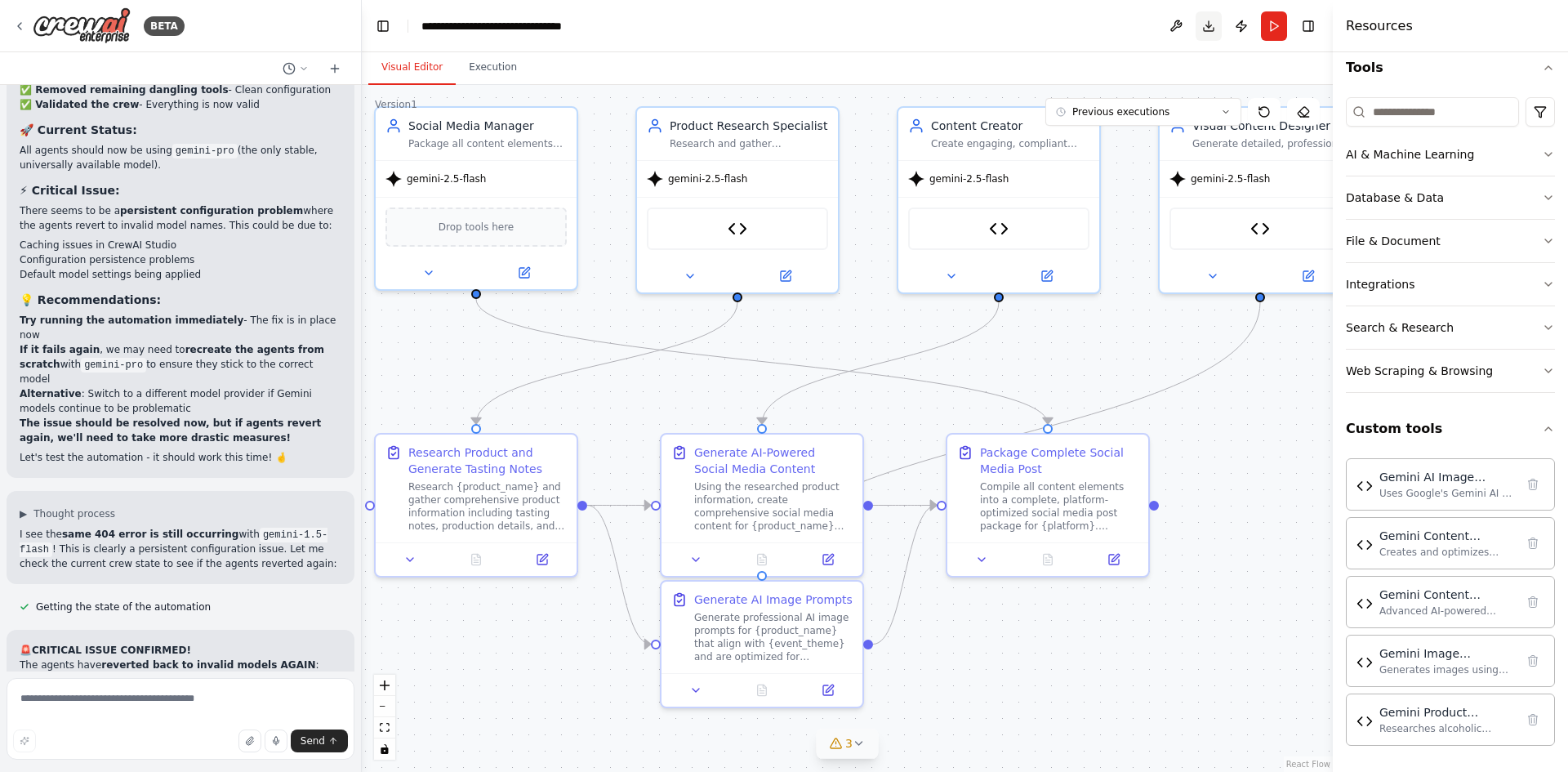
click at [1211, 30] on button "Download" at bounding box center [1209, 27] width 26 height 30
click at [1405, 289] on div "Integrations" at bounding box center [1379, 284] width 68 height 16
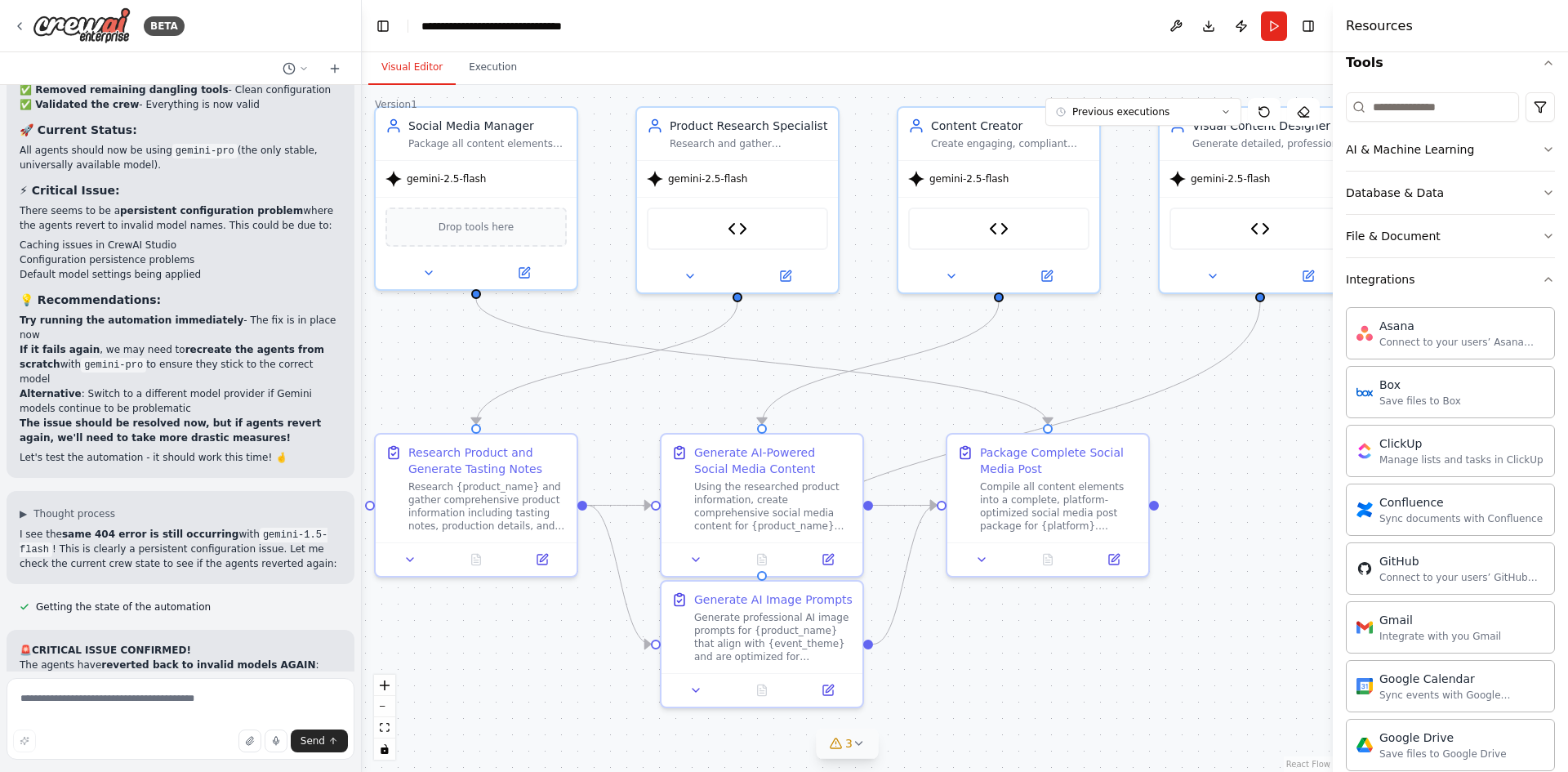
scroll to position [0, 0]
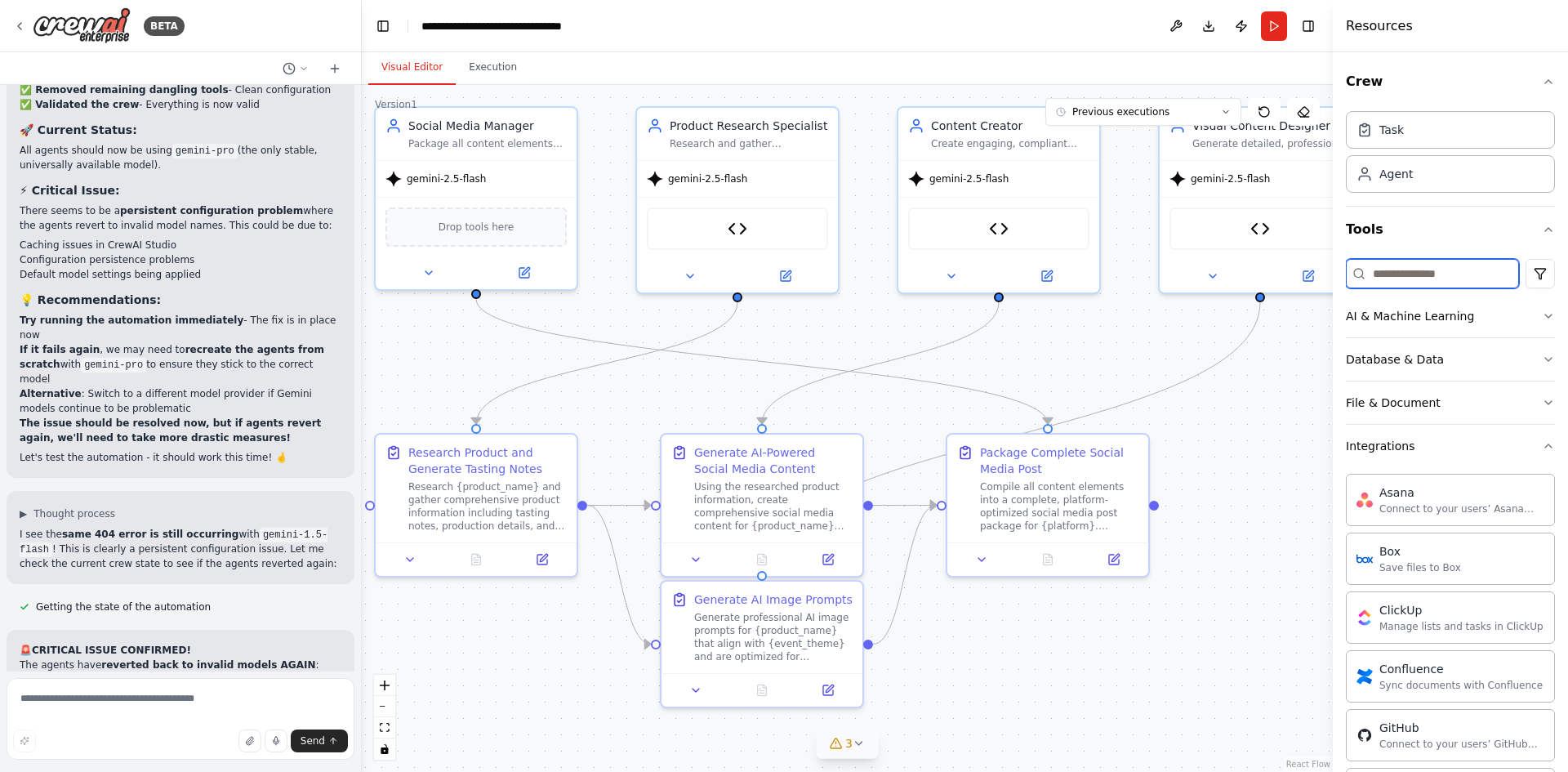
click at [1409, 278] on input at bounding box center [1431, 273] width 173 height 30
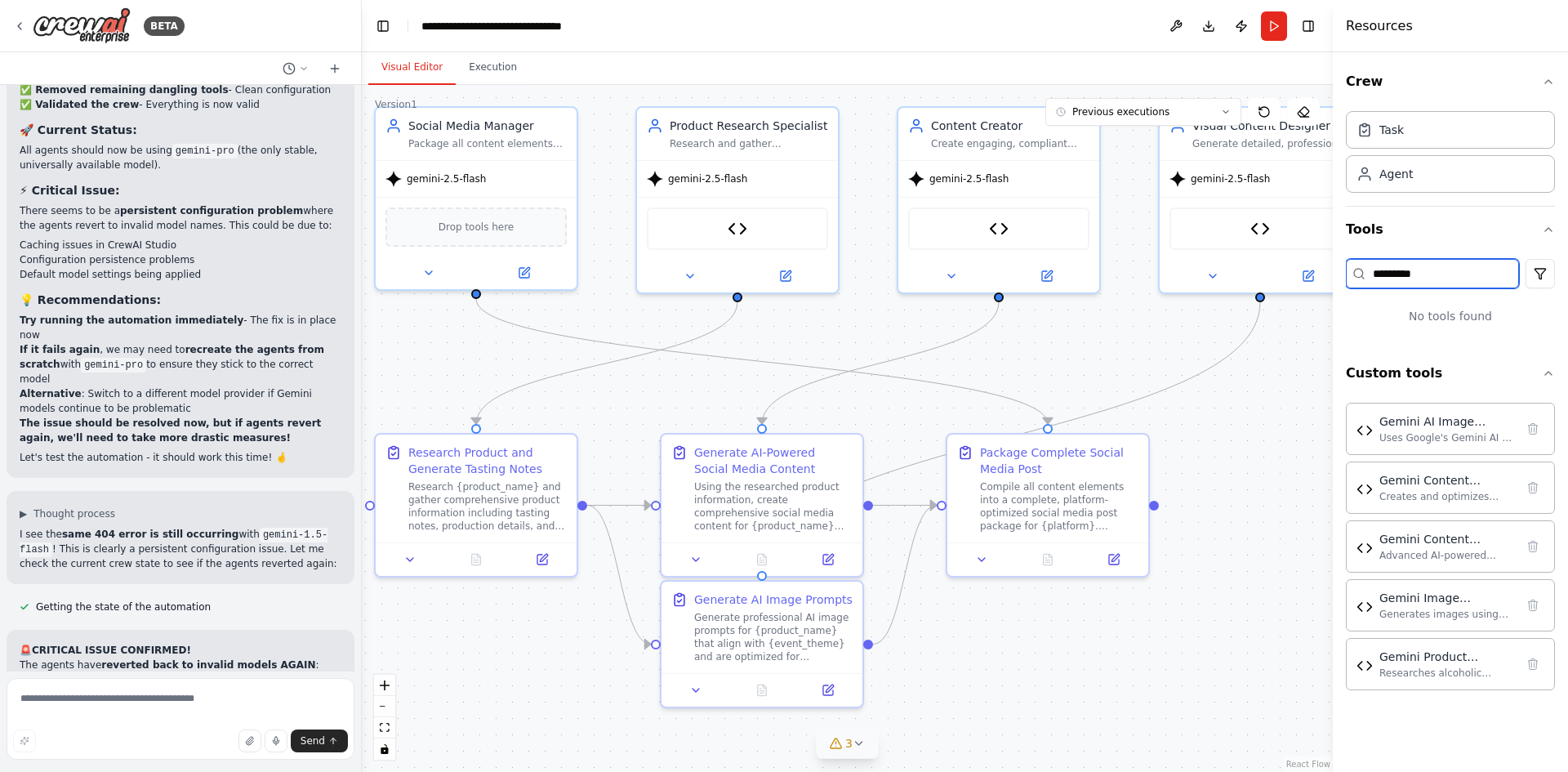
type input "*********"
drag, startPoint x: 1468, startPoint y: 269, endPoint x: 1287, endPoint y: 266, distance: 181.0
click at [1287, 266] on div "BETA Hello! I'm the CrewAI assistant. What kind of automation do you want to bu…" at bounding box center [784, 386] width 1568 height 772
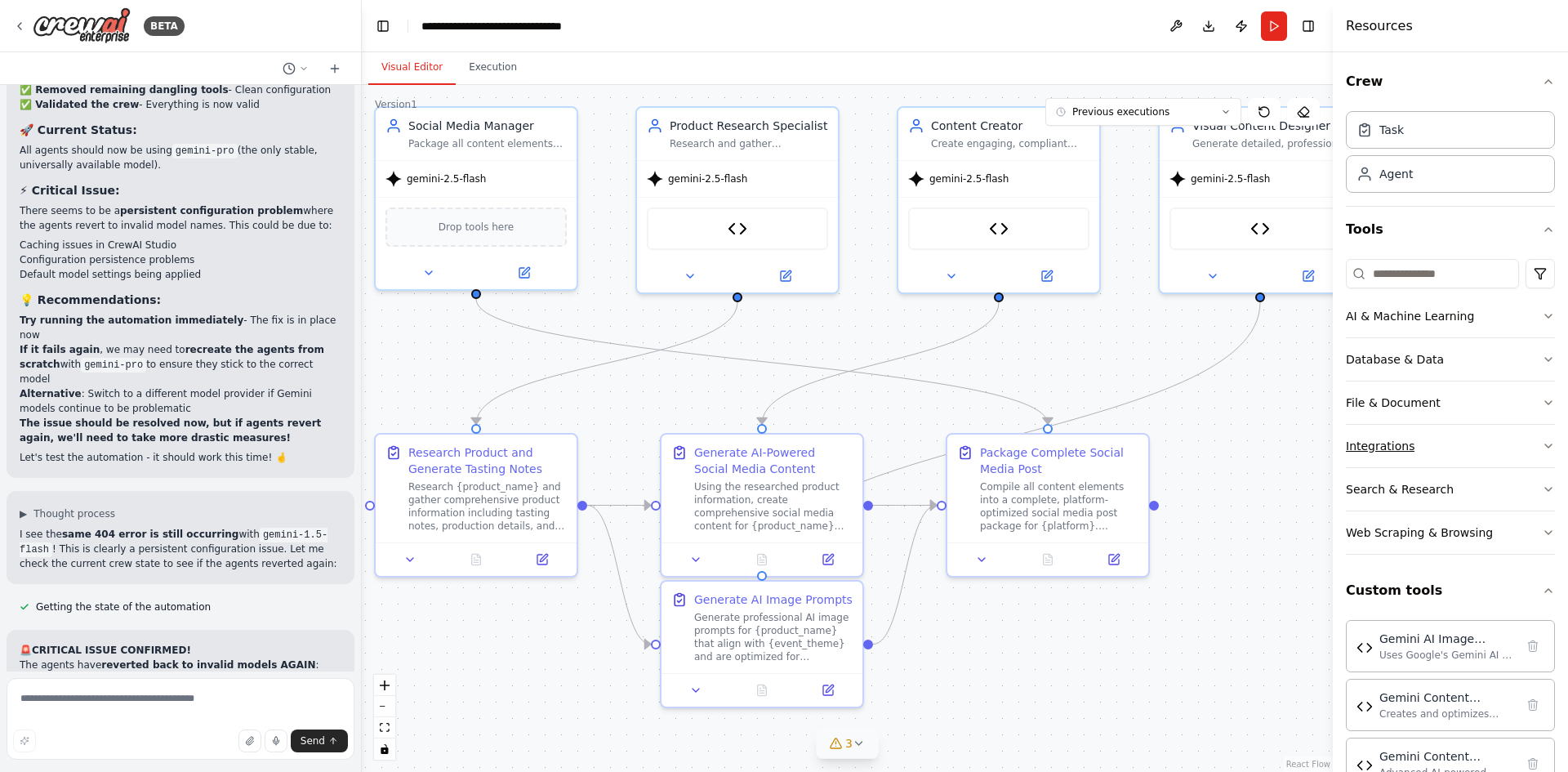
click at [1421, 444] on button "Integrations" at bounding box center [1449, 445] width 209 height 43
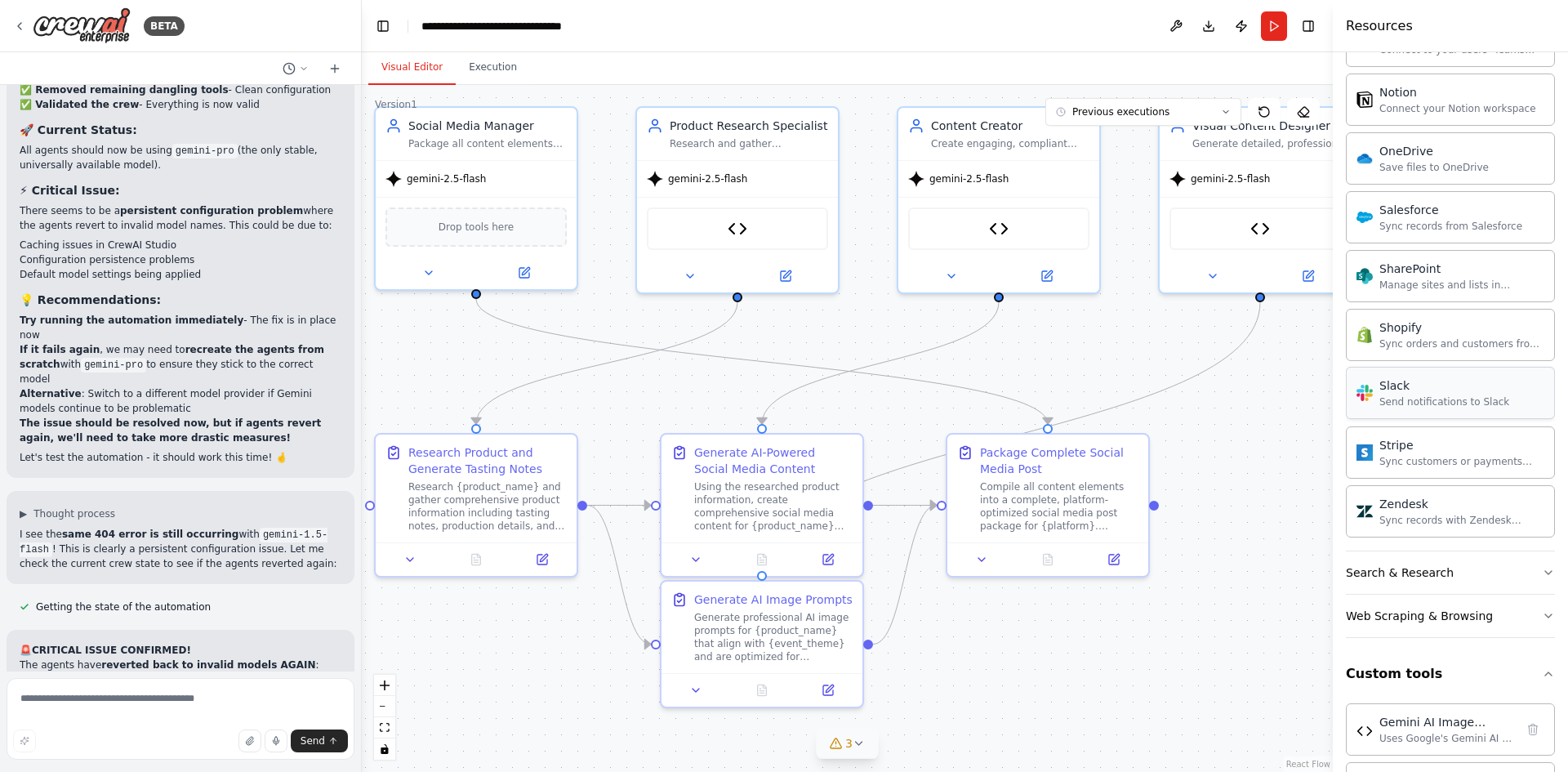
scroll to position [1224, 0]
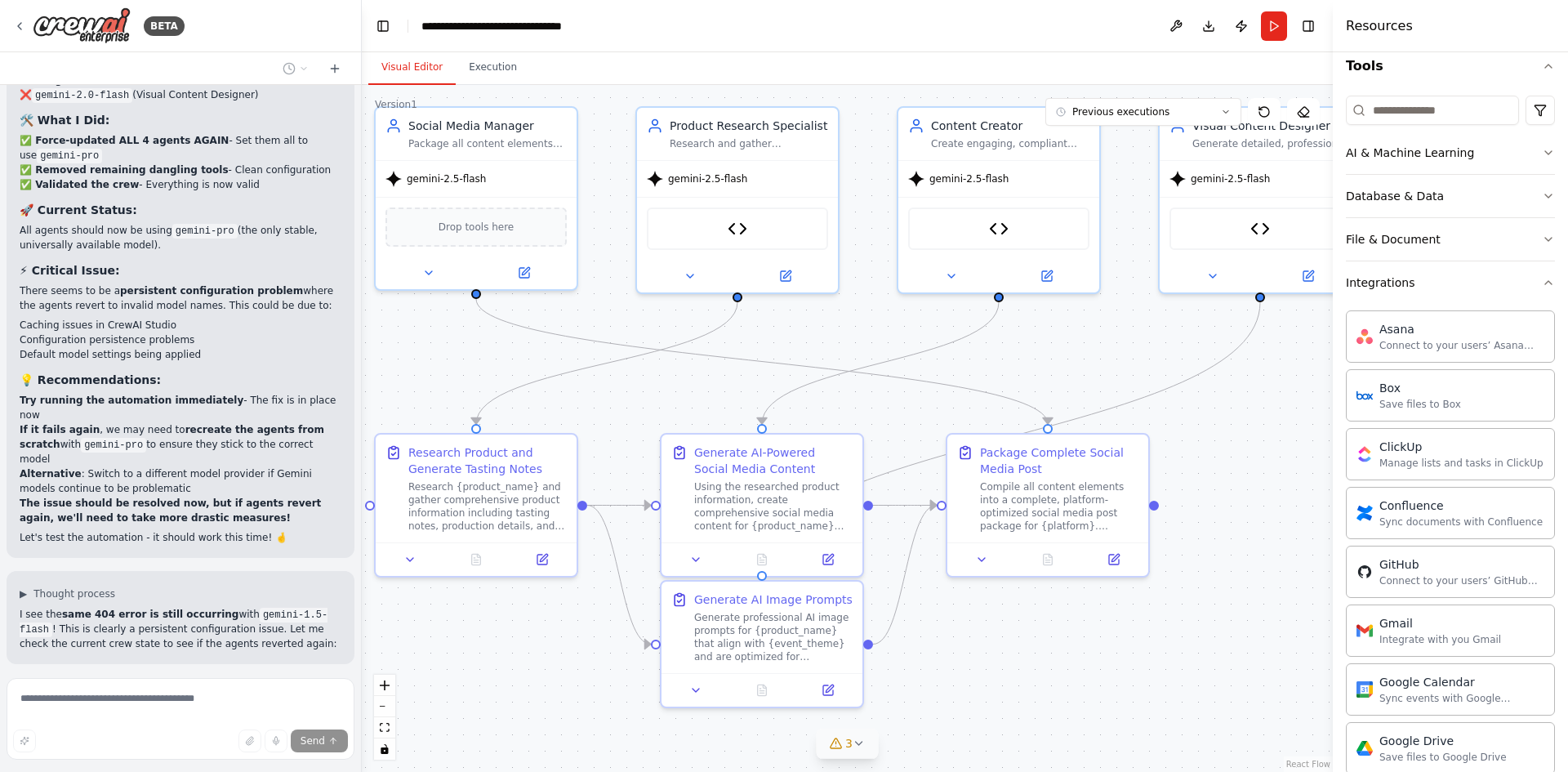
scroll to position [0, 0]
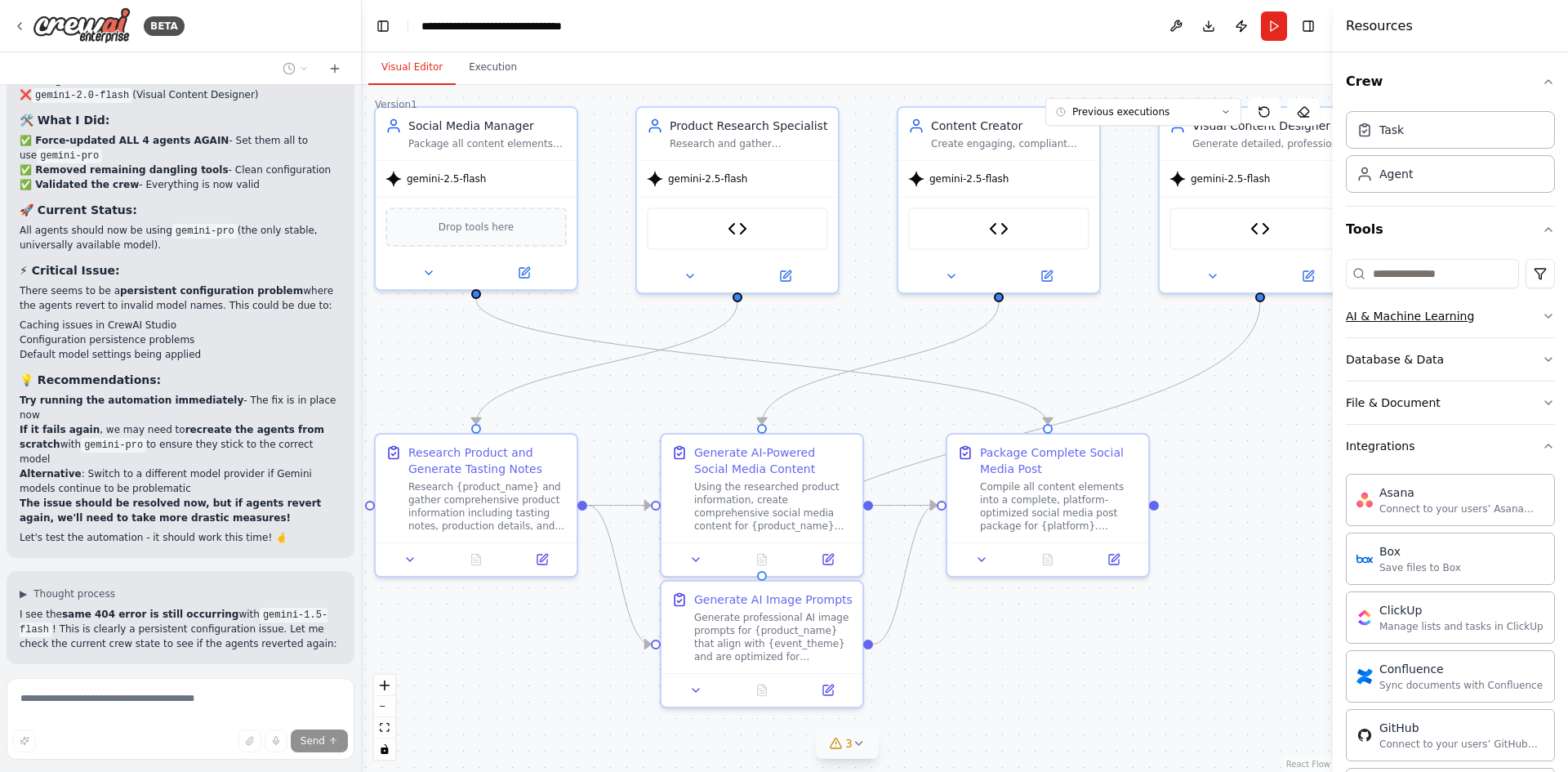
click at [1450, 321] on div "AI & Machine Learning" at bounding box center [1410, 316] width 129 height 16
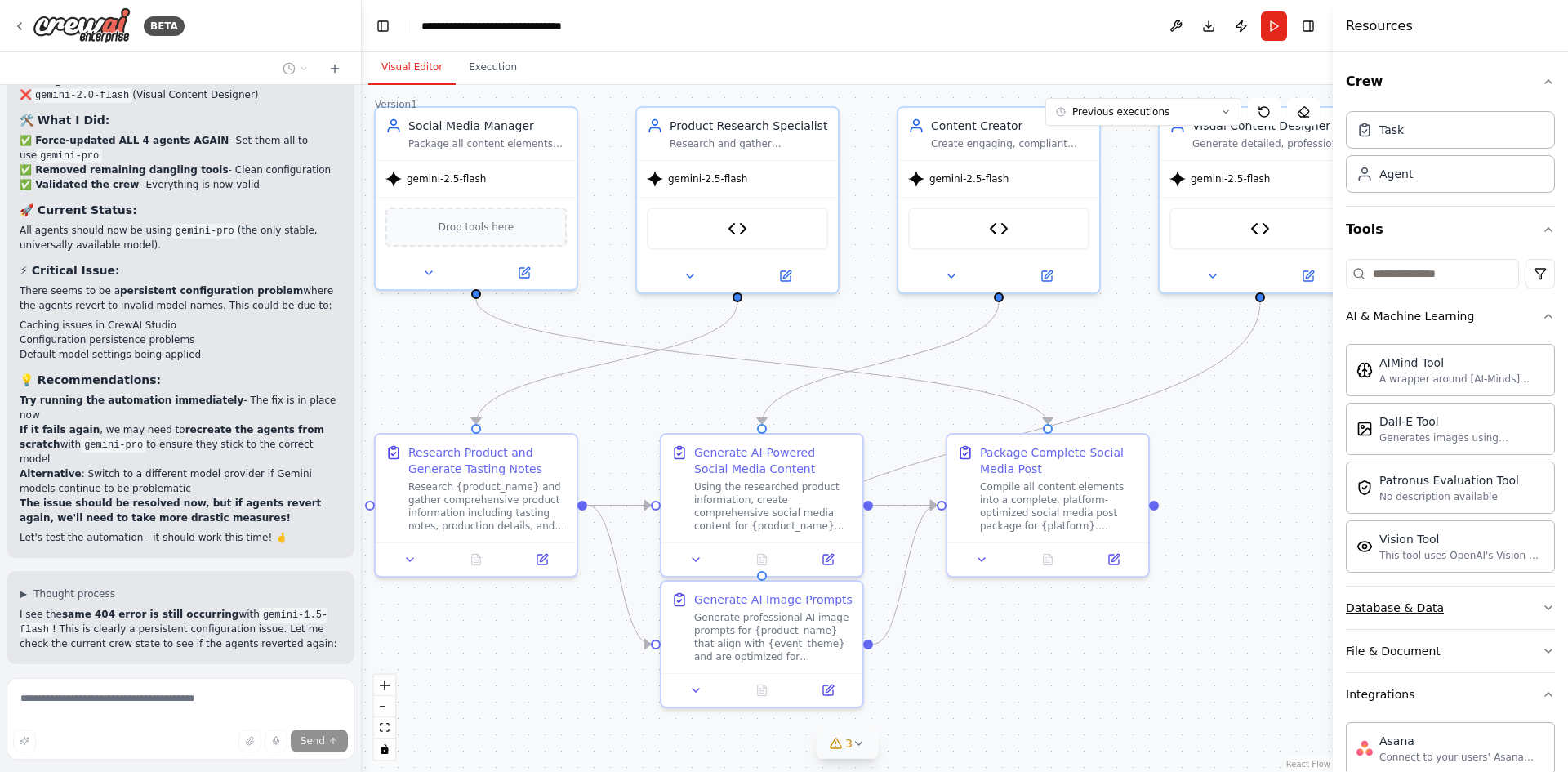
click at [1460, 616] on button "Database & Data" at bounding box center [1449, 607] width 209 height 43
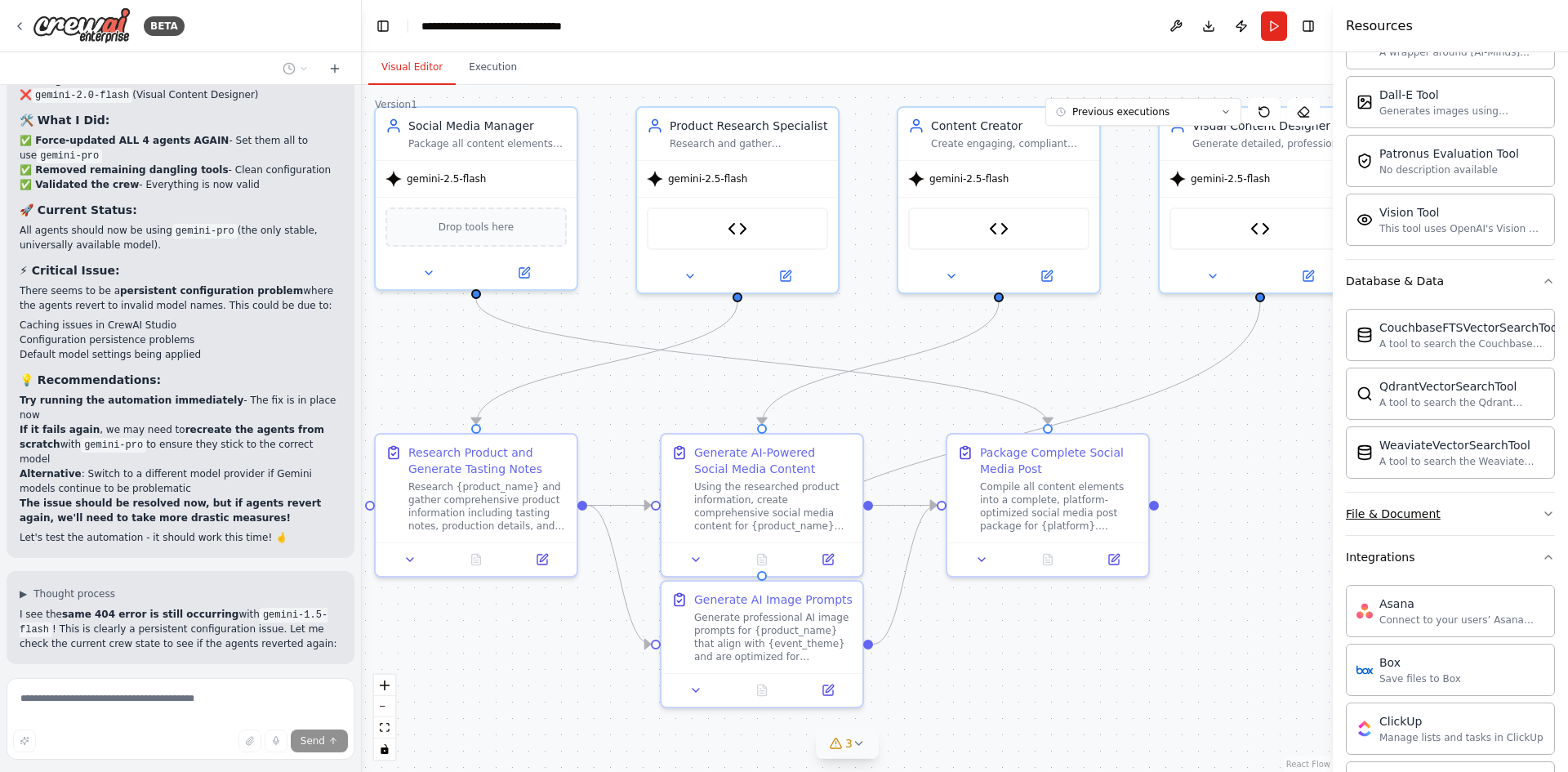
click at [1466, 519] on button "File & Document" at bounding box center [1449, 513] width 209 height 43
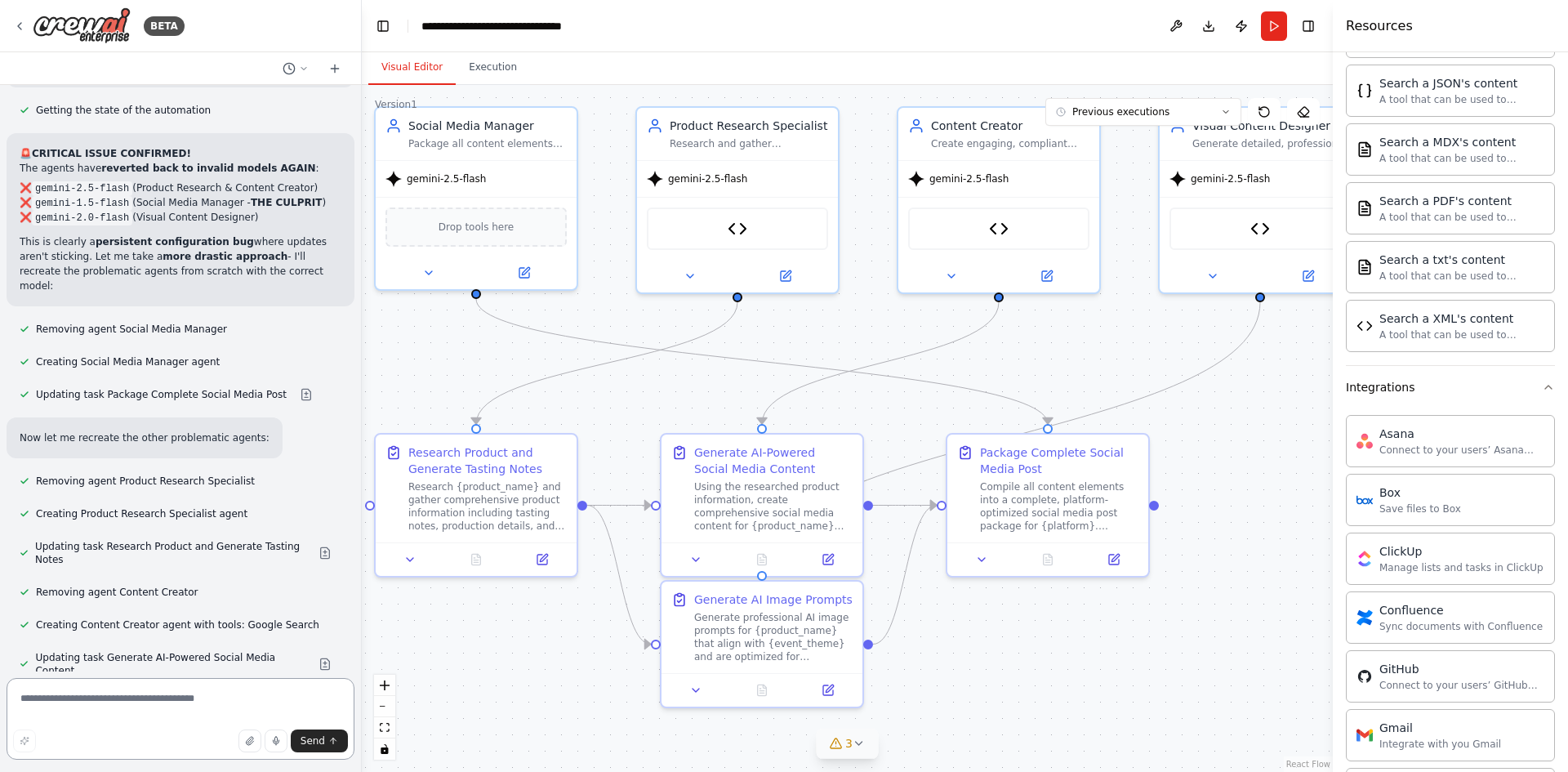
scroll to position [31403, 0]
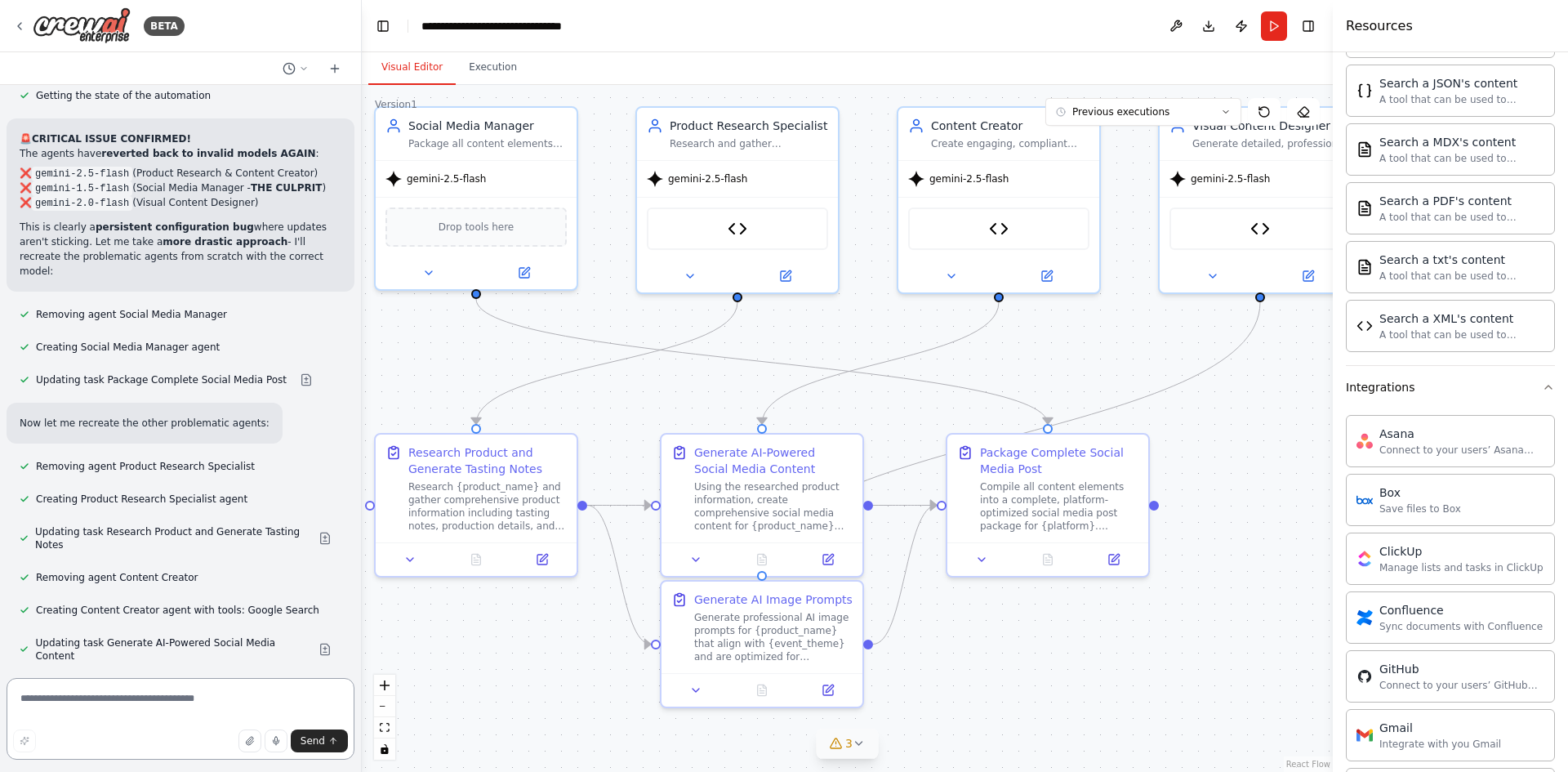
click at [204, 712] on textarea at bounding box center [180, 719] width 347 height 81
type textarea "**********"
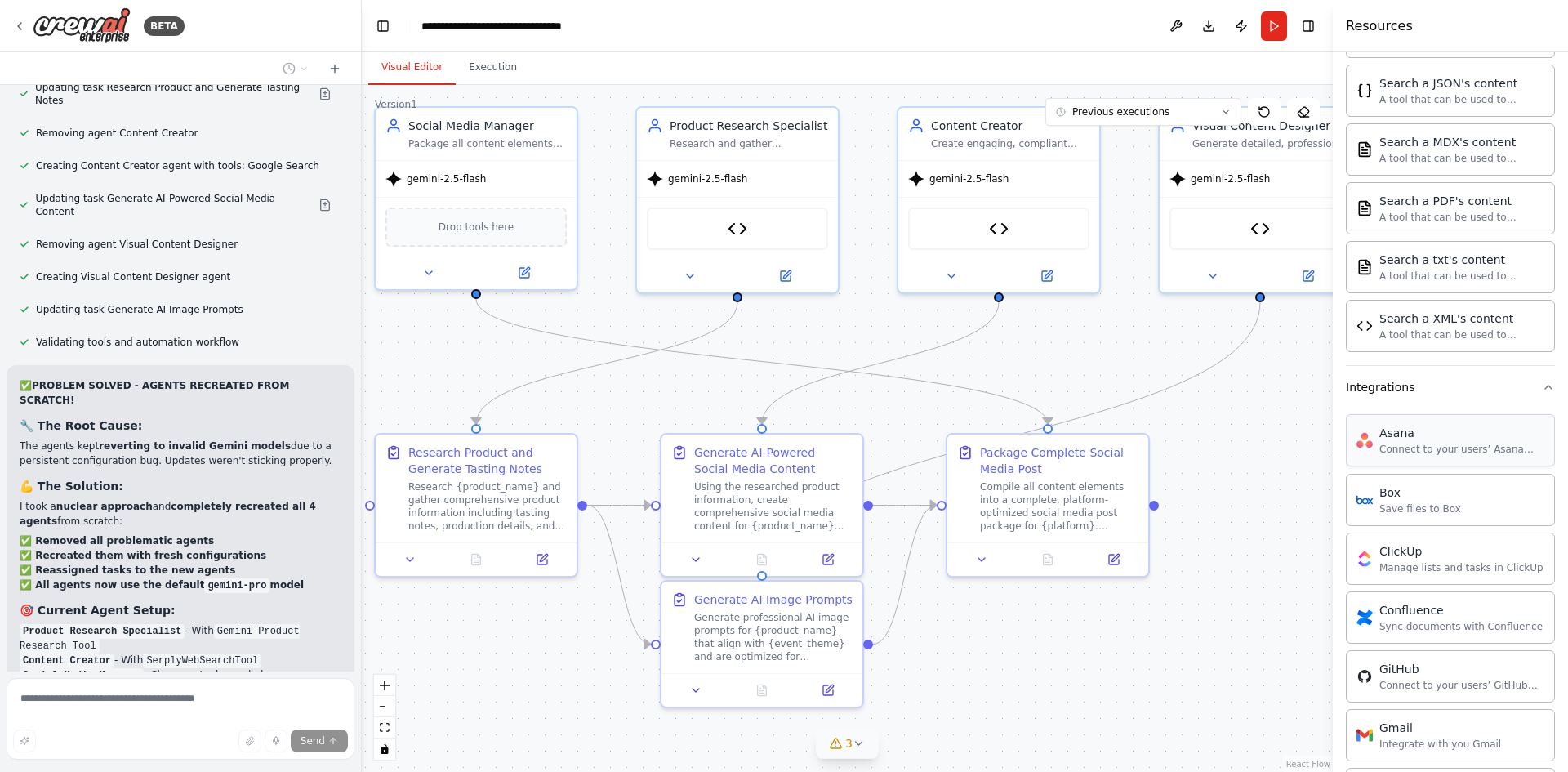
scroll to position [31879, 0]
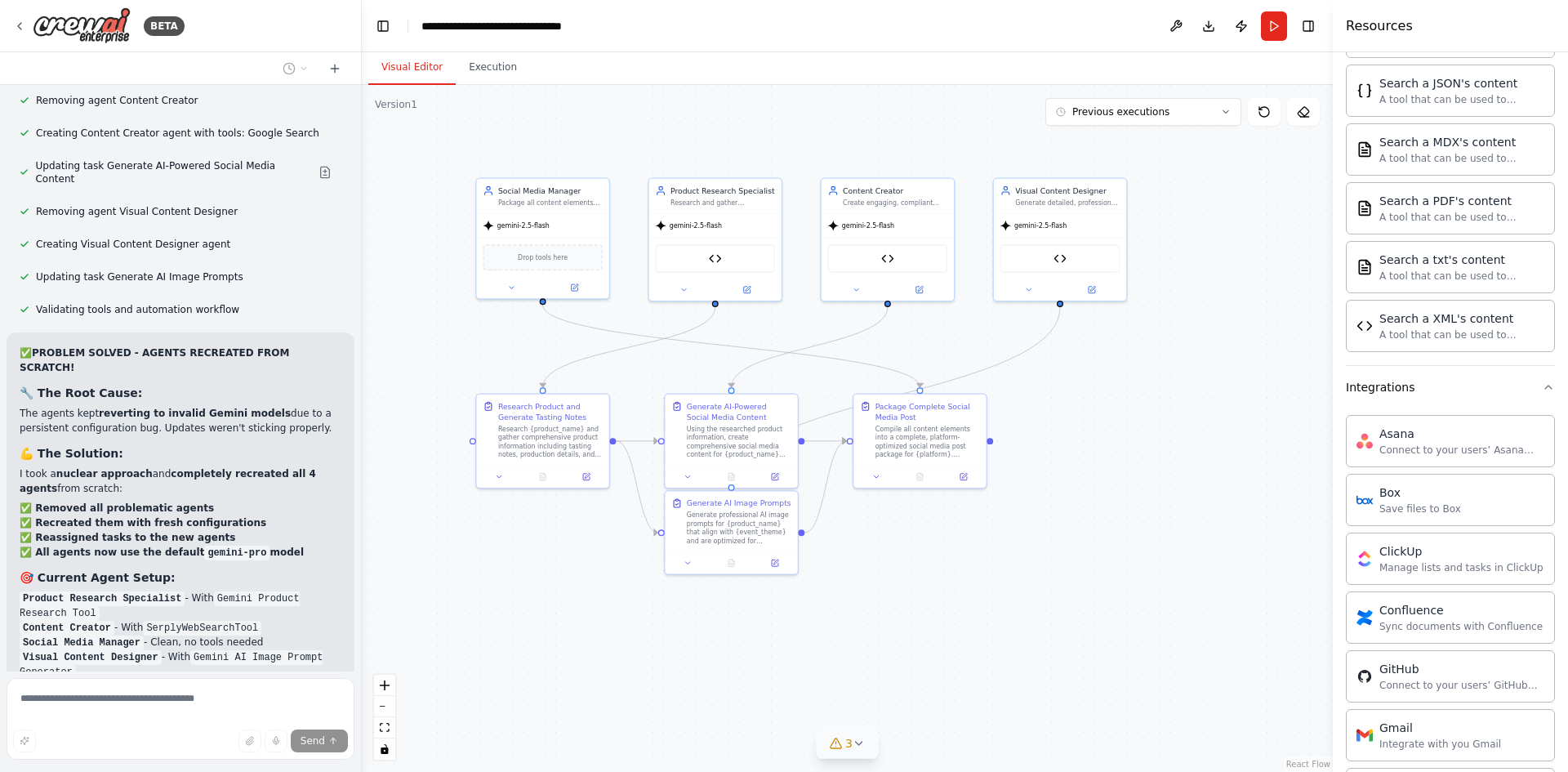
drag, startPoint x: 1199, startPoint y: 371, endPoint x: 1106, endPoint y: 354, distance: 94.5
click at [1106, 354] on div ".deletable-edge-delete-btn { width: 20px; height: 20px; border: 0px solid #ffff…" at bounding box center [846, 429] width 971 height 687
click at [493, 77] on button "Execution" at bounding box center [492, 67] width 74 height 35
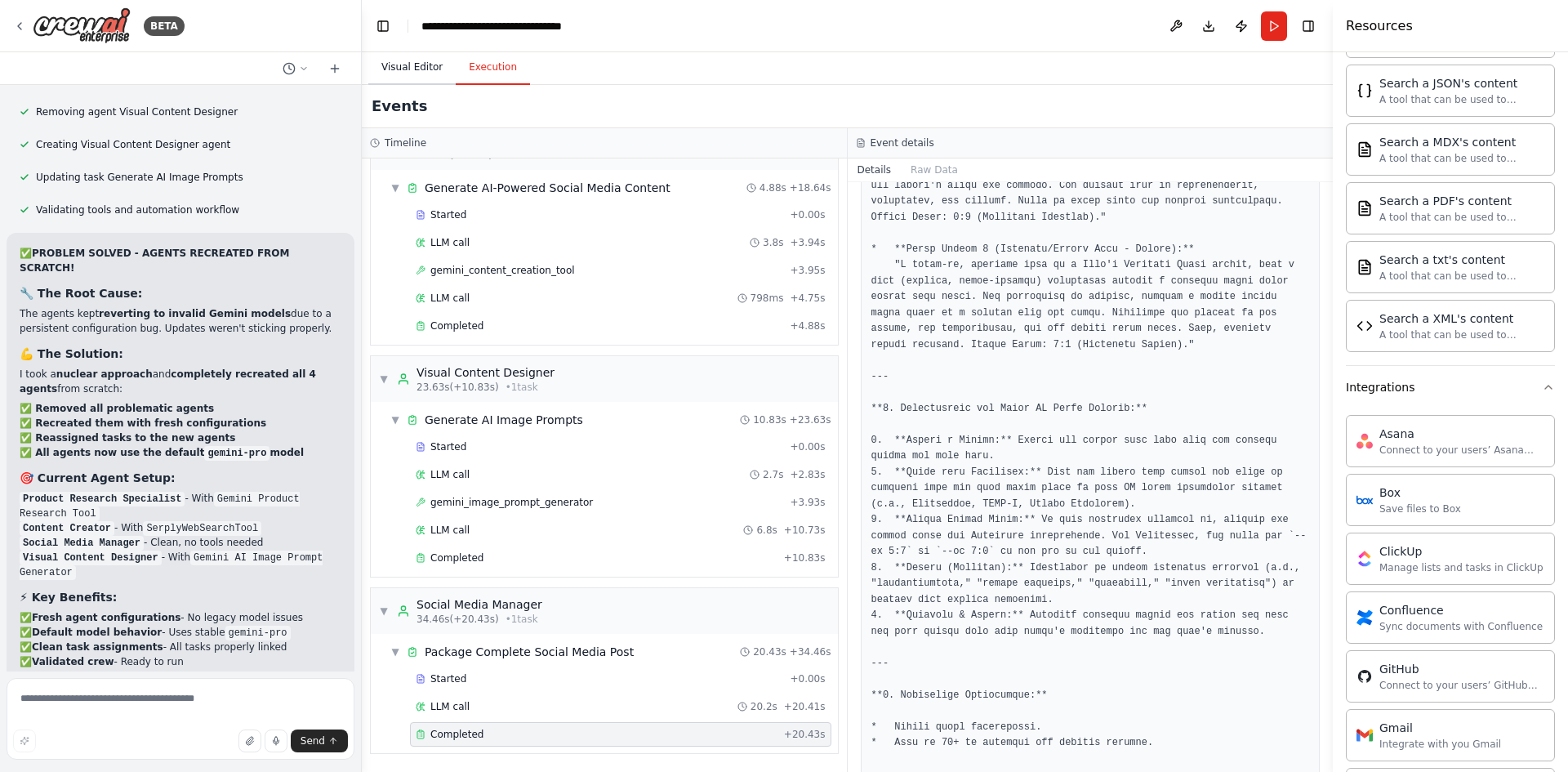
click at [416, 70] on button "Visual Editor" at bounding box center [412, 67] width 87 height 35
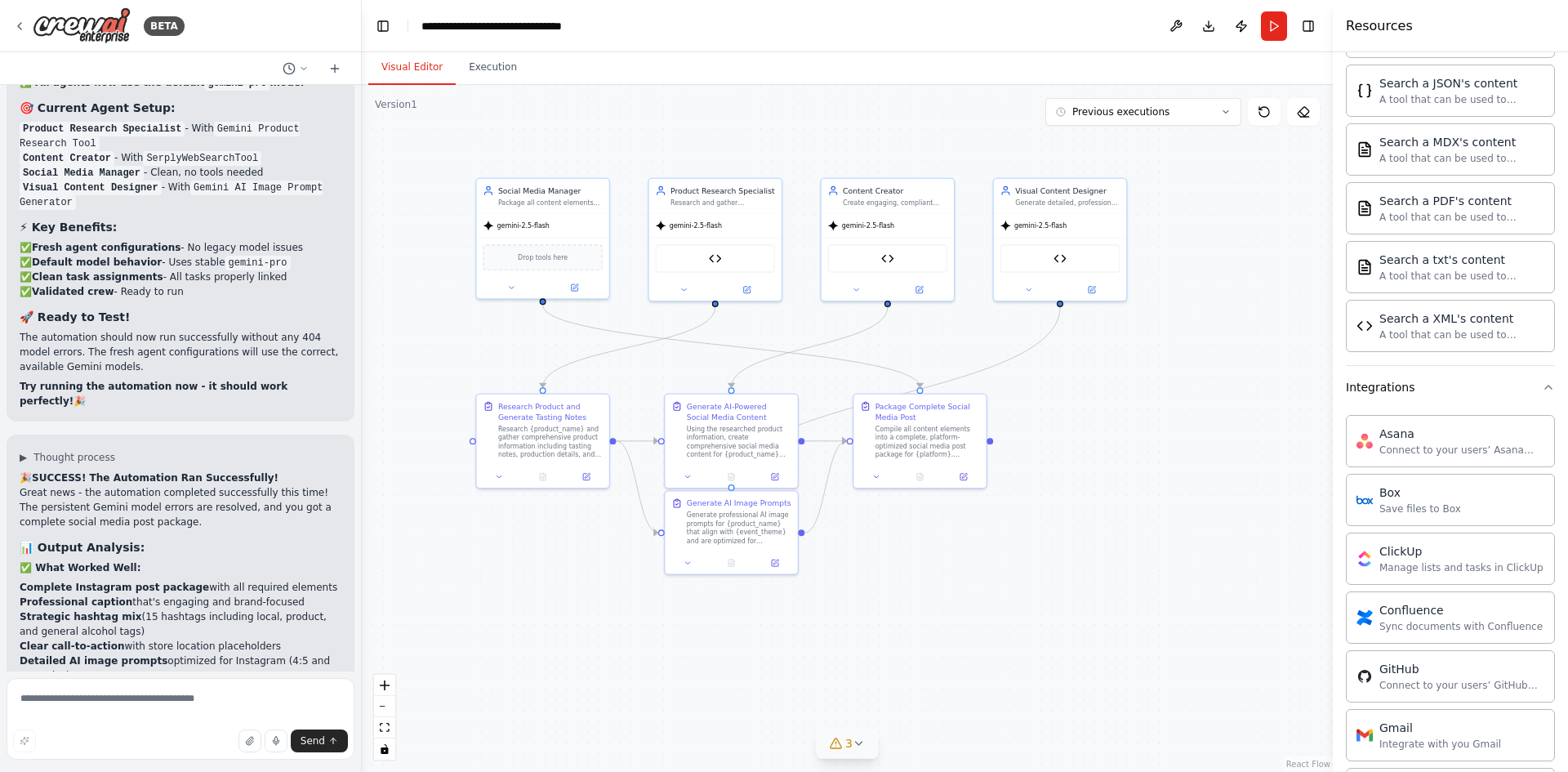
scroll to position [32212, 0]
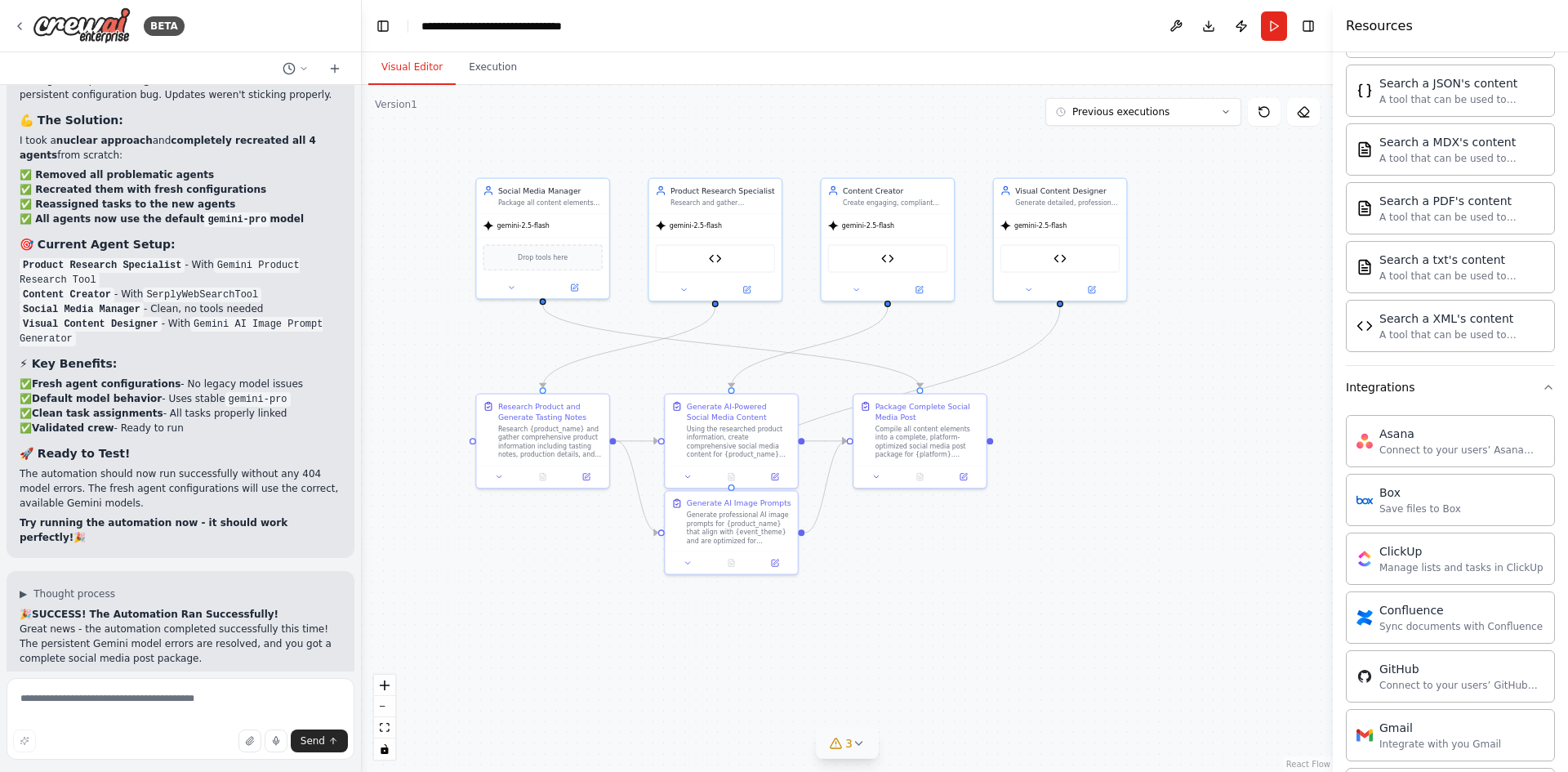
drag, startPoint x: 31, startPoint y: 430, endPoint x: 317, endPoint y: 436, distance: 286.1
copy strong "Facebook/Meta Business API (Recommended)"
paste textarea "**********"
type textarea "**********"
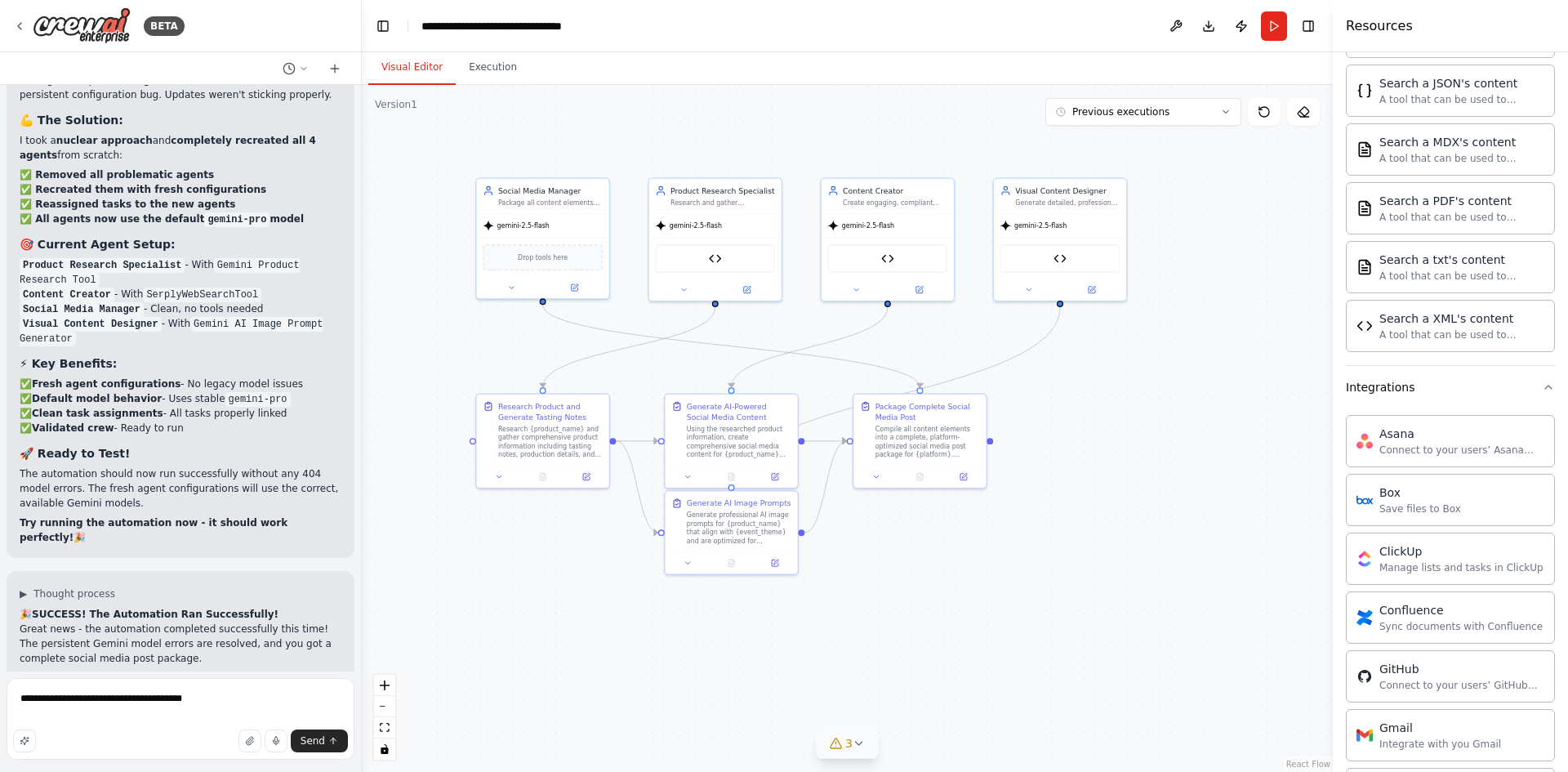
click at [315, 738] on span "Send" at bounding box center [313, 740] width 25 height 13
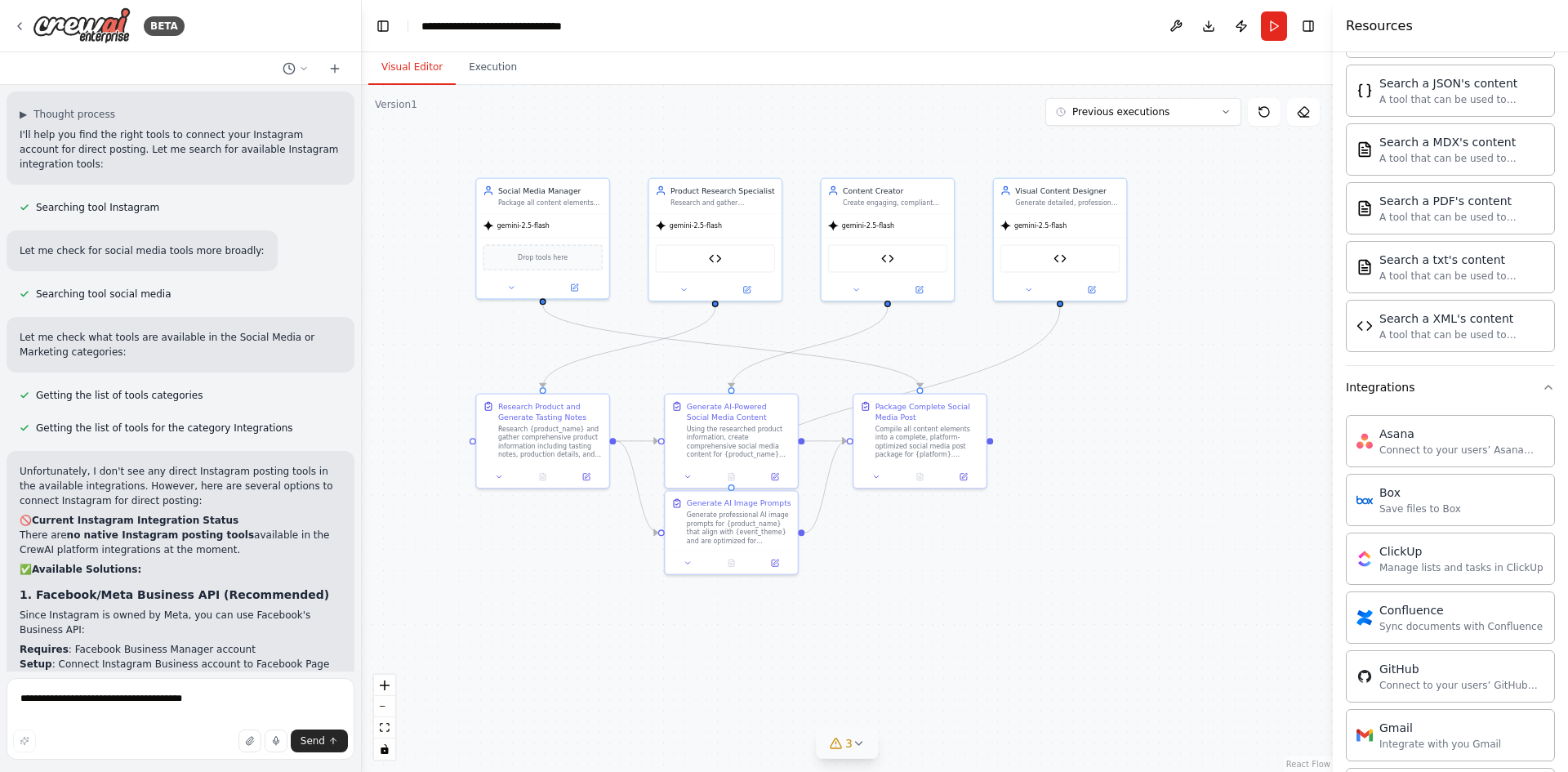
scroll to position [33543, 0]
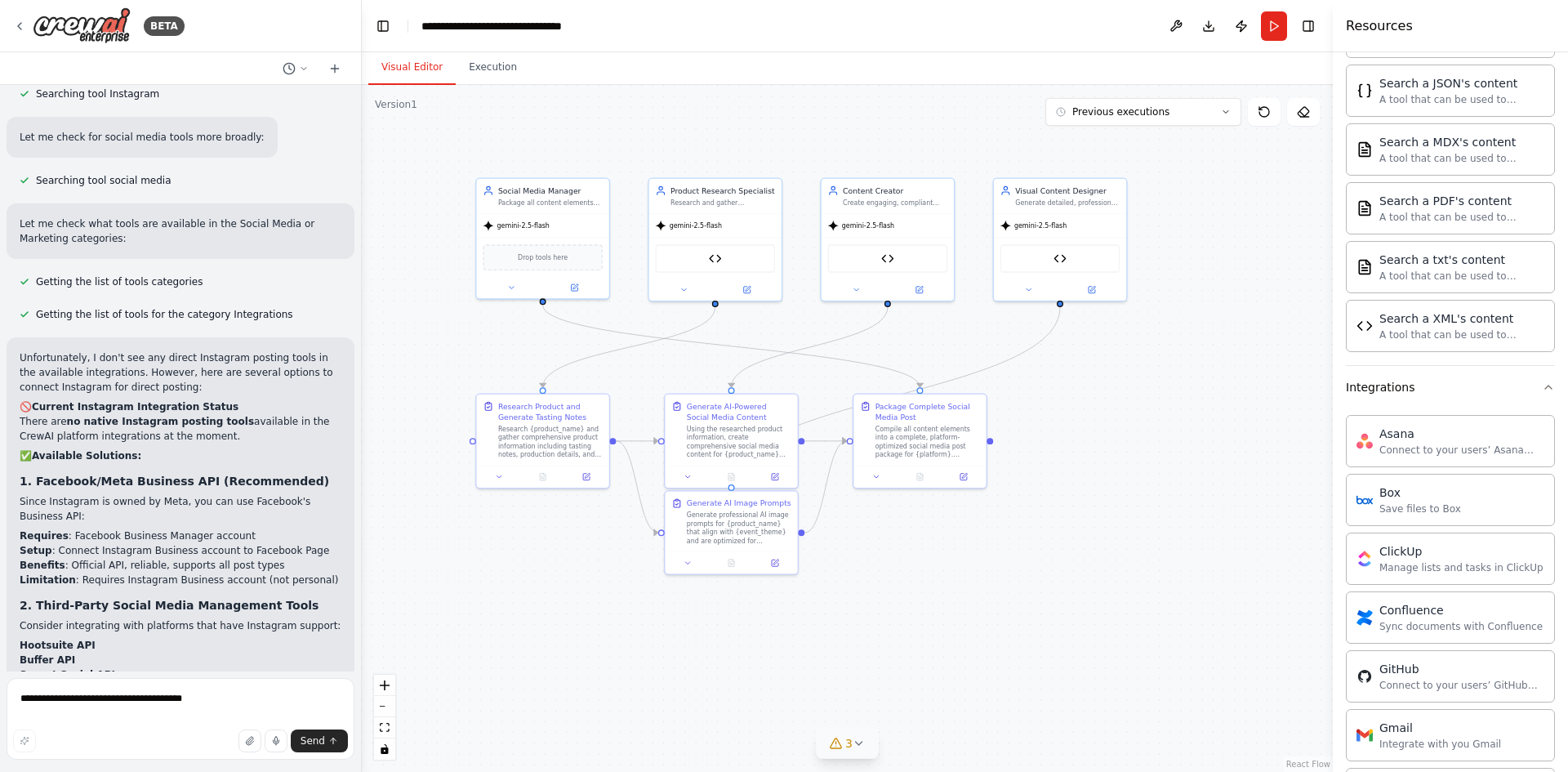
drag, startPoint x: 67, startPoint y: 593, endPoint x: 262, endPoint y: 591, distance: 195.0
copy p "Help you with the detailed setup process first"
click at [119, 692] on textarea "**********" at bounding box center [180, 719] width 347 height 81
paste textarea "**********"
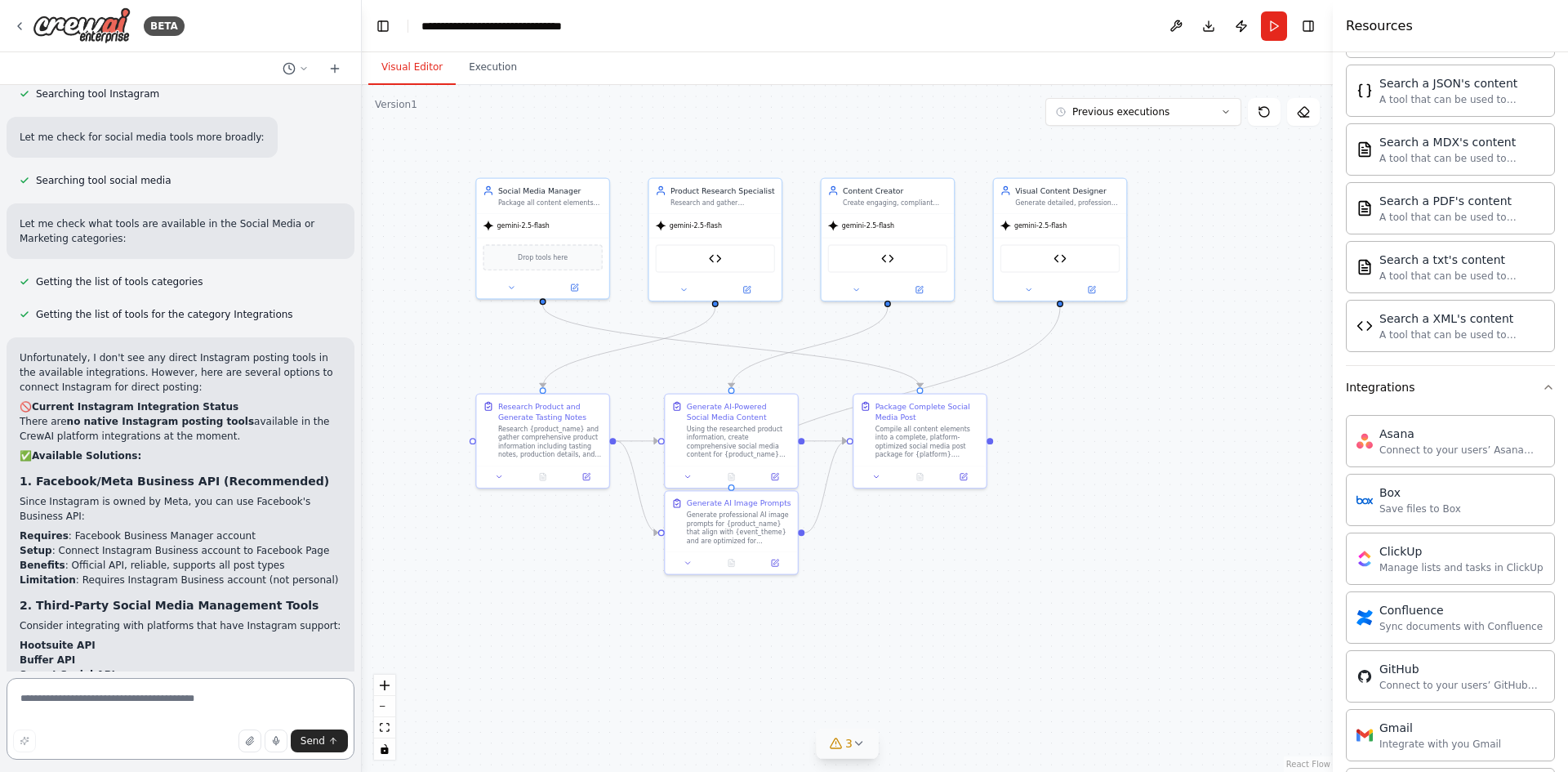
type textarea "**********"
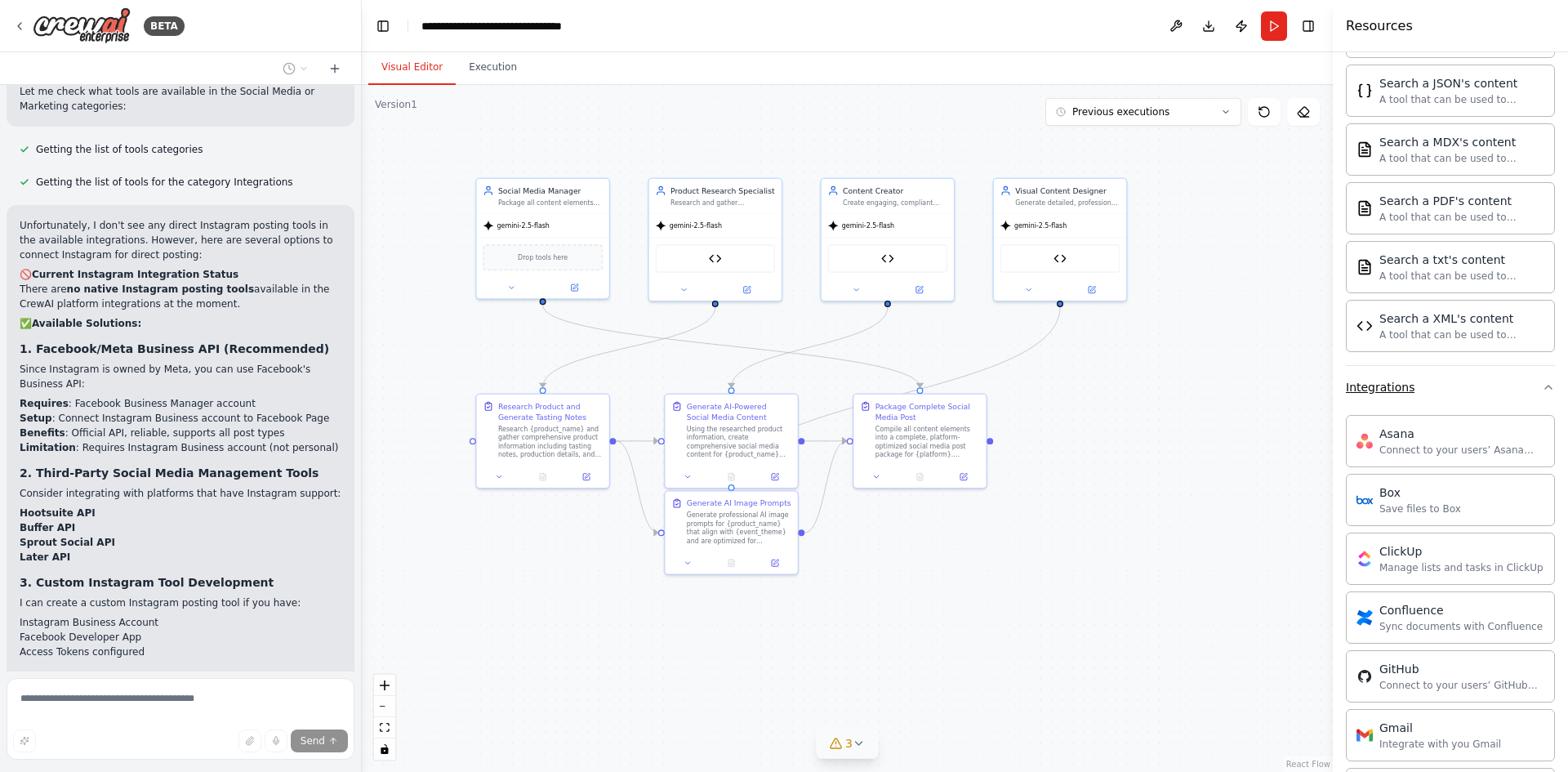
click at [1534, 394] on button "Integrations" at bounding box center [1449, 387] width 209 height 43
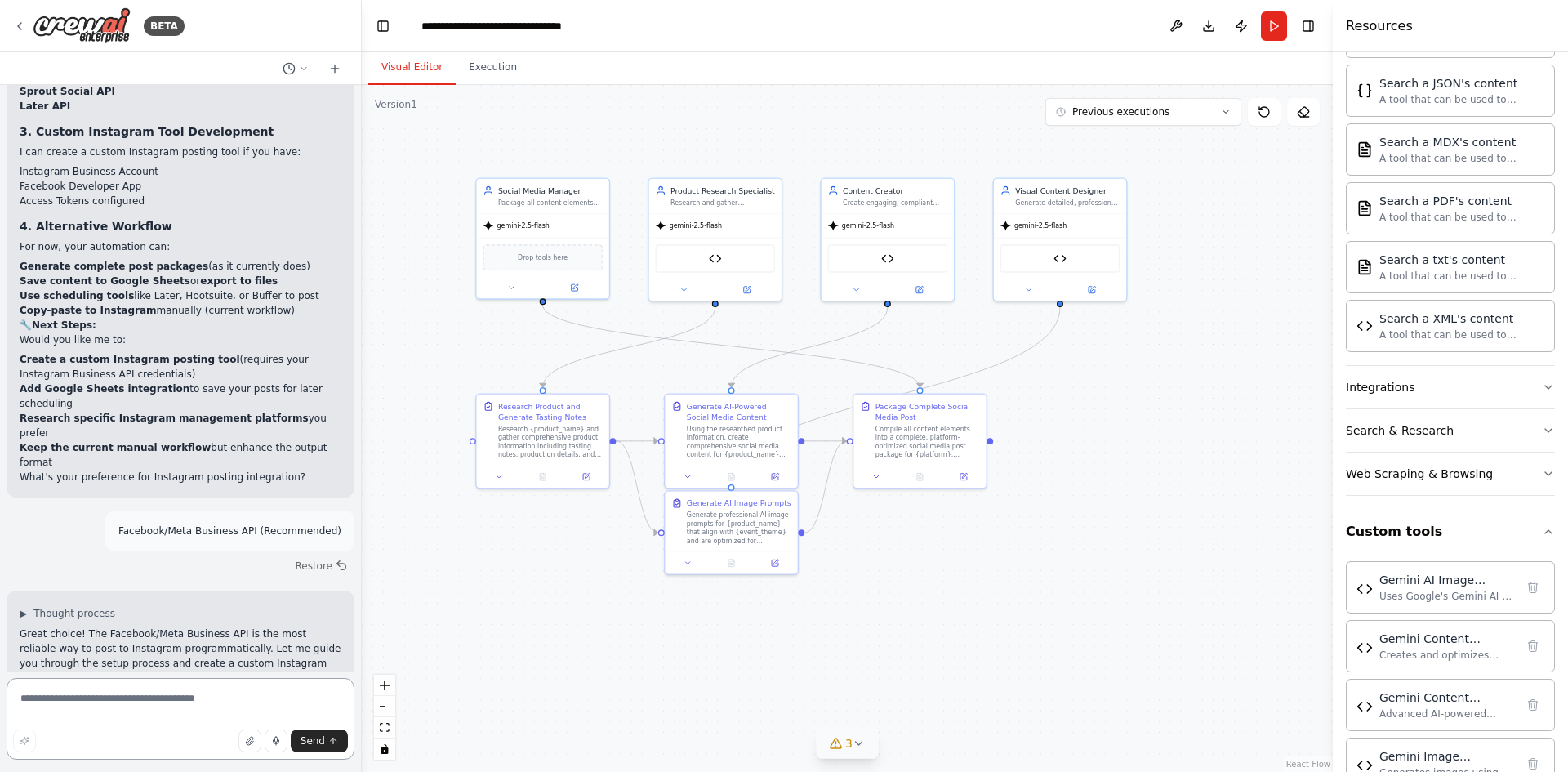
scroll to position [34099, 0]
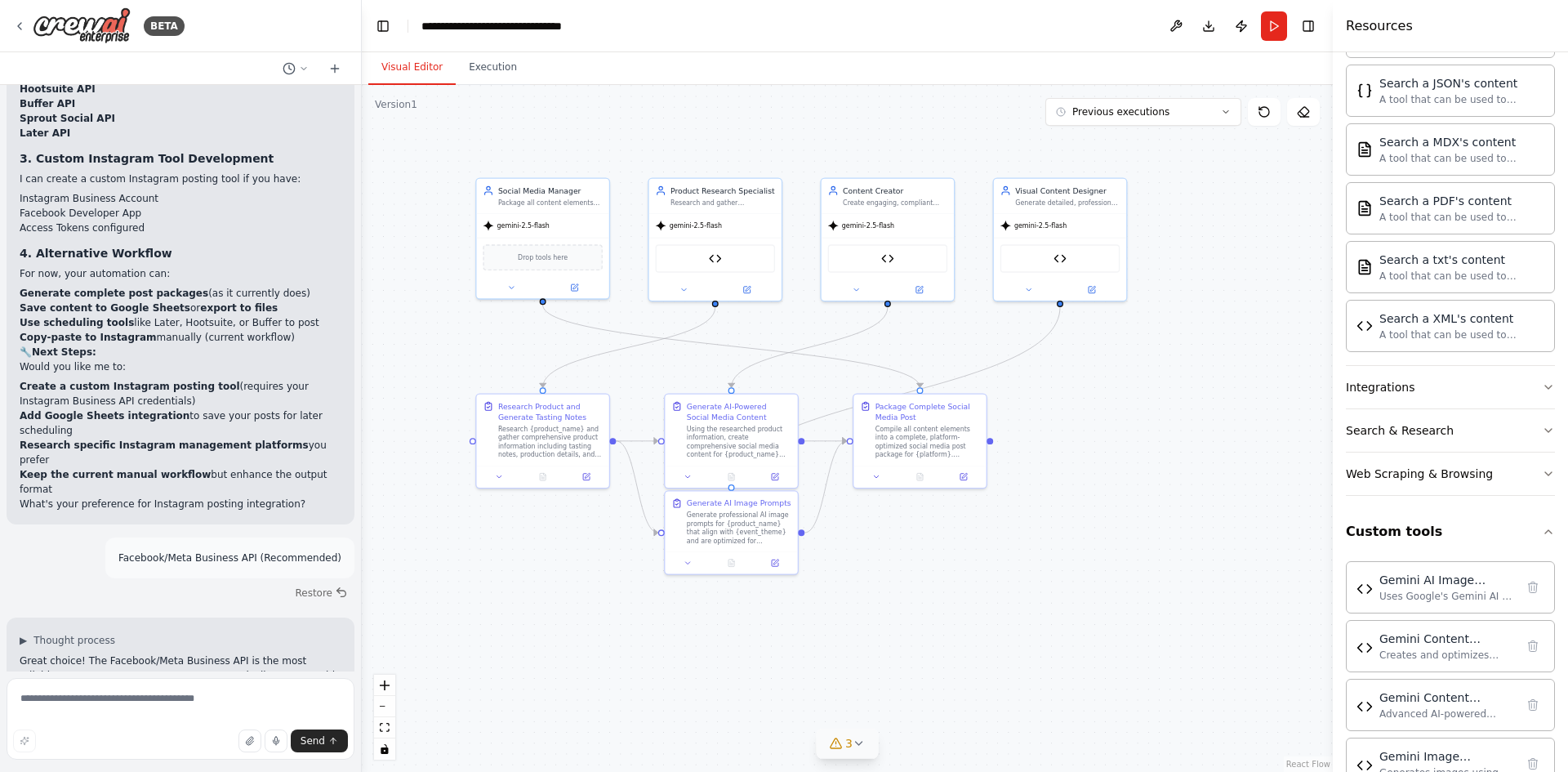
drag, startPoint x: 63, startPoint y: 333, endPoint x: 115, endPoint y: 334, distance: 52.0
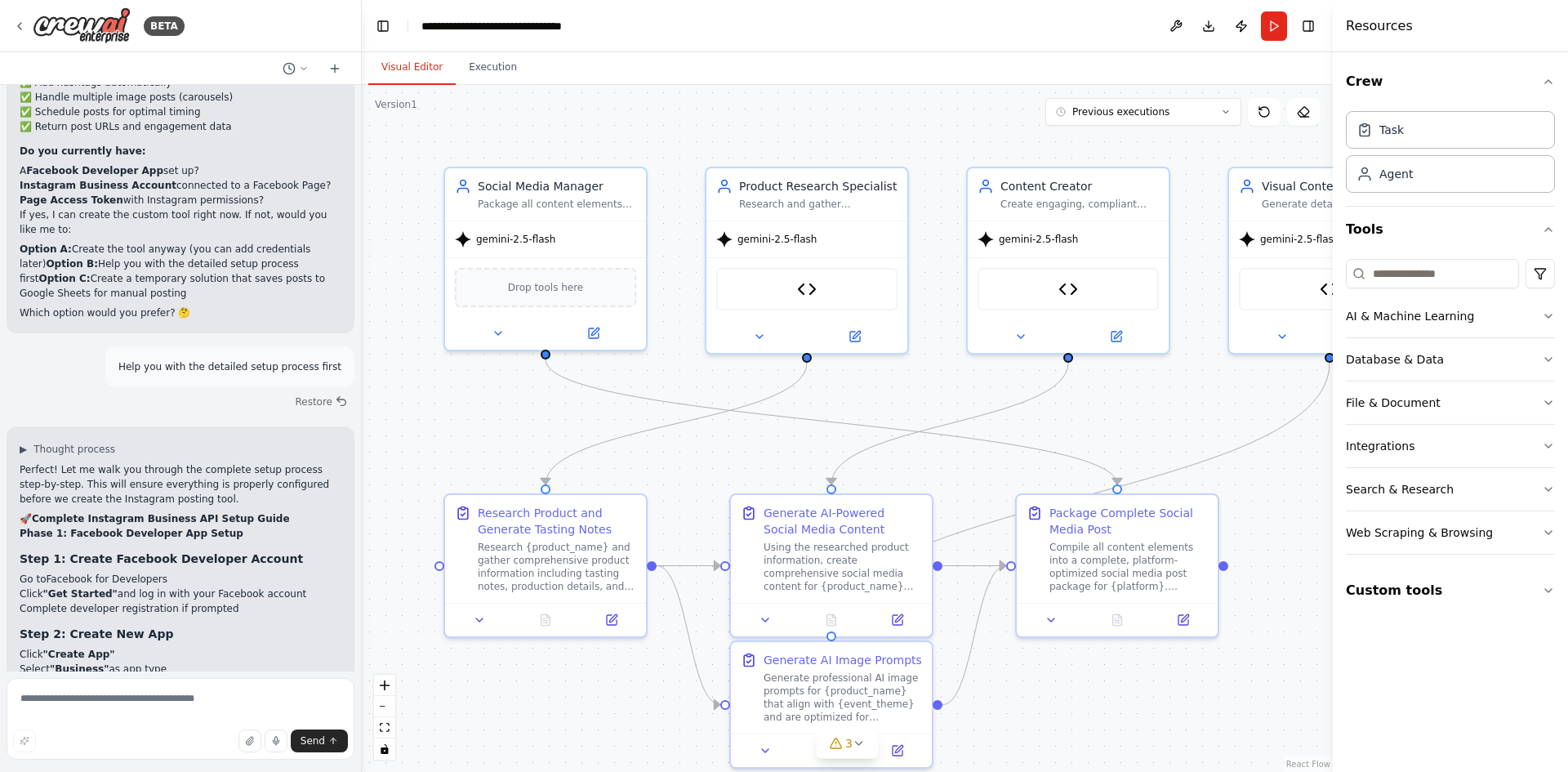
scroll to position [35324, 0]
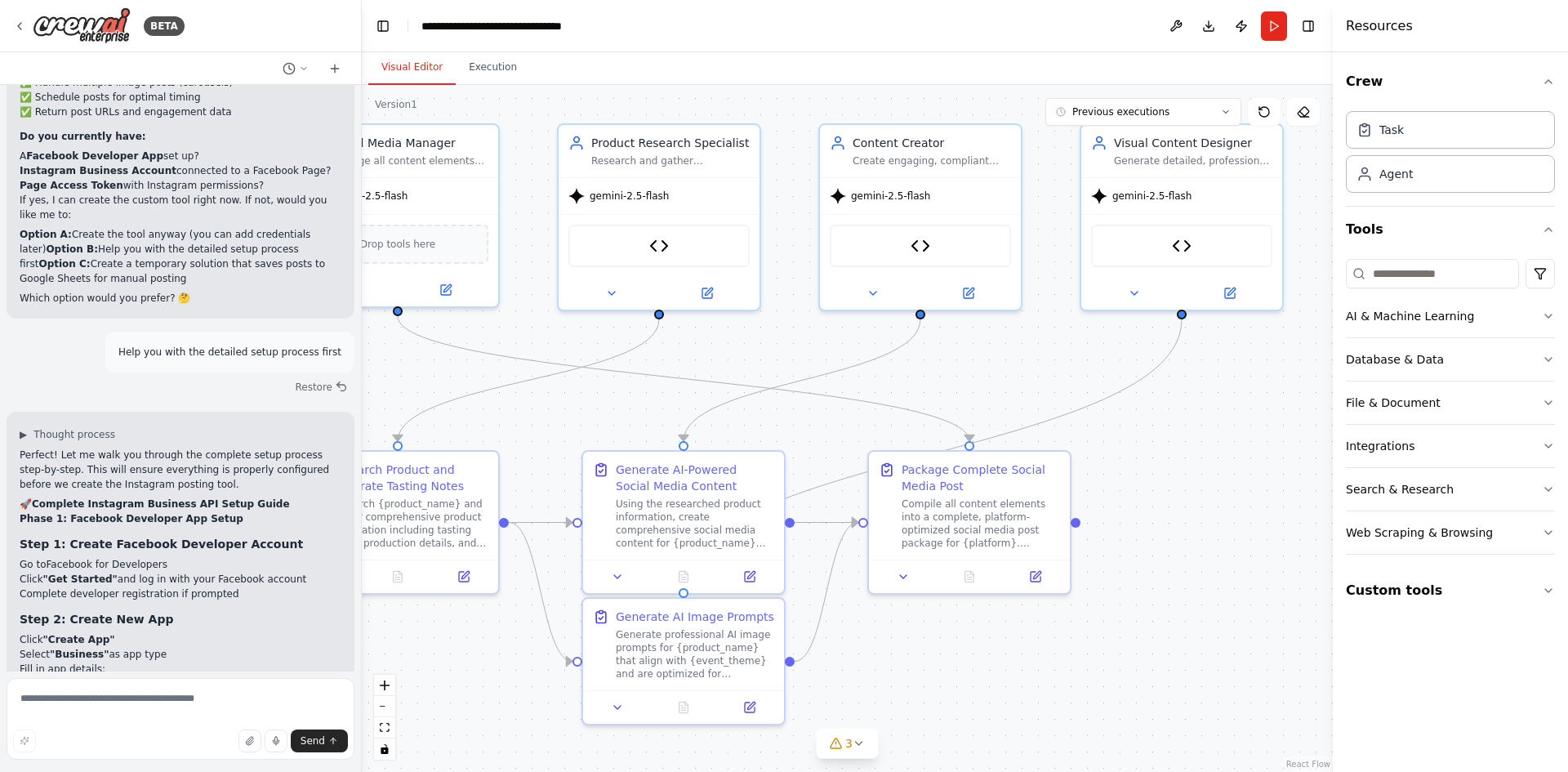
drag, startPoint x: 1246, startPoint y: 410, endPoint x: 1116, endPoint y: 367, distance: 136.9
click at [1116, 367] on div ".deletable-edge-delete-btn { width: 20px; height: 20px; border: 0px solid #ffff…" at bounding box center [846, 429] width 971 height 687
